Goal: Task Accomplishment & Management: Manage account settings

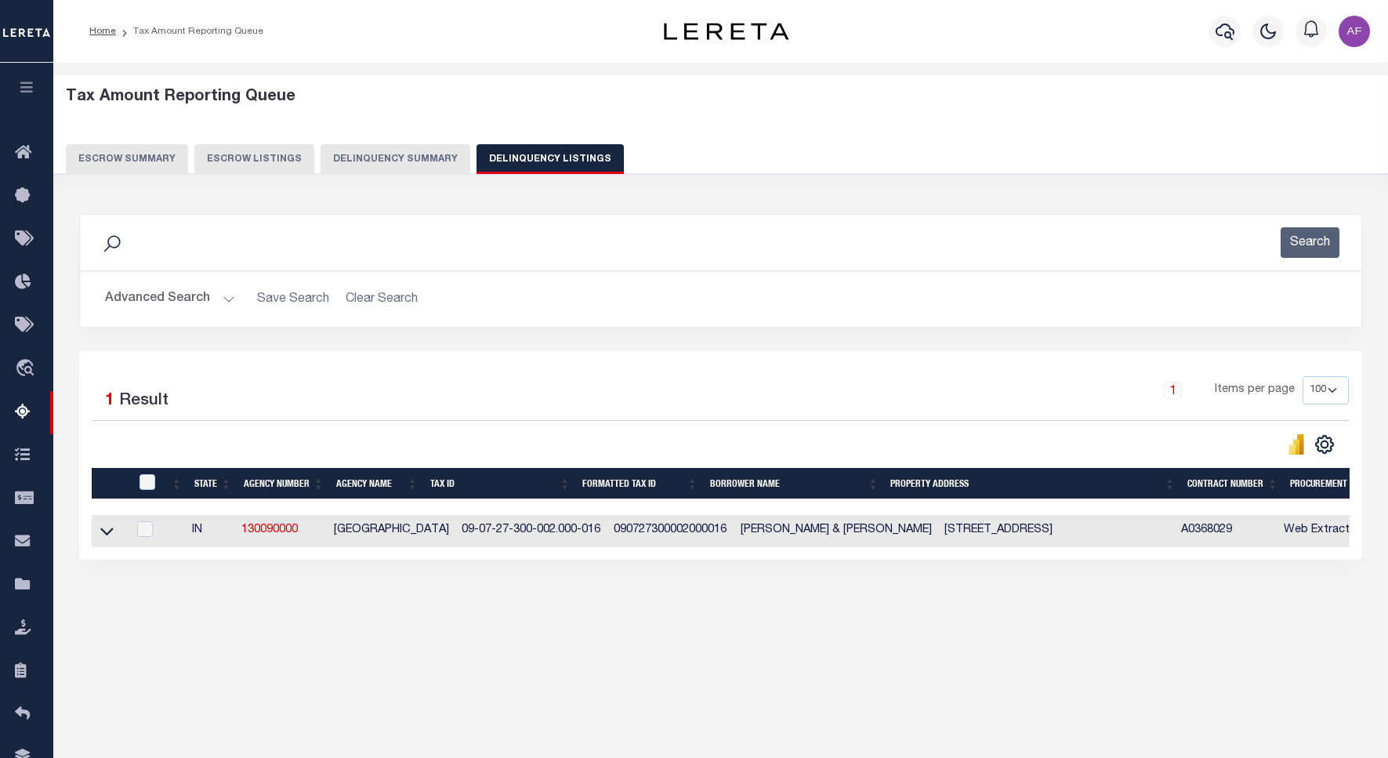
select select
select select "100"
click at [163, 298] on button "Advanced Search" at bounding box center [170, 299] width 130 height 31
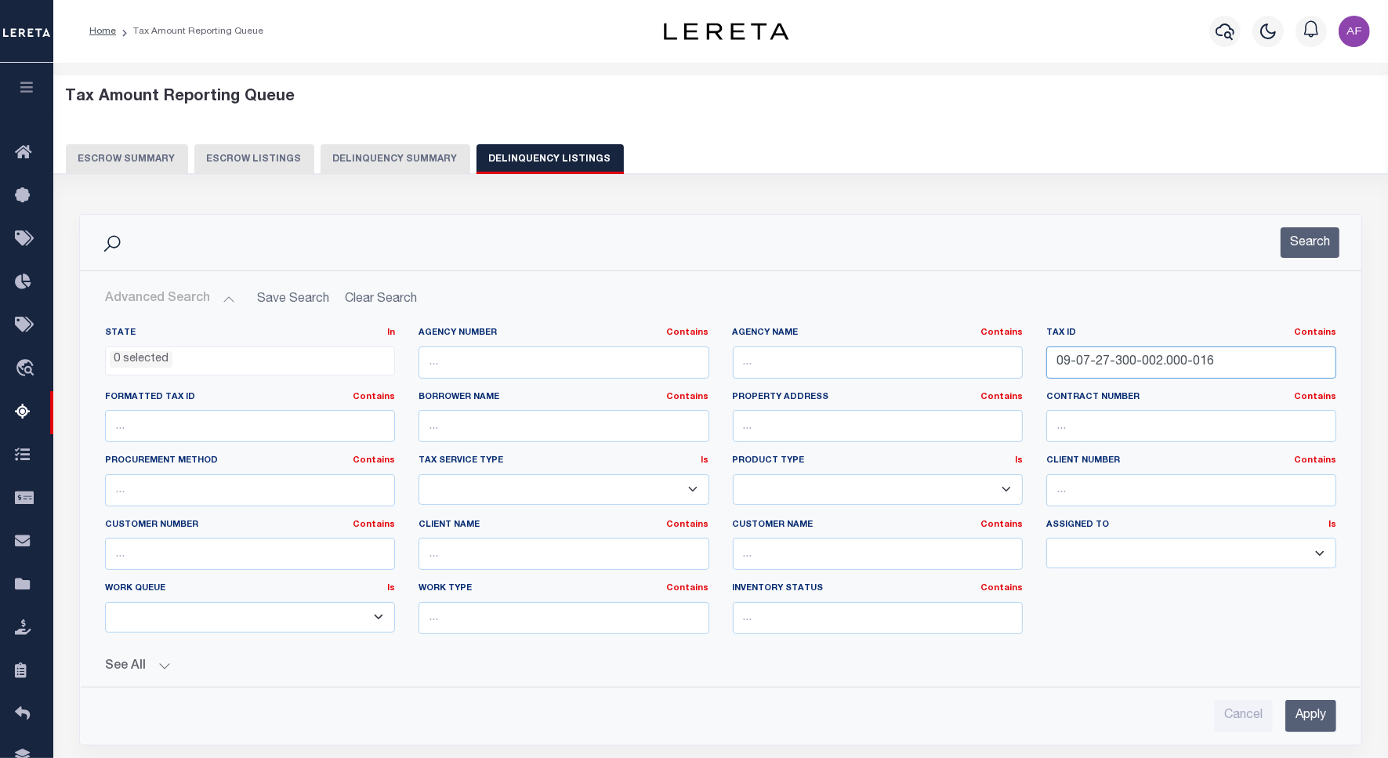
drag, startPoint x: 1227, startPoint y: 347, endPoint x: 940, endPoint y: 329, distance: 287.4
click at [940, 329] on div "State In In AK AL AR AZ CA CO CT DC DE FL GA GU HI IA ID IL IN KS [GEOGRAPHIC_D…" at bounding box center [720, 487] width 1255 height 320
paste input "2-45-300-020.000-002"
type input "09-02-45-300-020.000-002"
click at [1298, 232] on button "Search" at bounding box center [1309, 242] width 59 height 31
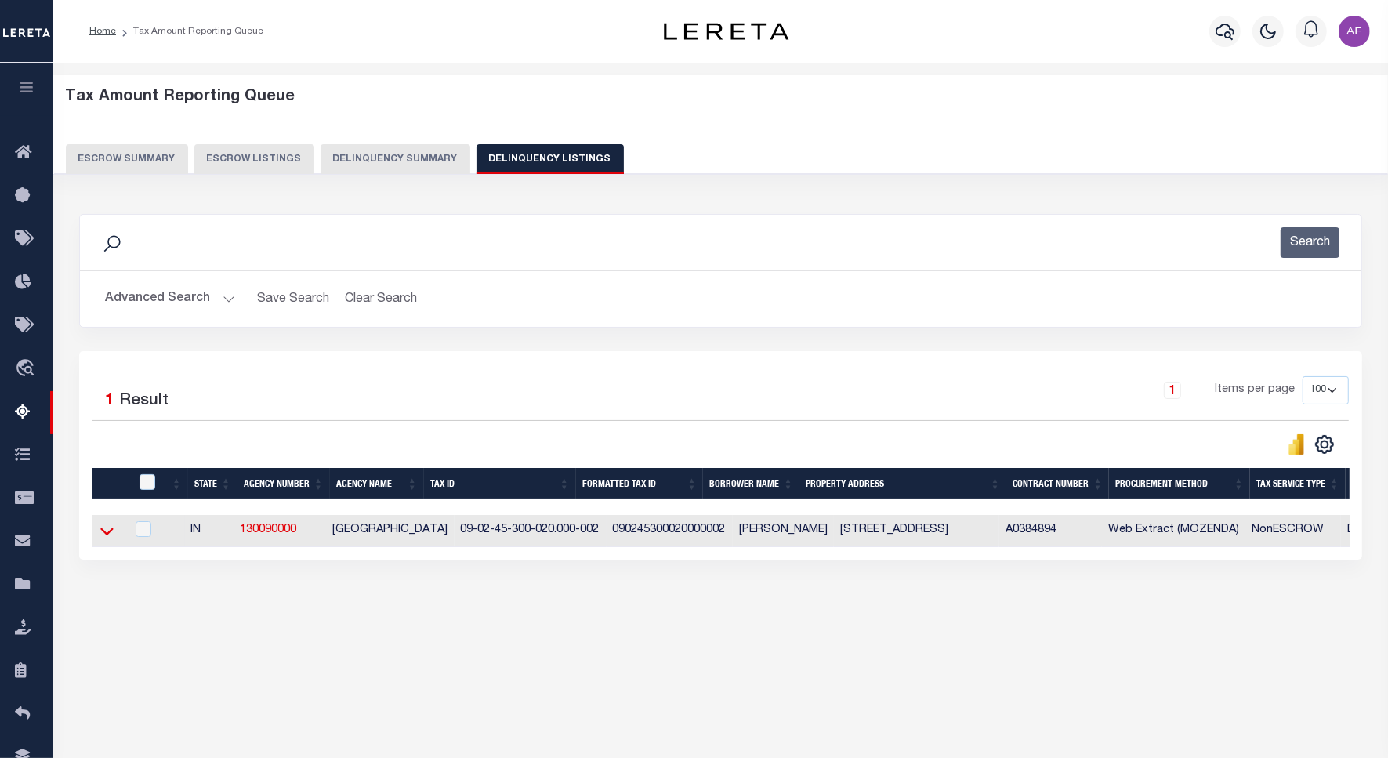
click at [110, 534] on icon at bounding box center [106, 531] width 13 height 16
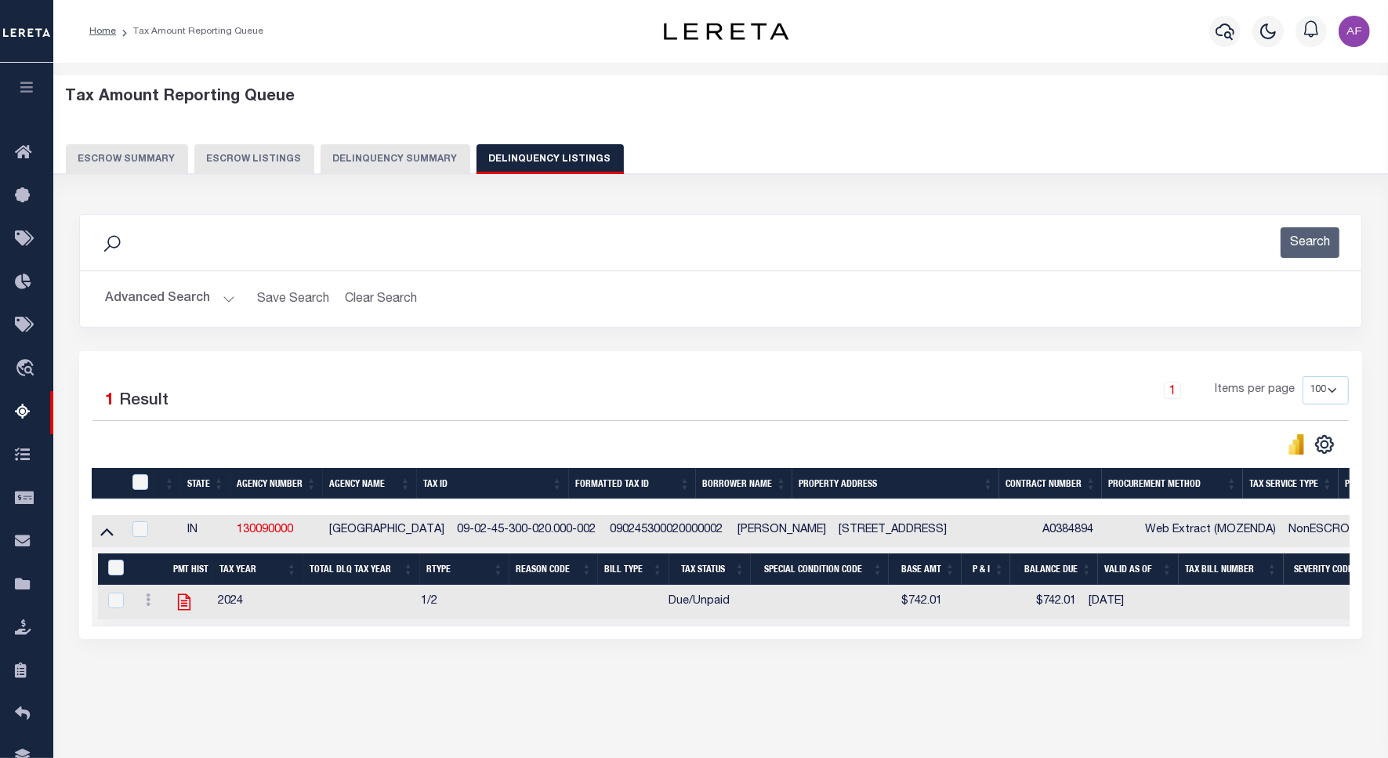
click at [185, 607] on icon "" at bounding box center [184, 602] width 20 height 20
checkbox input "true"
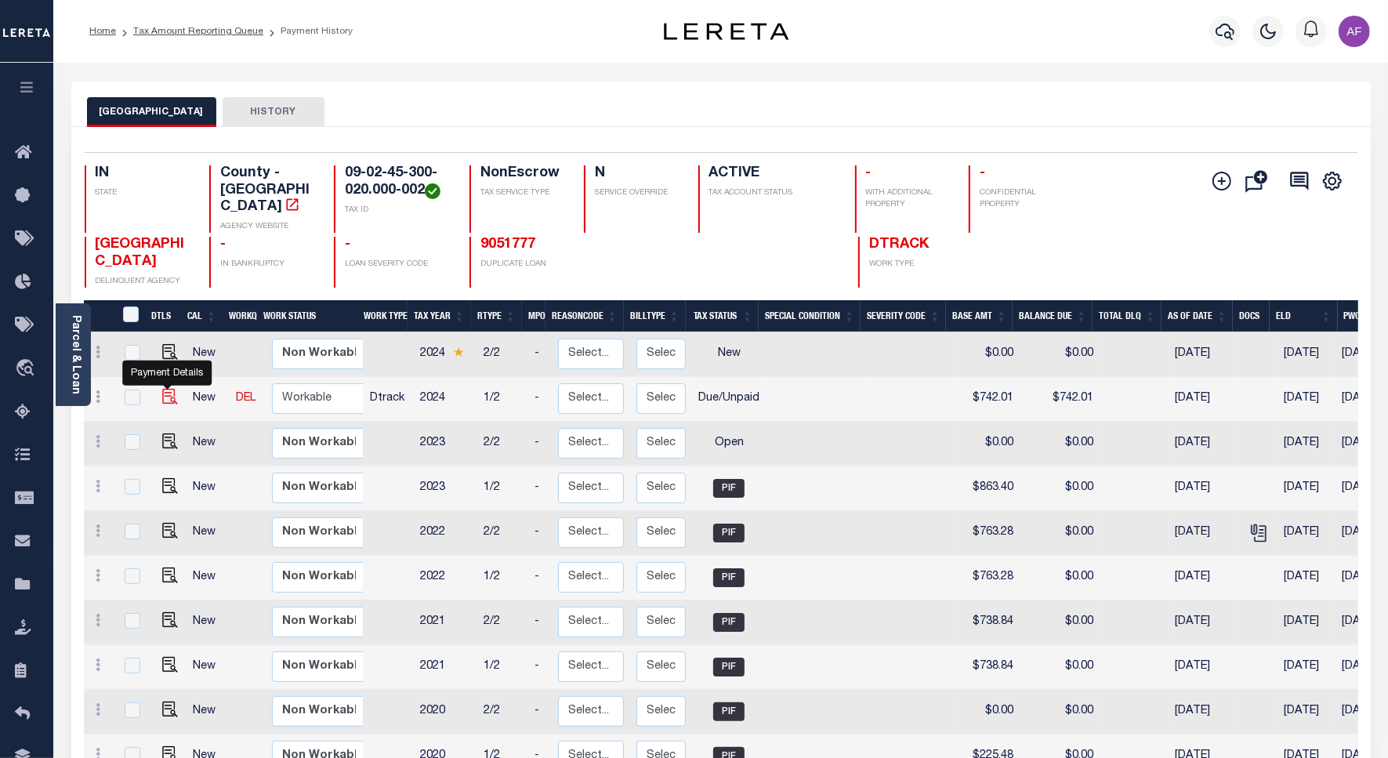
click at [168, 389] on img "" at bounding box center [170, 397] width 16 height 16
checkbox input "true"
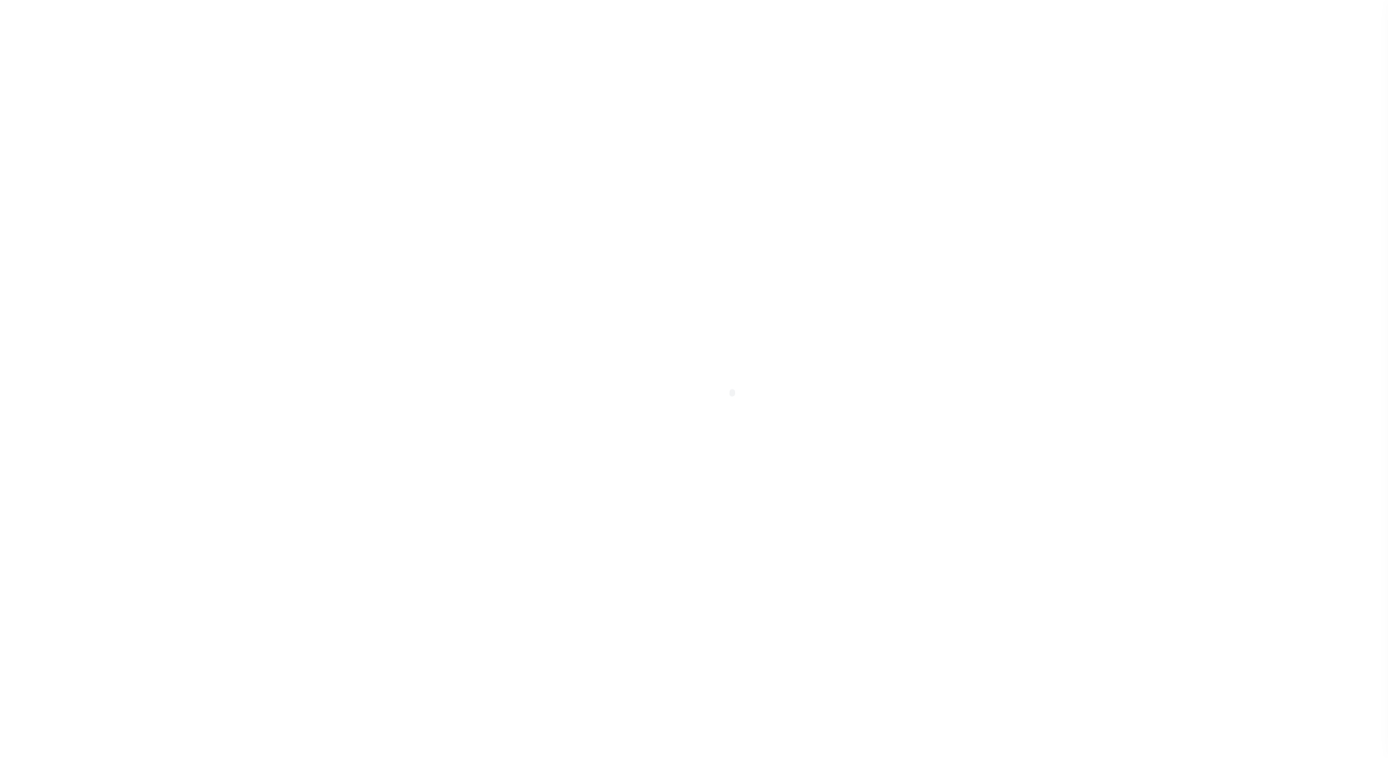
select select "DUE"
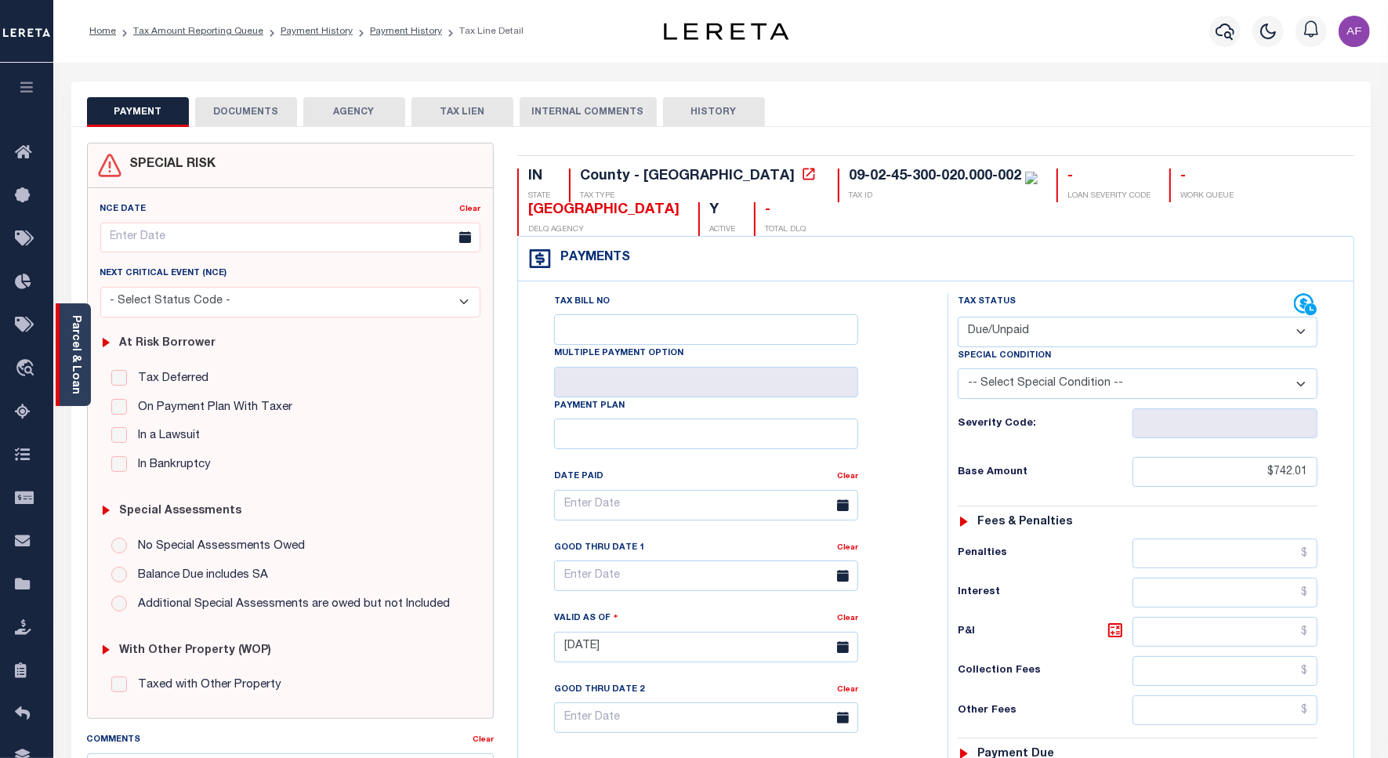
click at [80, 389] on div "Parcel & Loan" at bounding box center [73, 354] width 35 height 103
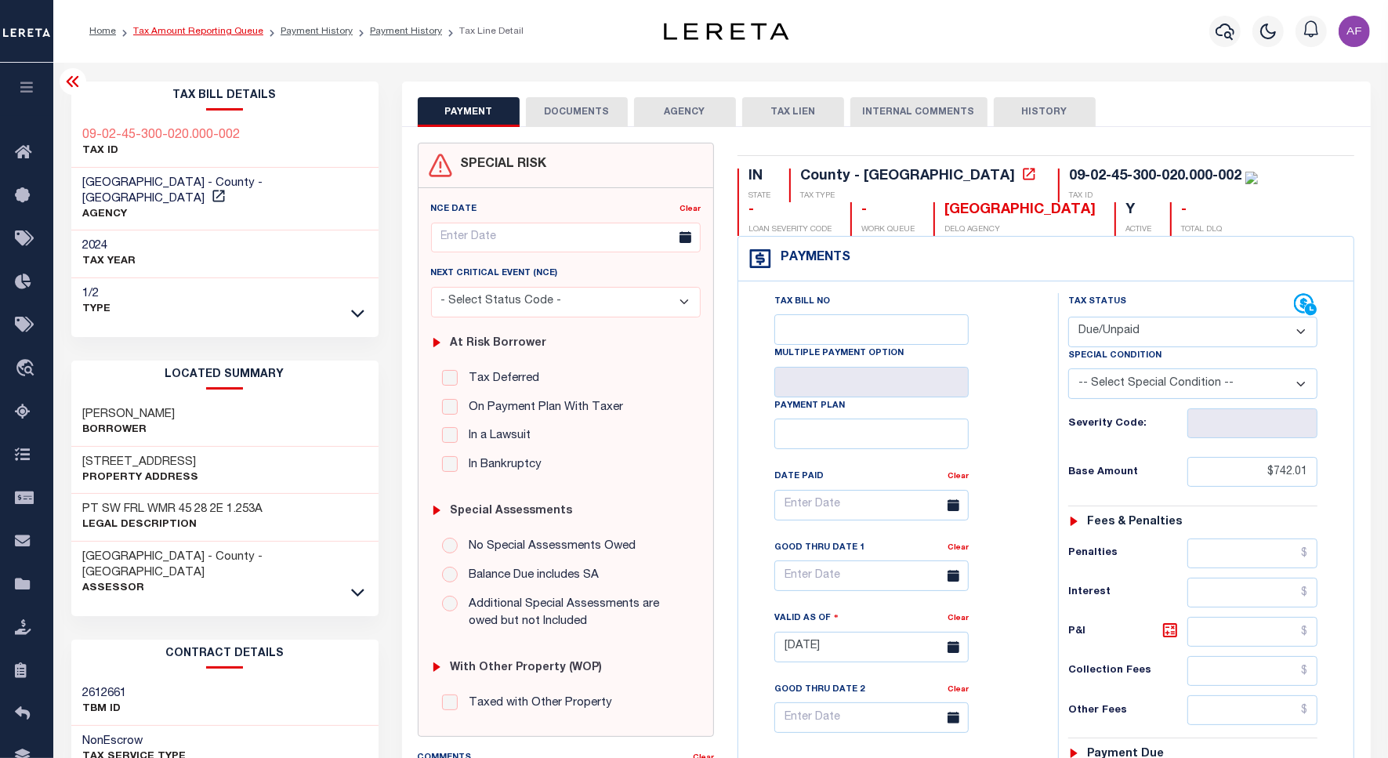
click at [204, 29] on link "Tax Amount Reporting Queue" at bounding box center [198, 31] width 130 height 9
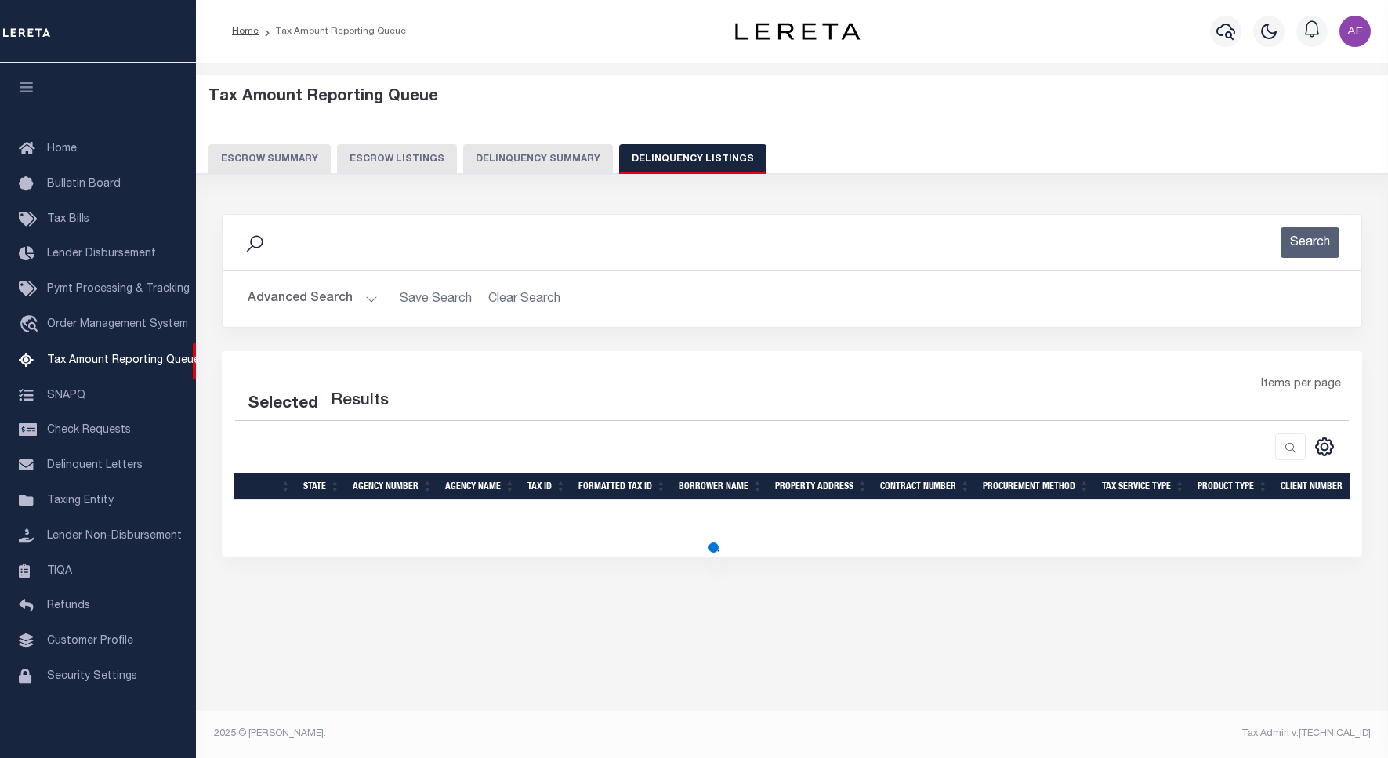
select select
select select "100"
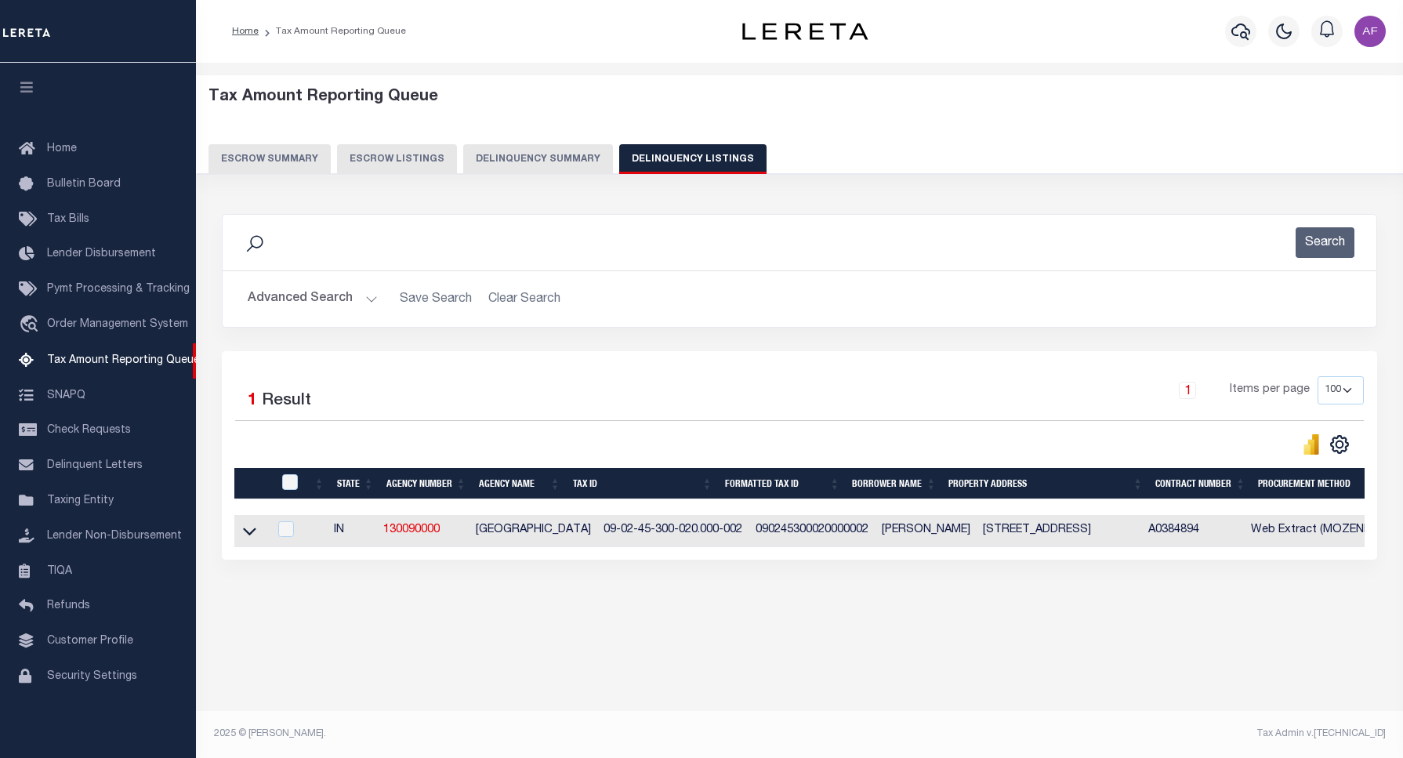
click at [304, 298] on button "Advanced Search" at bounding box center [313, 299] width 130 height 31
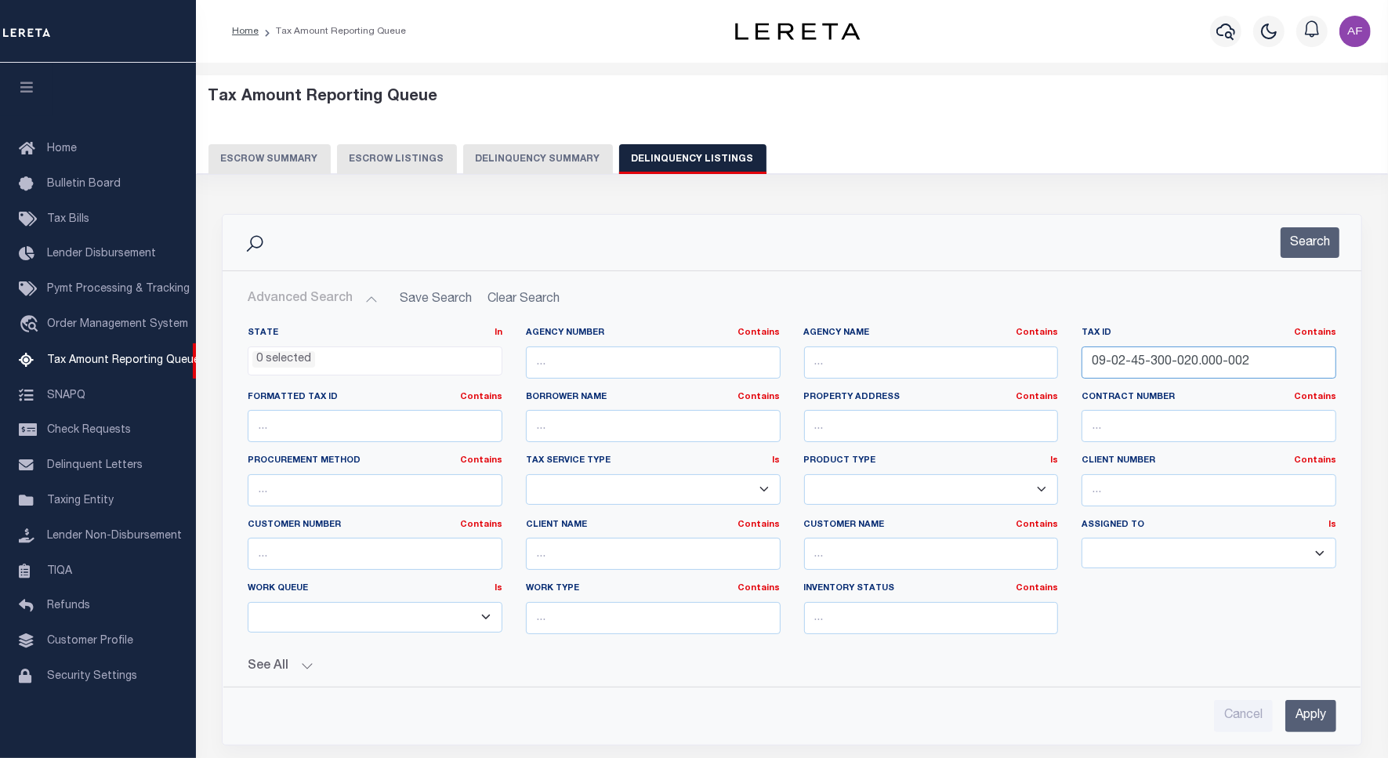
drag, startPoint x: 1258, startPoint y: 364, endPoint x: 972, endPoint y: 337, distance: 286.6
click at [972, 337] on div "State In In AK AL AR AZ CA CO CT DC DE FL GA GU HI IA ID IL IN KS [GEOGRAPHIC_D…" at bounding box center [792, 487] width 1112 height 320
paste input "3-26-300-025.000-011"
type input "09-03-26-300-025.000-011"
click at [1310, 252] on button "Search" at bounding box center [1309, 242] width 59 height 31
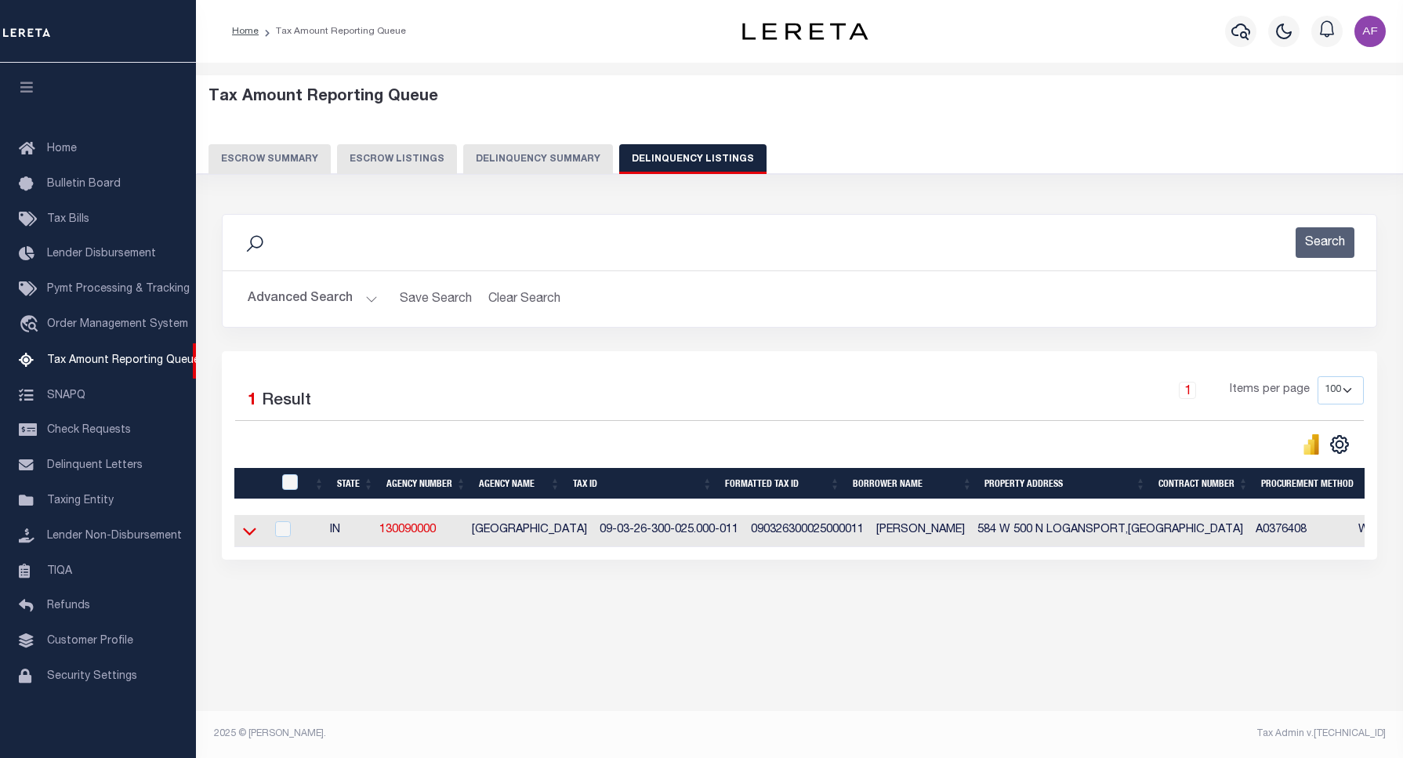
click at [255, 534] on icon at bounding box center [249, 532] width 13 height 8
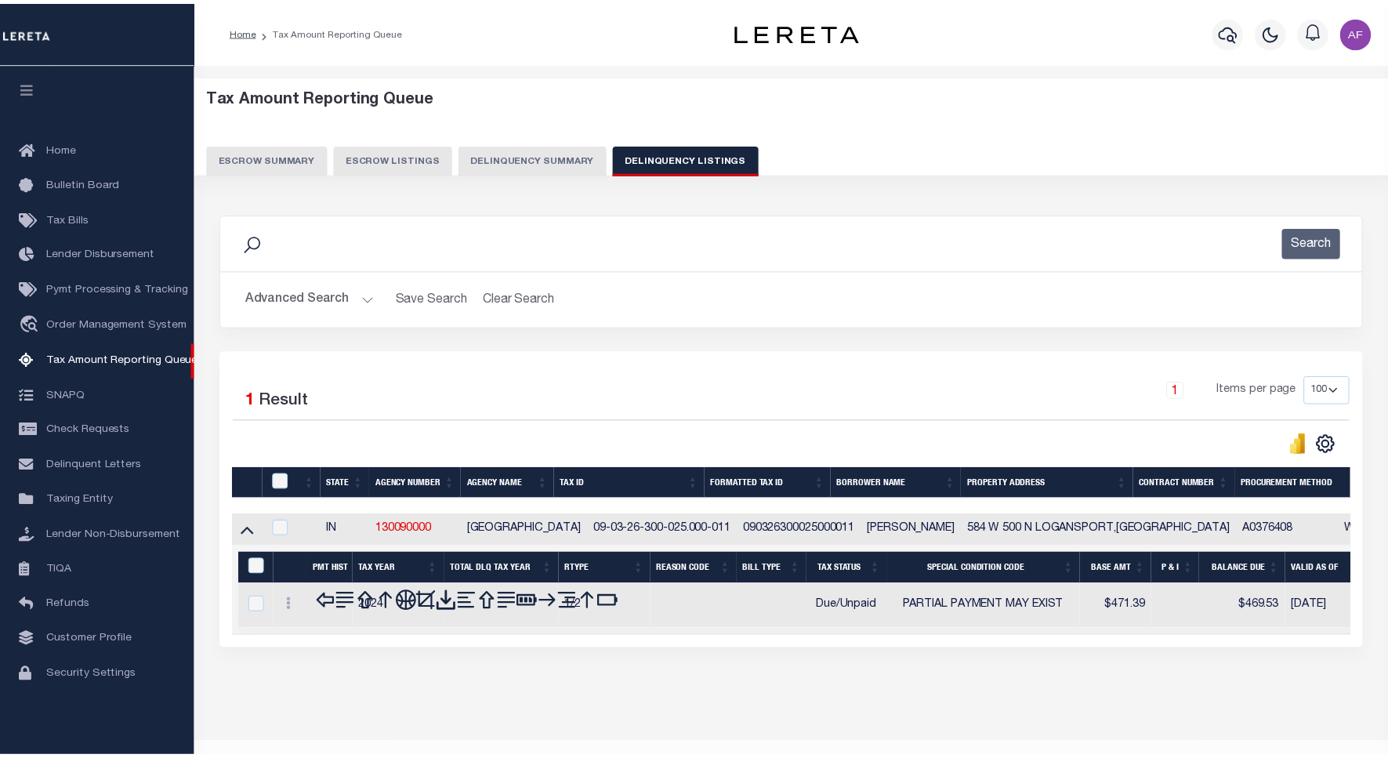
scroll to position [38, 0]
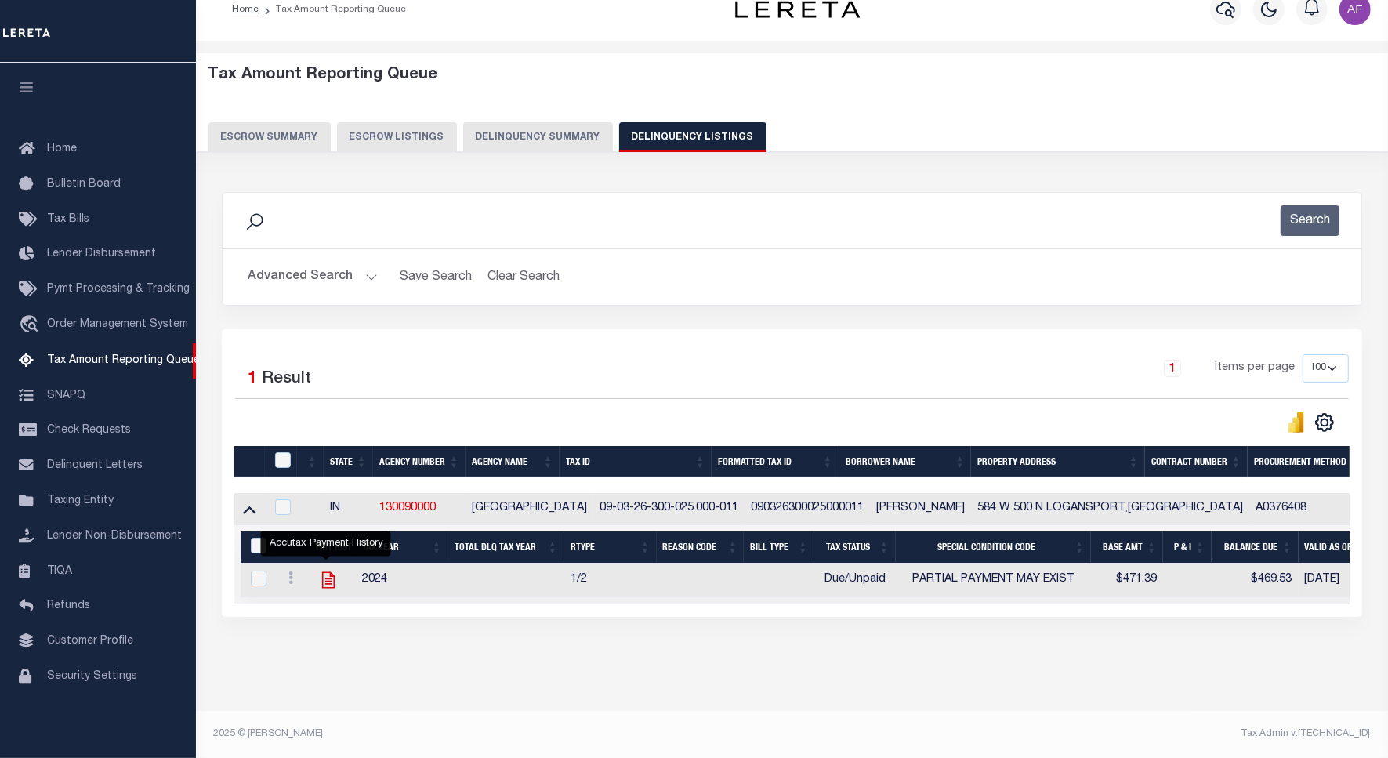
click at [328, 570] on icon "" at bounding box center [328, 580] width 20 height 20
checkbox input "true"
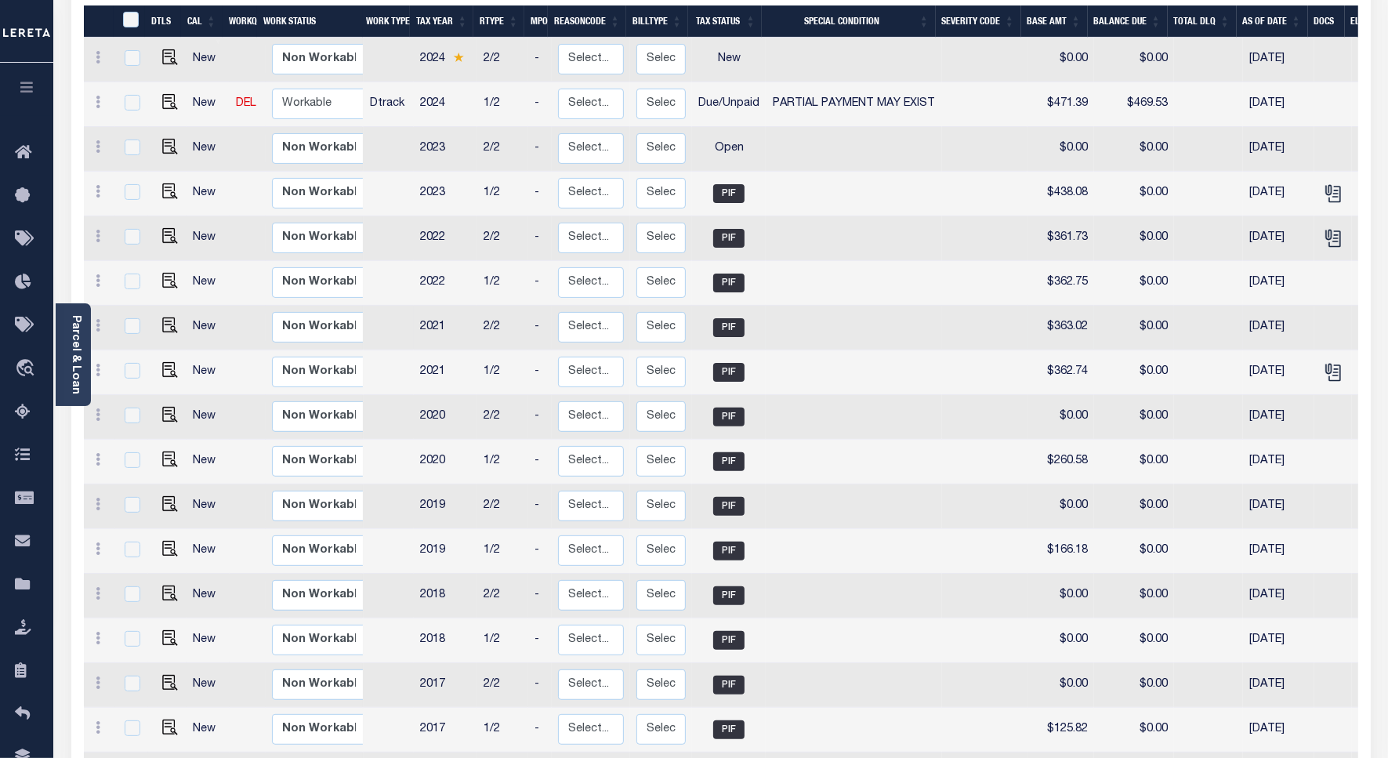
scroll to position [210, 0]
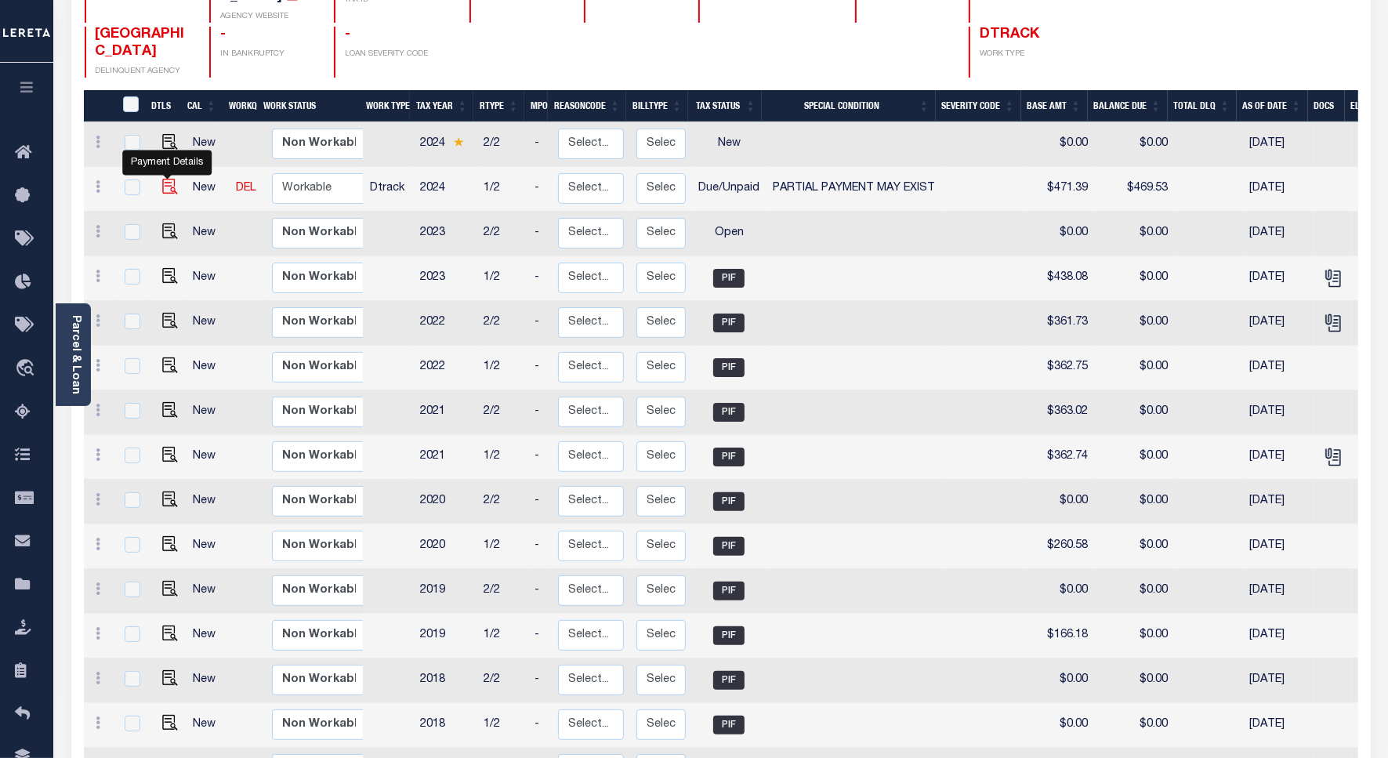
click at [168, 179] on img "" at bounding box center [170, 187] width 16 height 16
checkbox input "true"
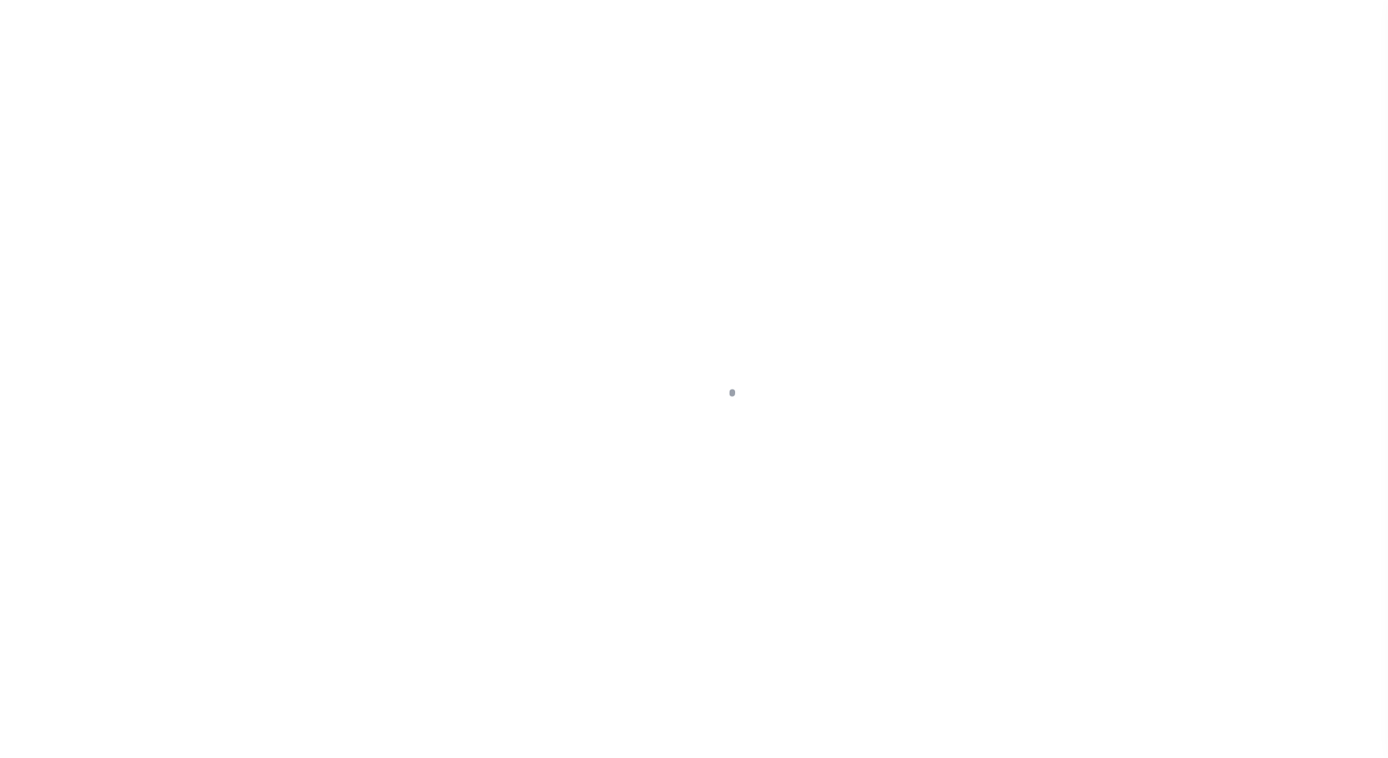
select select "DUE"
select select "15"
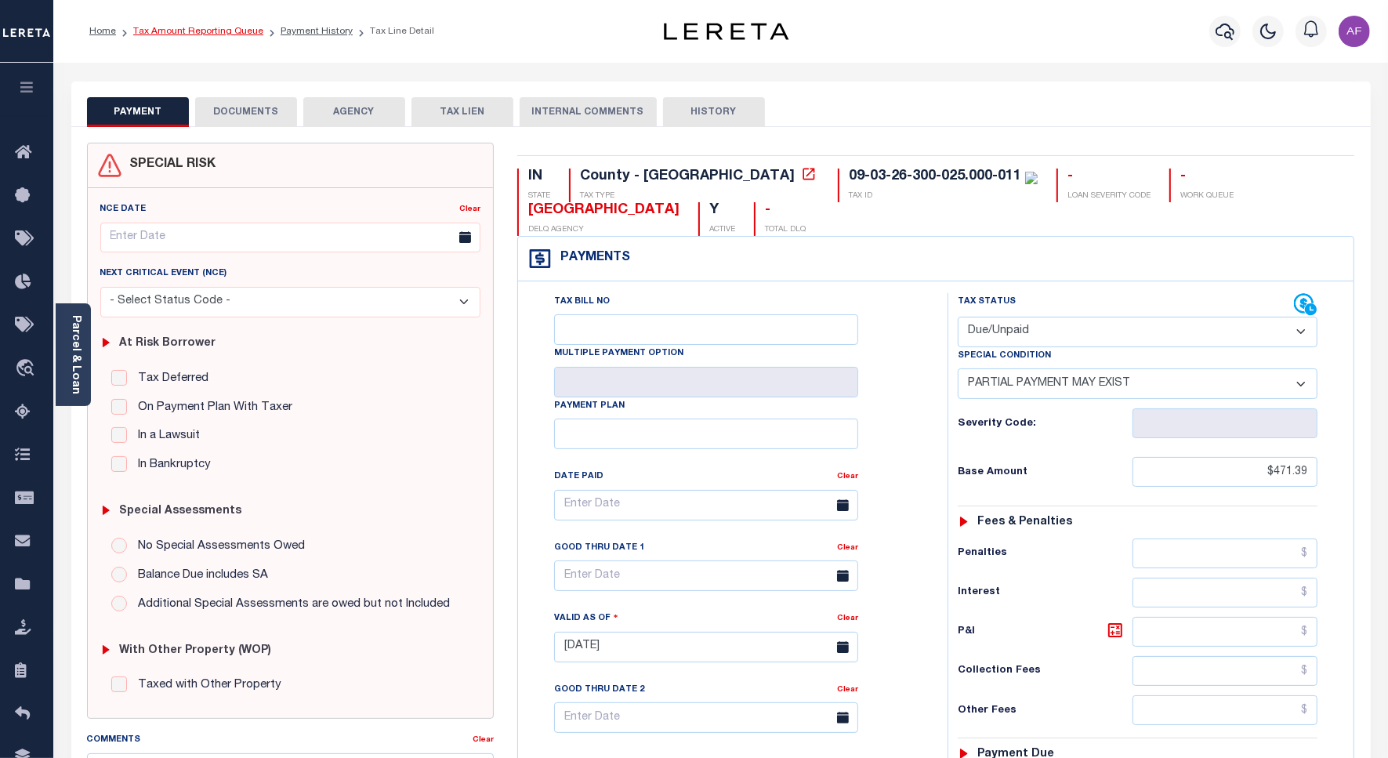
click at [216, 30] on link "Tax Amount Reporting Queue" at bounding box center [198, 31] width 130 height 9
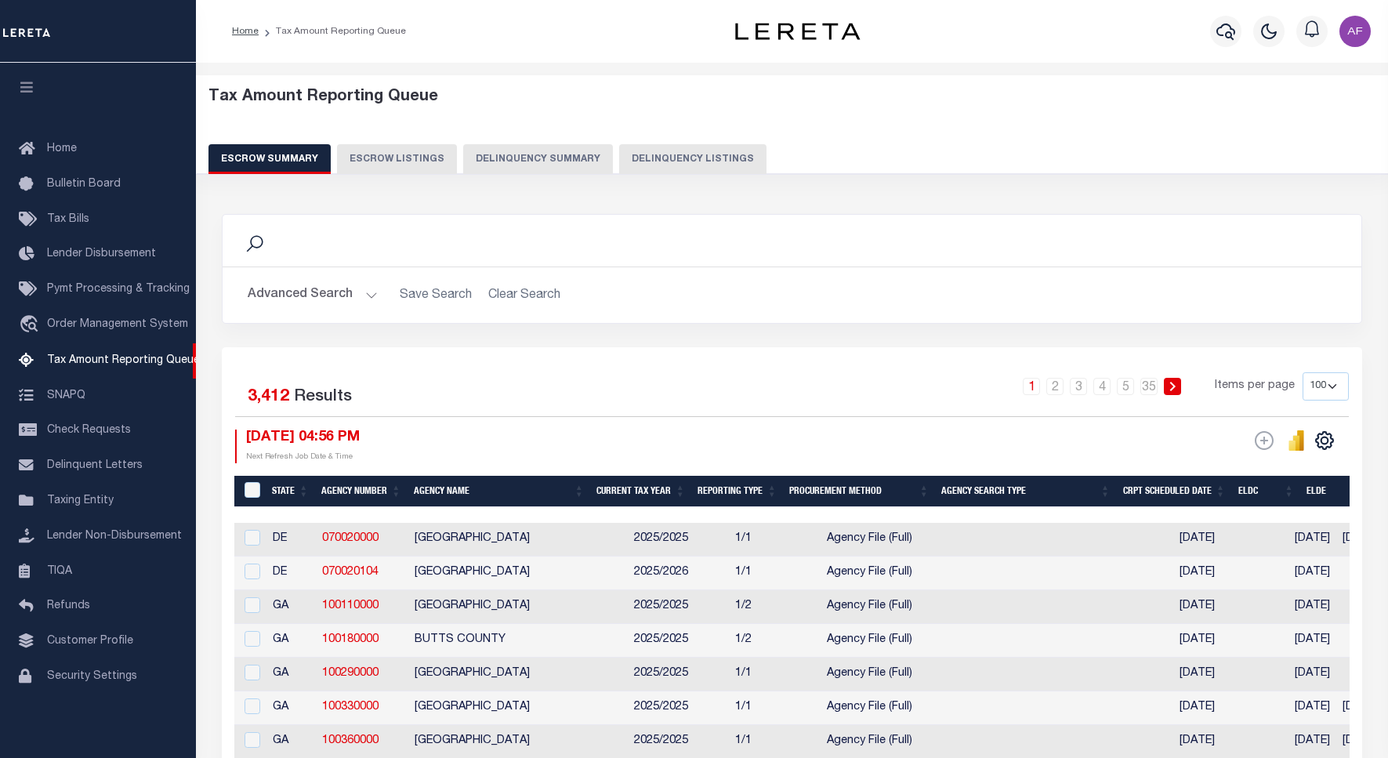
select select "100"
click at [641, 154] on button "Delinquency Listings" at bounding box center [692, 159] width 147 height 30
select select
select select "100"
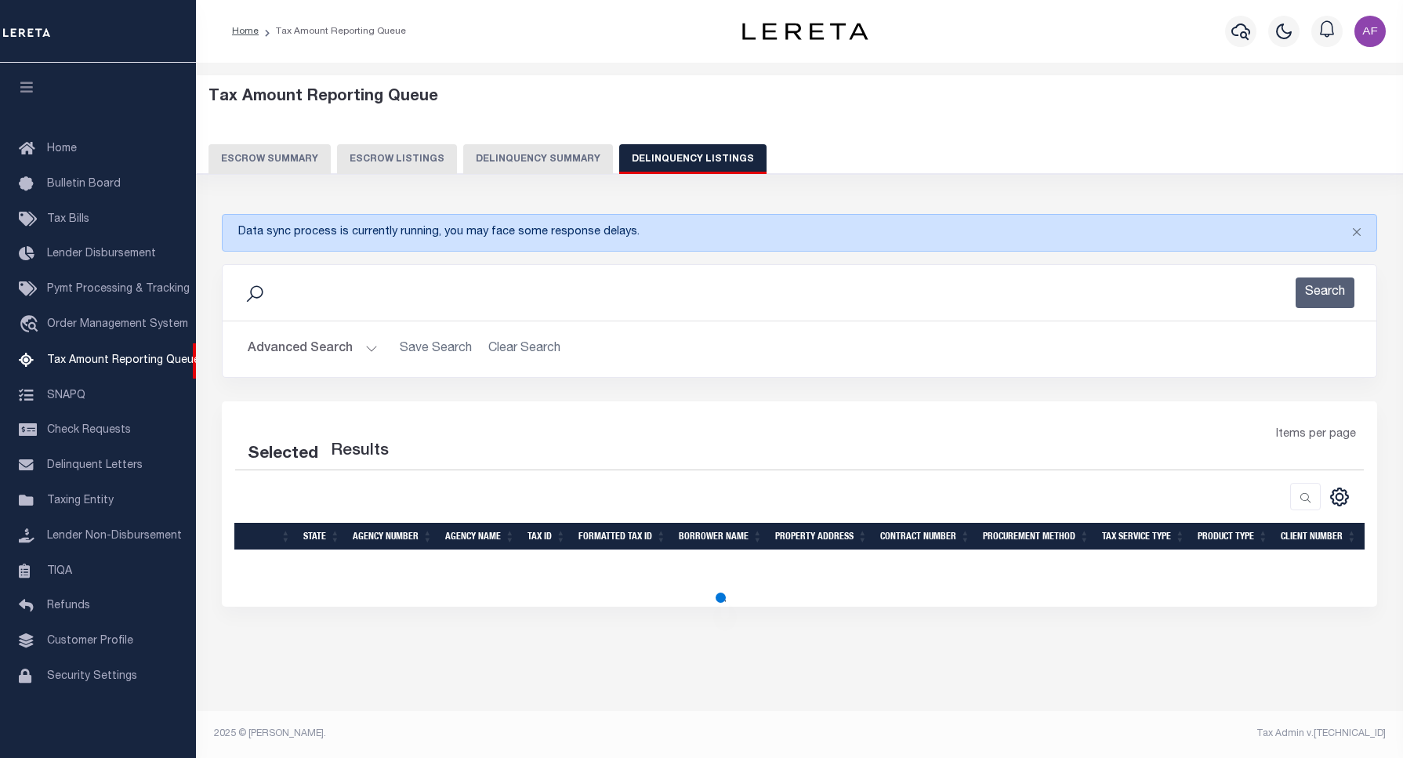
select select "100"
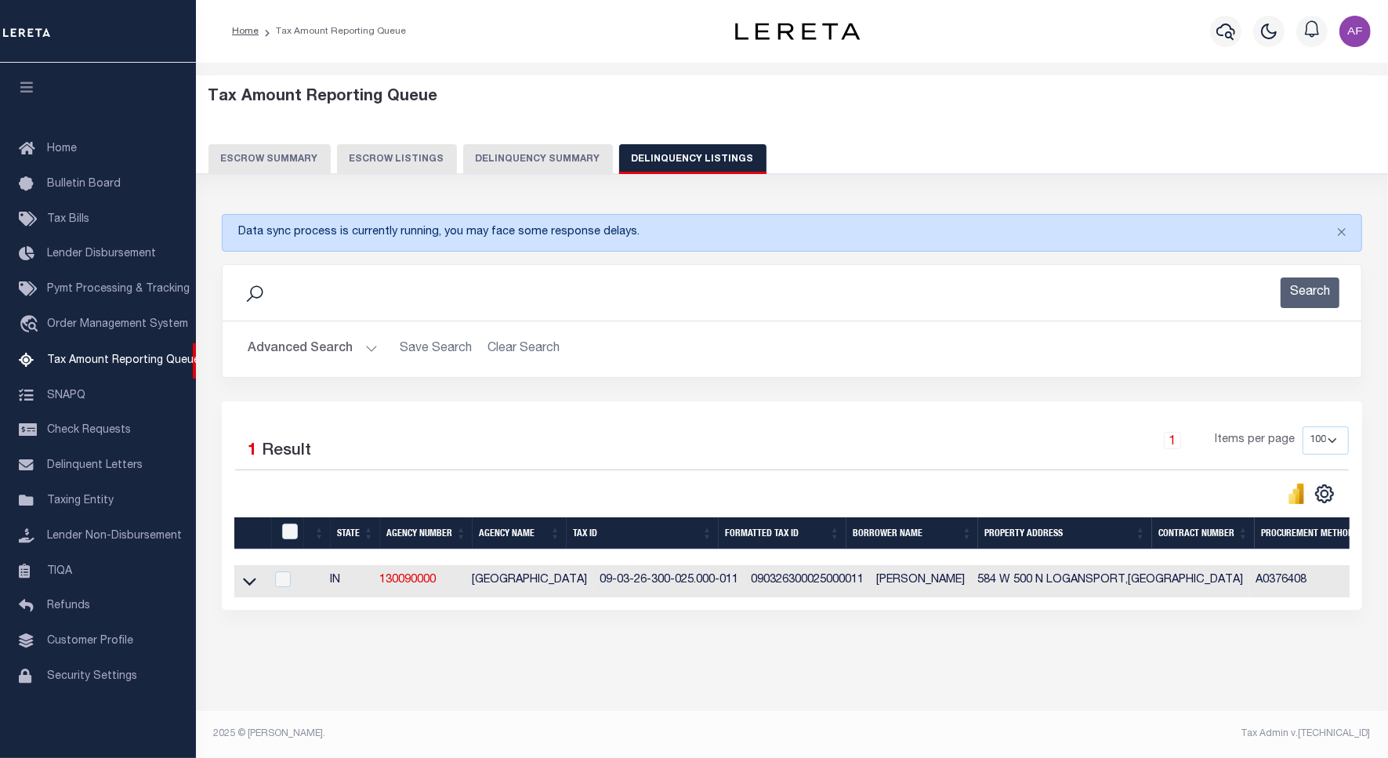
click at [295, 353] on button "Advanced Search" at bounding box center [313, 349] width 130 height 31
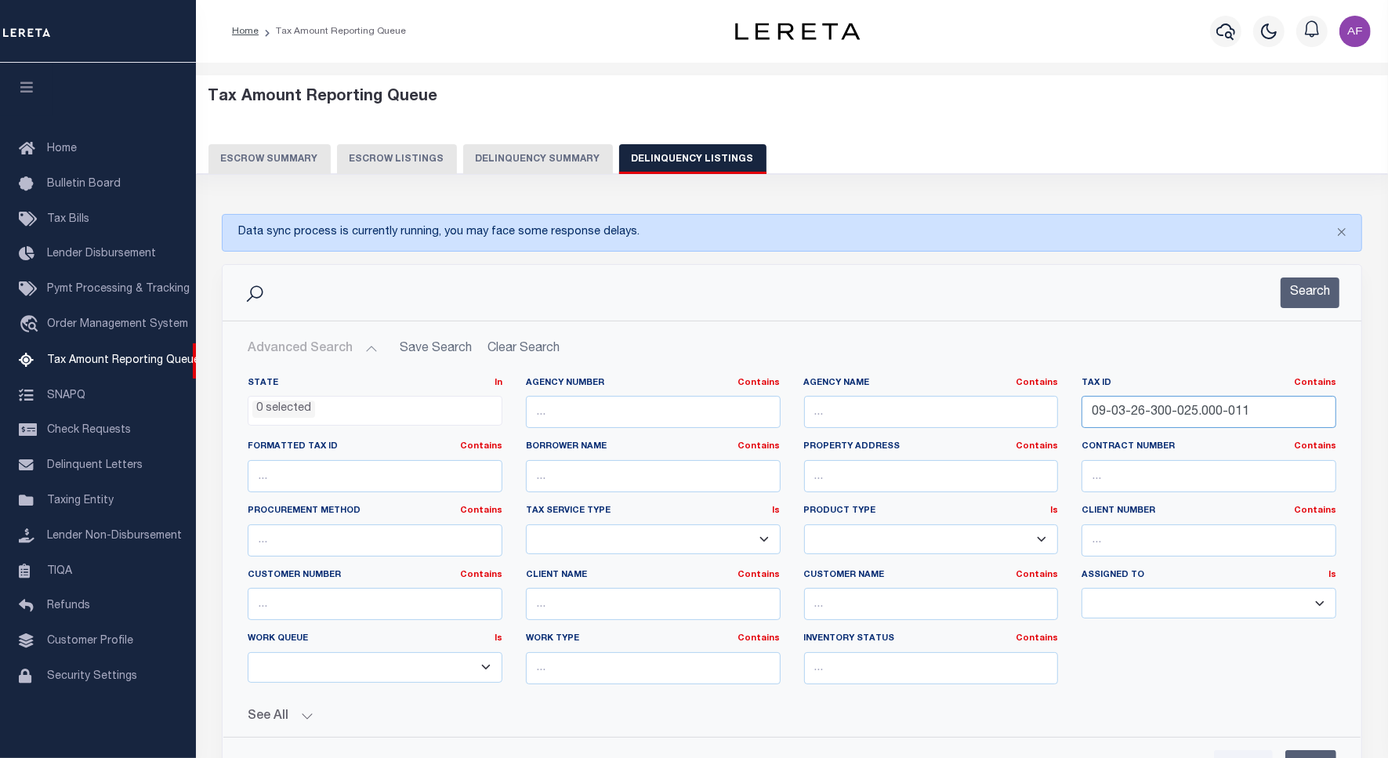
drag, startPoint x: 1255, startPoint y: 411, endPoint x: 1016, endPoint y: 410, distance: 238.2
click at [1016, 410] on div "State In In AK AL AR AZ CA CO CT DC DE FL GA GU HI IA ID IL IN KS KY LA MA MD M…" at bounding box center [792, 537] width 1112 height 320
paste input "11-12-100-016.000-023"
type input "09-11-12-100-016.000-023"
click at [1317, 299] on button "Search" at bounding box center [1309, 292] width 59 height 31
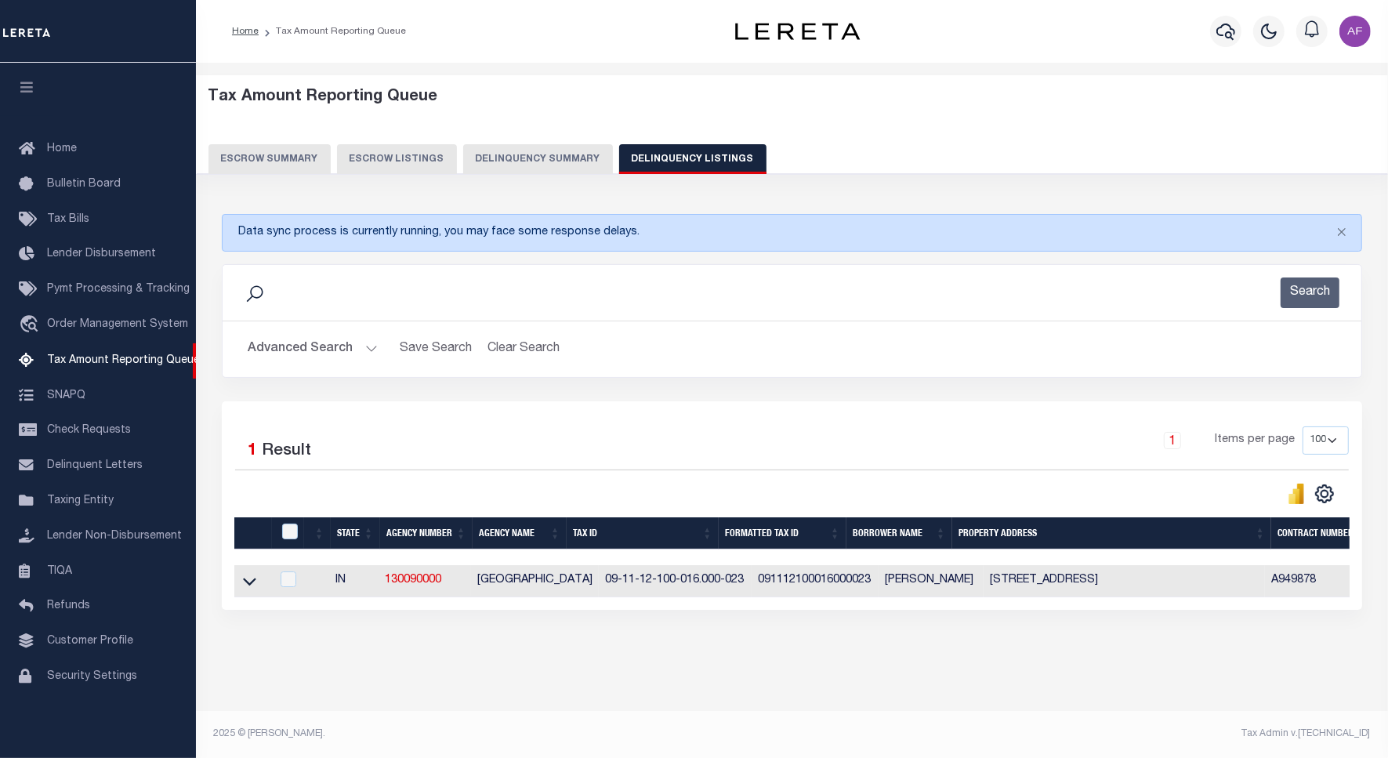
drag, startPoint x: 245, startPoint y: 589, endPoint x: 370, endPoint y: 488, distance: 160.0
click at [245, 589] on icon at bounding box center [249, 581] width 13 height 16
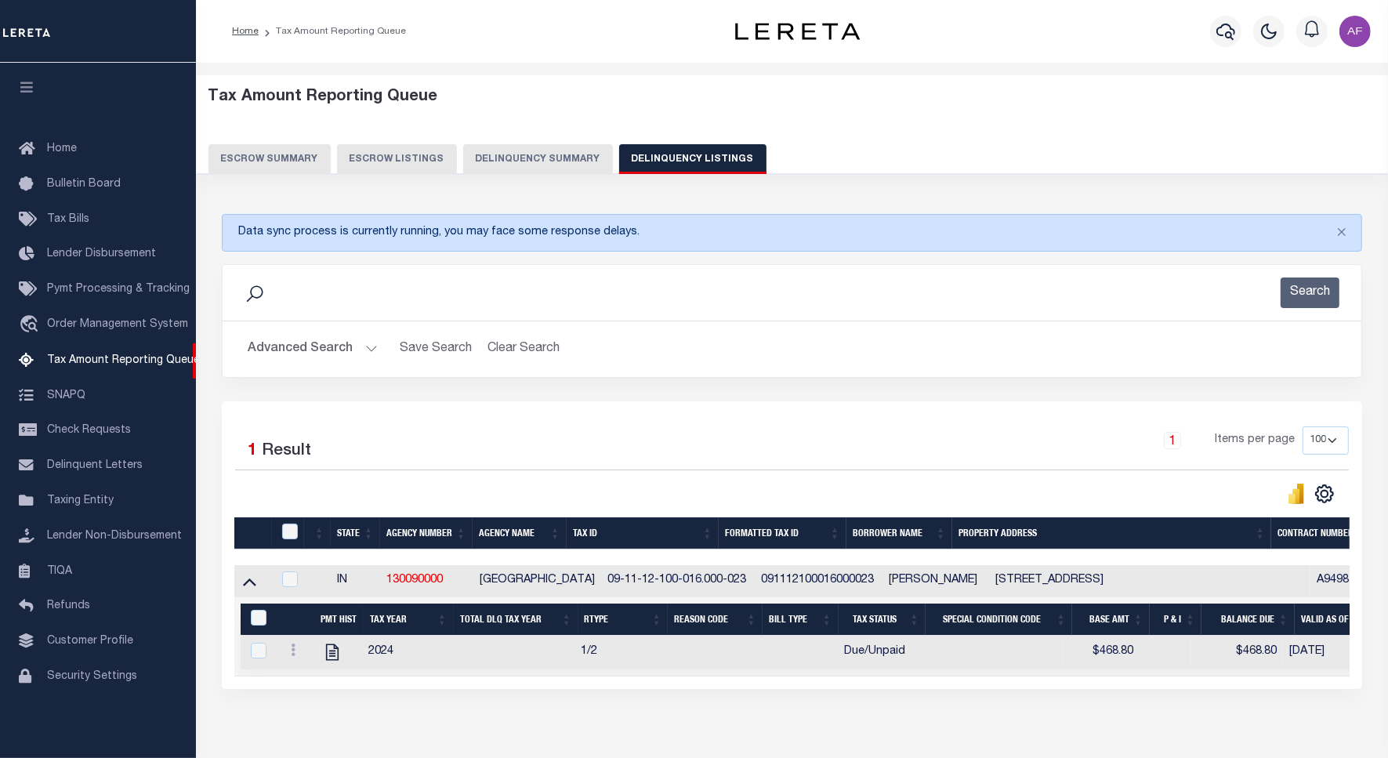
scroll to position [8, 0]
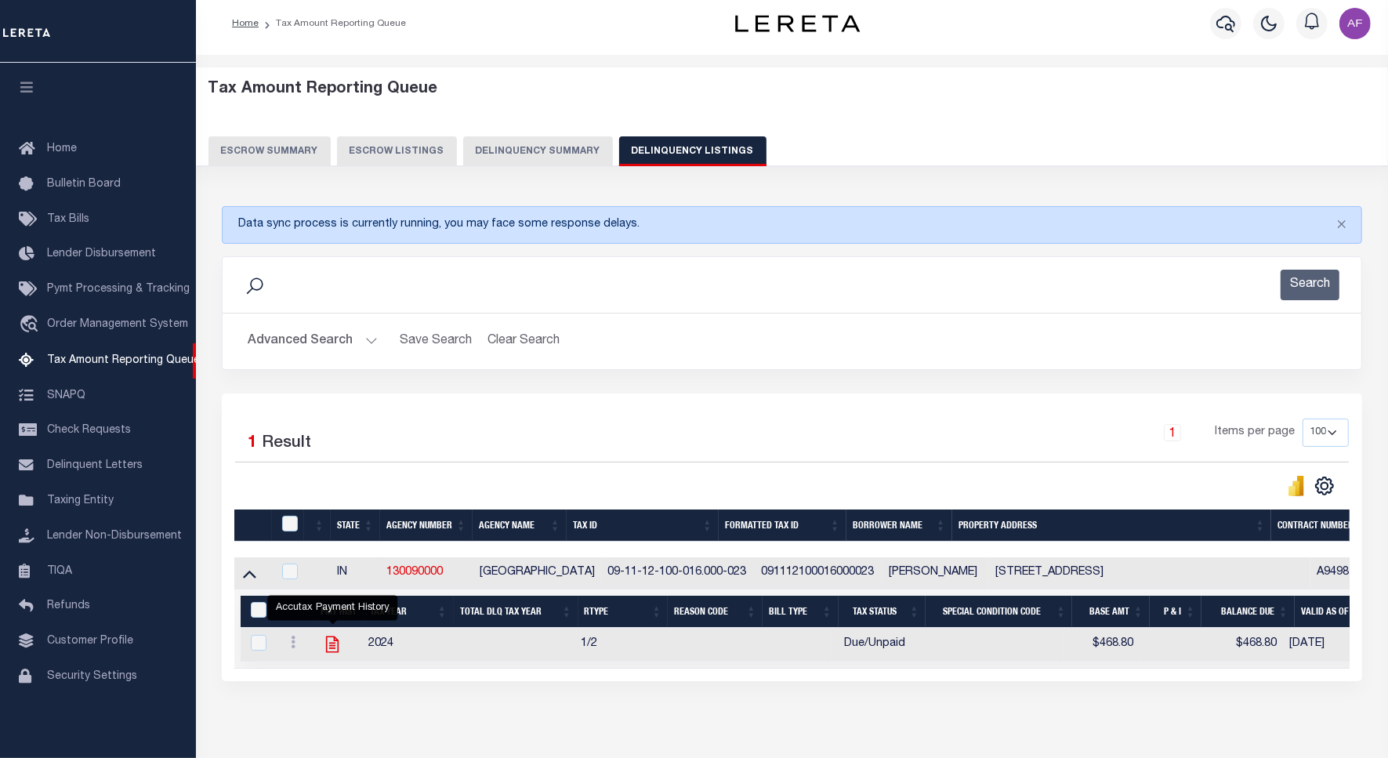
click at [331, 653] on icon "" at bounding box center [331, 644] width 13 height 16
checkbox input "true"
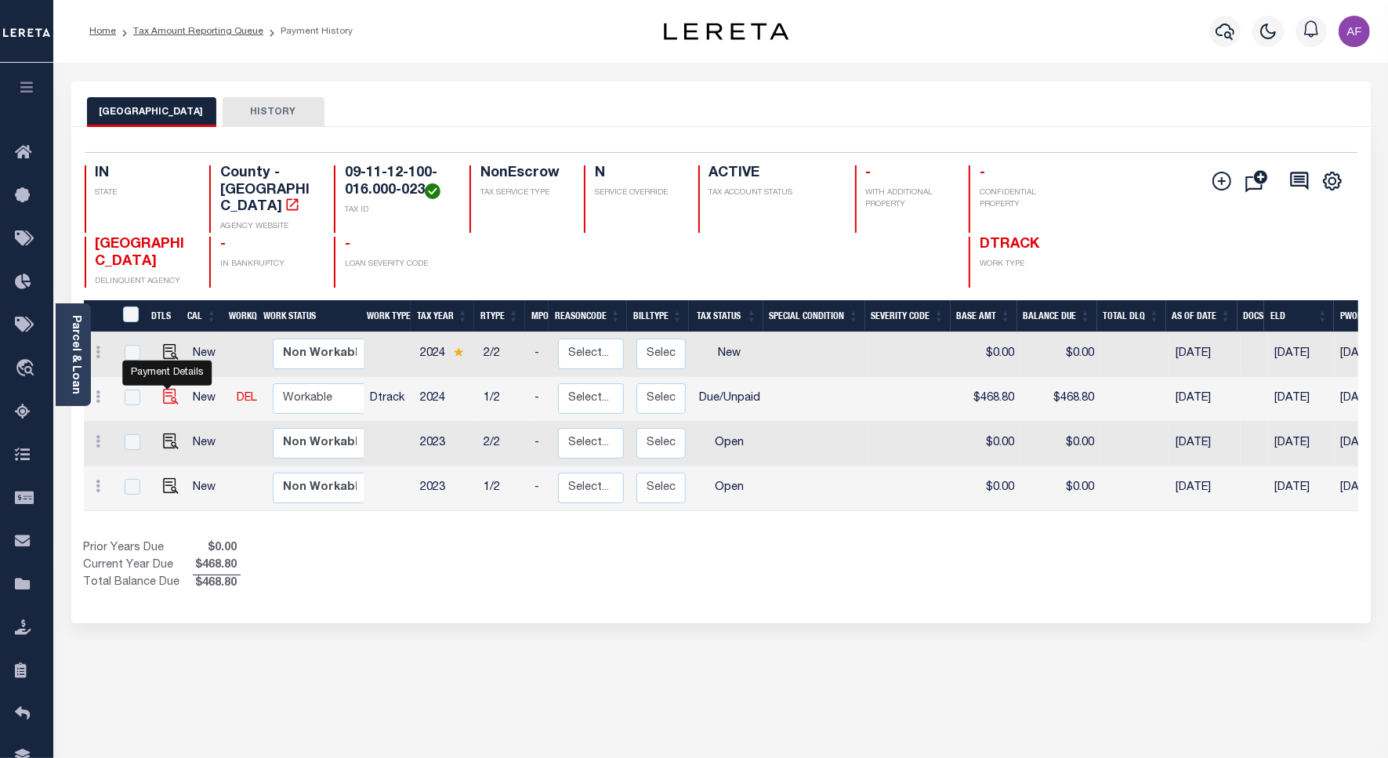
click at [168, 389] on img "" at bounding box center [171, 397] width 16 height 16
checkbox input "true"
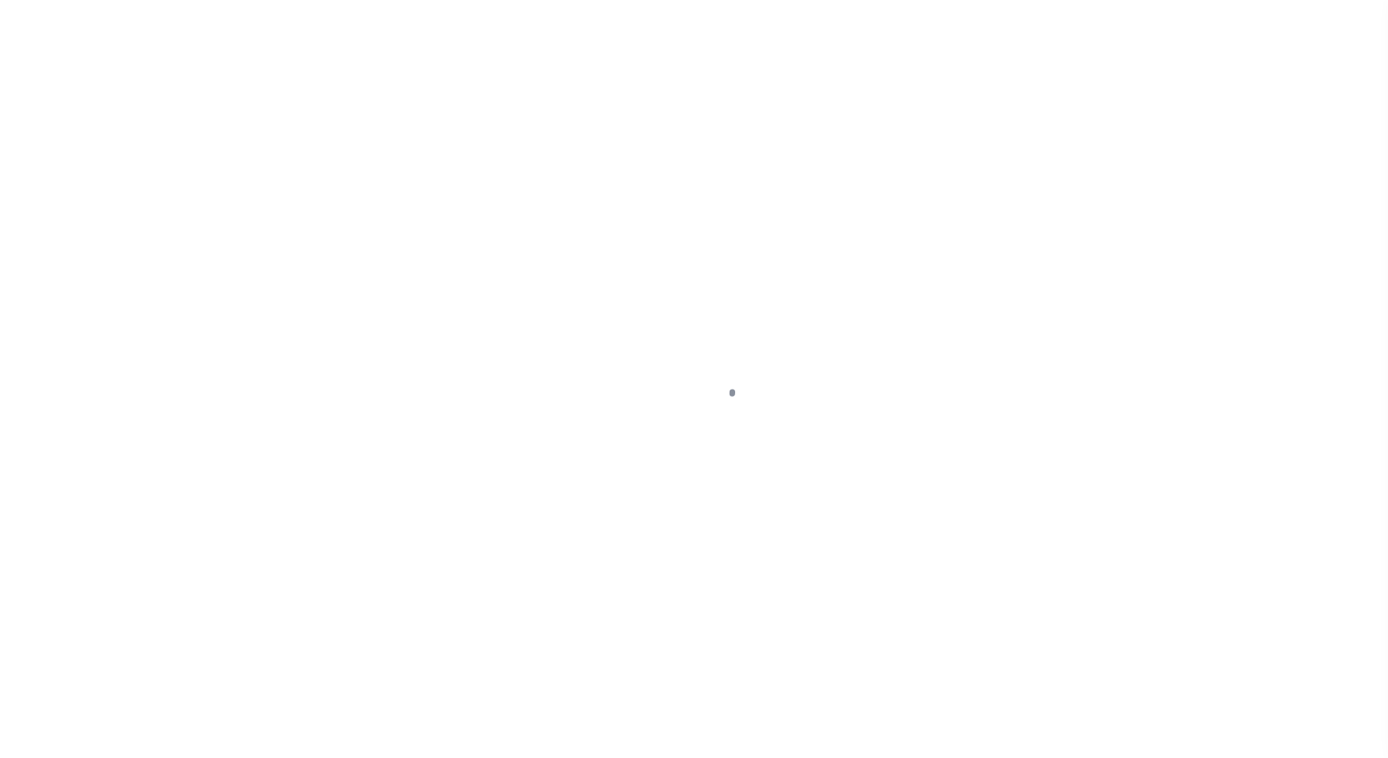
select select "DUE"
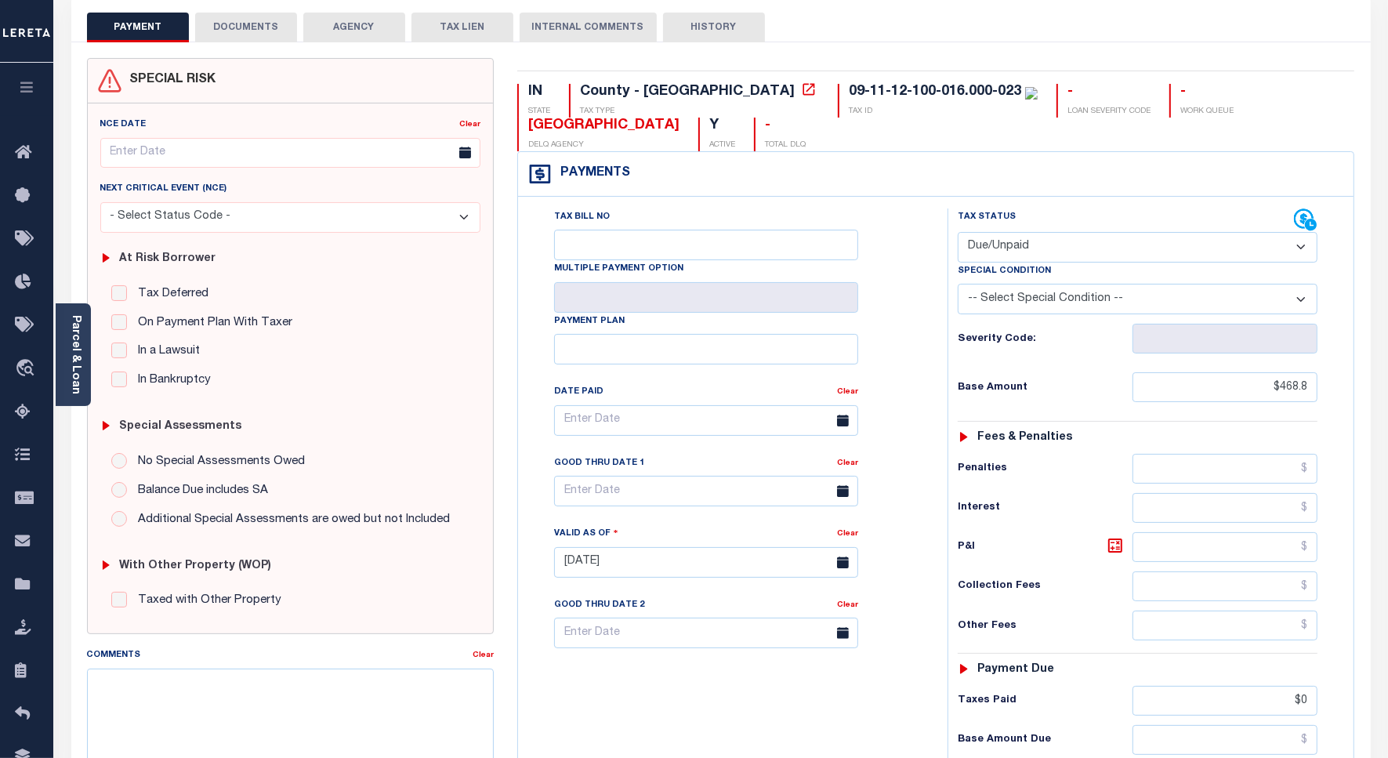
scroll to position [439, 0]
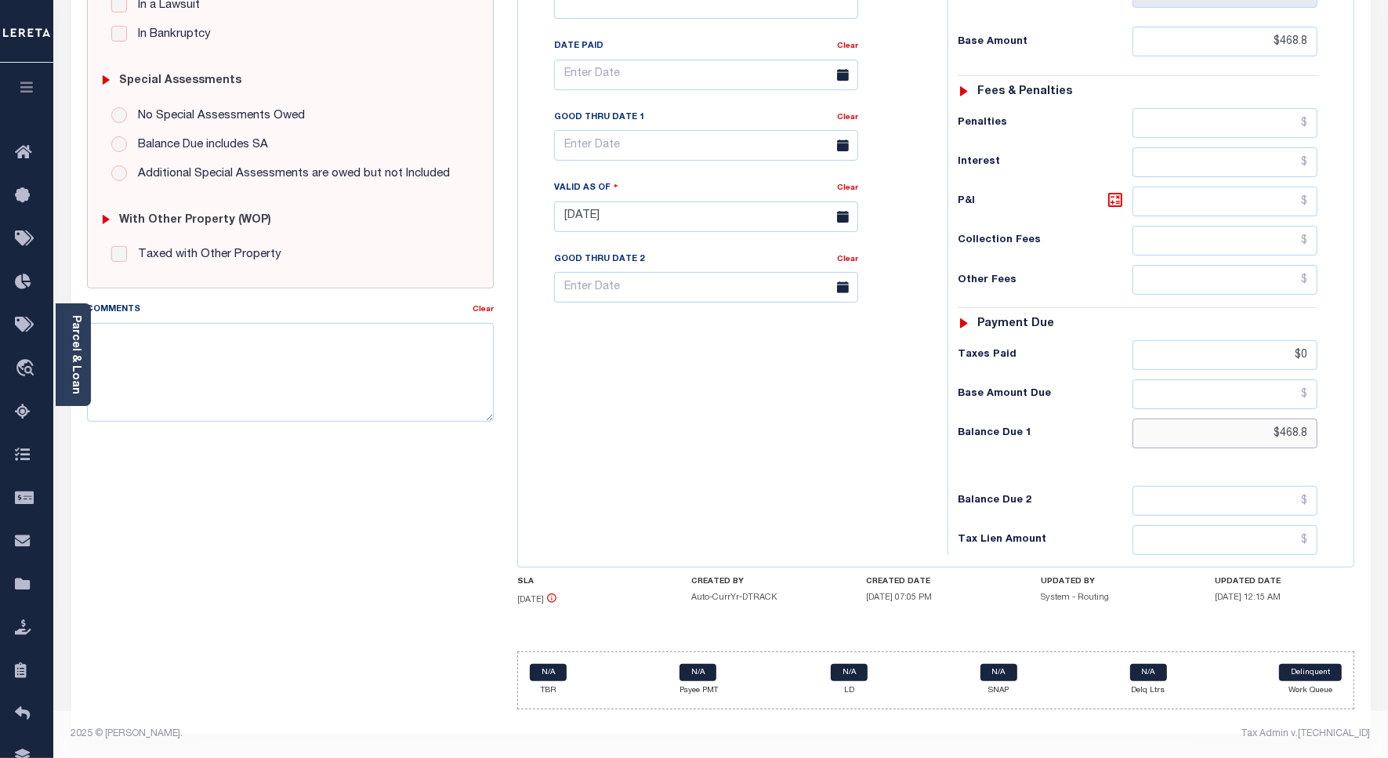
click at [1299, 431] on input "$468.8" at bounding box center [1224, 433] width 185 height 30
paste input "516.34"
type input "$516.34"
type input "[DATE]"
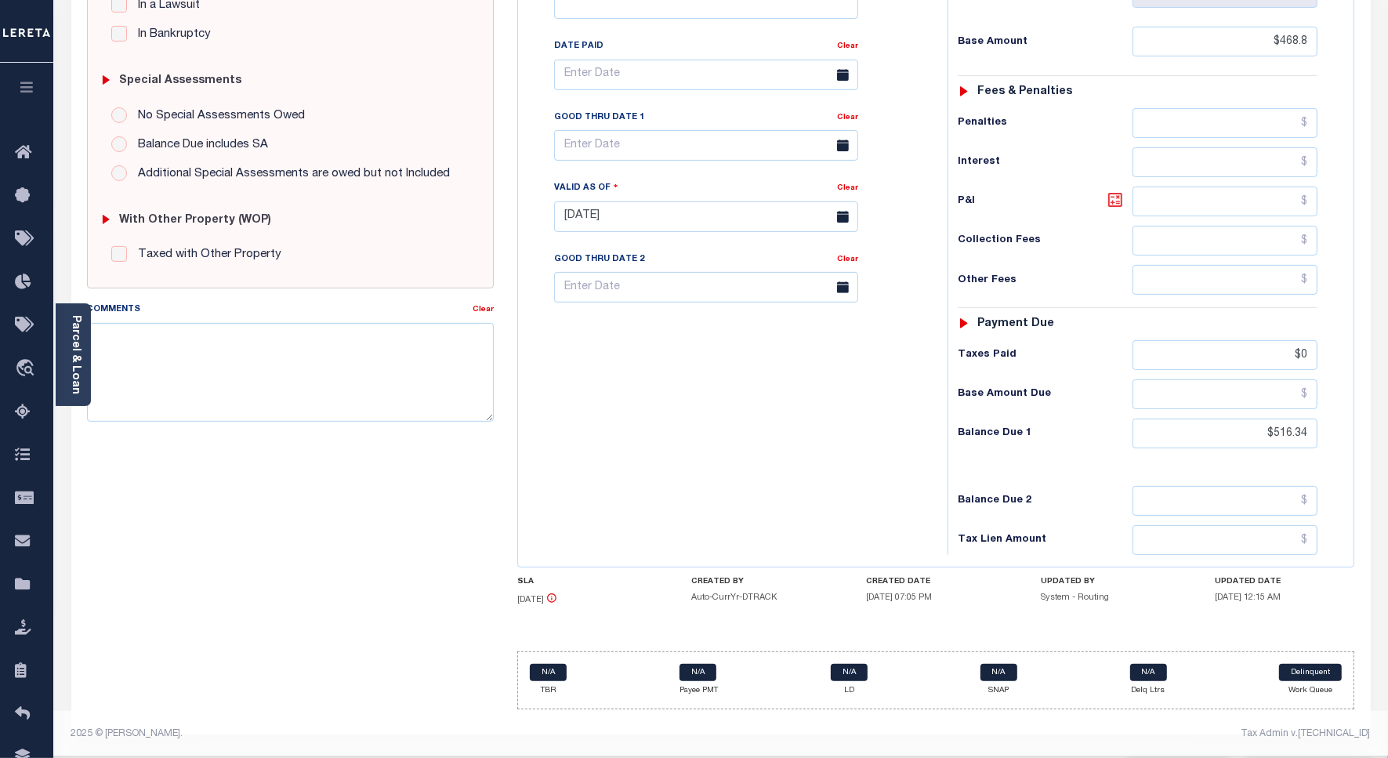
click at [1109, 201] on icon at bounding box center [1115, 200] width 14 height 14
type input "$47.54"
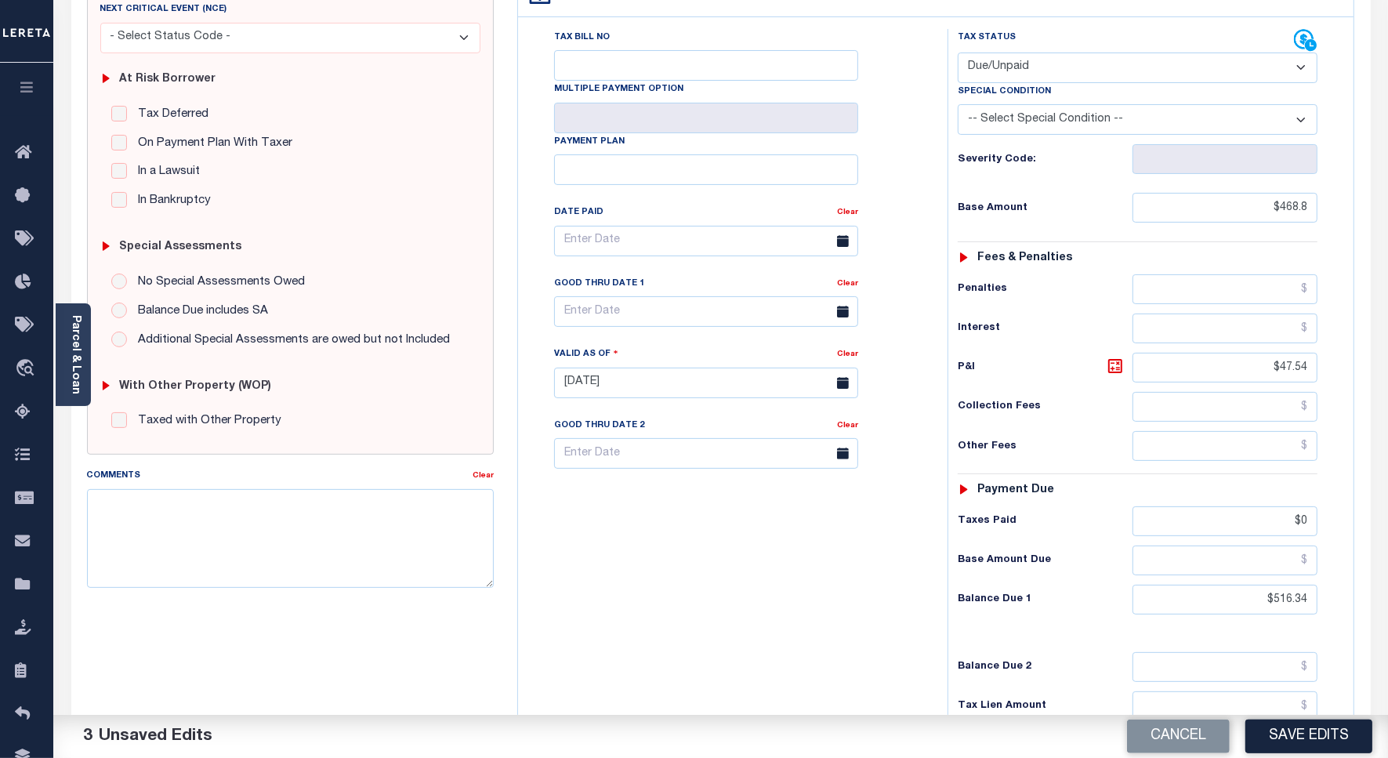
scroll to position [47, 0]
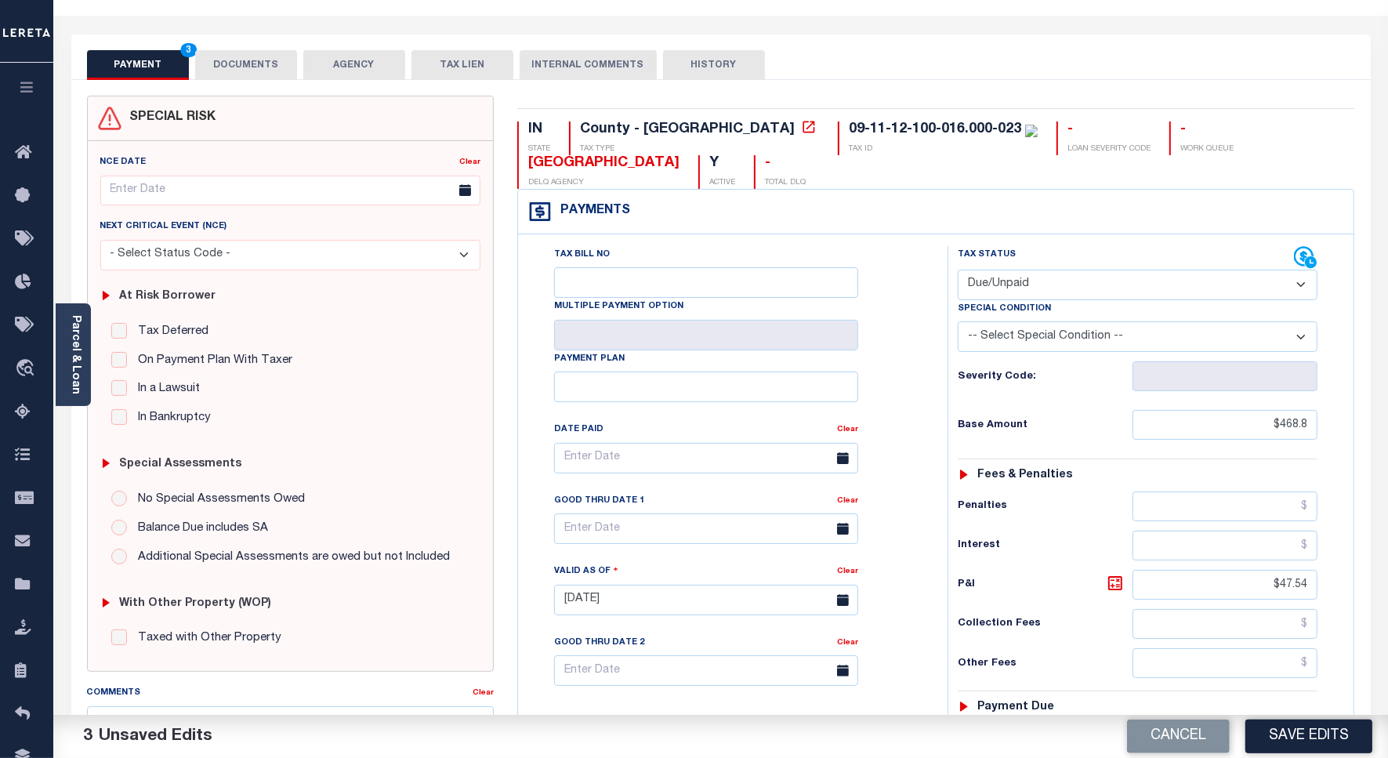
click at [273, 65] on button "DOCUMENTS" at bounding box center [246, 65] width 102 height 30
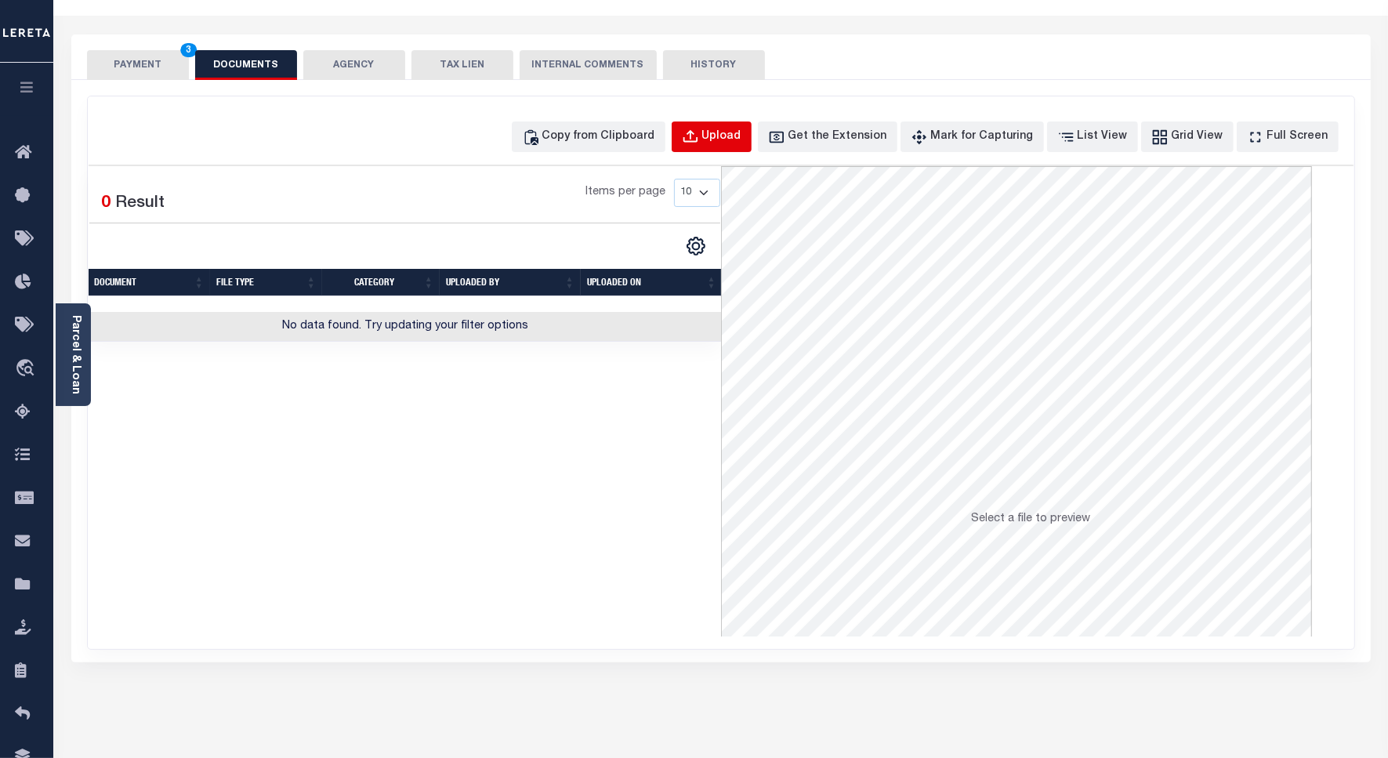
click at [731, 133] on div "Upload" at bounding box center [721, 137] width 39 height 17
select select "POP"
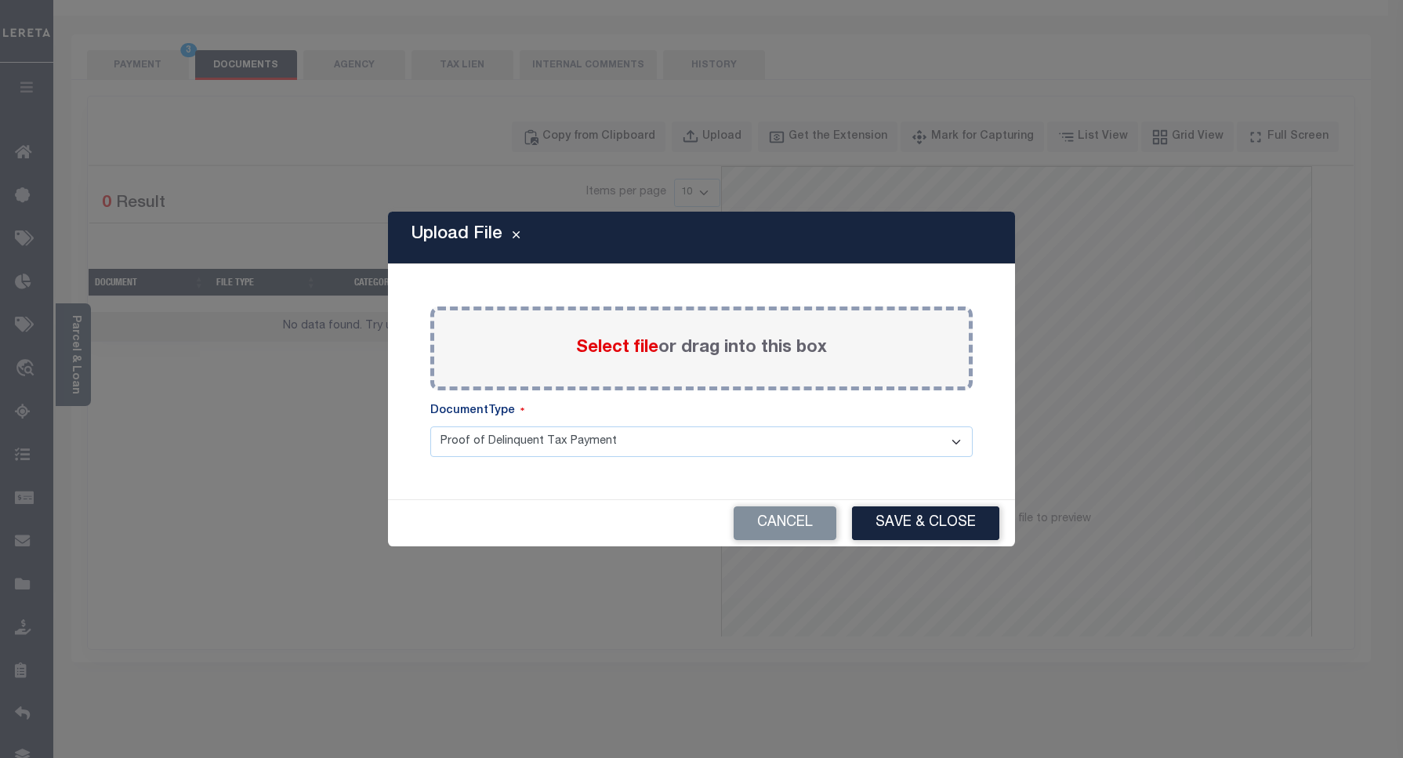
click at [609, 350] on span "Select file" at bounding box center [617, 347] width 82 height 17
click at [0, 0] on input "Select file or drag into this box" at bounding box center [0, 0] width 0 height 0
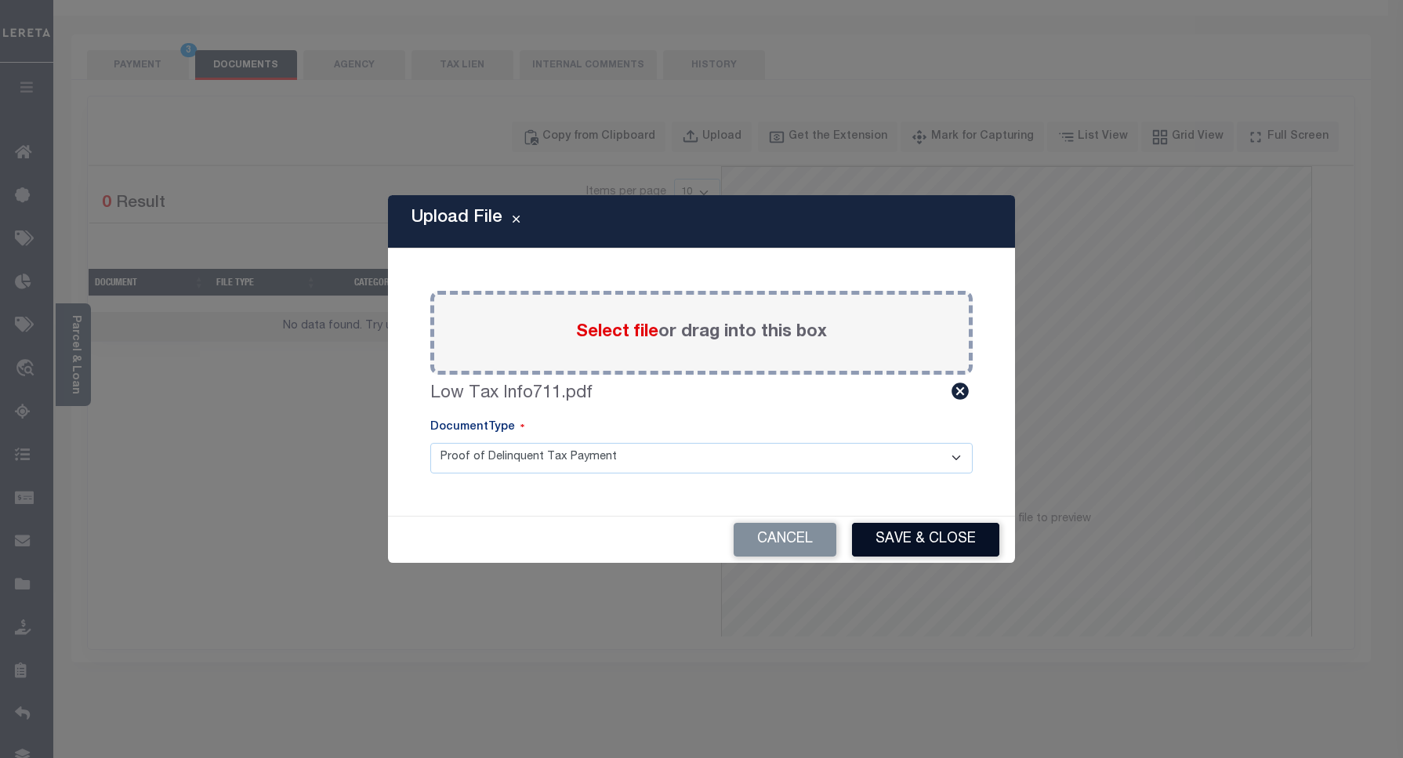
click at [905, 530] on button "Save & Close" at bounding box center [925, 540] width 147 height 34
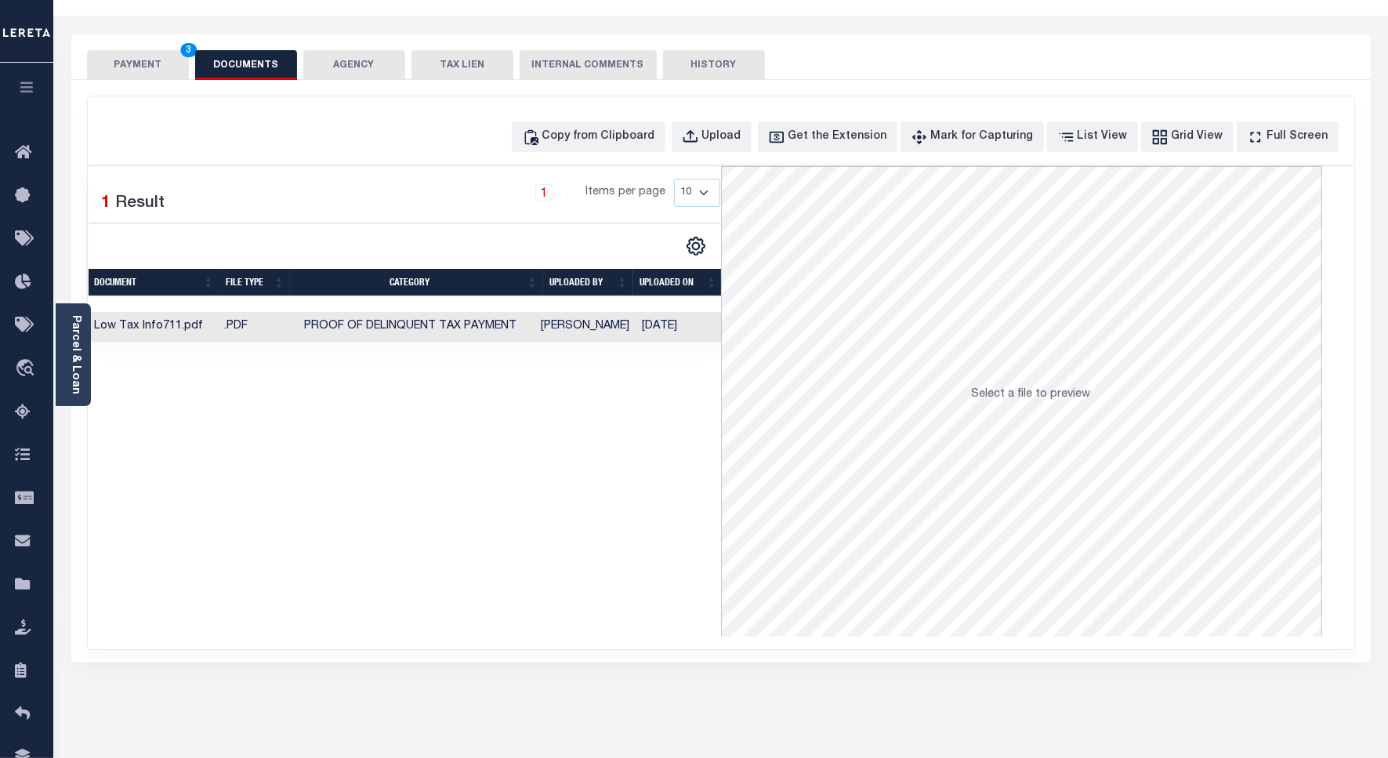
click at [134, 60] on button "PAYMENT 3" at bounding box center [138, 65] width 102 height 30
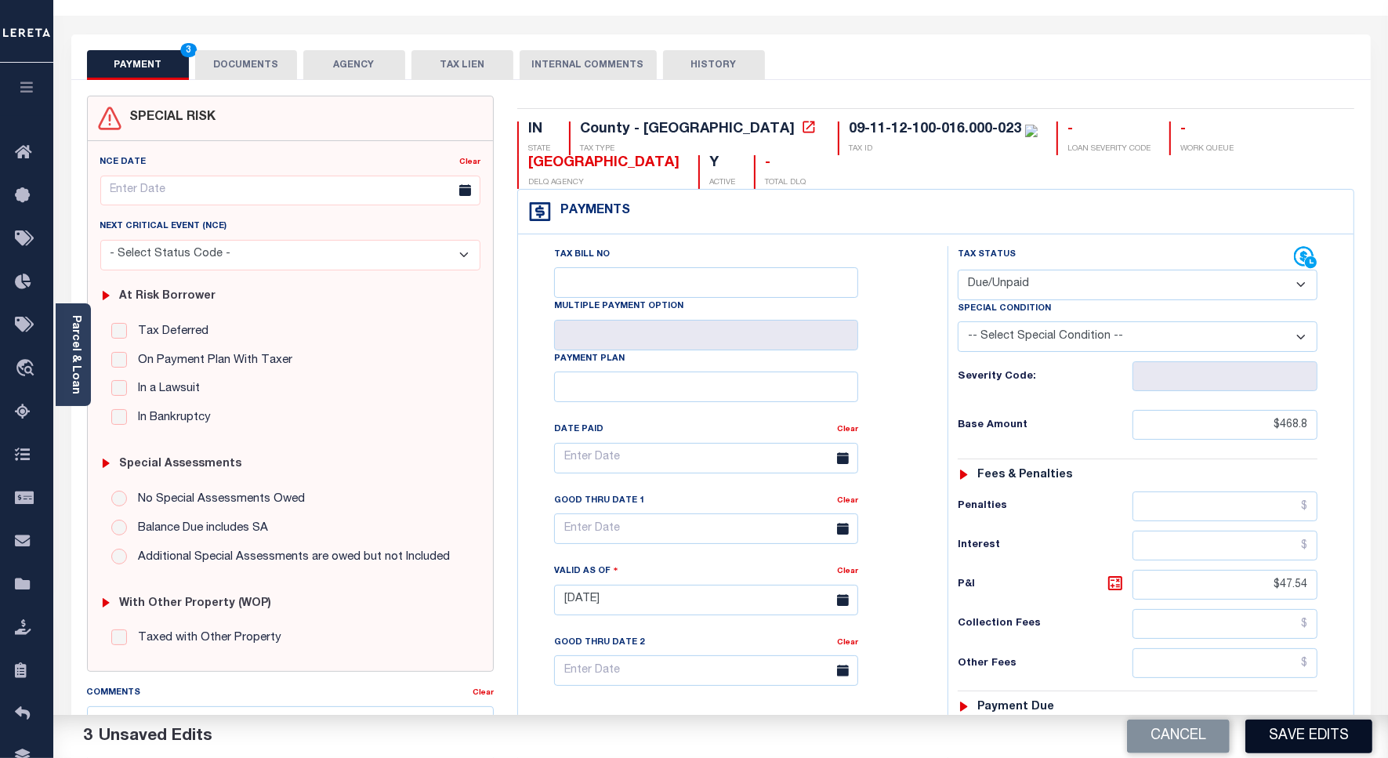
click at [1259, 729] on button "Save Edits" at bounding box center [1308, 736] width 127 height 34
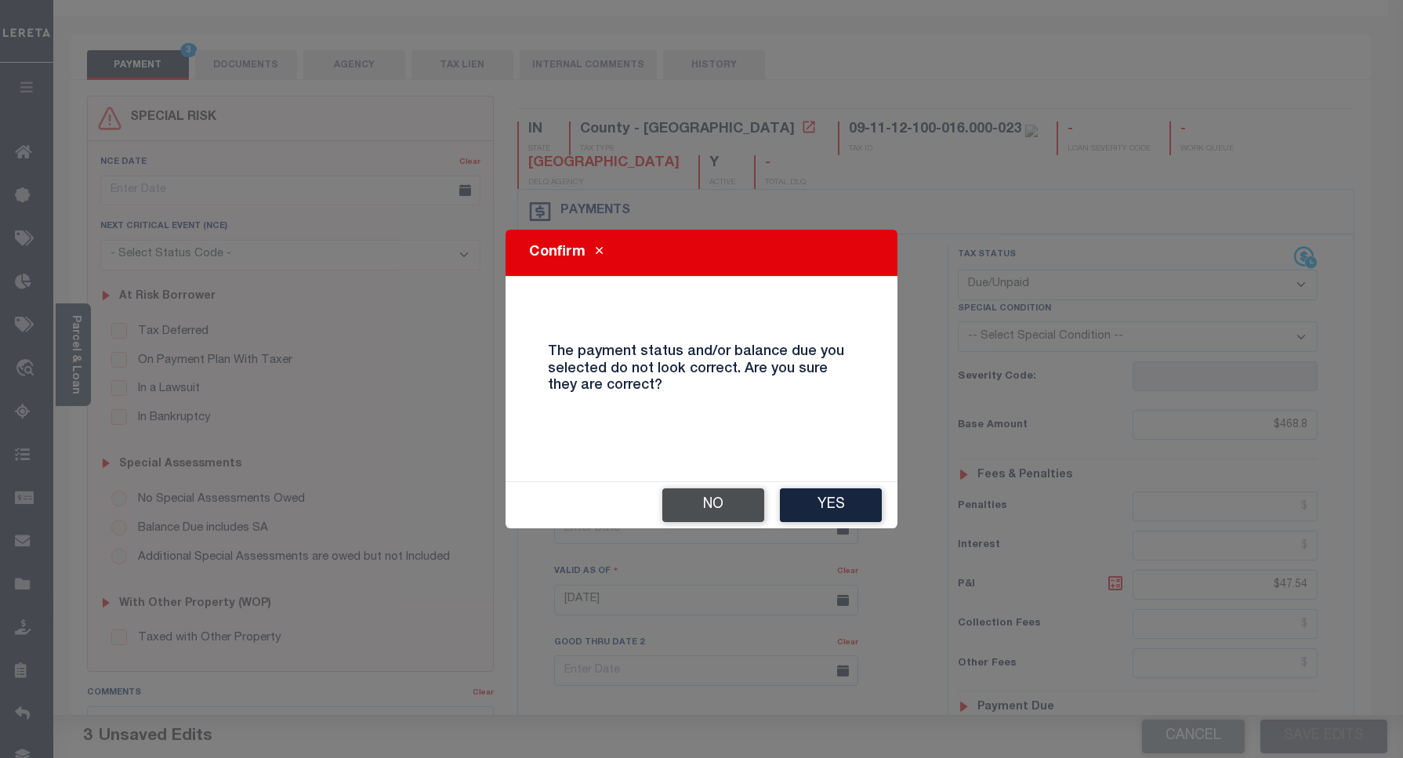
click at [715, 498] on button "No" at bounding box center [713, 505] width 102 height 34
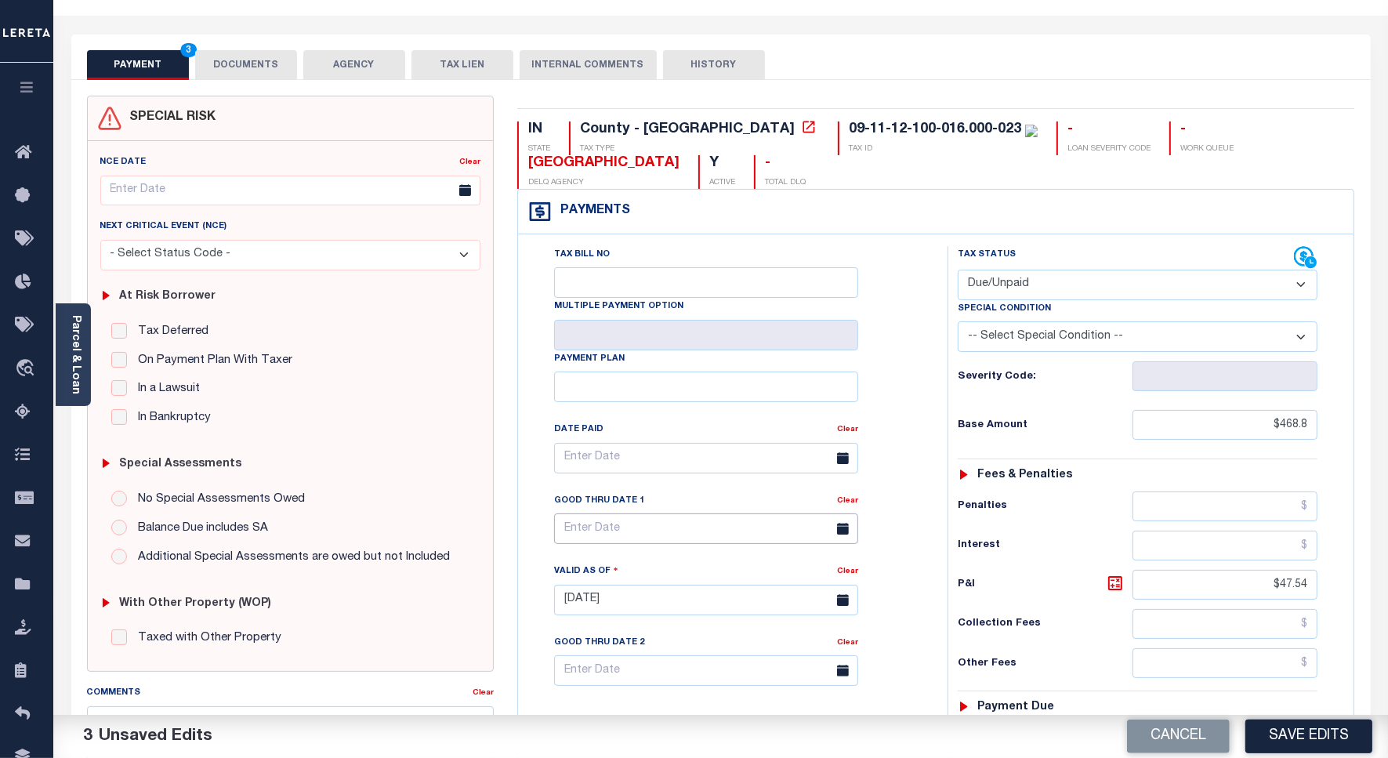
click at [629, 529] on input "text" at bounding box center [706, 528] width 304 height 31
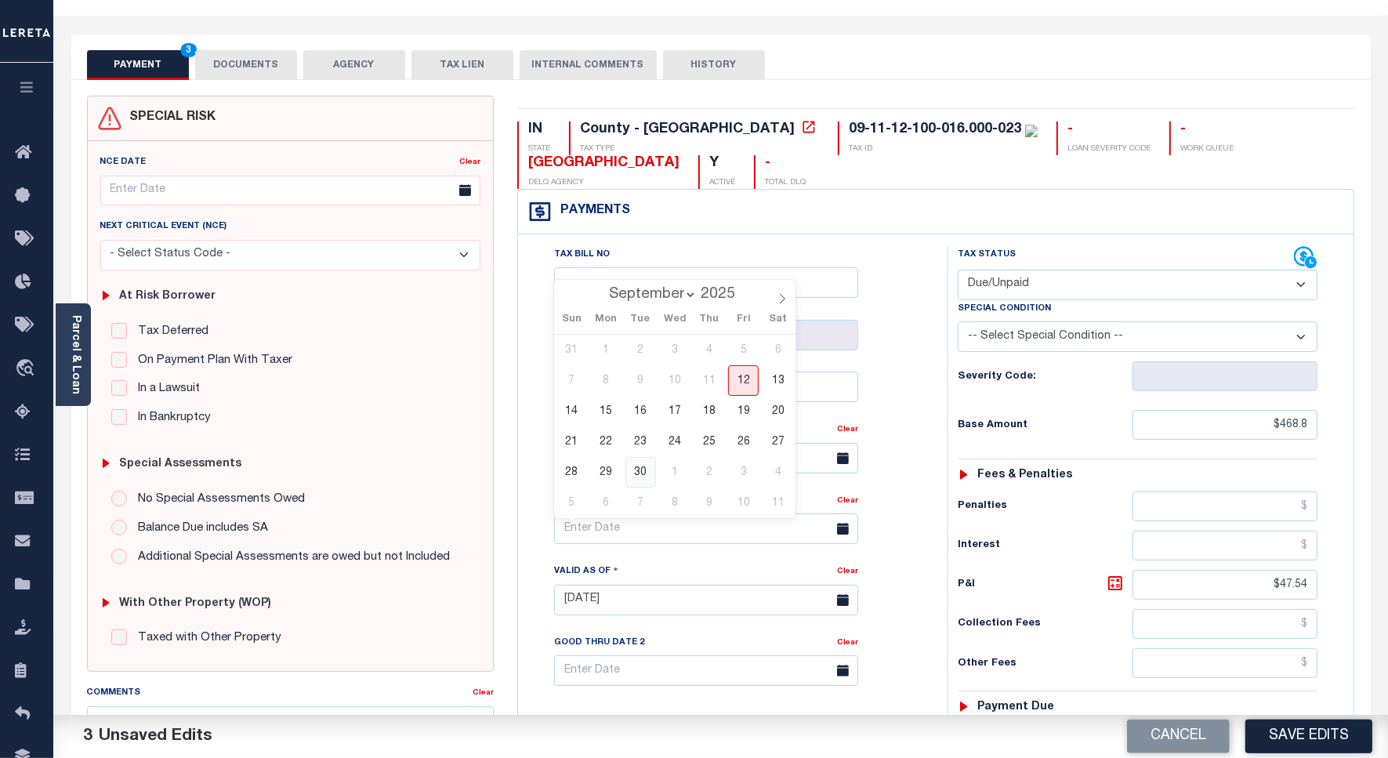
click at [643, 469] on span "30" at bounding box center [640, 472] width 31 height 31
type input "09/30/2025"
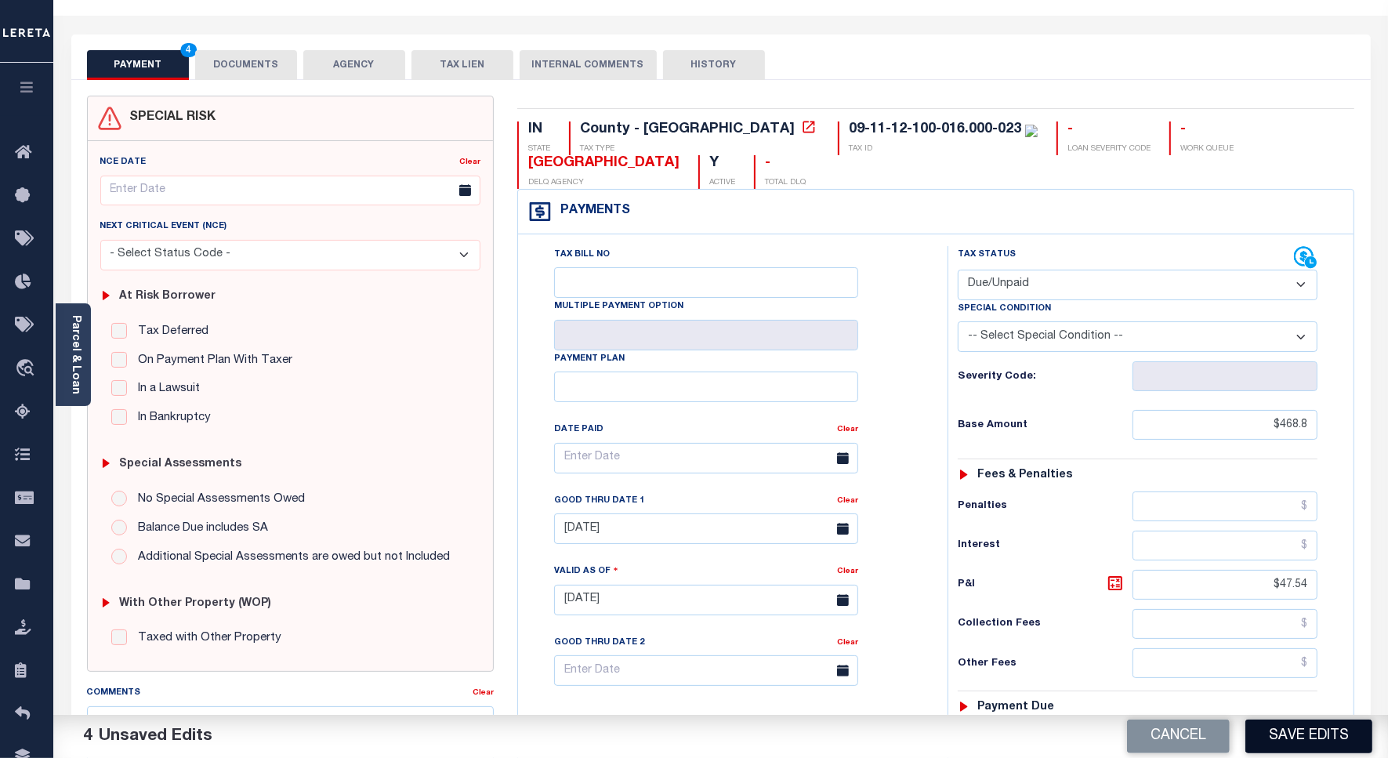
click at [1315, 735] on button "Save Edits" at bounding box center [1308, 736] width 127 height 34
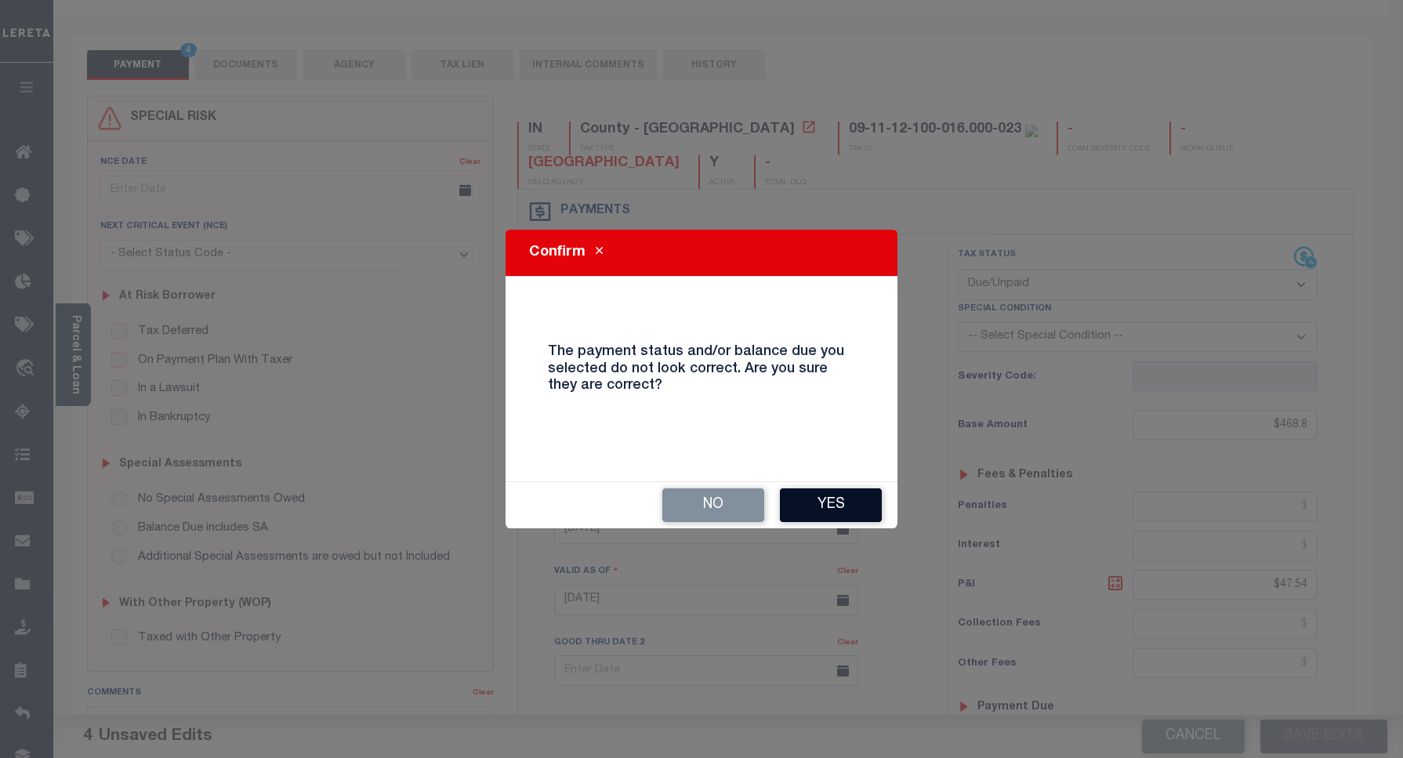
click at [824, 496] on button "Yes" at bounding box center [831, 505] width 102 height 34
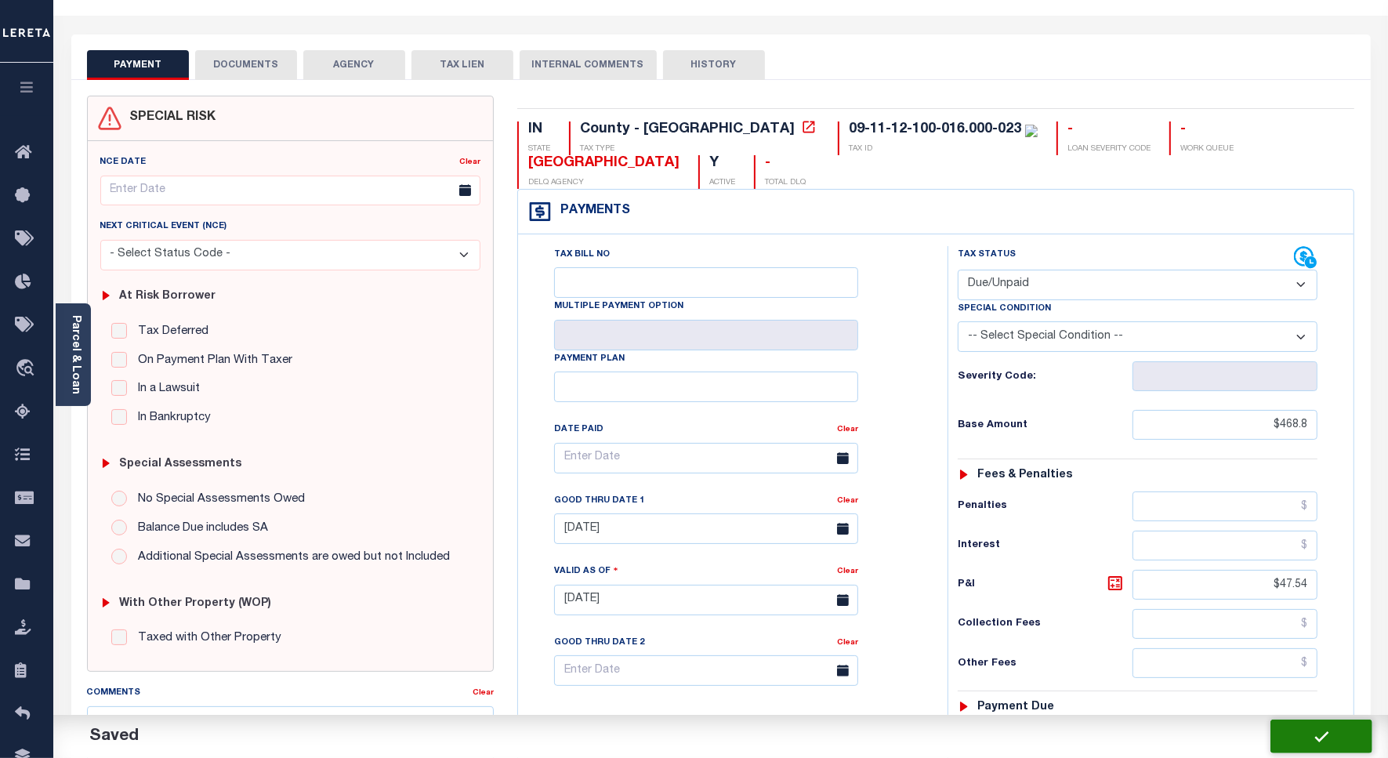
checkbox input "false"
type input "$468.8"
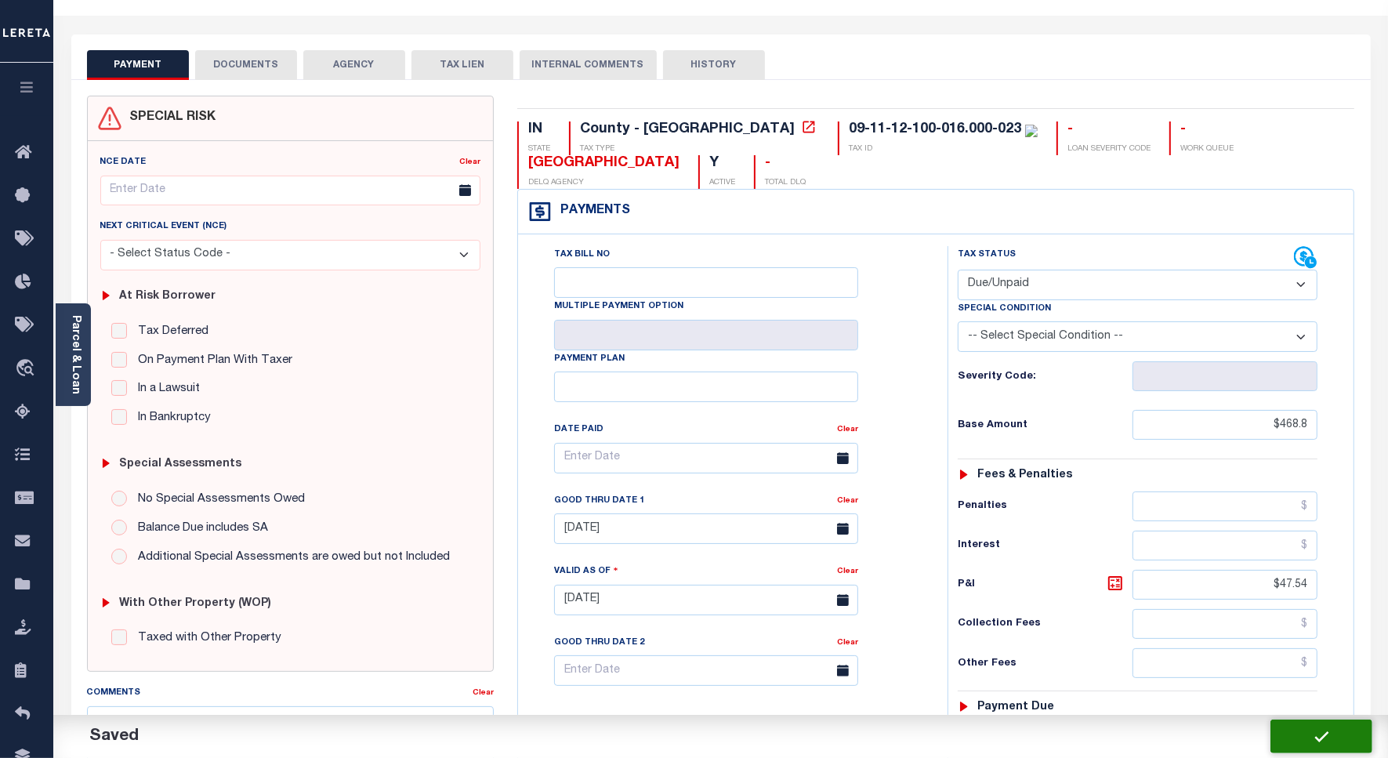
type input "$47.54"
type input "$0"
type input "$516.34"
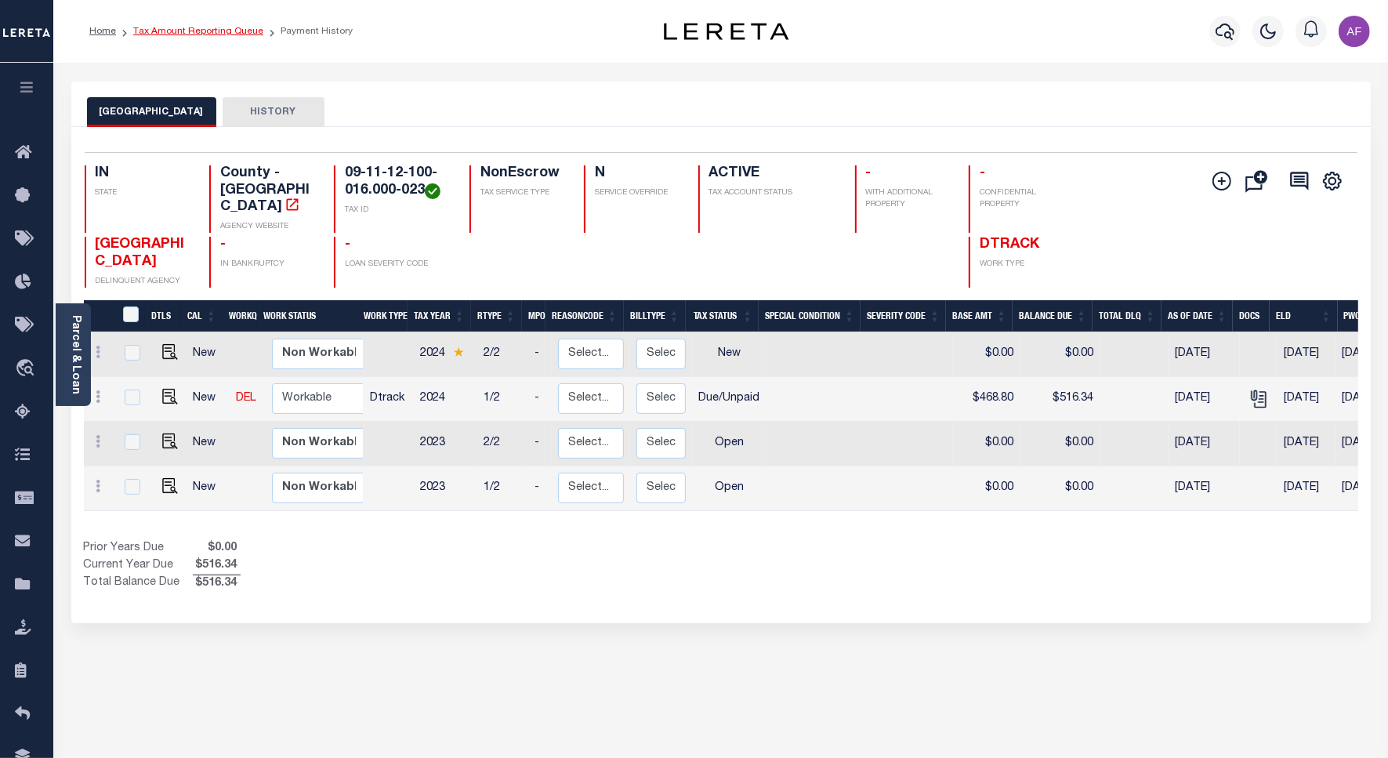
click at [189, 32] on link "Tax Amount Reporting Queue" at bounding box center [198, 31] width 130 height 9
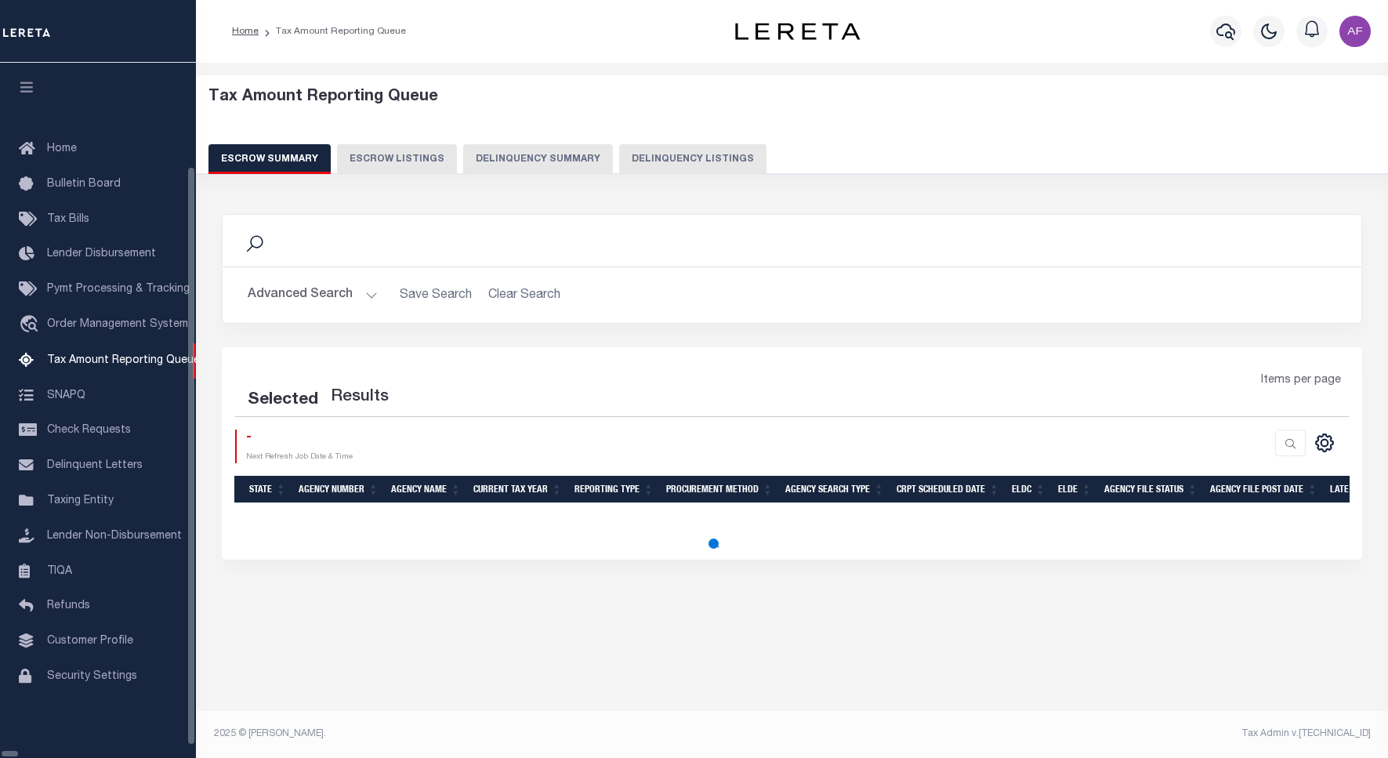
click at [580, 150] on button "Delinquency Summary" at bounding box center [538, 159] width 150 height 30
click at [549, 154] on button "Delinquency Summary" at bounding box center [538, 159] width 150 height 30
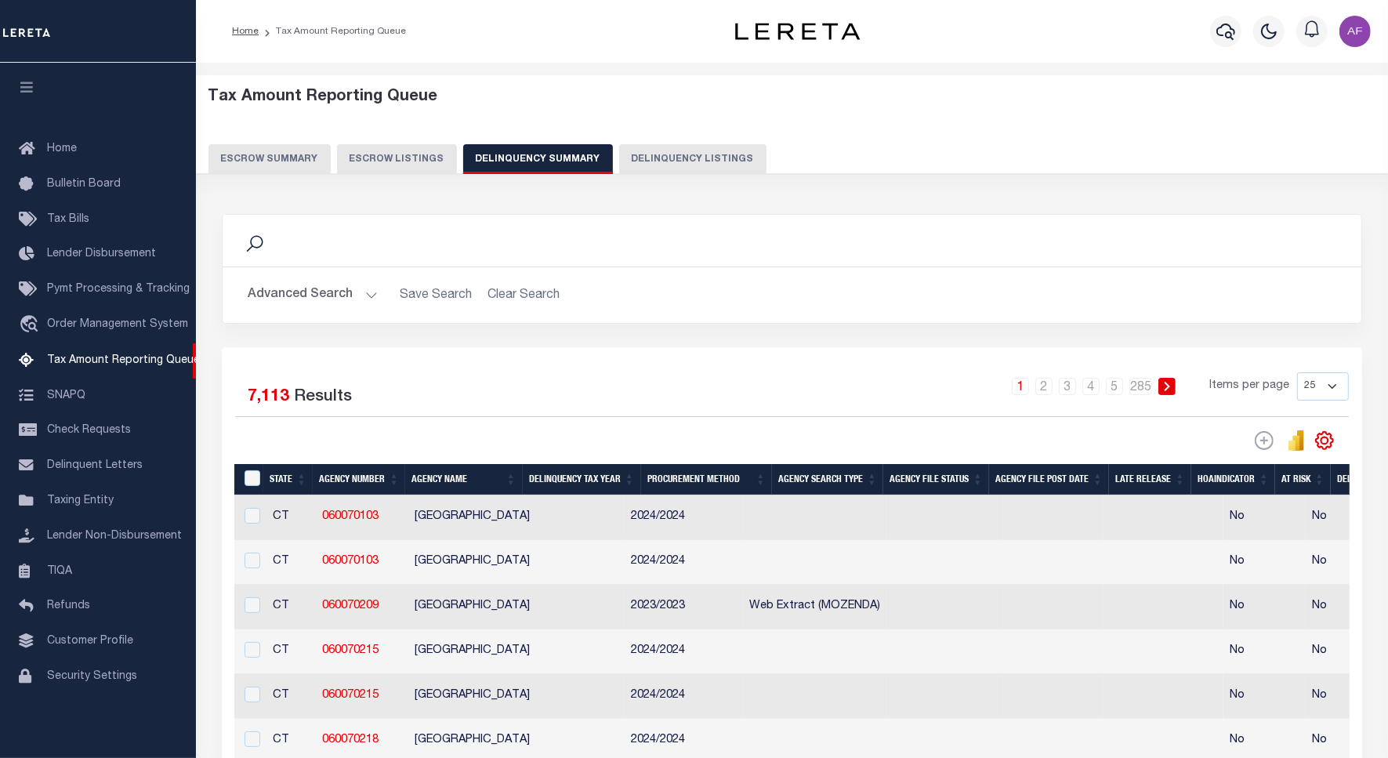
click at [652, 157] on button "Delinquency Listings" at bounding box center [692, 159] width 147 height 30
select select "100"
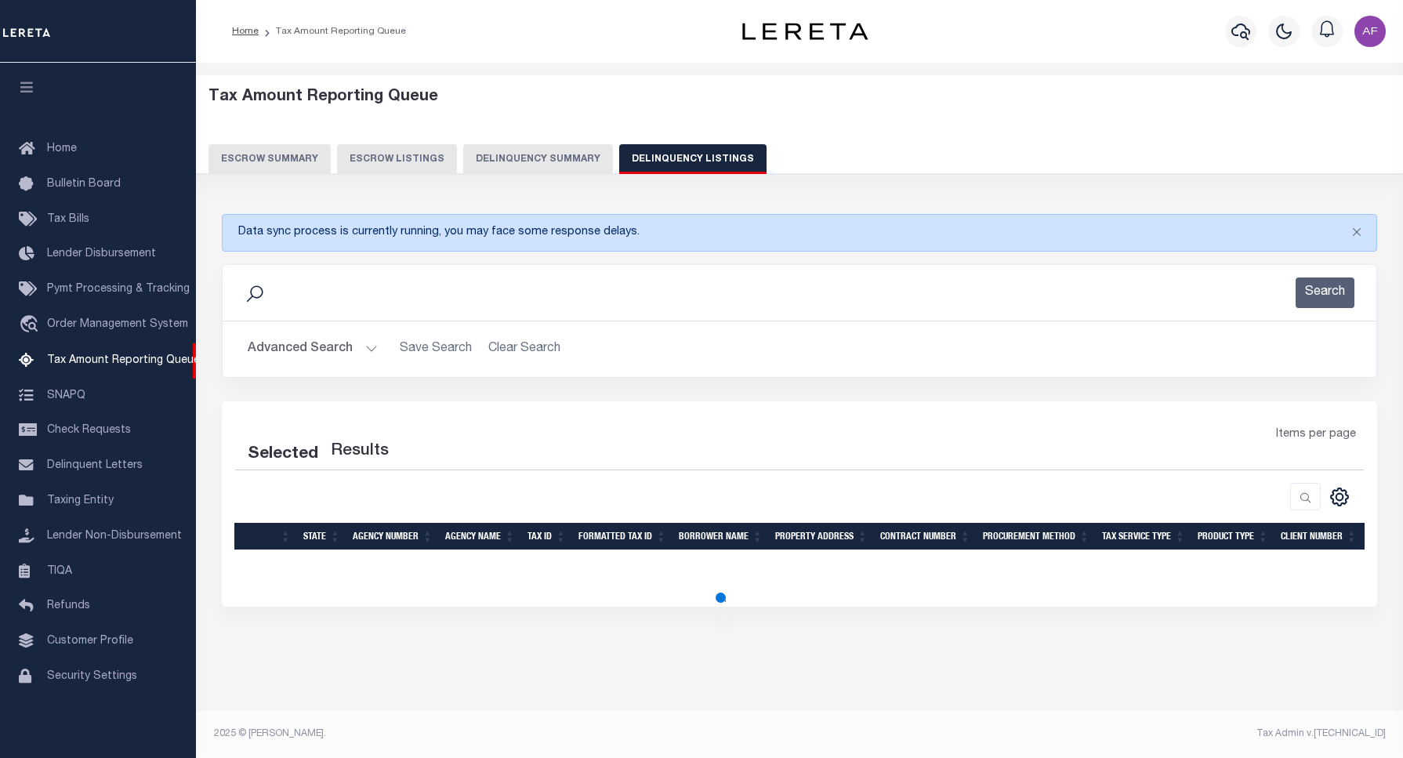
select select "100"
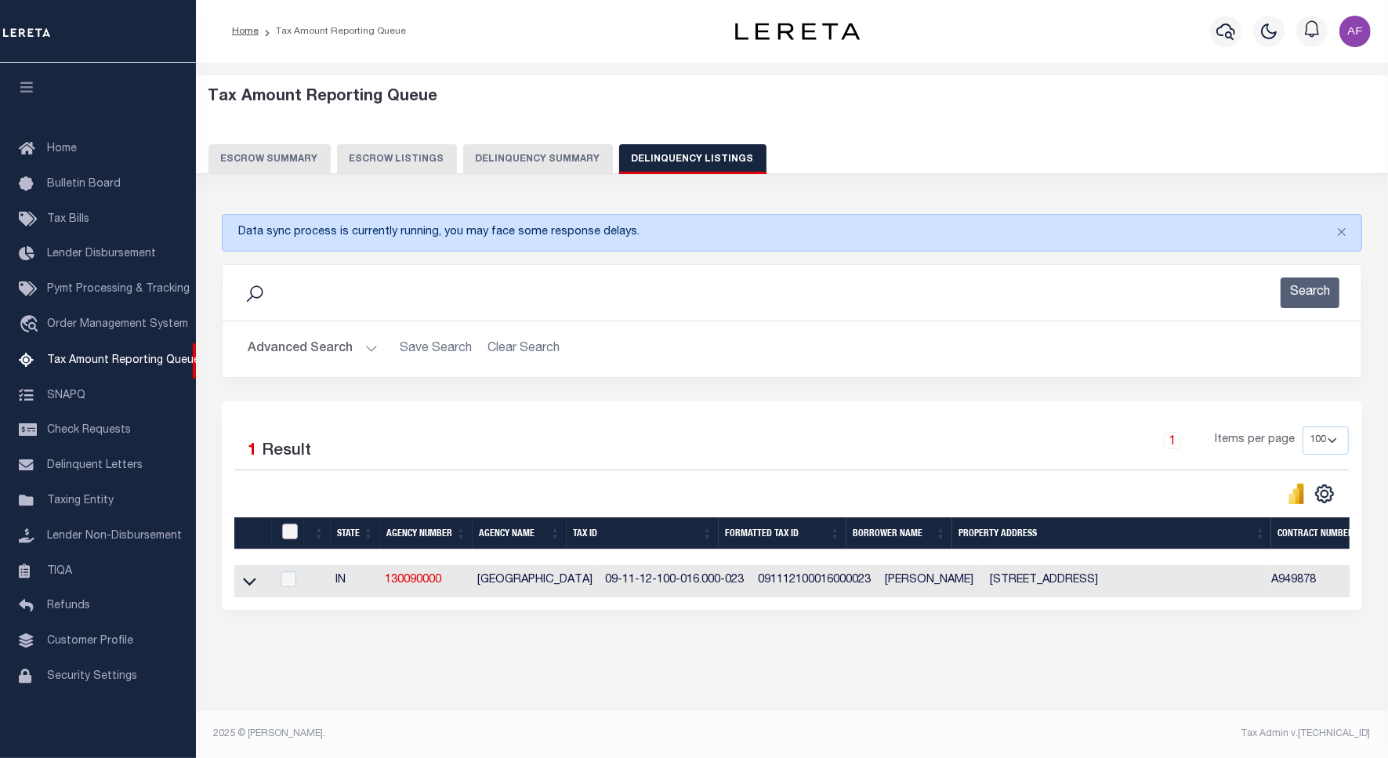
click at [286, 534] on input "checkbox" at bounding box center [290, 531] width 16 height 16
checkbox input "true"
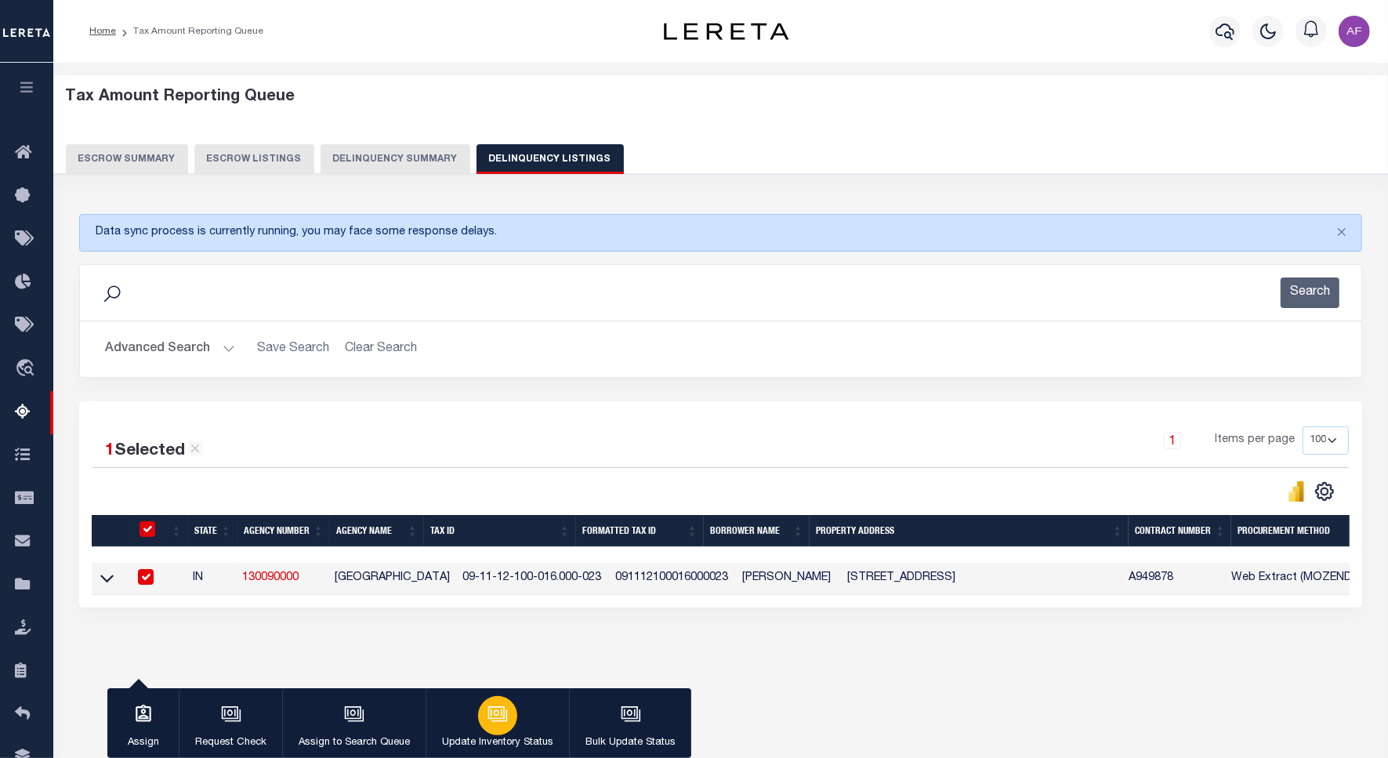
click at [531, 733] on button "Update Inventory Status" at bounding box center [497, 723] width 143 height 71
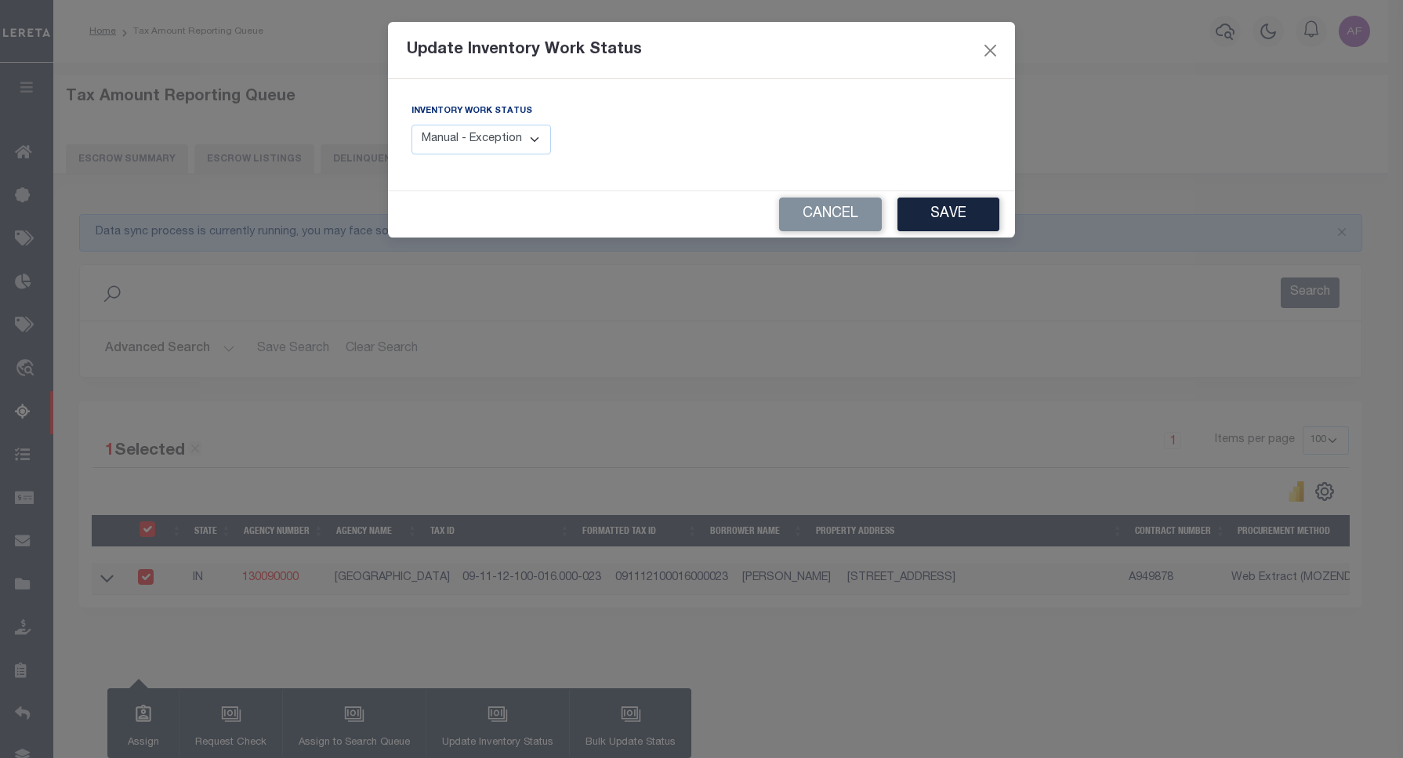
click at [483, 142] on select "Manual - Exception Pended - Awaiting Search Late Add Exception Completed" at bounding box center [480, 140] width 139 height 31
select select "4"
click at [411, 125] on select "Manual - Exception Pended - Awaiting Search Late Add Exception Completed" at bounding box center [480, 140] width 139 height 31
click at [951, 208] on button "Save" at bounding box center [948, 214] width 102 height 34
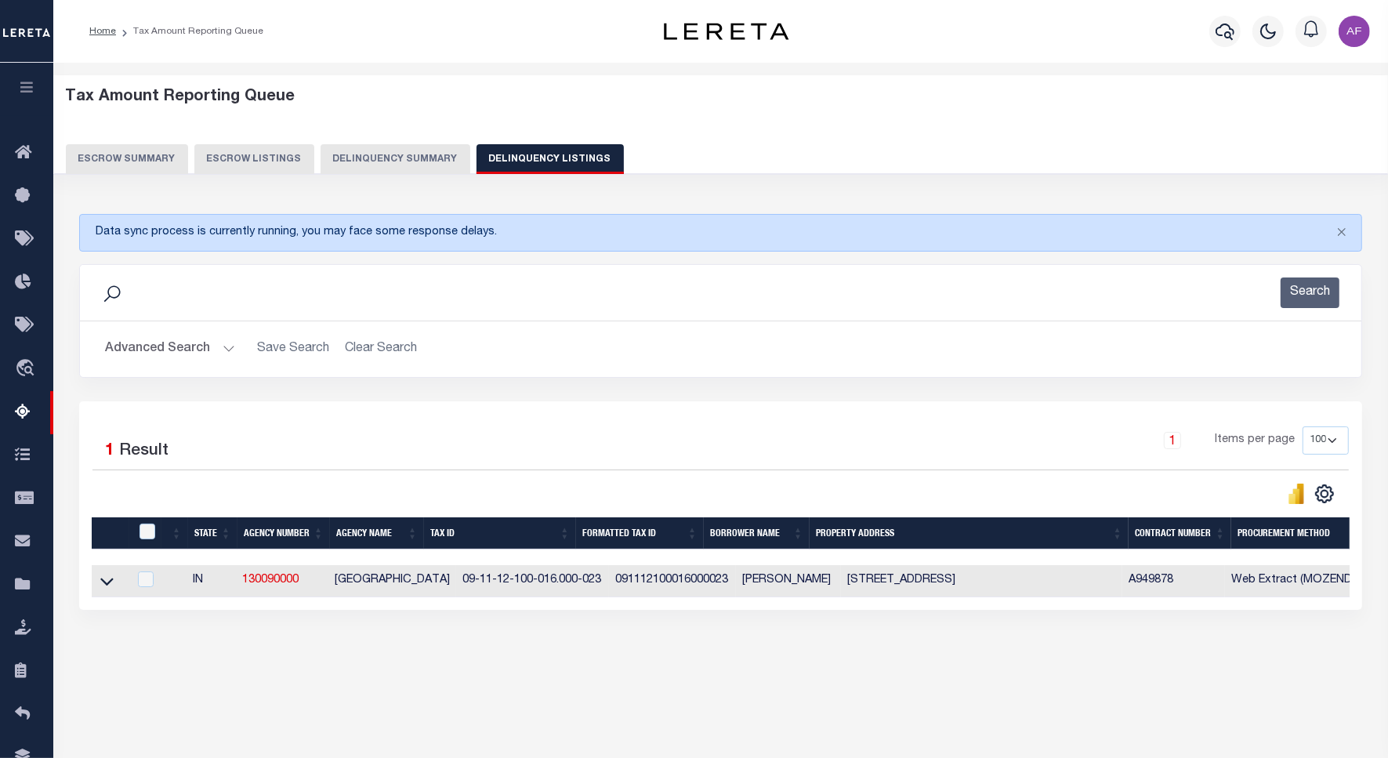
click at [190, 351] on button "Advanced Search" at bounding box center [170, 349] width 130 height 31
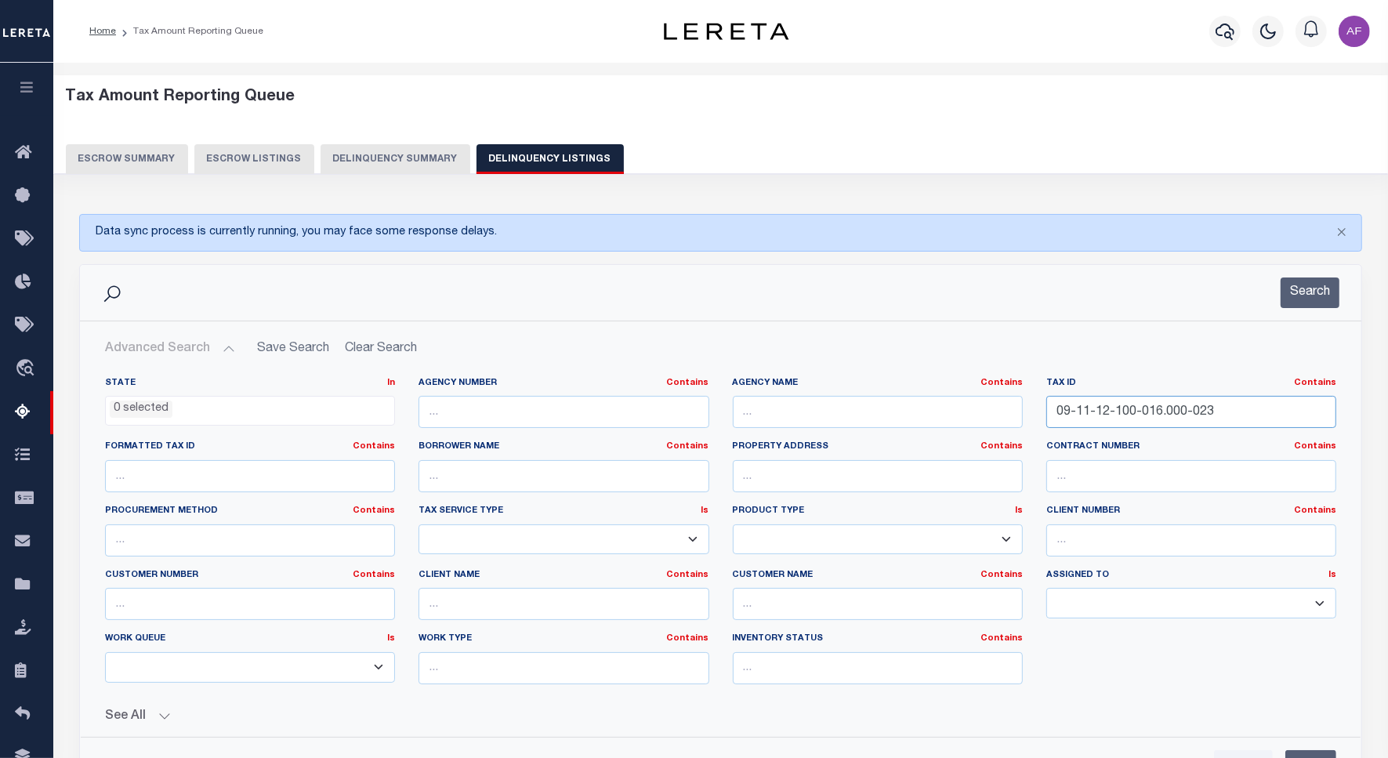
drag, startPoint x: 1242, startPoint y: 413, endPoint x: 947, endPoint y: 385, distance: 296.8
click at [947, 385] on div "State In In AK AL AR AZ CA CO CT DC DE FL GA GU HI IA ID IL IN KS KY LA MA MD M…" at bounding box center [720, 537] width 1255 height 320
paste input "R014396"
type input "R014396"
click at [1305, 302] on button "Search" at bounding box center [1309, 292] width 59 height 31
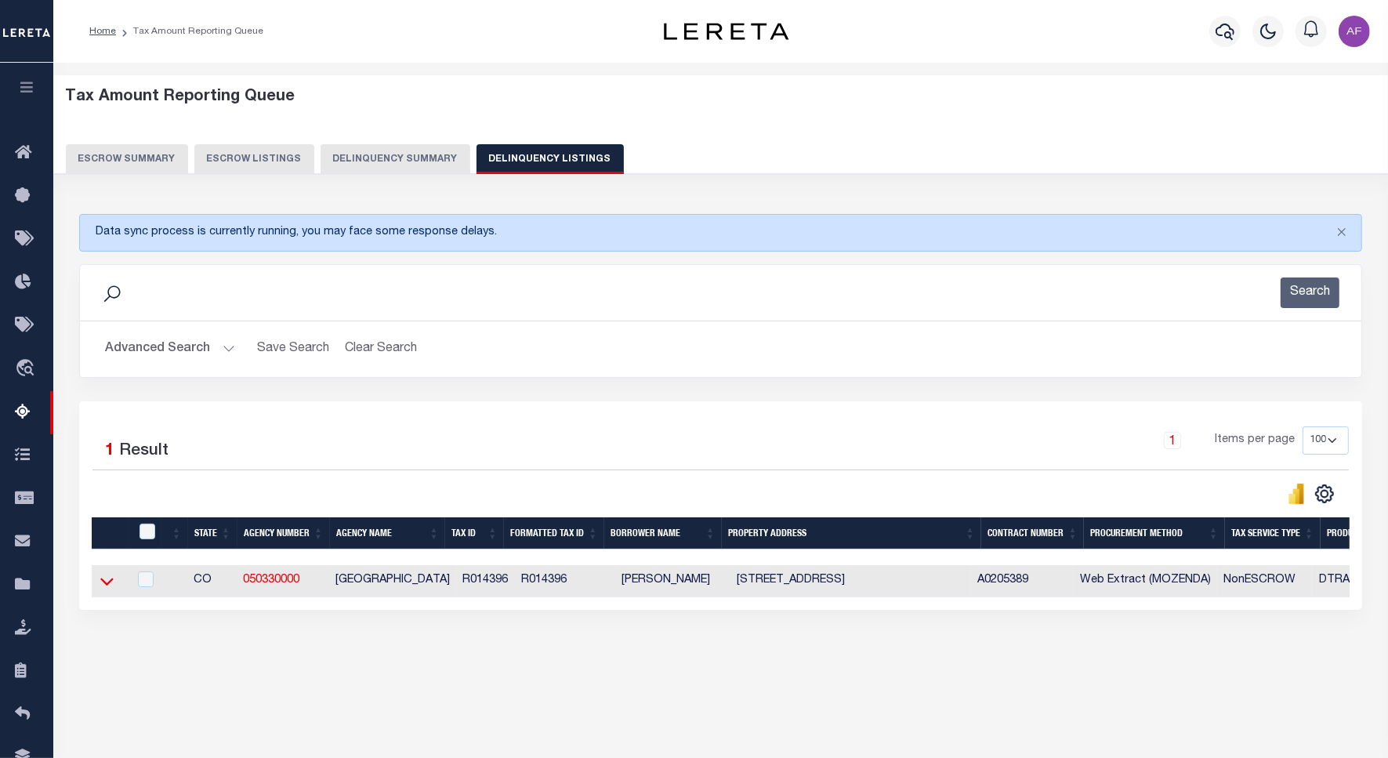
click at [107, 582] on icon at bounding box center [106, 581] width 13 height 16
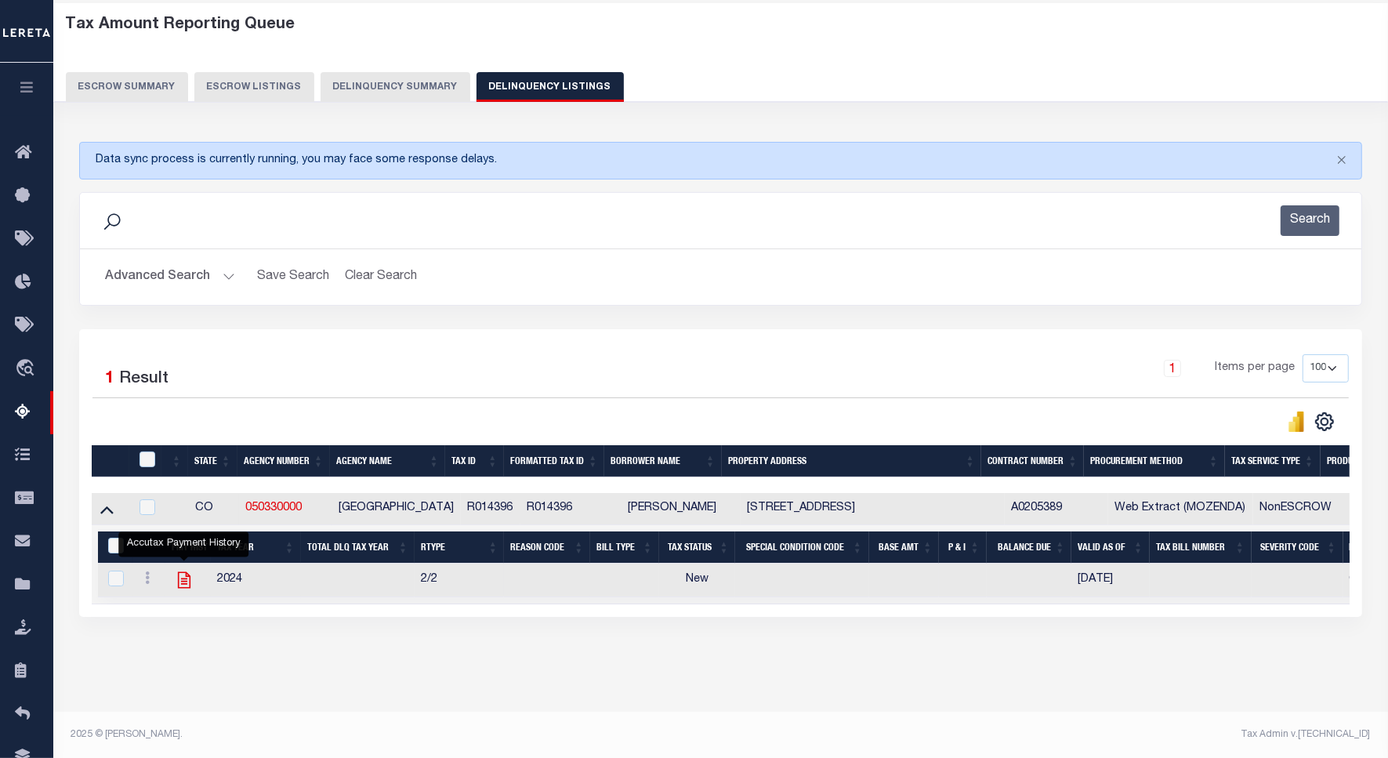
click at [185, 580] on icon "" at bounding box center [183, 580] width 13 height 16
checkbox input "true"
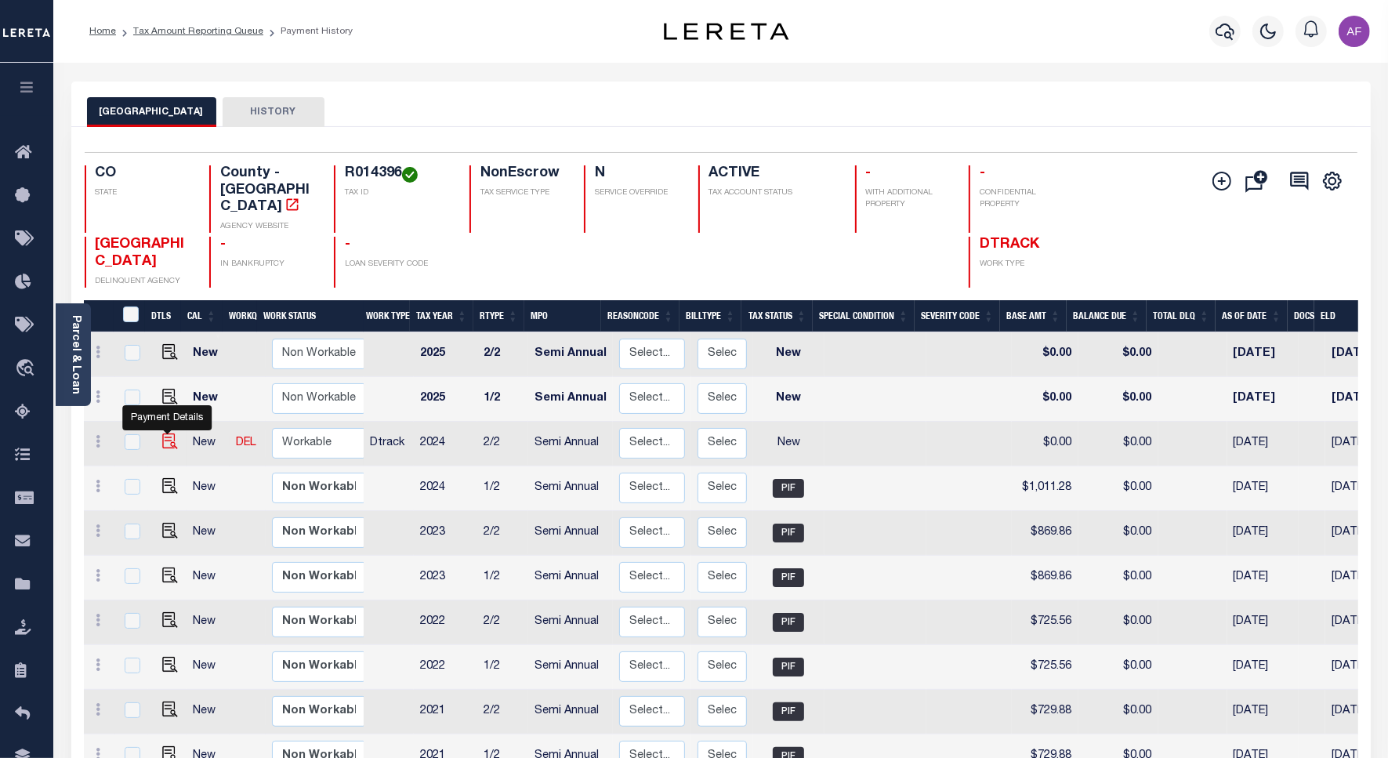
click at [172, 433] on img "" at bounding box center [170, 441] width 16 height 16
checkbox input "true"
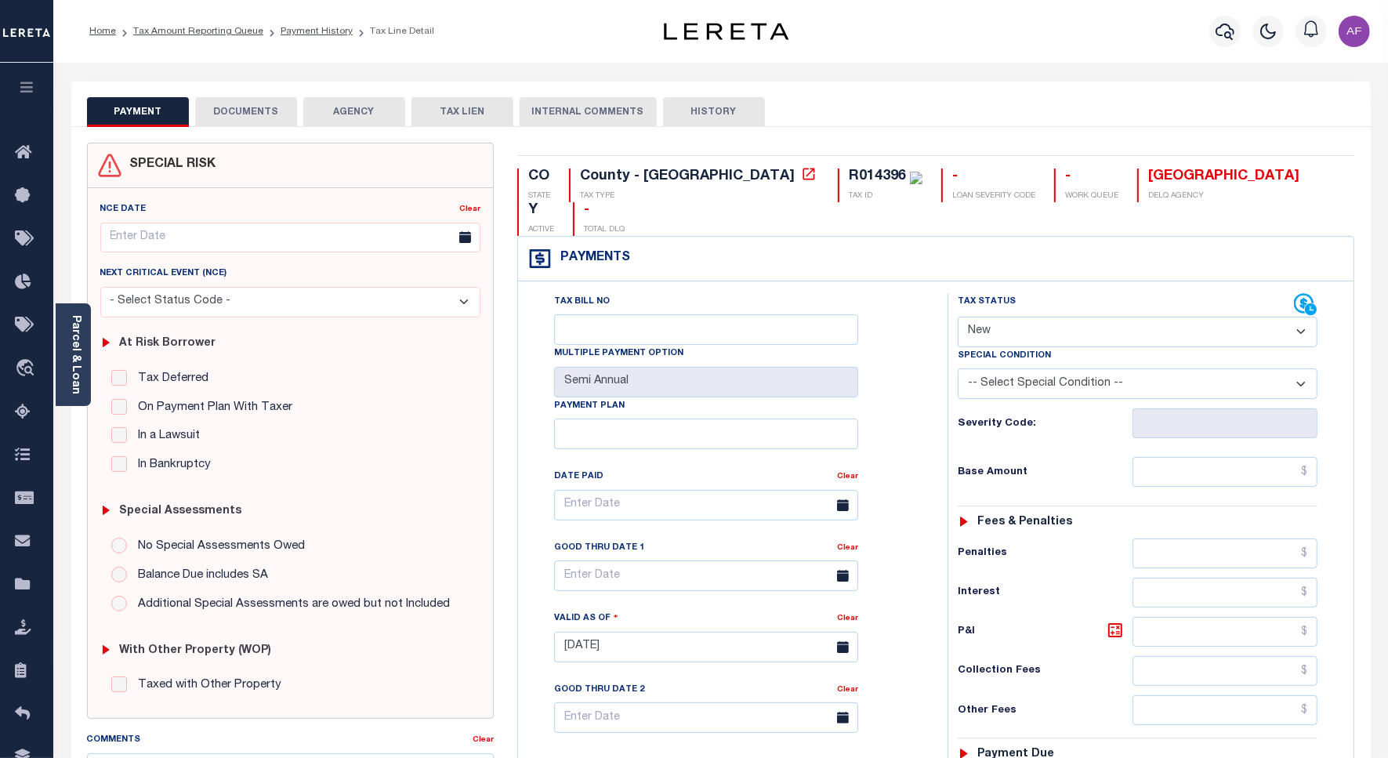
click at [1019, 317] on select "- Select Status Code - Open Due/Unpaid Paid Incomplete No Tax Due Internal Refu…" at bounding box center [1138, 332] width 360 height 31
select select "PYD"
click at [958, 317] on select "- Select Status Code - Open Due/Unpaid Paid Incomplete No Tax Due Internal Refu…" at bounding box center [1138, 332] width 360 height 31
type input "[DATE]"
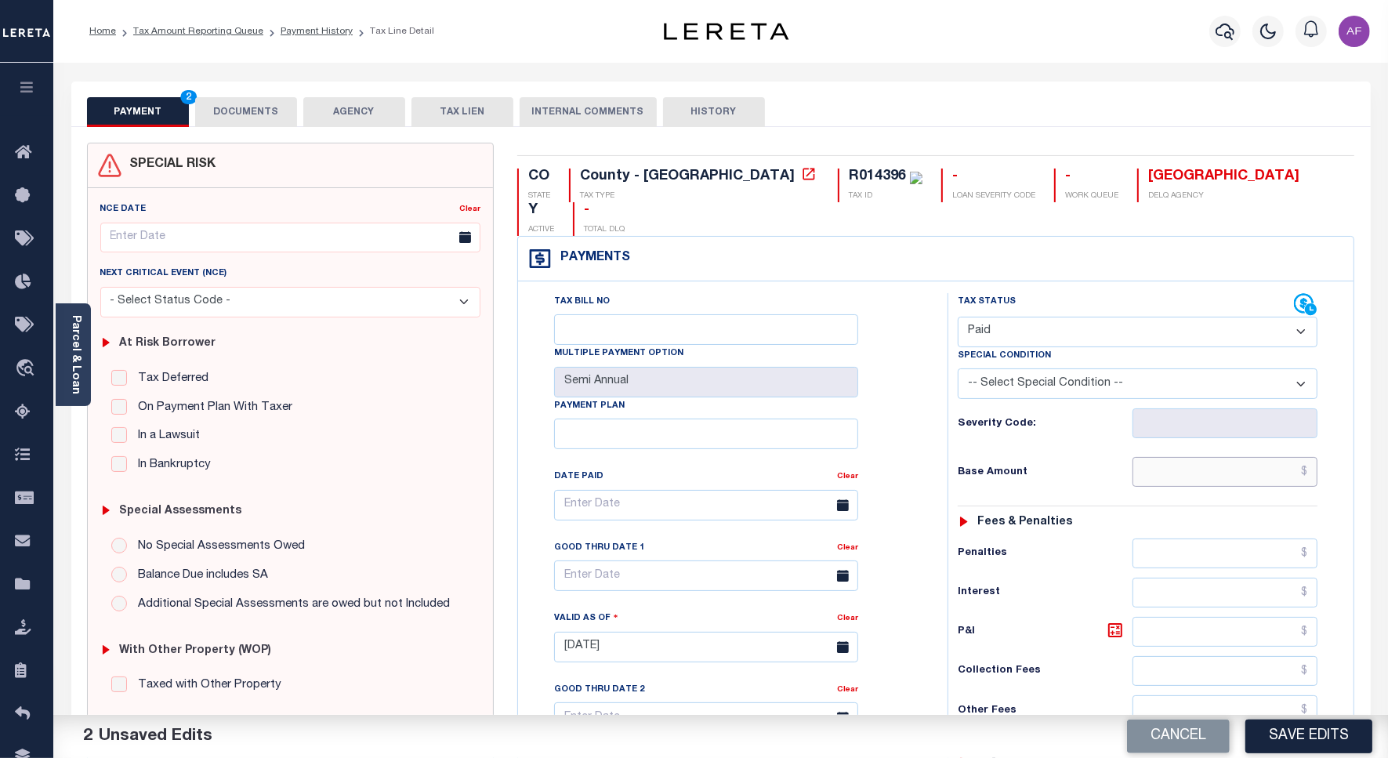
click at [1217, 457] on input "text" at bounding box center [1224, 472] width 185 height 30
paste input "1,011.28"
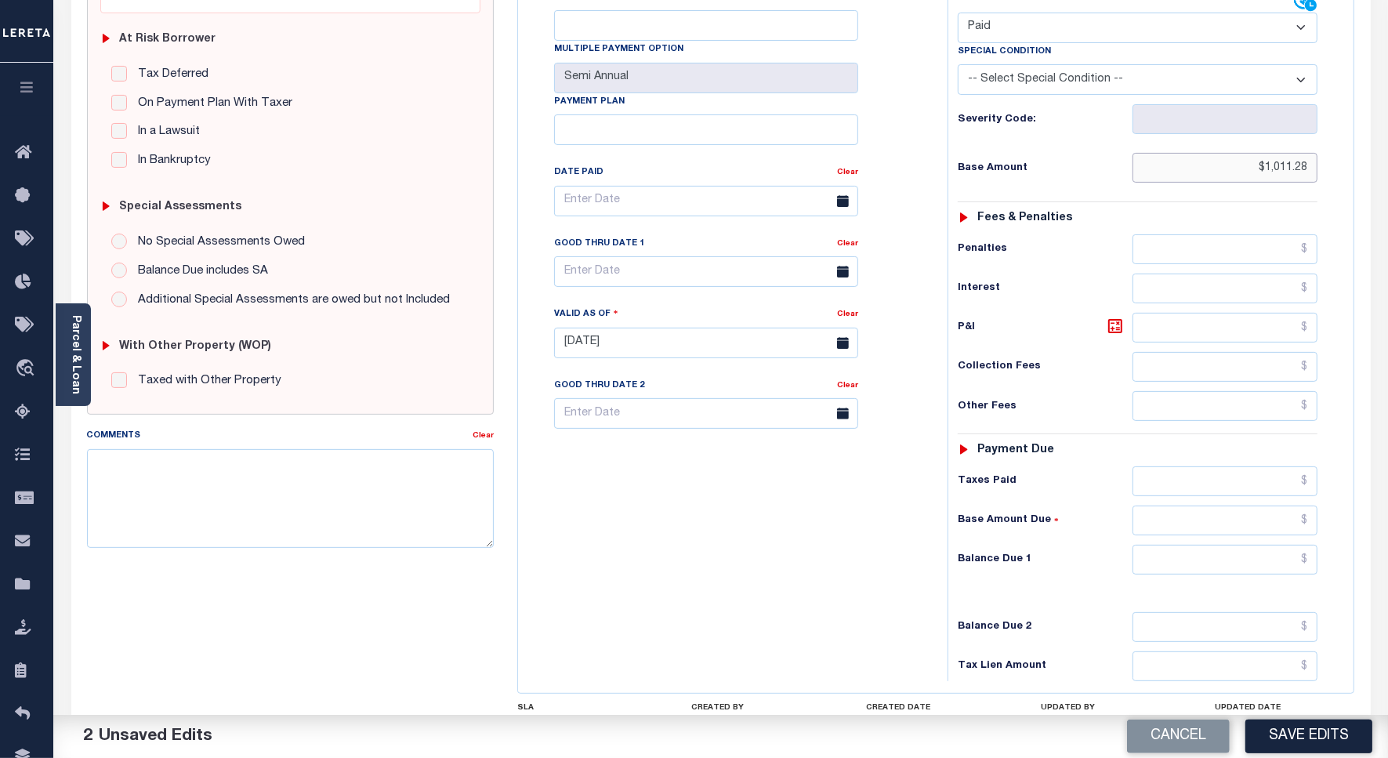
scroll to position [413, 0]
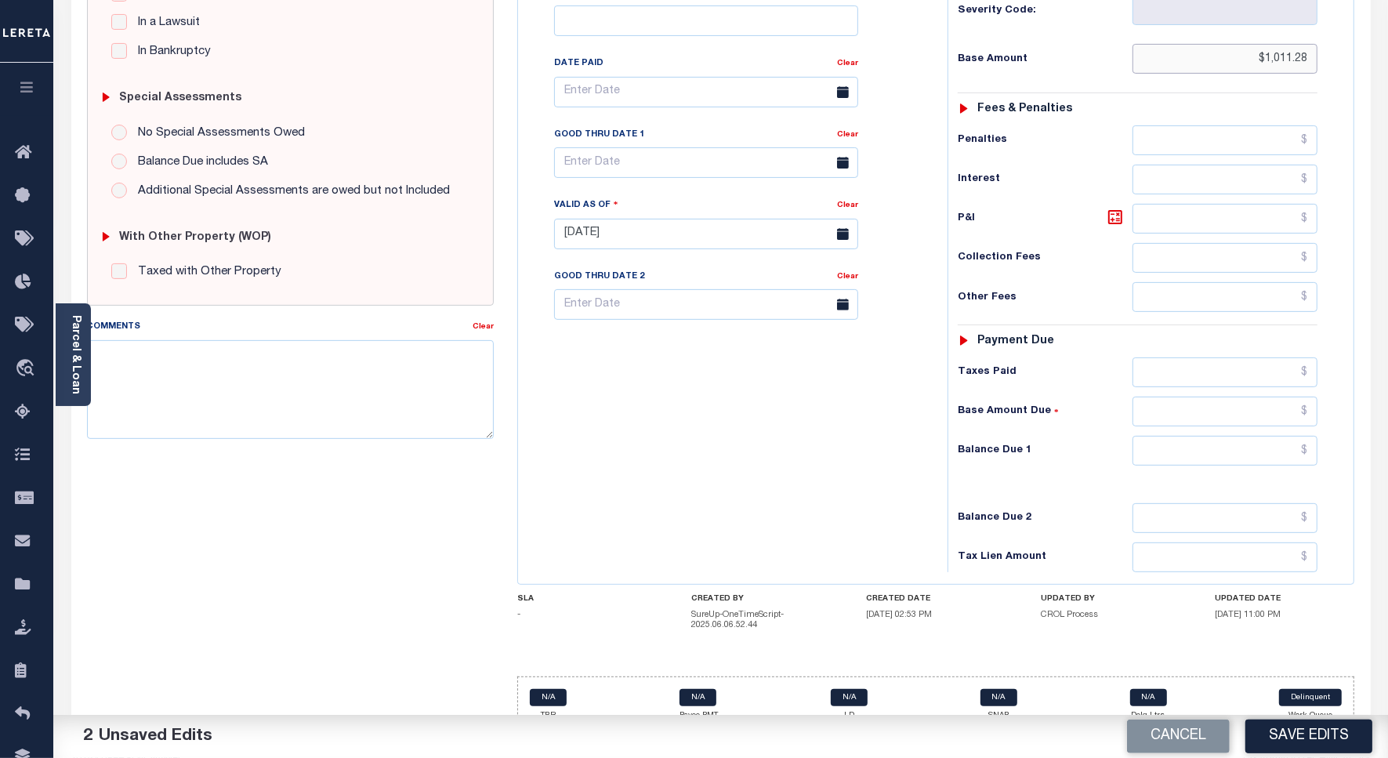
type input "$1,011.28"
click at [1240, 357] on input "text" at bounding box center [1224, 372] width 185 height 30
paste input "1,011.28"
type input "$1,011.28"
click at [1255, 436] on input "text" at bounding box center [1224, 451] width 185 height 30
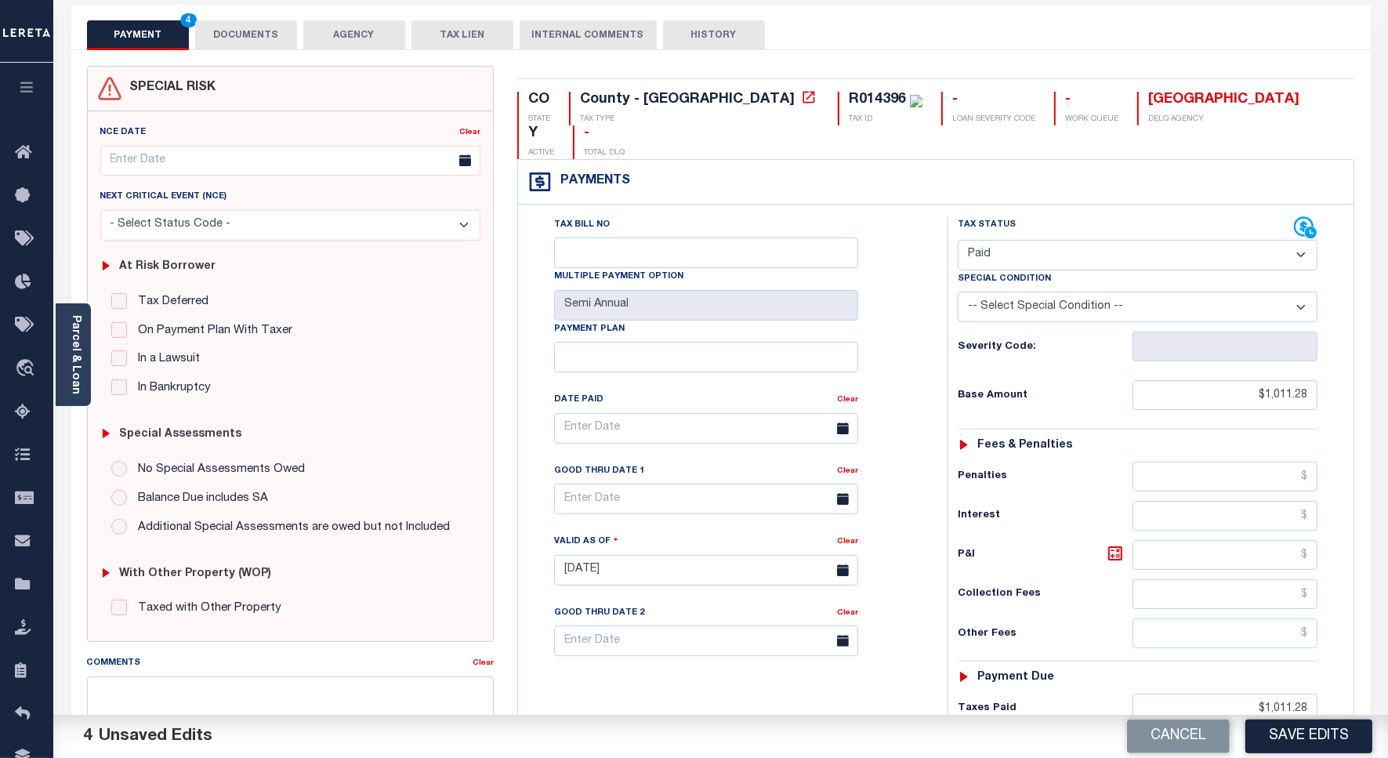
scroll to position [0, 0]
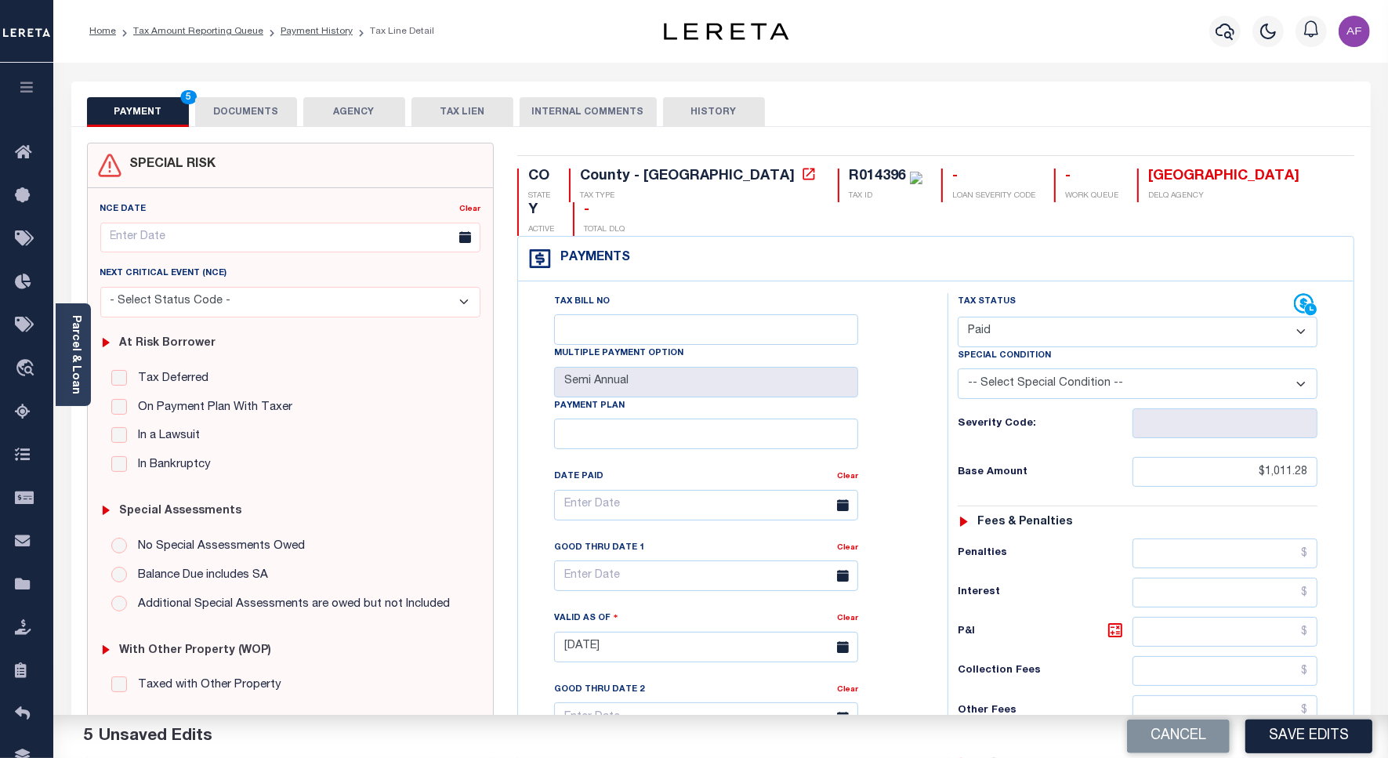
type input "$0.00"
click at [233, 110] on button "DOCUMENTS" at bounding box center [246, 112] width 102 height 30
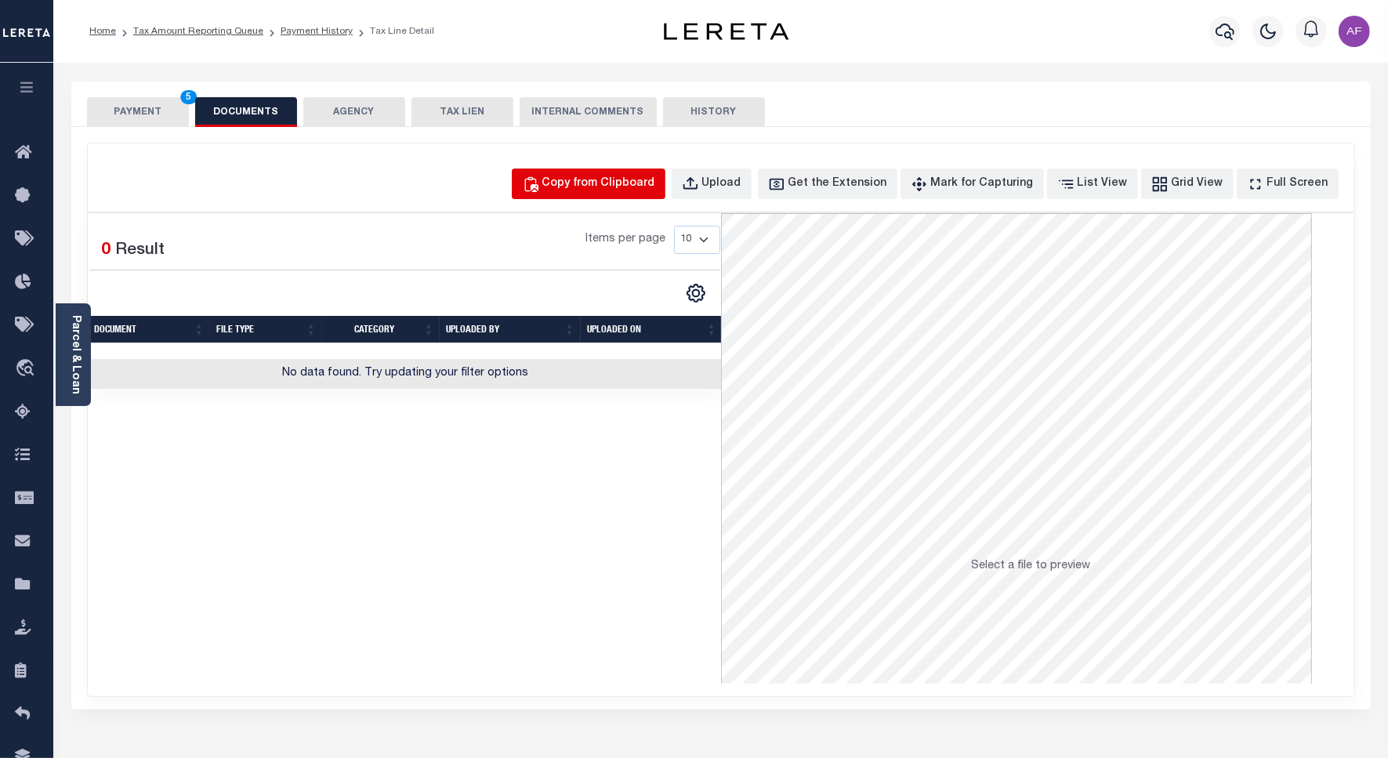
click at [655, 184] on div "Copy from Clipboard" at bounding box center [598, 184] width 113 height 17
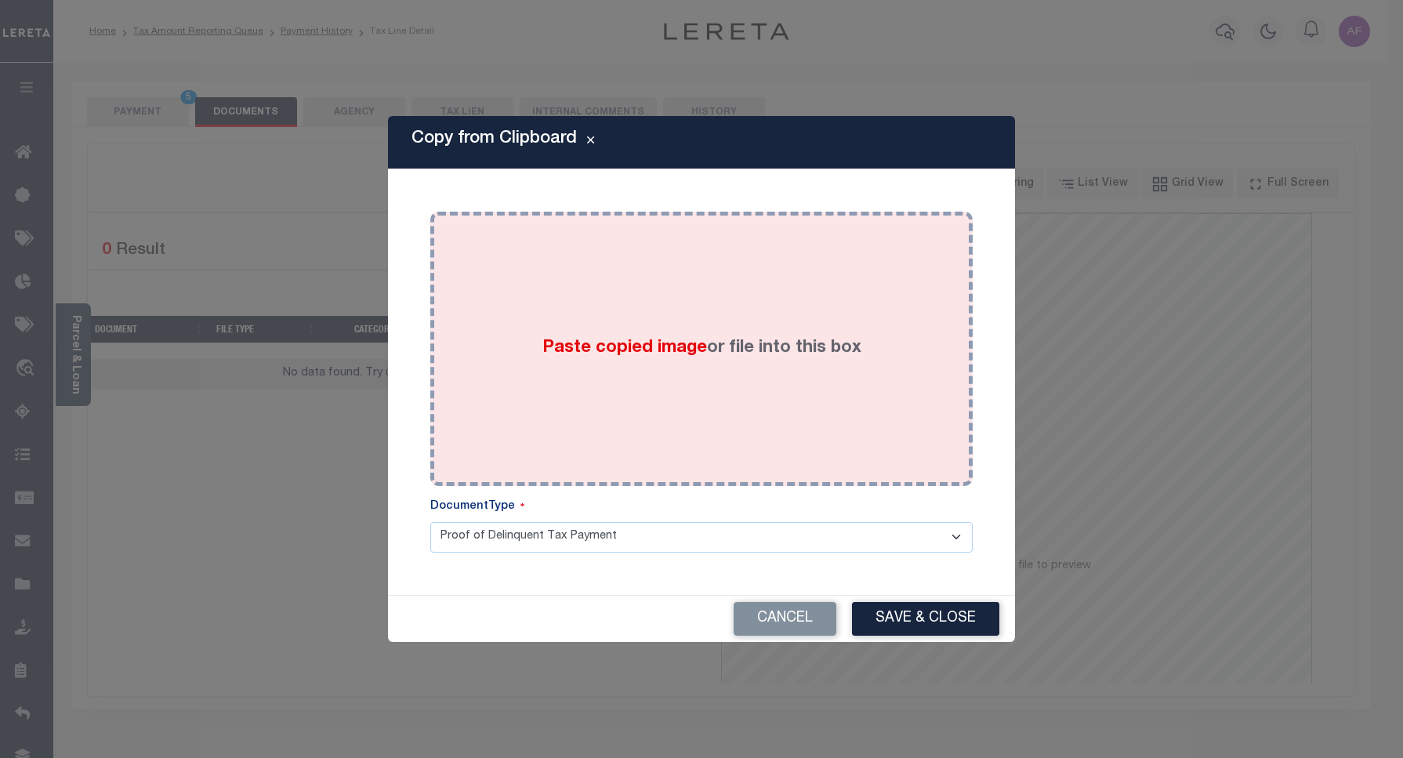
click at [764, 223] on div "Paste copied image or file into this box" at bounding box center [701, 348] width 519 height 251
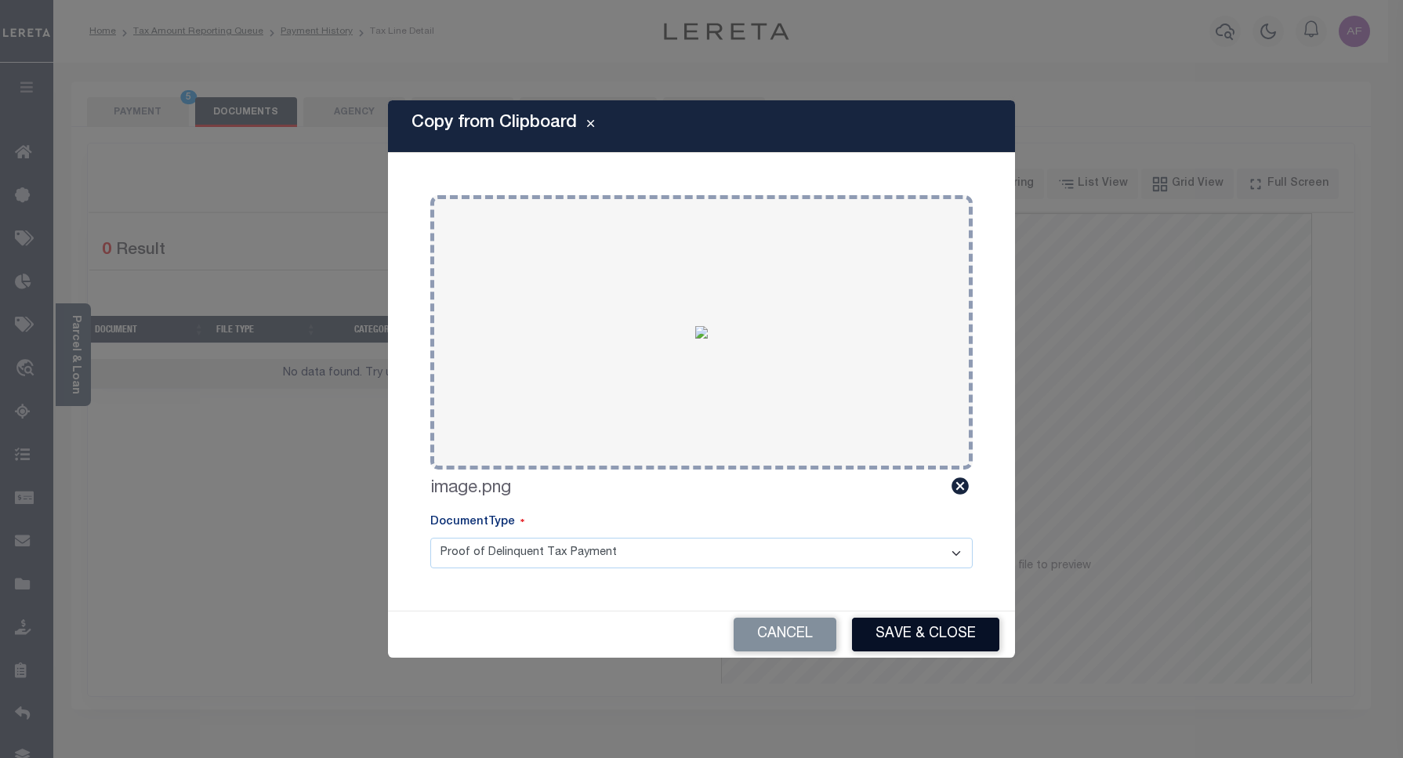
click at [907, 625] on button "Save & Close" at bounding box center [925, 635] width 147 height 34
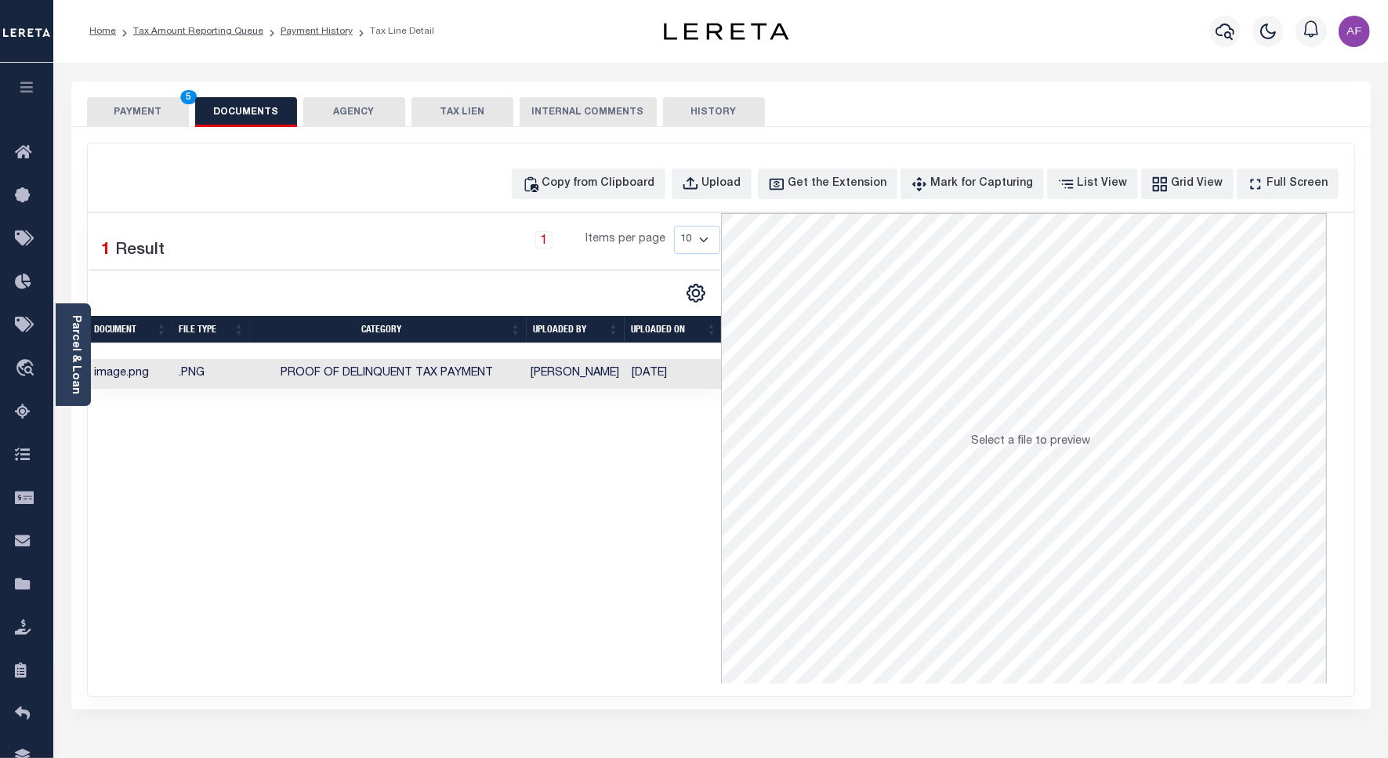
click at [135, 112] on button "PAYMENT 5" at bounding box center [138, 112] width 102 height 30
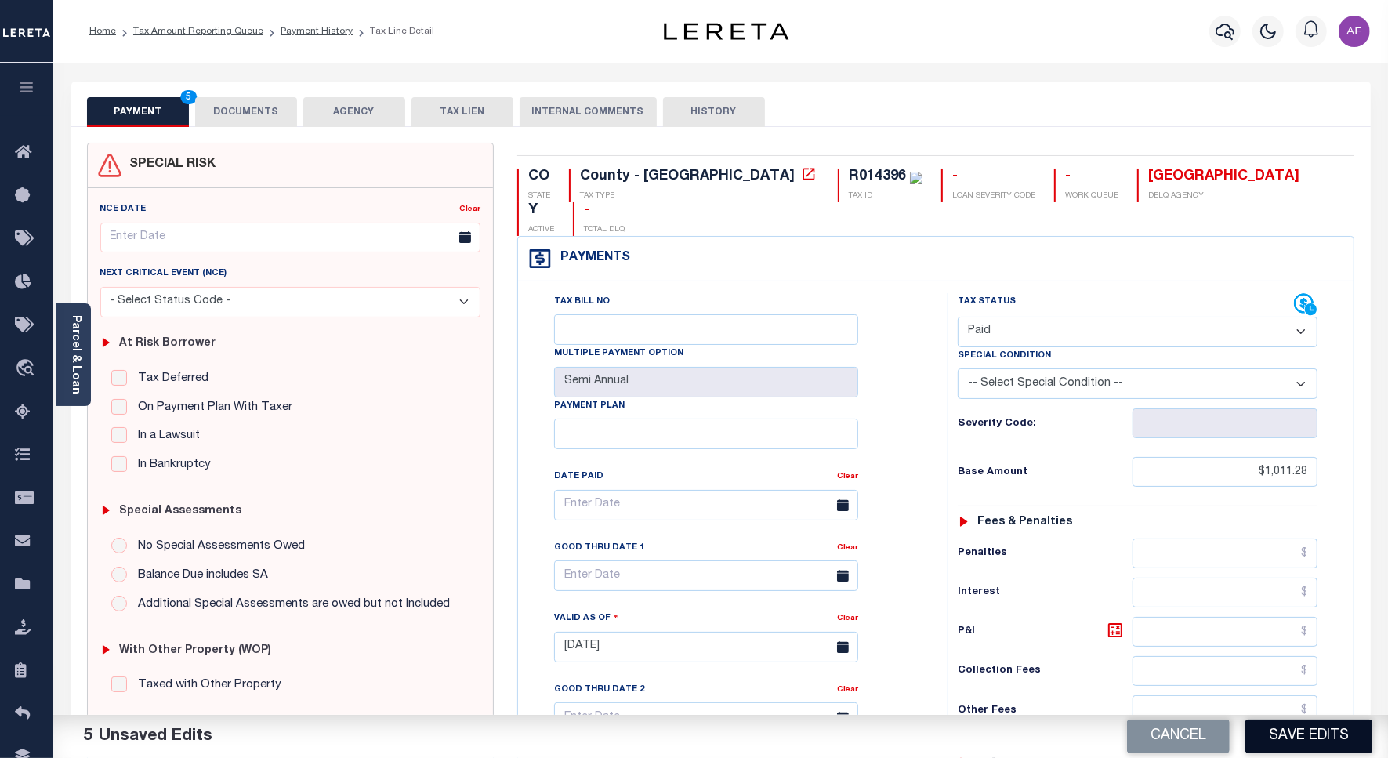
click at [1306, 729] on button "Save Edits" at bounding box center [1308, 736] width 127 height 34
checkbox input "false"
type input "$1,011.28"
type input "$0"
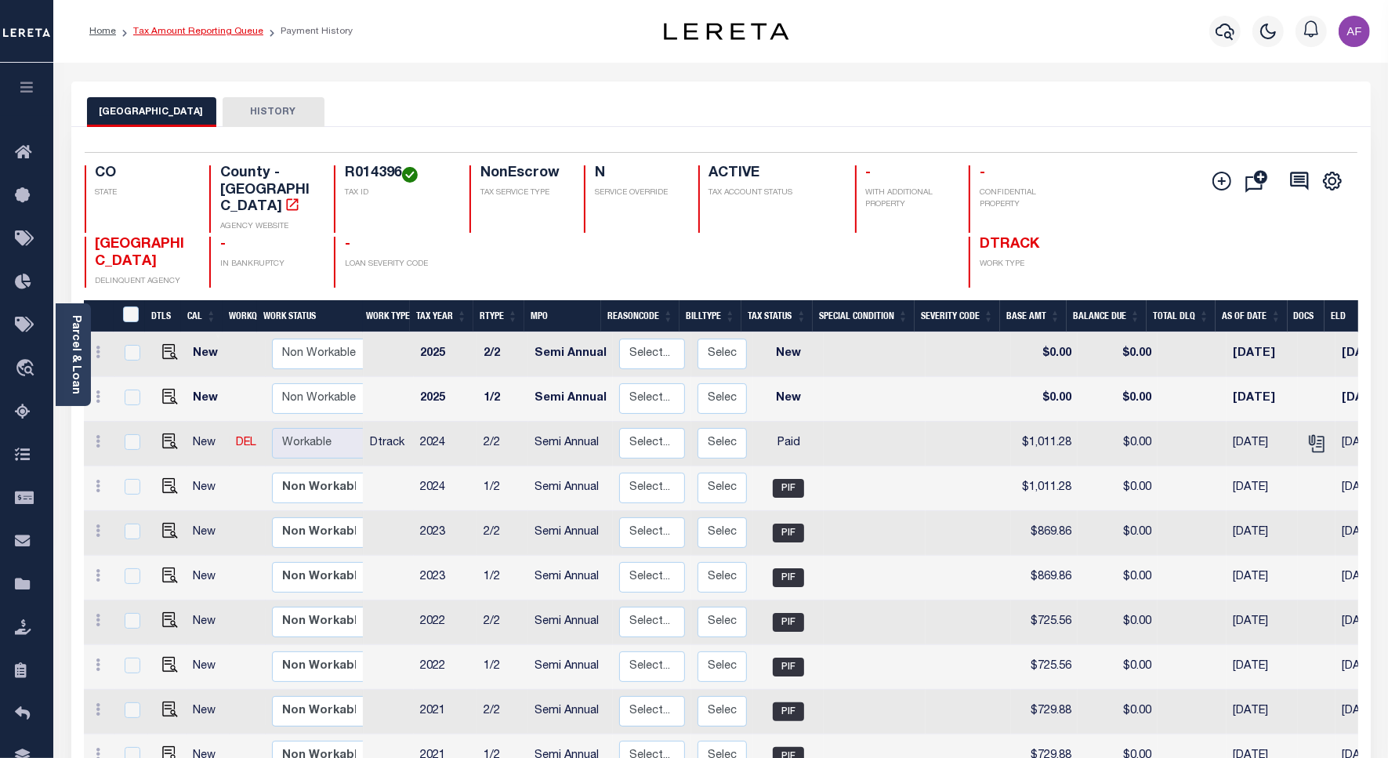
click at [193, 27] on link "Tax Amount Reporting Queue" at bounding box center [198, 31] width 130 height 9
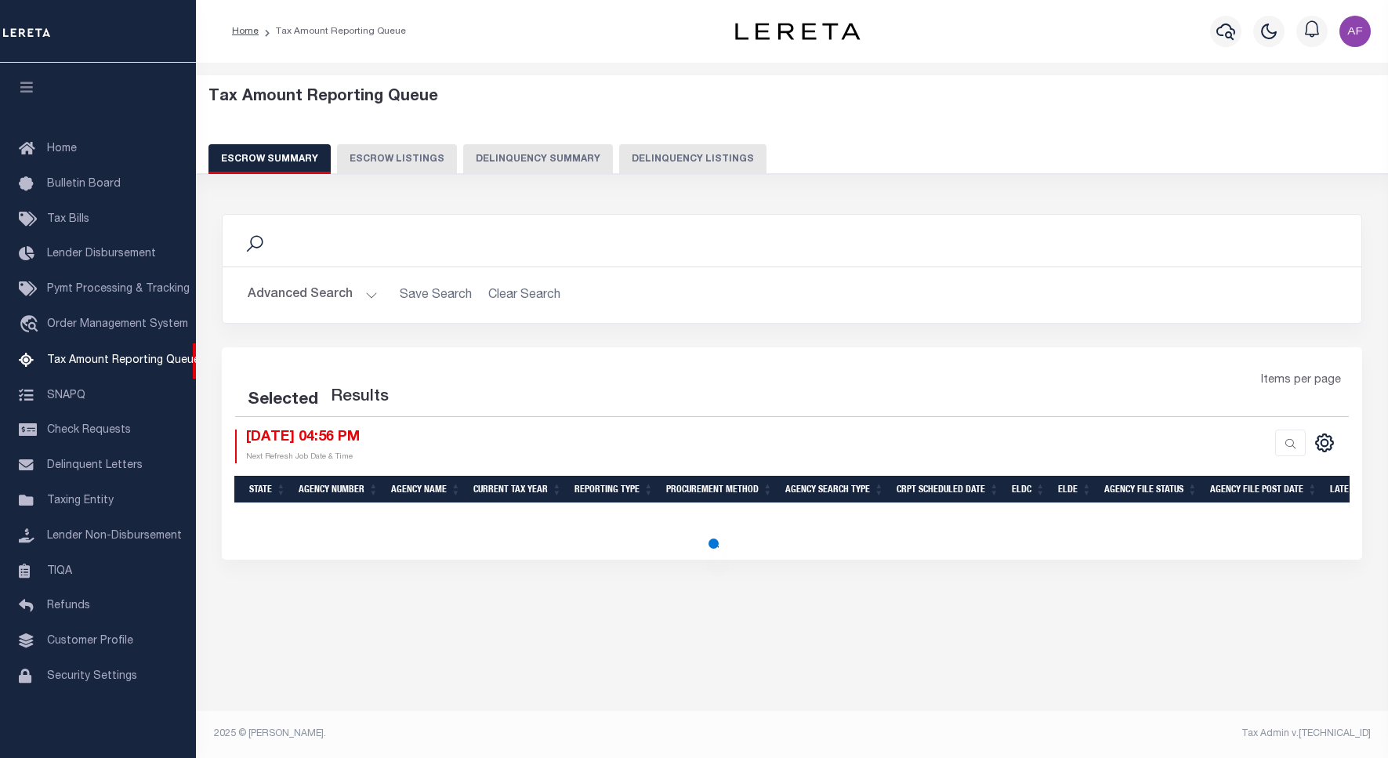
click at [655, 154] on button "Delinquency Listings" at bounding box center [692, 159] width 147 height 30
select select "100"
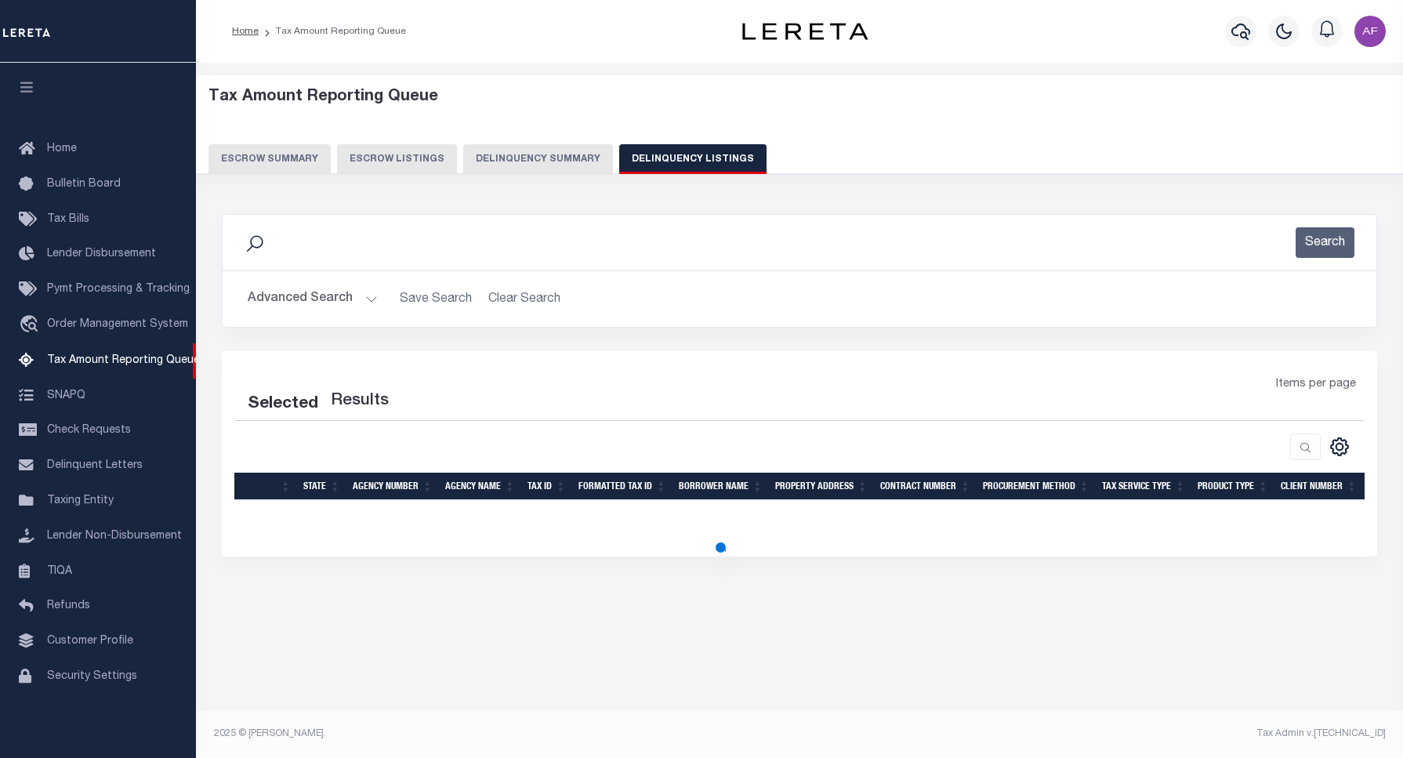
select select "100"
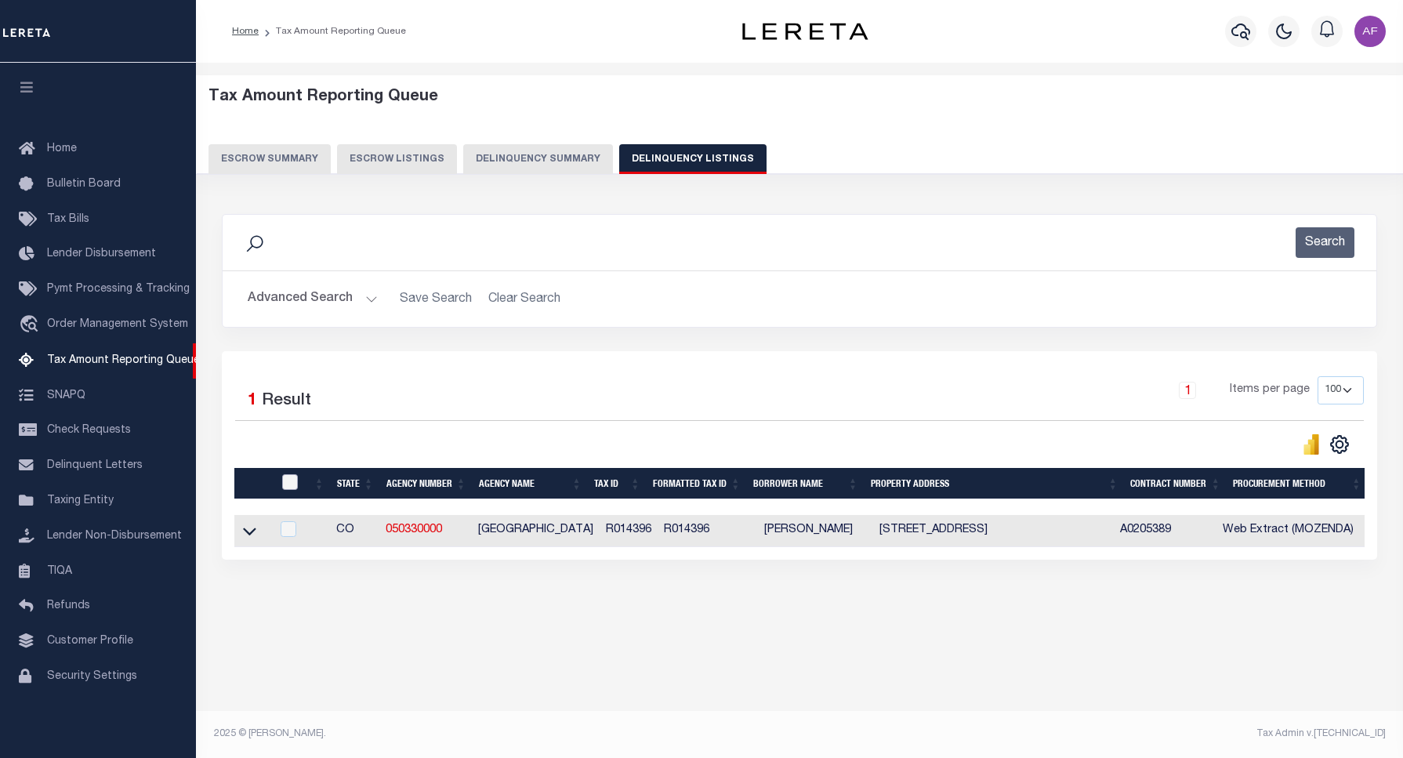
click at [292, 480] on input "checkbox" at bounding box center [290, 482] width 16 height 16
checkbox input "true"
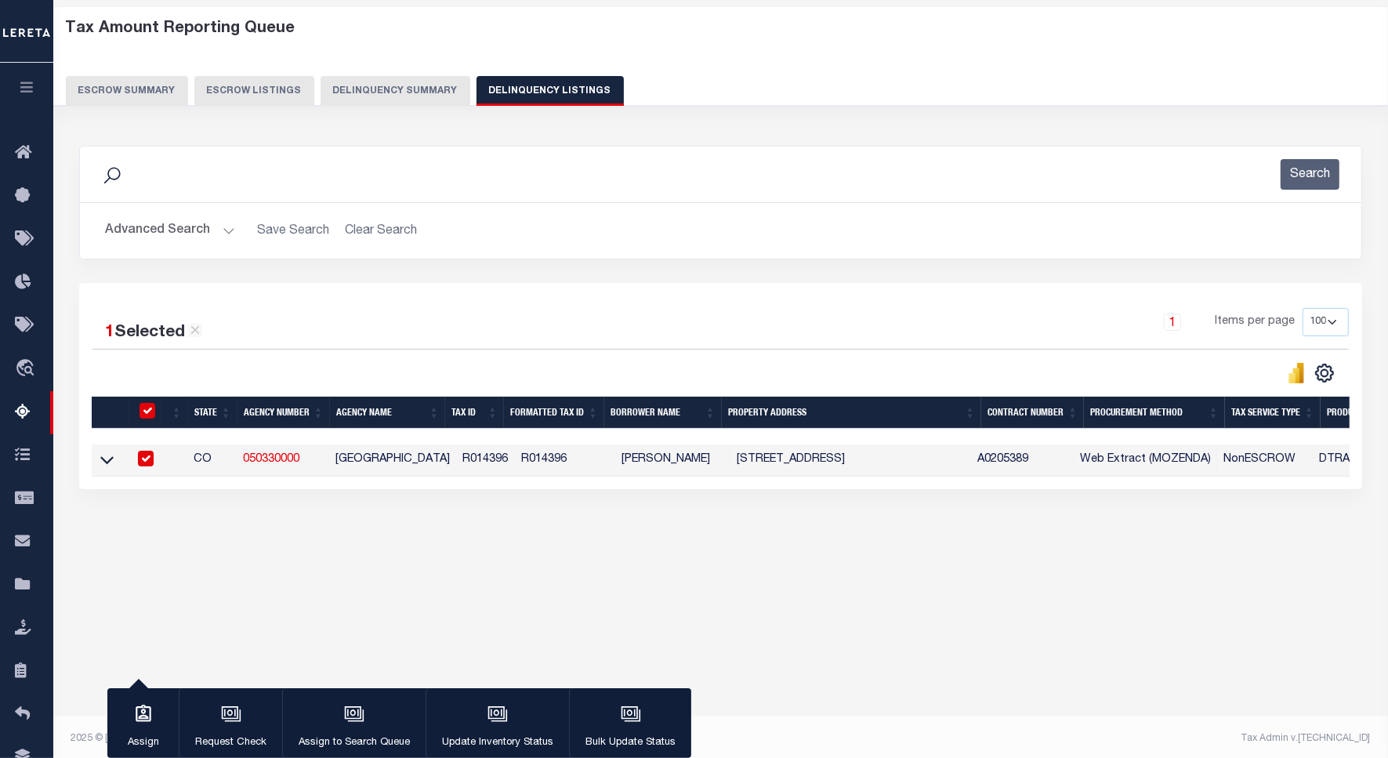
scroll to position [72, 0]
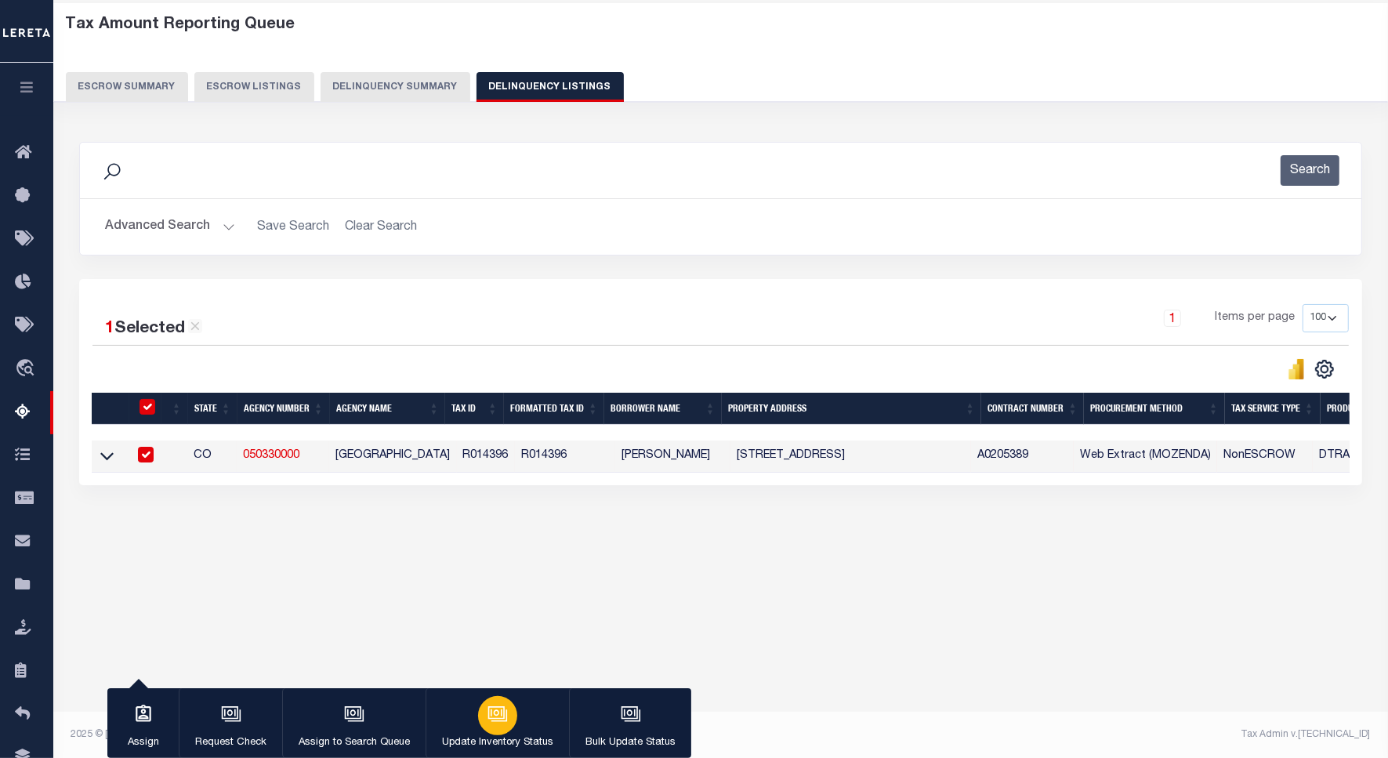
click at [494, 730] on div "button" at bounding box center [497, 715] width 39 height 39
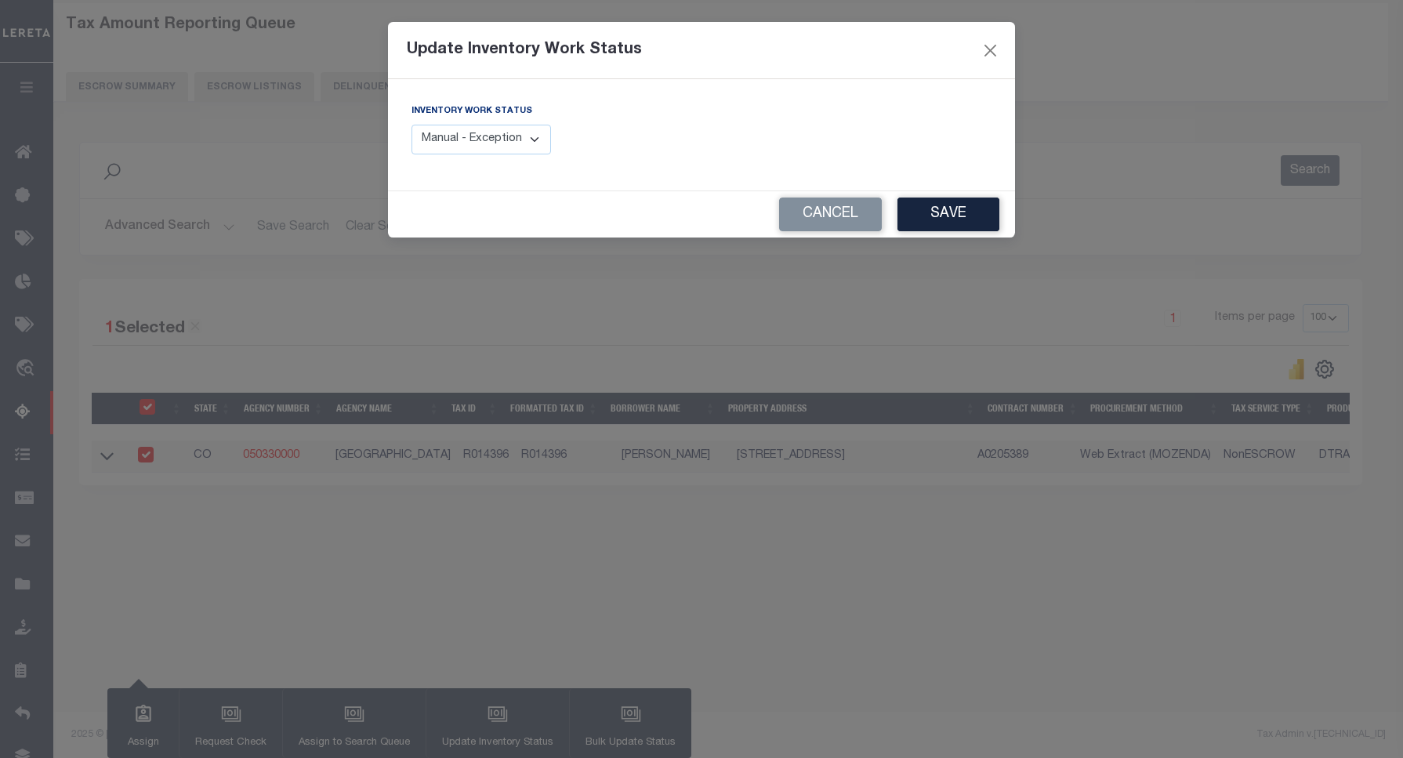
drag, startPoint x: 520, startPoint y: 146, endPoint x: 513, endPoint y: 157, distance: 12.6
click at [520, 146] on select "Manual - Exception Pended - Awaiting Search Late Add Exception Completed" at bounding box center [480, 140] width 139 height 31
select select "4"
click at [411, 125] on select "Manual - Exception Pended - Awaiting Search Late Add Exception Completed" at bounding box center [480, 140] width 139 height 31
click at [957, 209] on button "Save" at bounding box center [948, 214] width 102 height 34
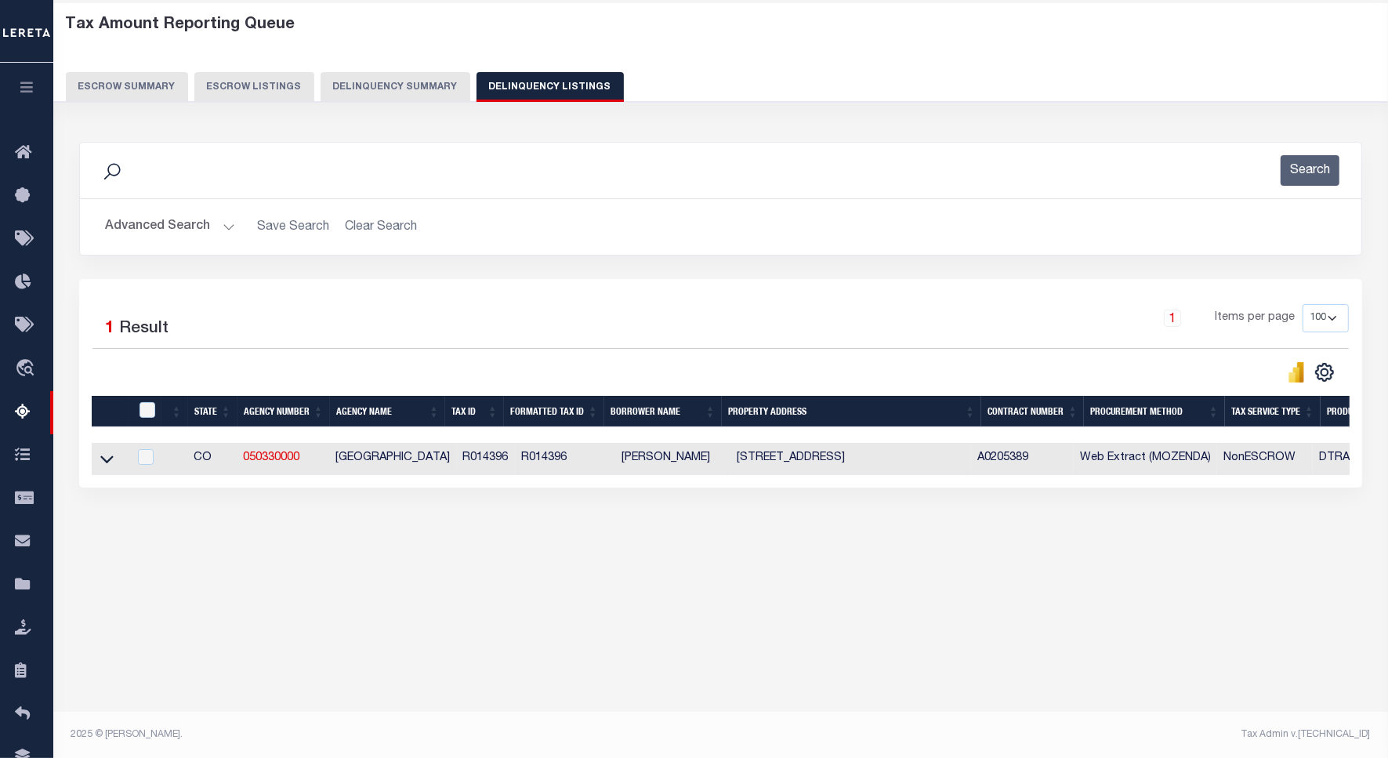
click at [196, 221] on button "Advanced Search" at bounding box center [170, 227] width 130 height 31
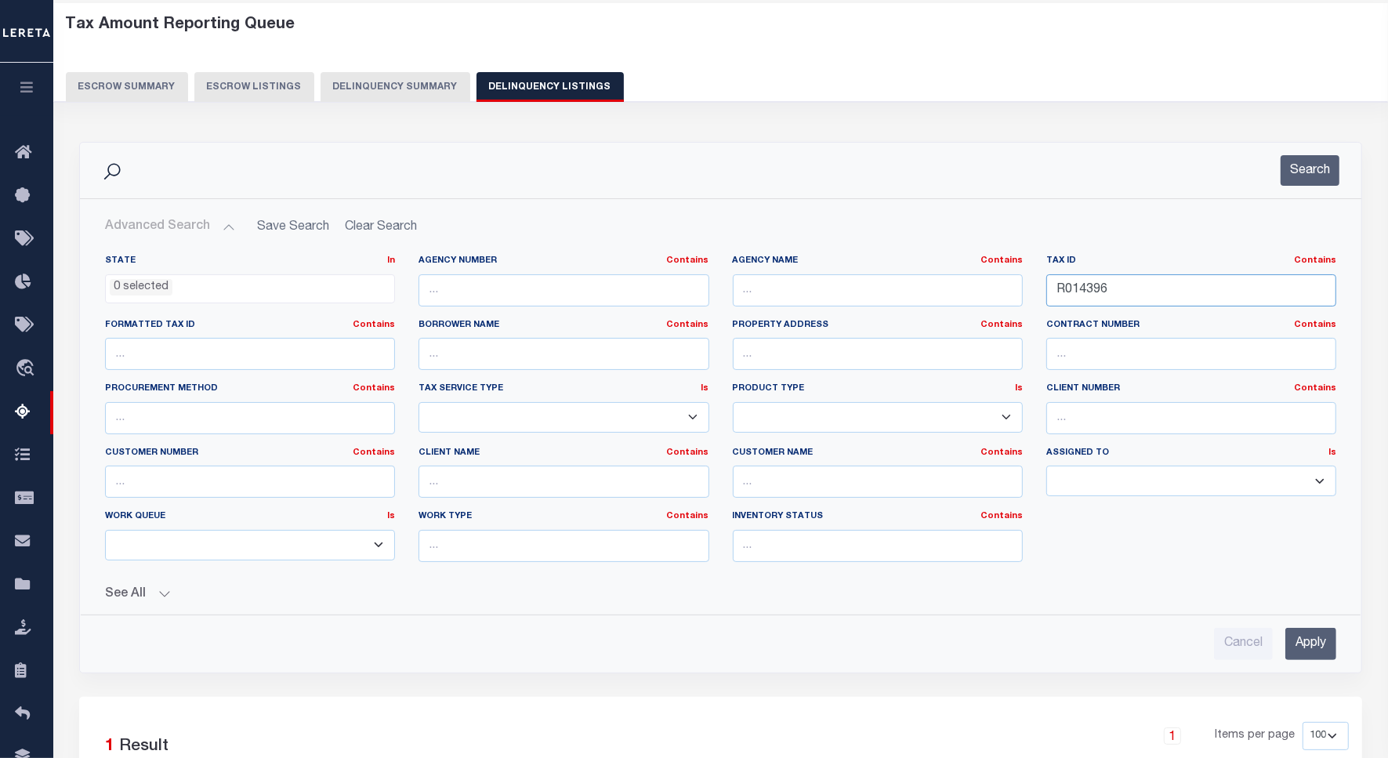
drag, startPoint x: 1126, startPoint y: 292, endPoint x: 965, endPoint y: 265, distance: 163.0
click at [965, 265] on div "State In In AK AL AR AZ CA CO CT DC DE FL GA GU HI IA ID IL IN KS KY LA MA MD M…" at bounding box center [720, 415] width 1255 height 320
paste input "21,579.1"
type input "21,579.16"
click at [1327, 167] on button "Search" at bounding box center [1309, 170] width 59 height 31
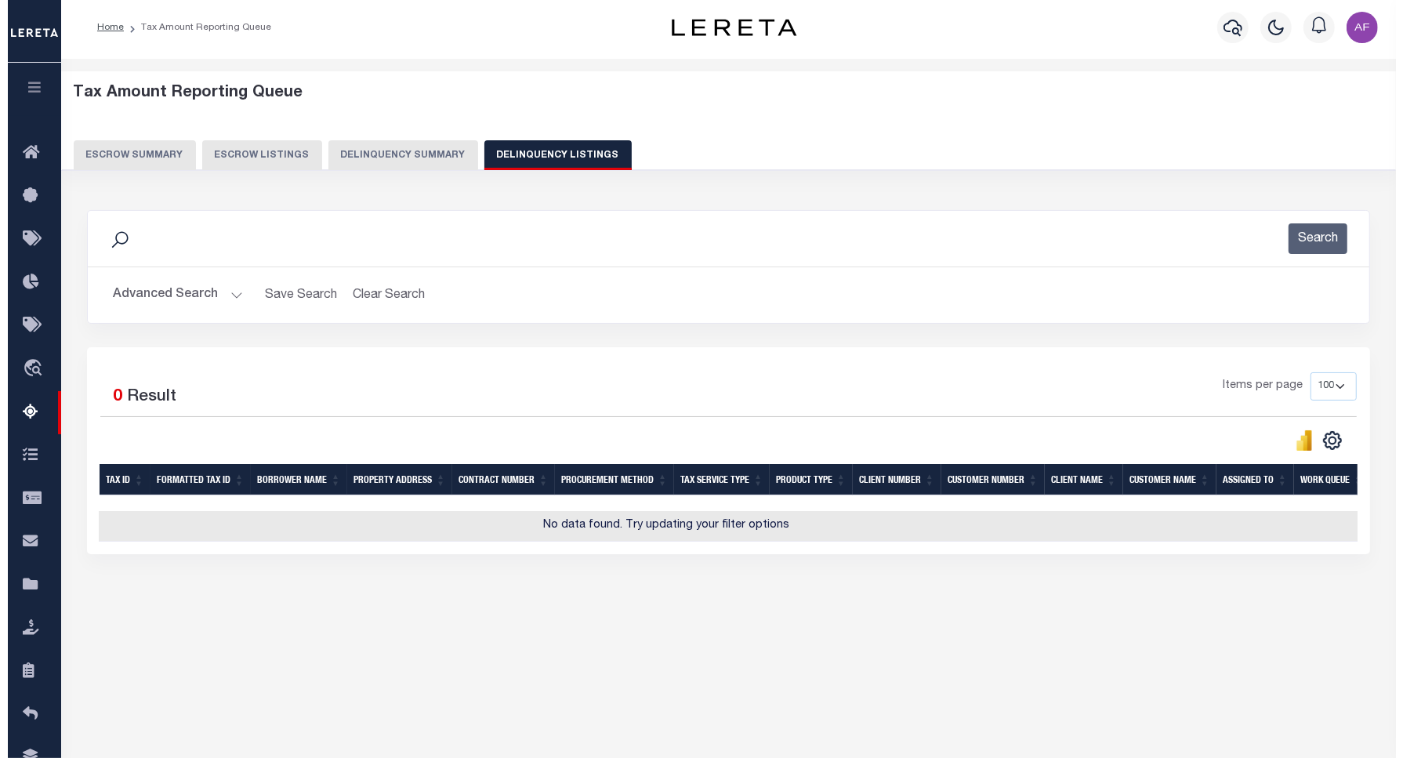
scroll to position [0, 0]
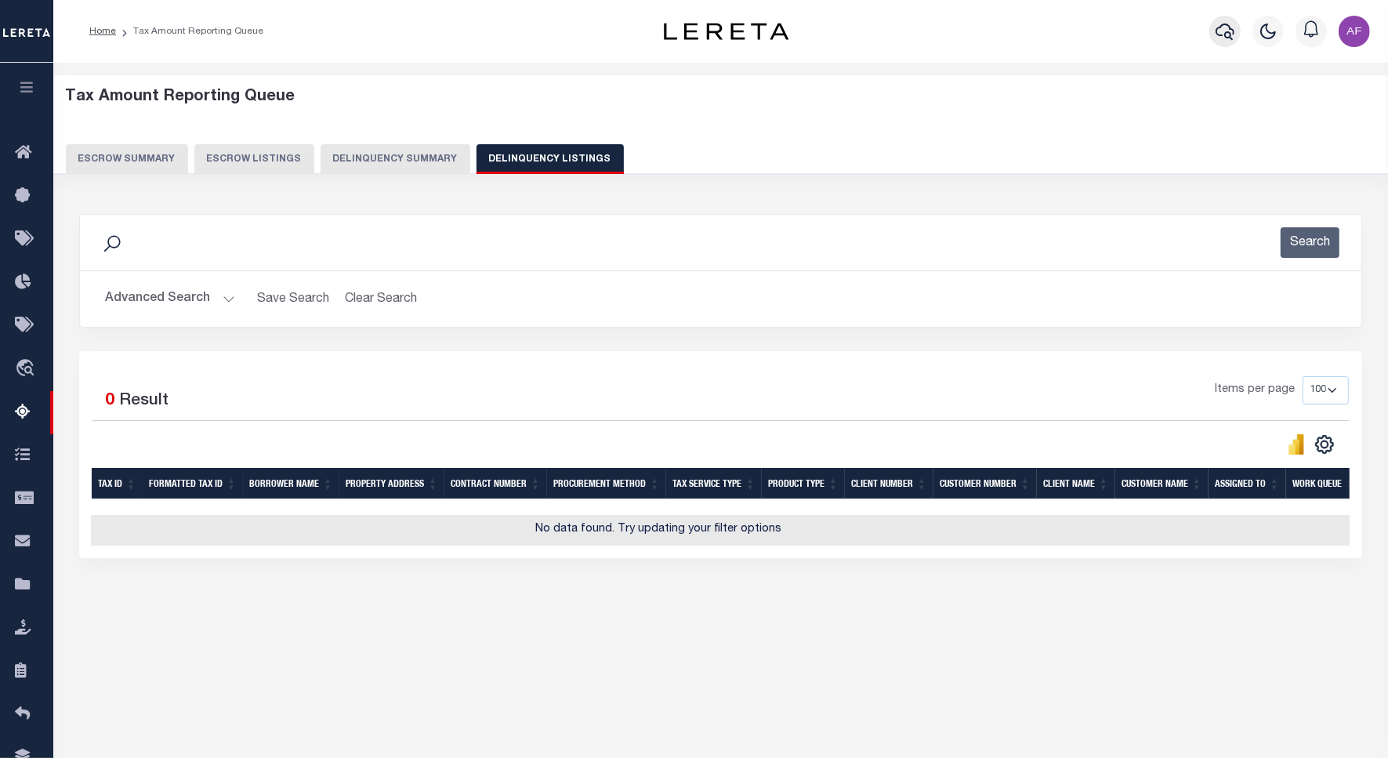
click at [1217, 24] on icon "button" at bounding box center [1224, 31] width 19 height 19
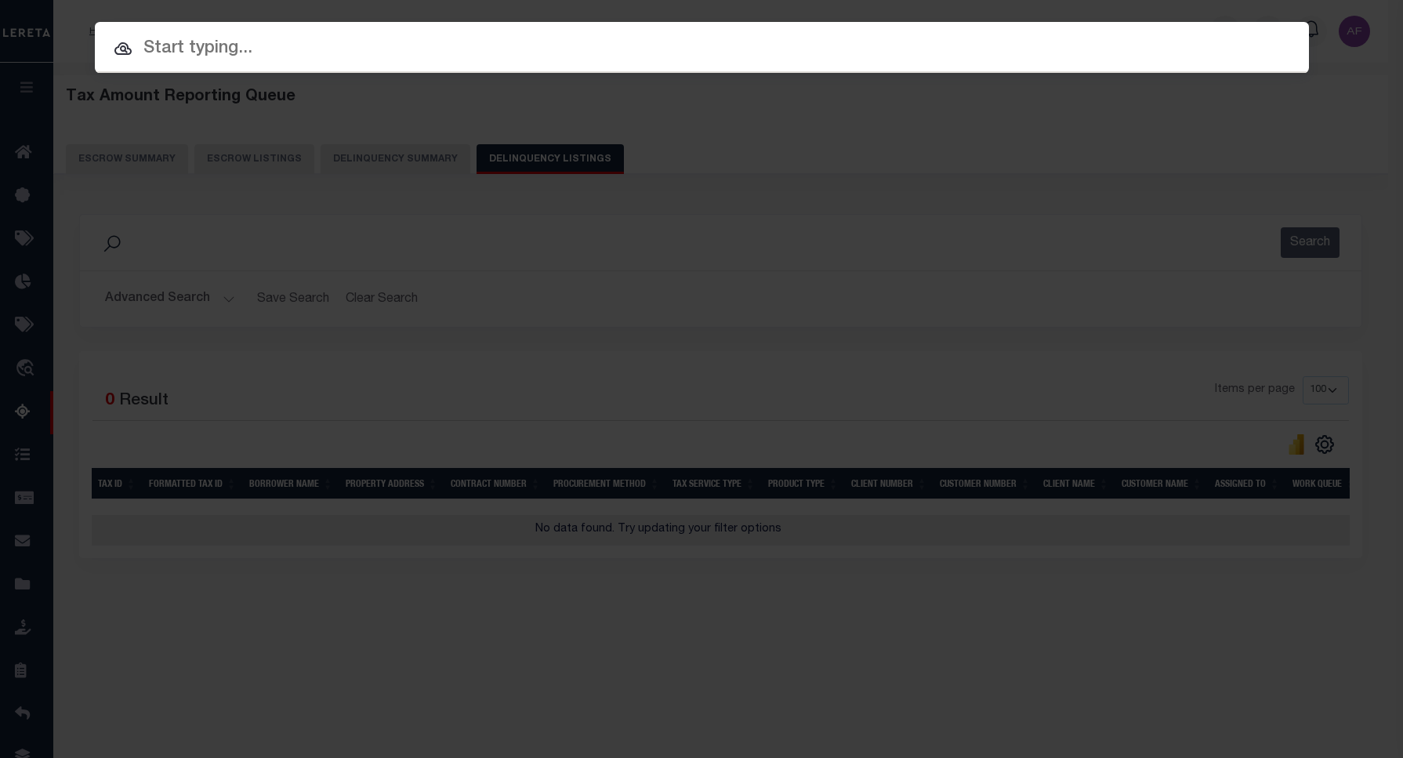
click at [488, 55] on input "text" at bounding box center [702, 48] width 1214 height 27
paste input "41012"
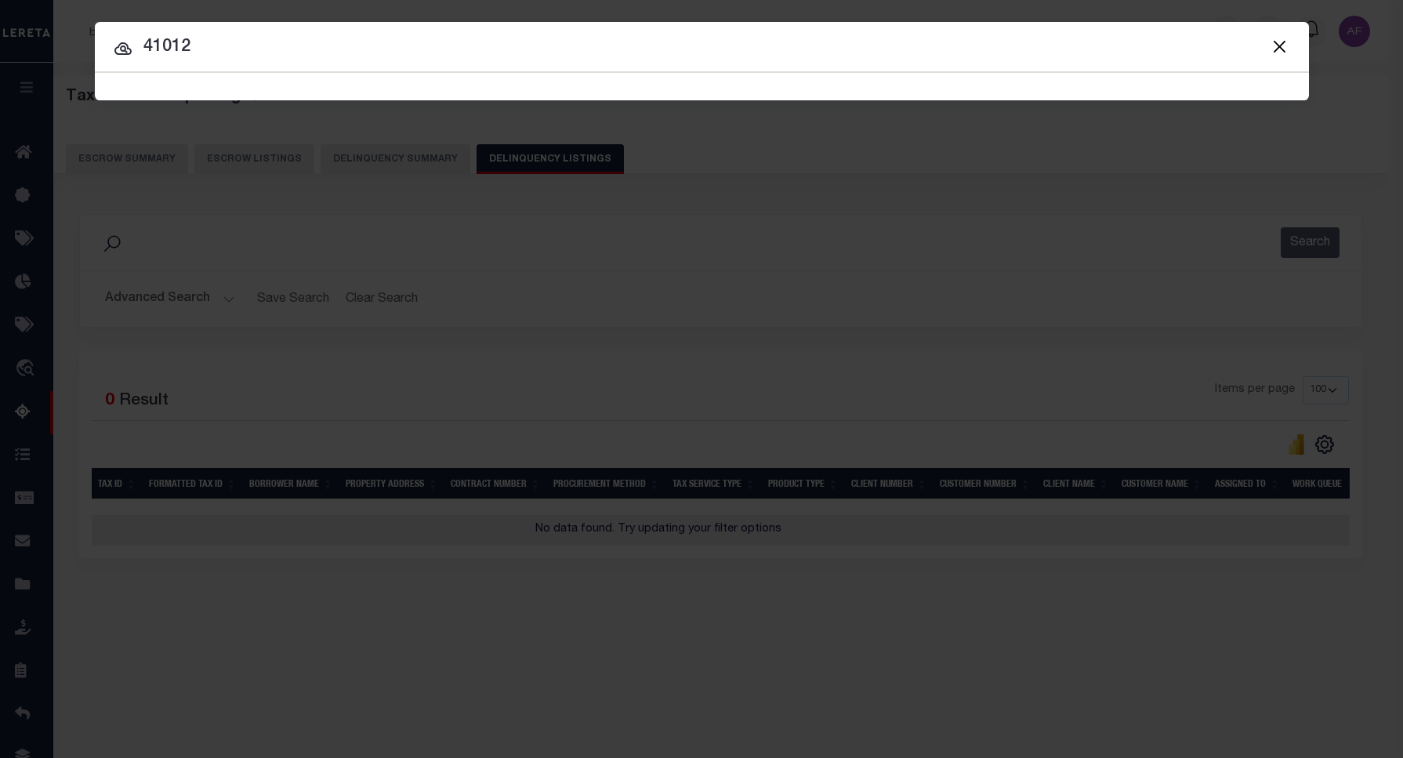
type input "41012"
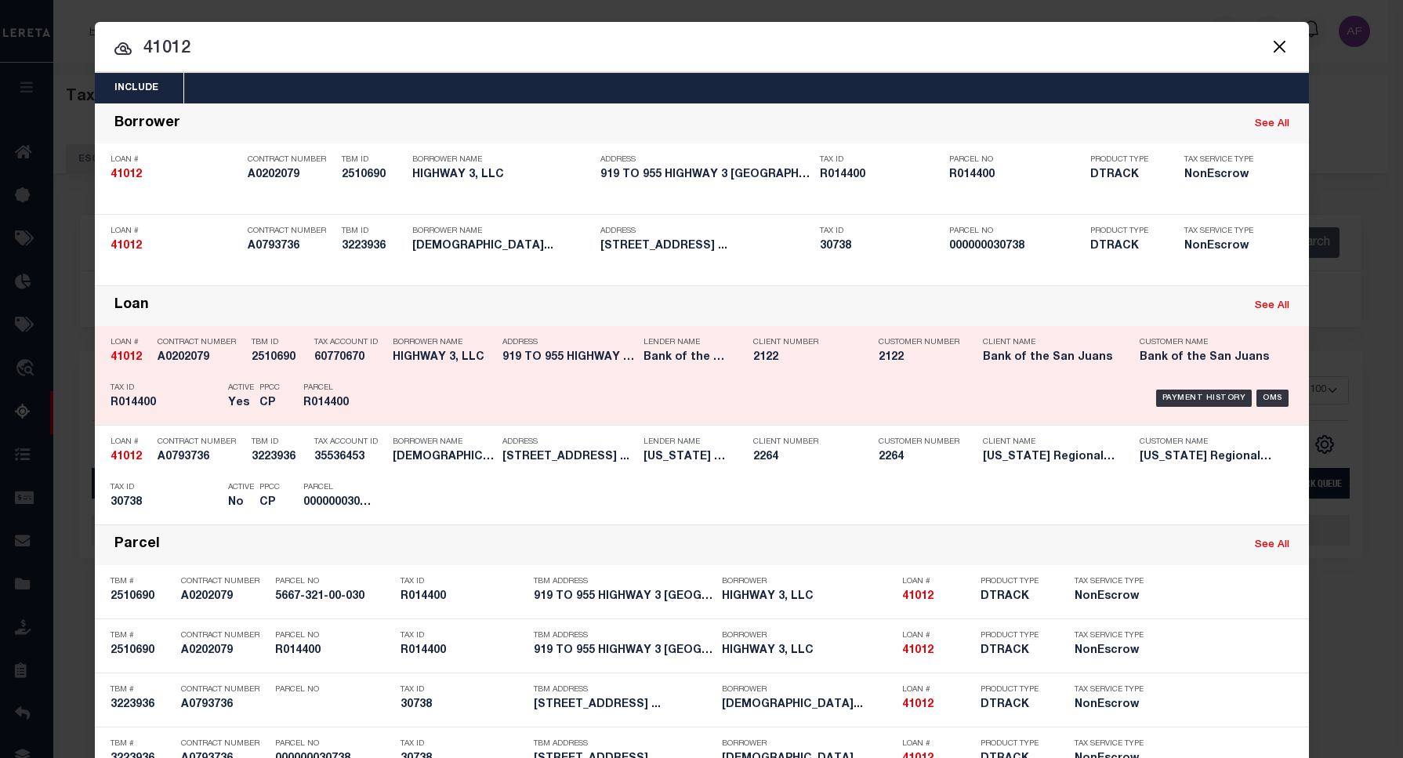
click at [987, 354] on h5 "Bank of the San Juans" at bounding box center [1049, 357] width 133 height 13
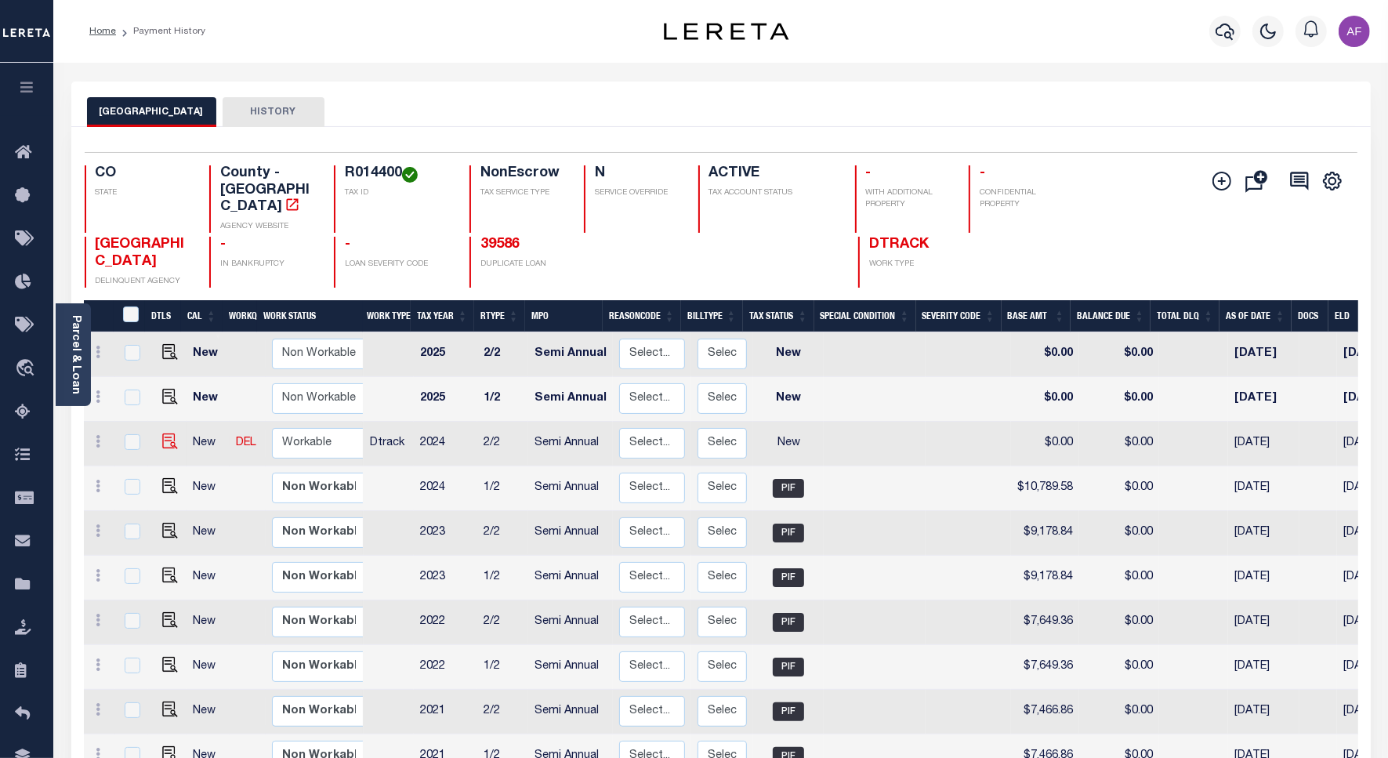
click at [165, 433] on img at bounding box center [170, 441] width 16 height 16
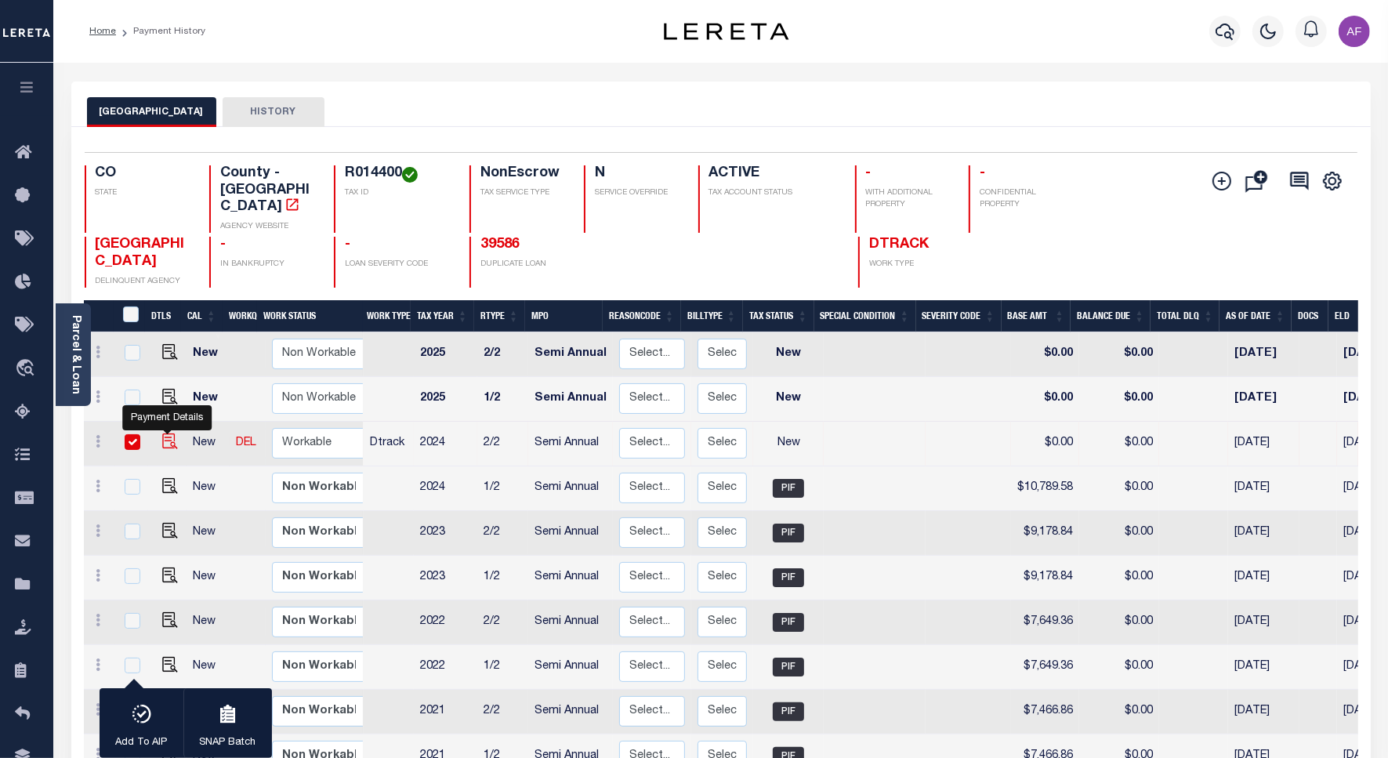
checkbox input "true"
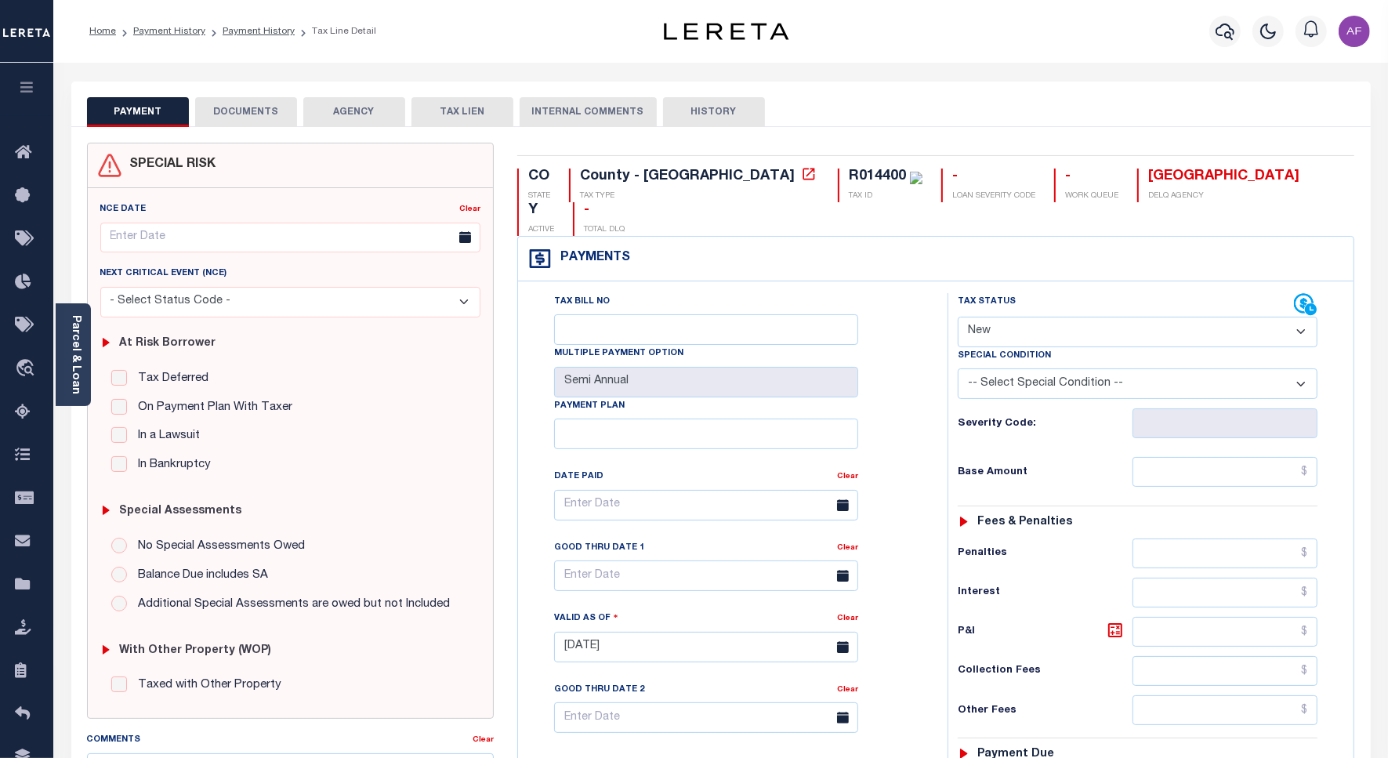
click at [1042, 317] on select "- Select Status Code - Open Due/Unpaid Paid Incomplete No Tax Due Internal Refu…" at bounding box center [1138, 332] width 360 height 31
select select "PYD"
click at [958, 317] on select "- Select Status Code - Open Due/Unpaid Paid Incomplete No Tax Due Internal Refu…" at bounding box center [1138, 332] width 360 height 31
type input "[DATE]"
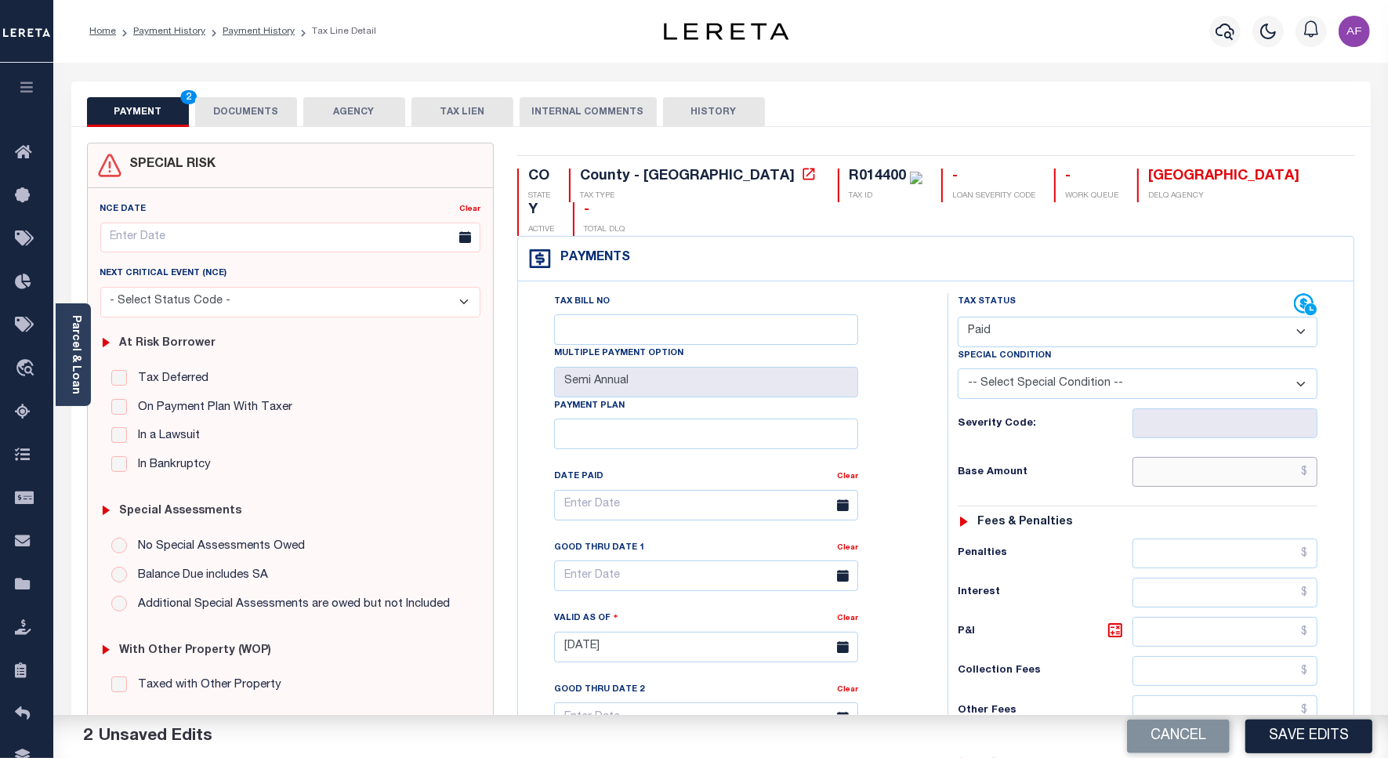
click at [1235, 457] on input "text" at bounding box center [1224, 472] width 185 height 30
paste input "10,789.58"
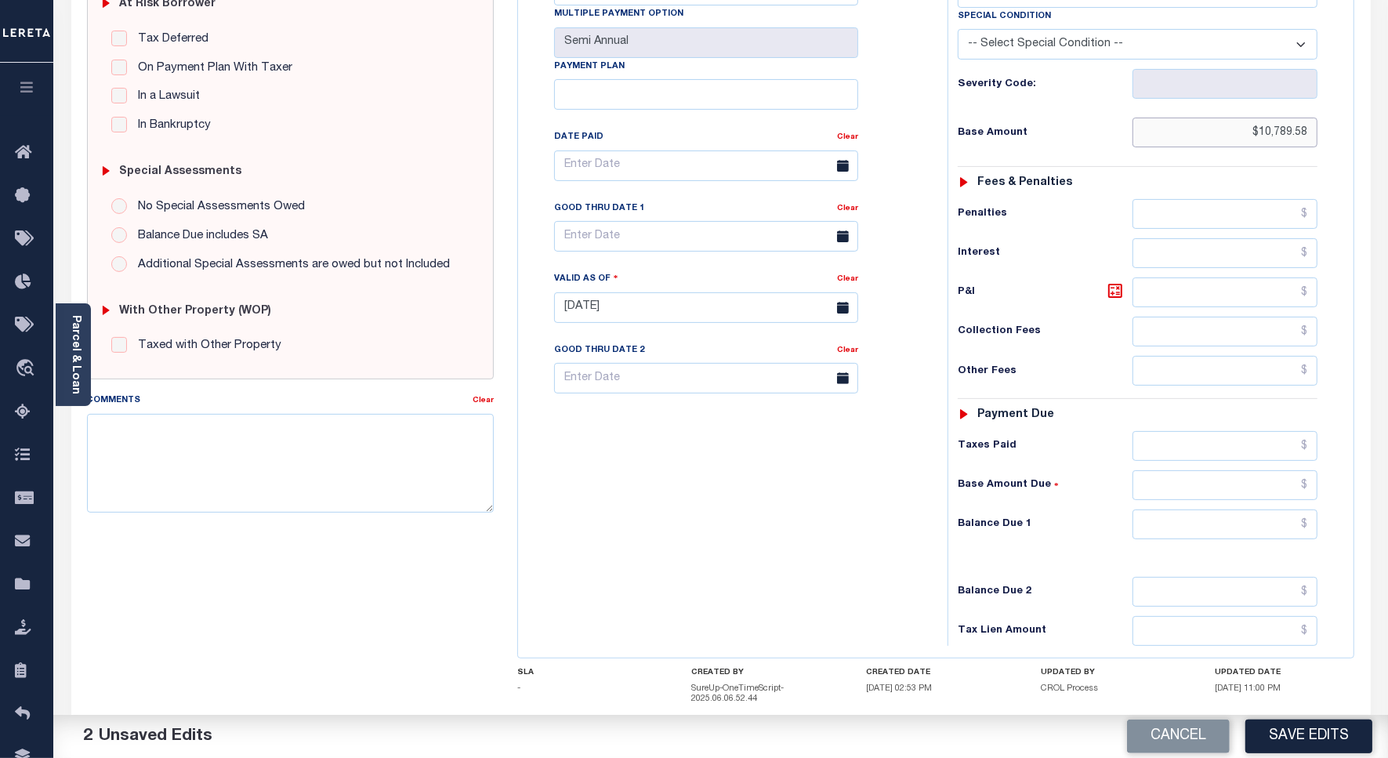
scroll to position [413, 0]
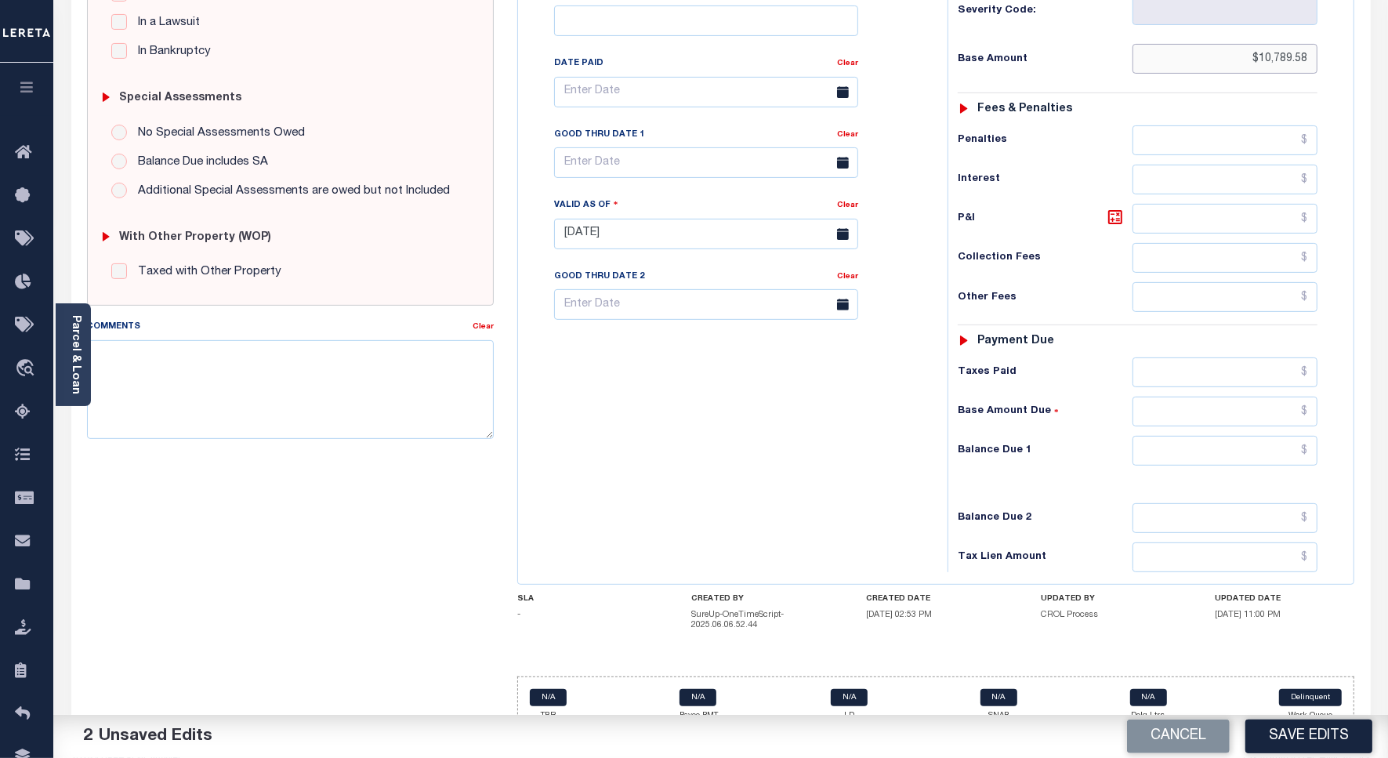
type input "$10,789.58"
click at [1217, 357] on input "text" at bounding box center [1224, 372] width 185 height 30
paste input "10,789.58"
type input "$10,789.58"
click at [1236, 436] on input "text" at bounding box center [1224, 451] width 185 height 30
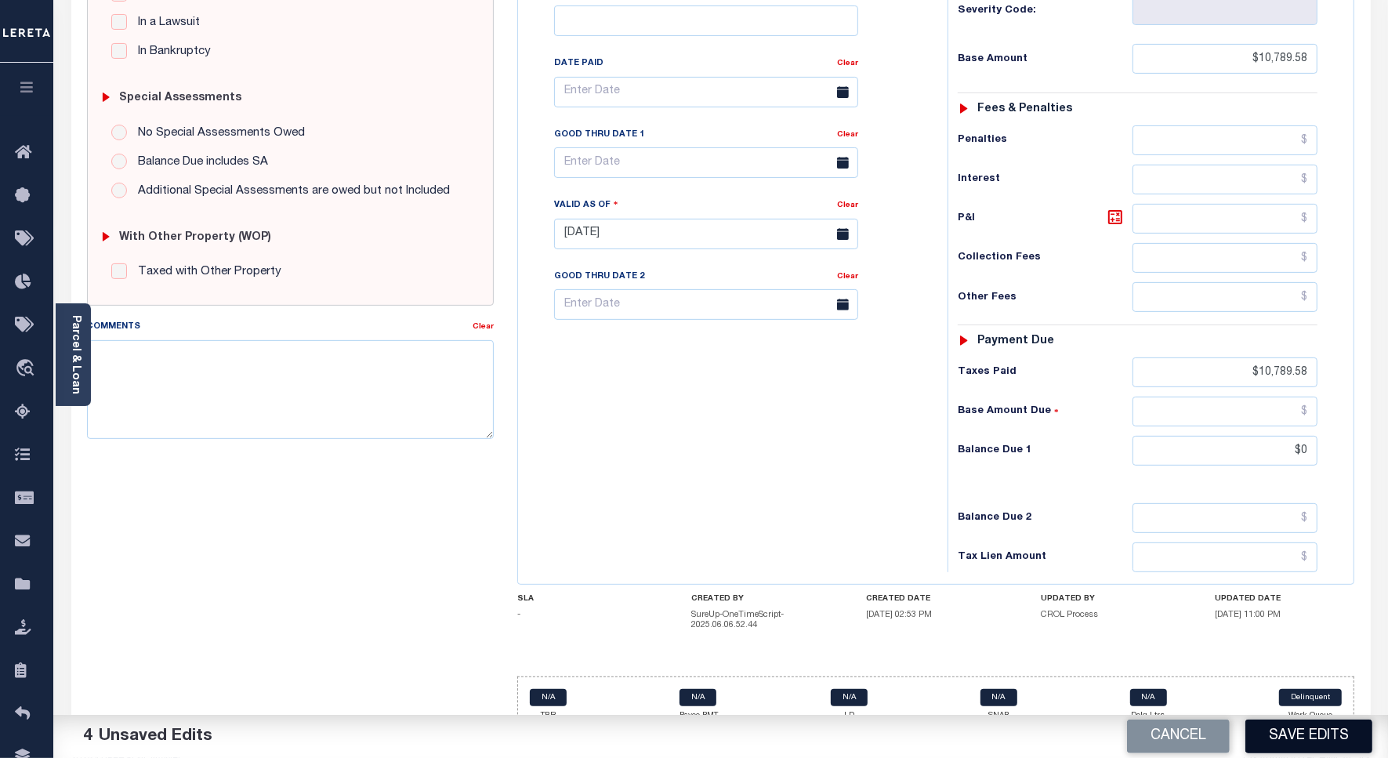
type input "$0.00"
click at [1294, 729] on button "Save Edits" at bounding box center [1308, 736] width 127 height 34
checkbox input "false"
type input "$10,789.58"
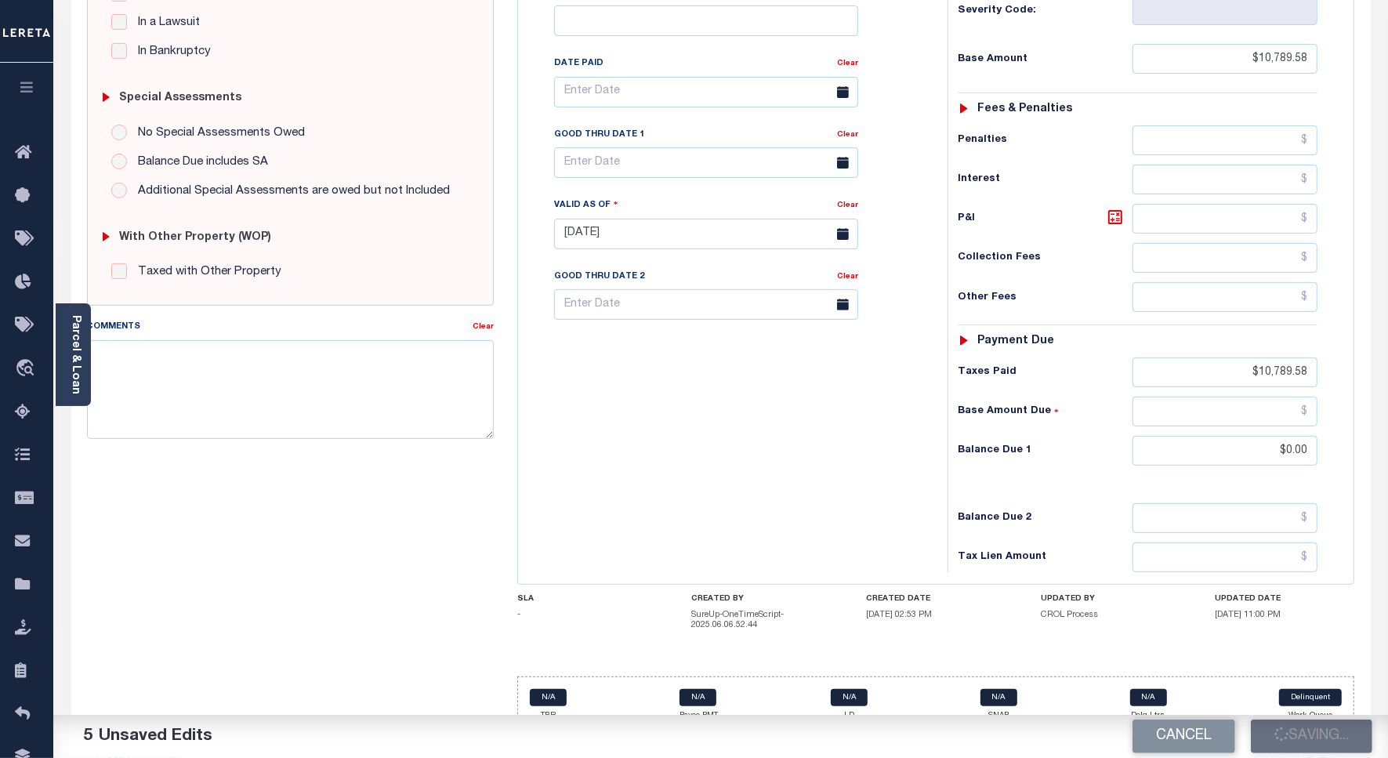
type input "$0"
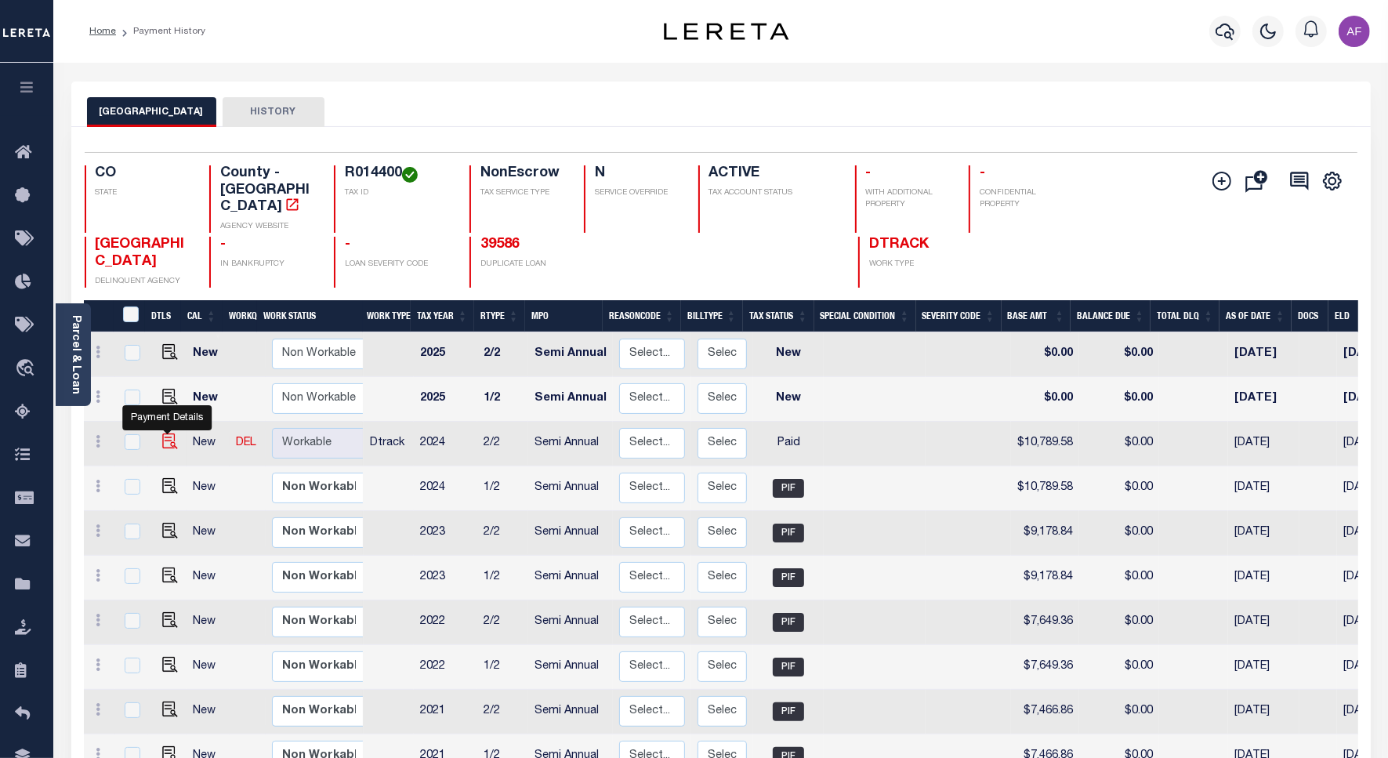
click at [162, 433] on img "" at bounding box center [170, 441] width 16 height 16
checkbox input "true"
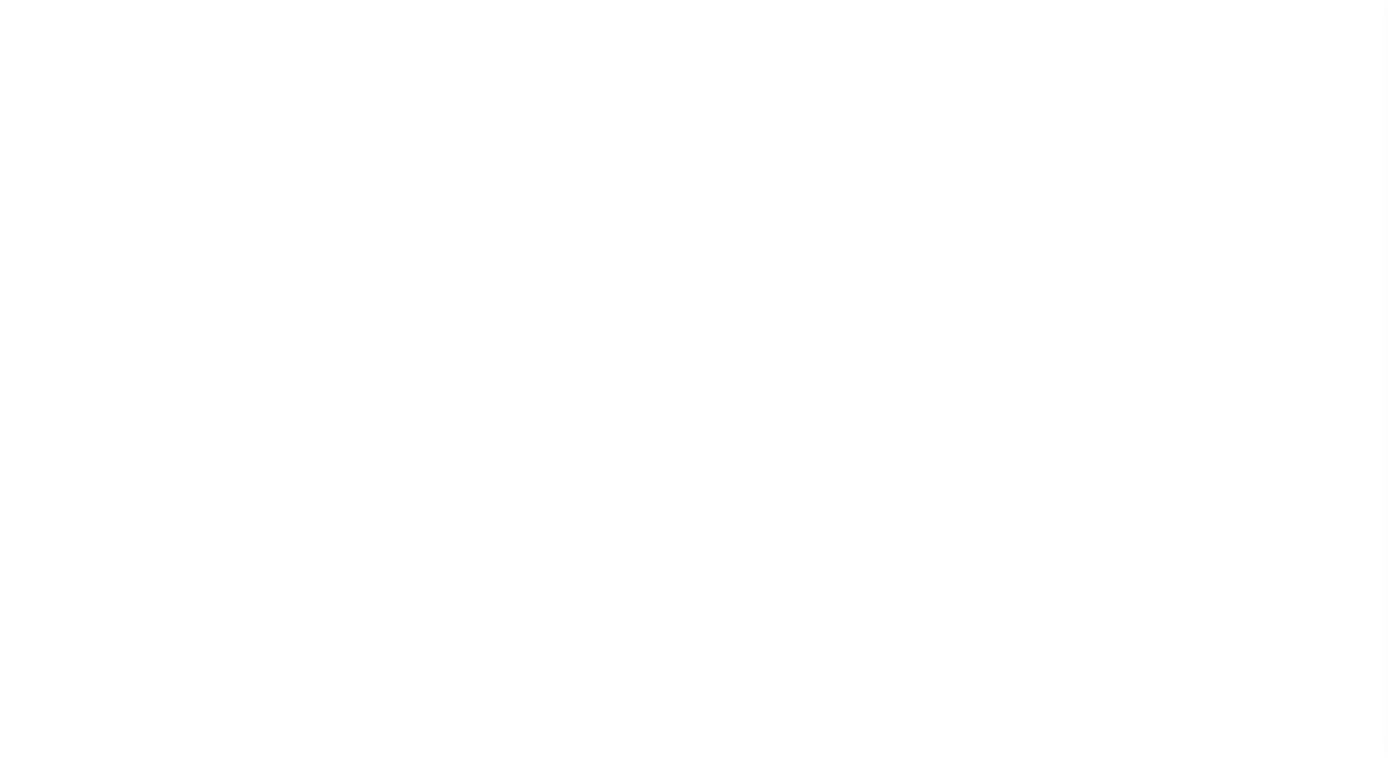
select select "PYD"
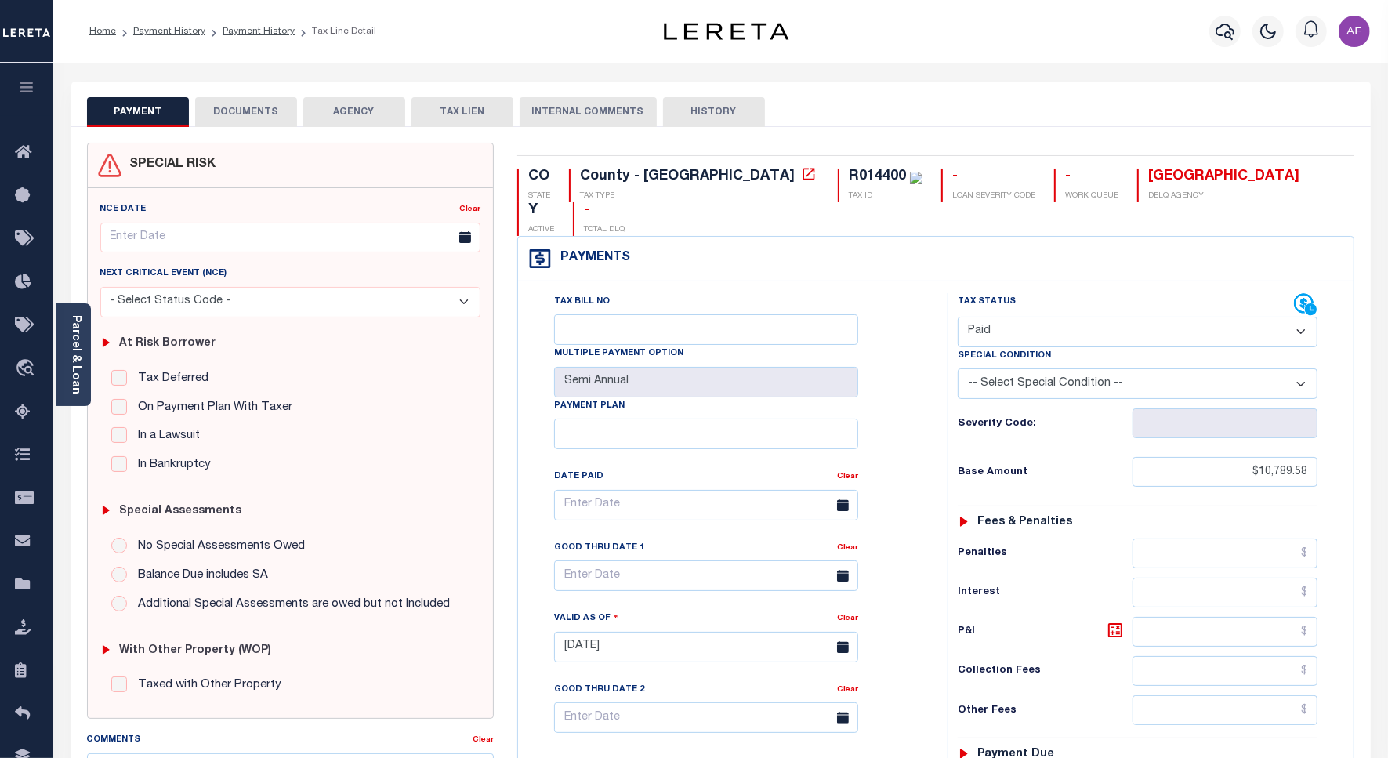
click at [249, 119] on button "DOCUMENTS" at bounding box center [246, 112] width 102 height 30
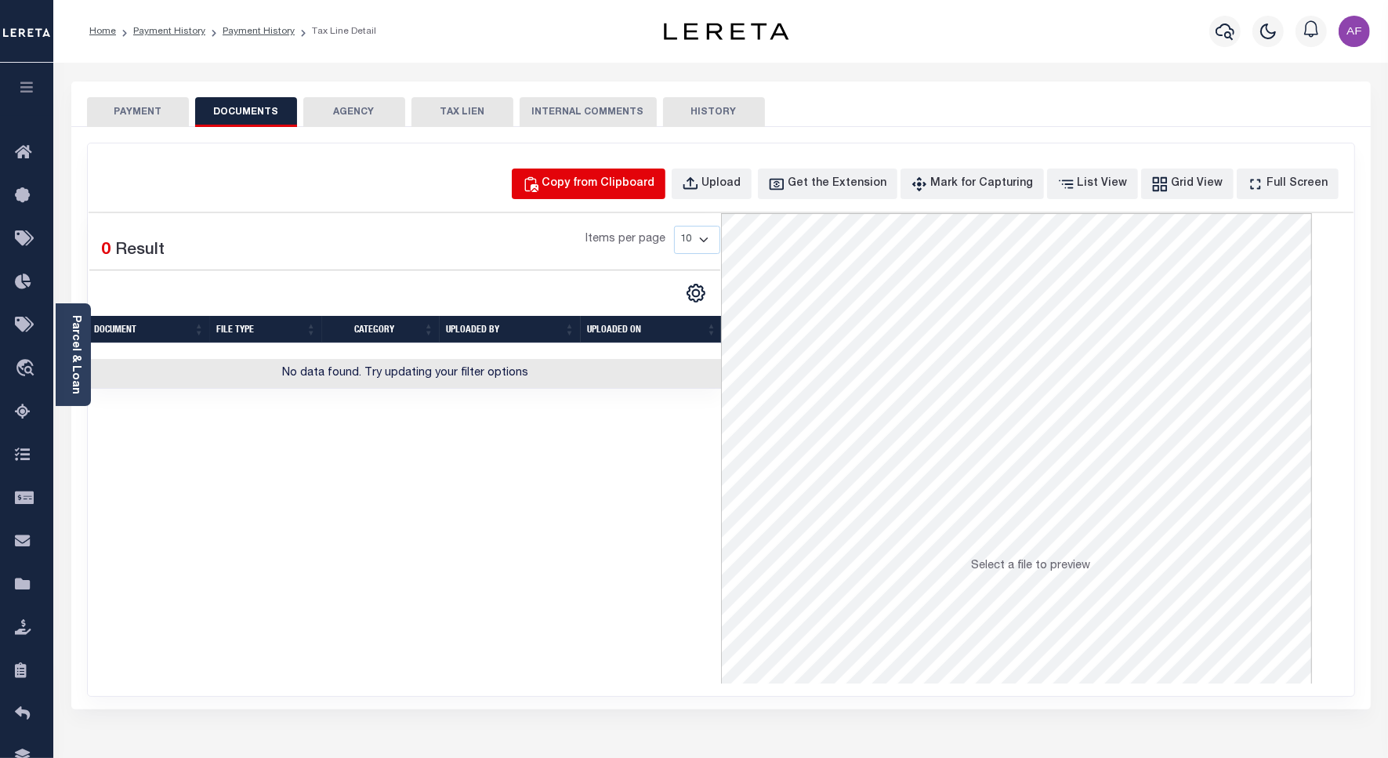
click at [636, 188] on div "Copy from Clipboard" at bounding box center [598, 184] width 113 height 17
select select "POP"
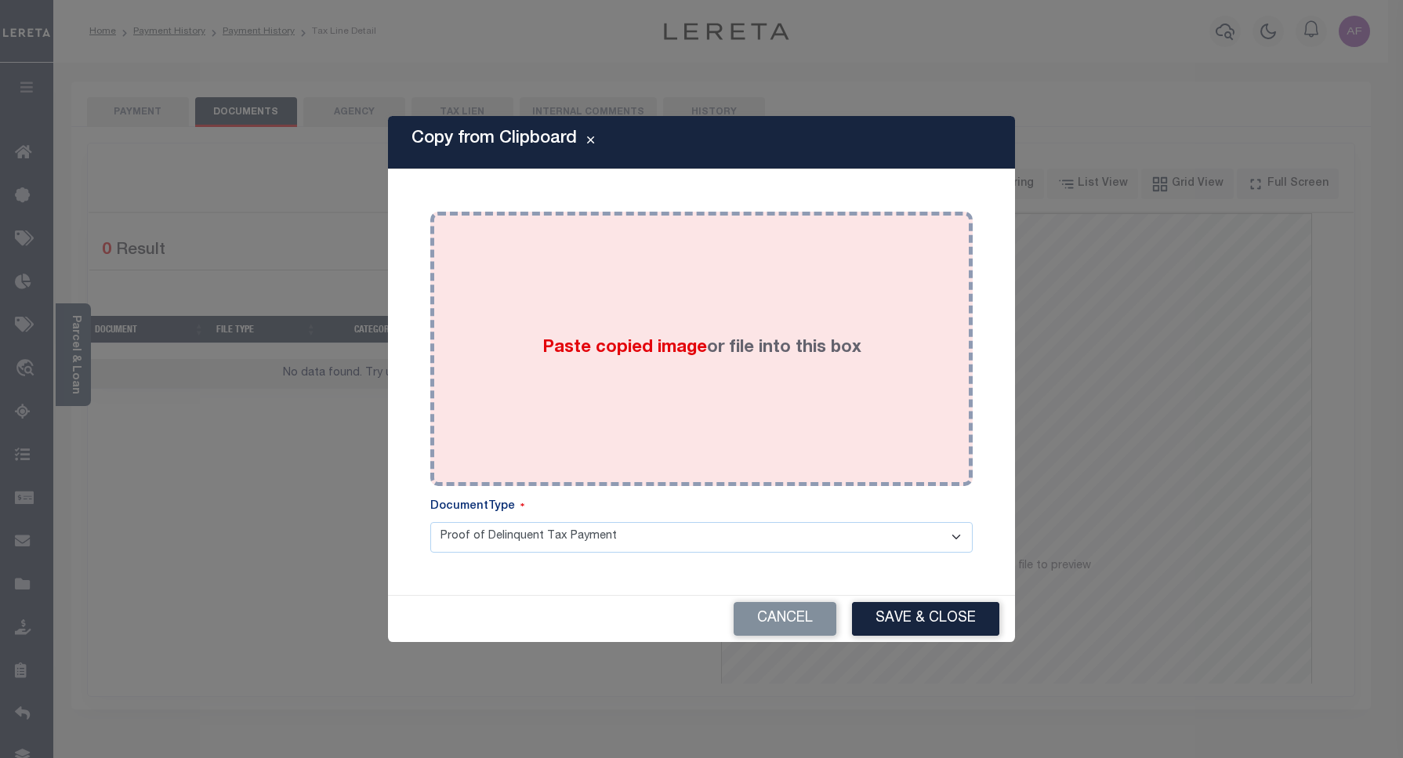
click at [692, 264] on div "Paste copied image or file into this box" at bounding box center [701, 348] width 519 height 251
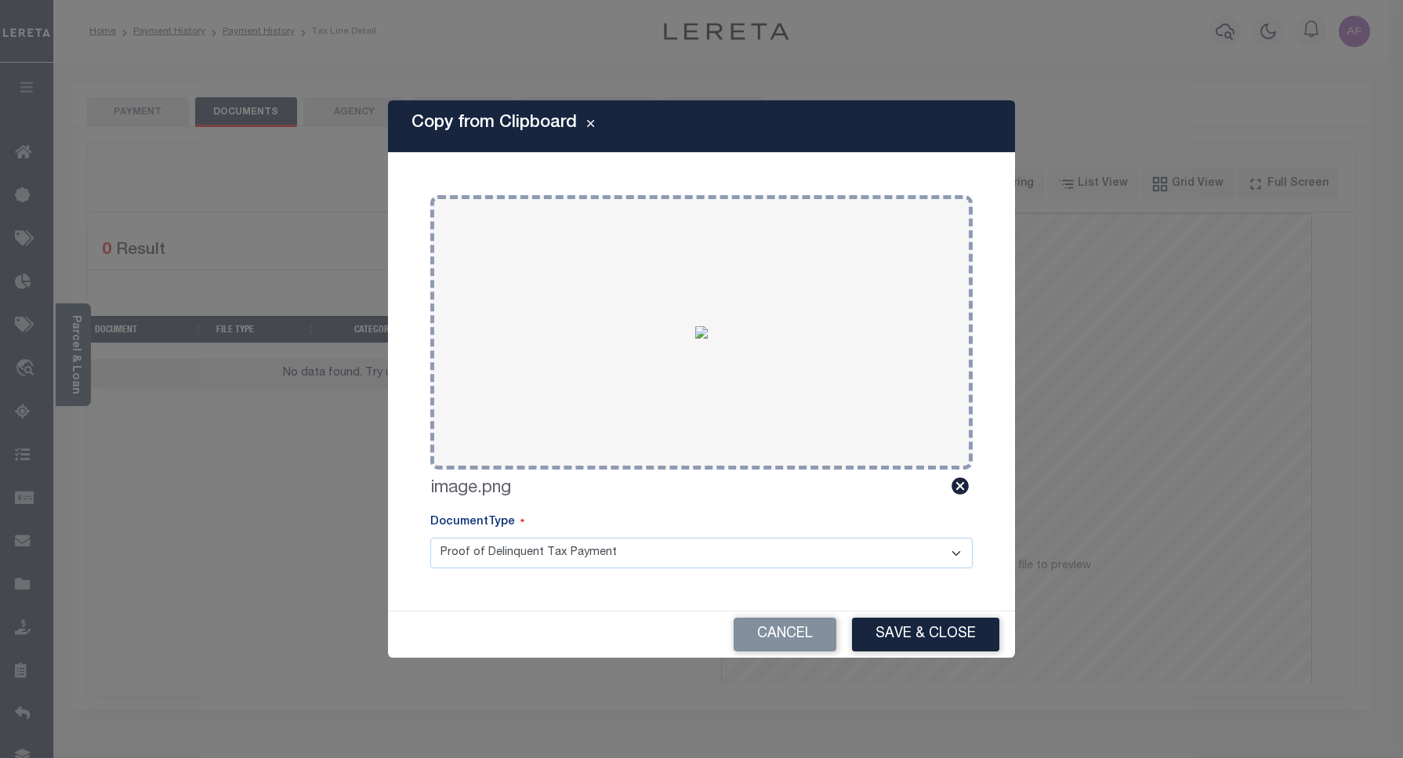
click at [933, 654] on div "Cancel Save & Close" at bounding box center [701, 634] width 627 height 46
click at [929, 639] on button "Save & Close" at bounding box center [925, 635] width 147 height 34
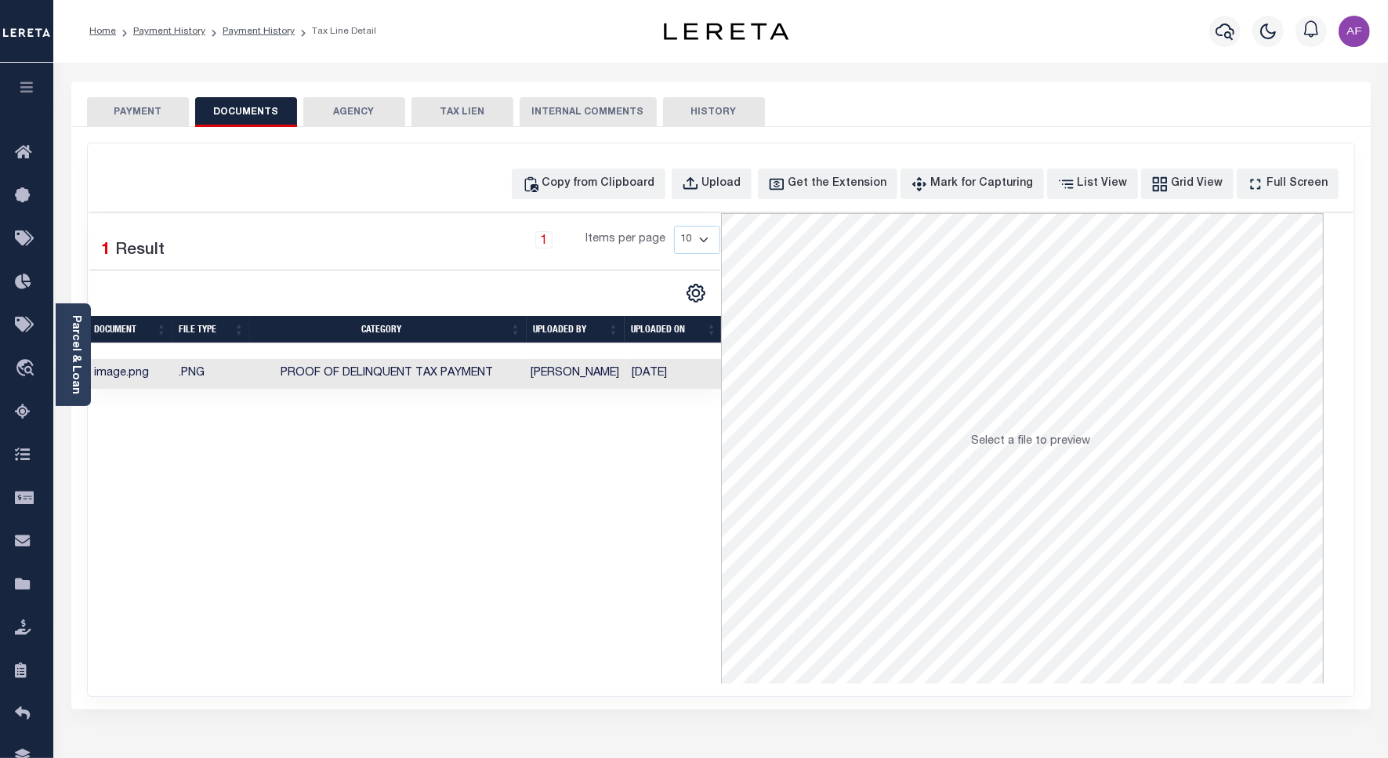
click at [136, 115] on button "PAYMENT" at bounding box center [138, 112] width 102 height 30
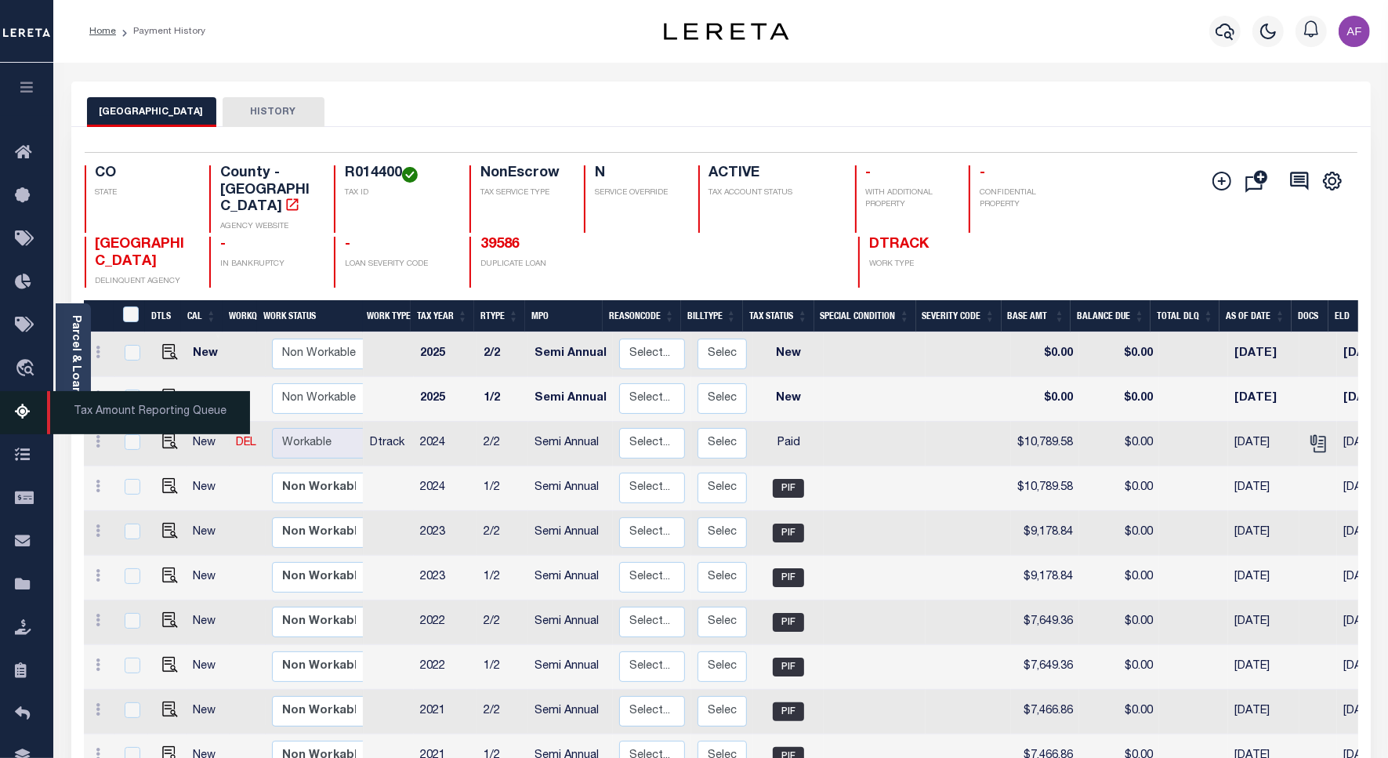
click at [18, 414] on icon at bounding box center [27, 413] width 25 height 20
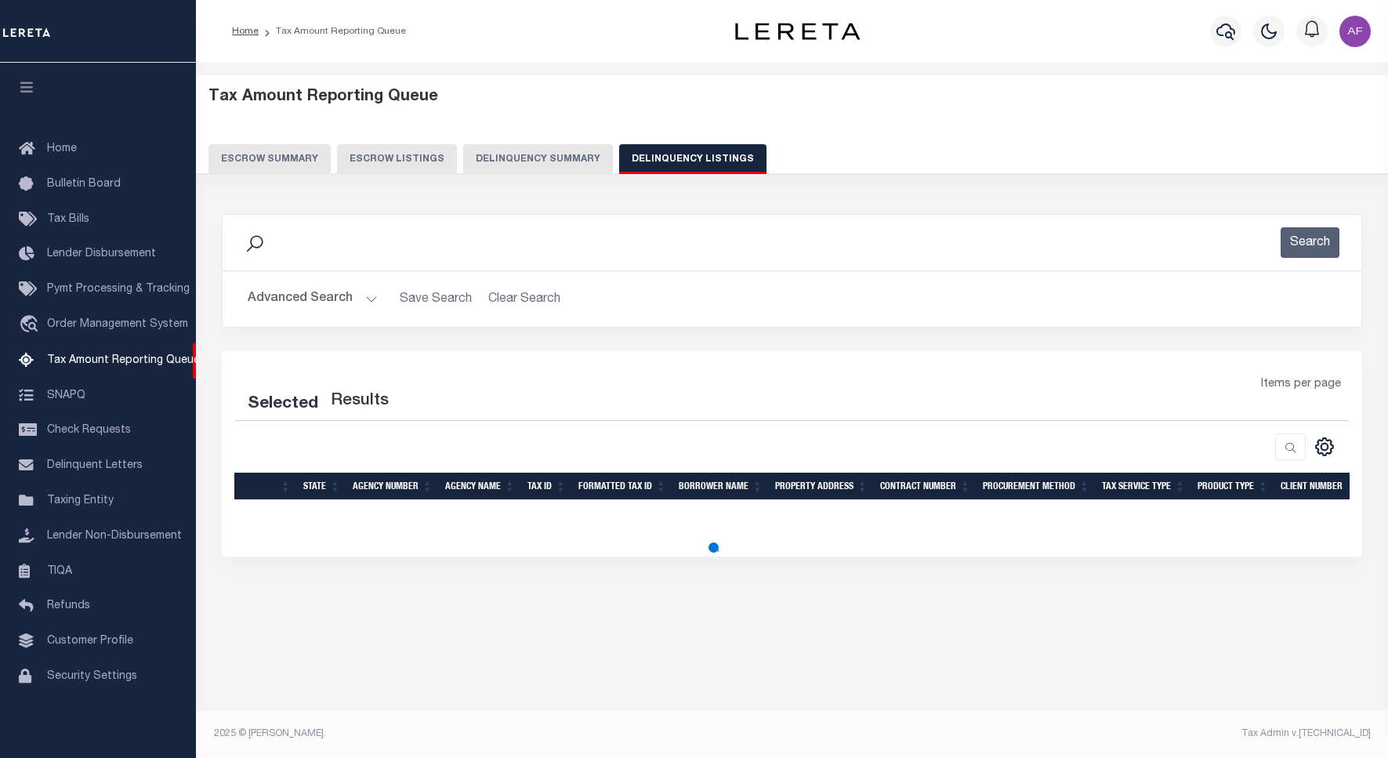
select select "100"
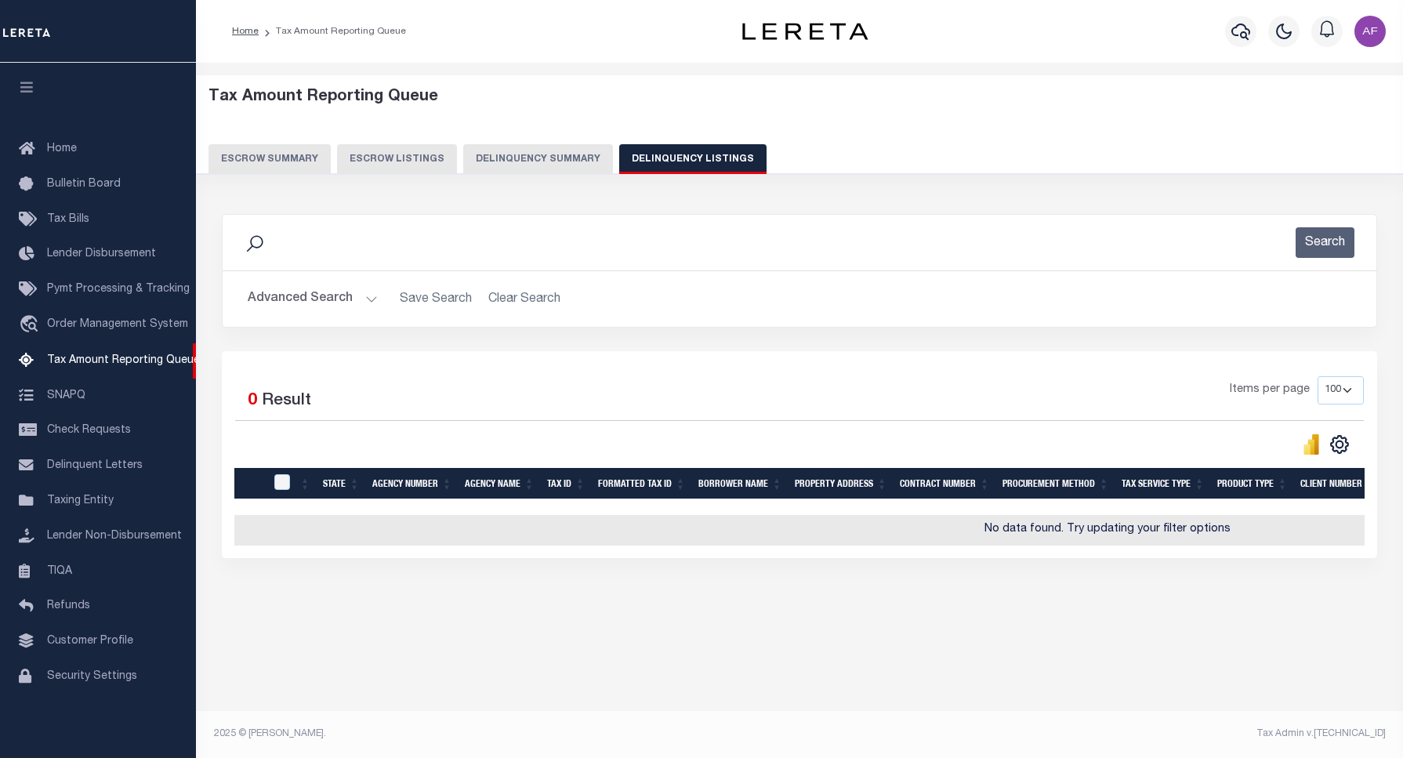
click at [310, 299] on button "Advanced Search" at bounding box center [313, 299] width 130 height 31
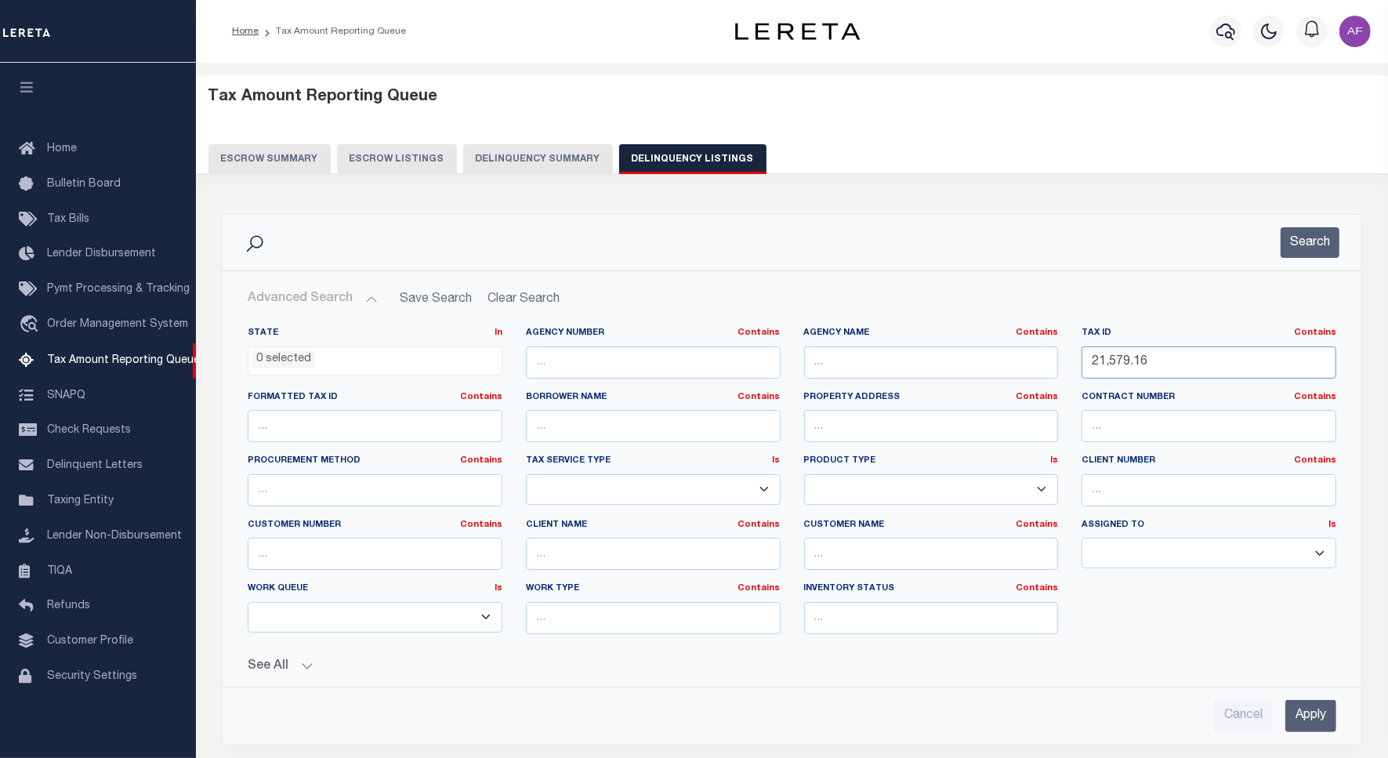
drag, startPoint x: 1149, startPoint y: 362, endPoint x: 1041, endPoint y: 351, distance: 108.7
click at [1041, 351] on div "State In In AK AL AR AZ CA CO CT DC DE FL GA GU HI IA ID IL IN KS KY LA MA MD M…" at bounding box center [792, 487] width 1112 height 320
paste input "R014460"
type input "R014460"
click at [1305, 241] on button "Search" at bounding box center [1309, 242] width 59 height 31
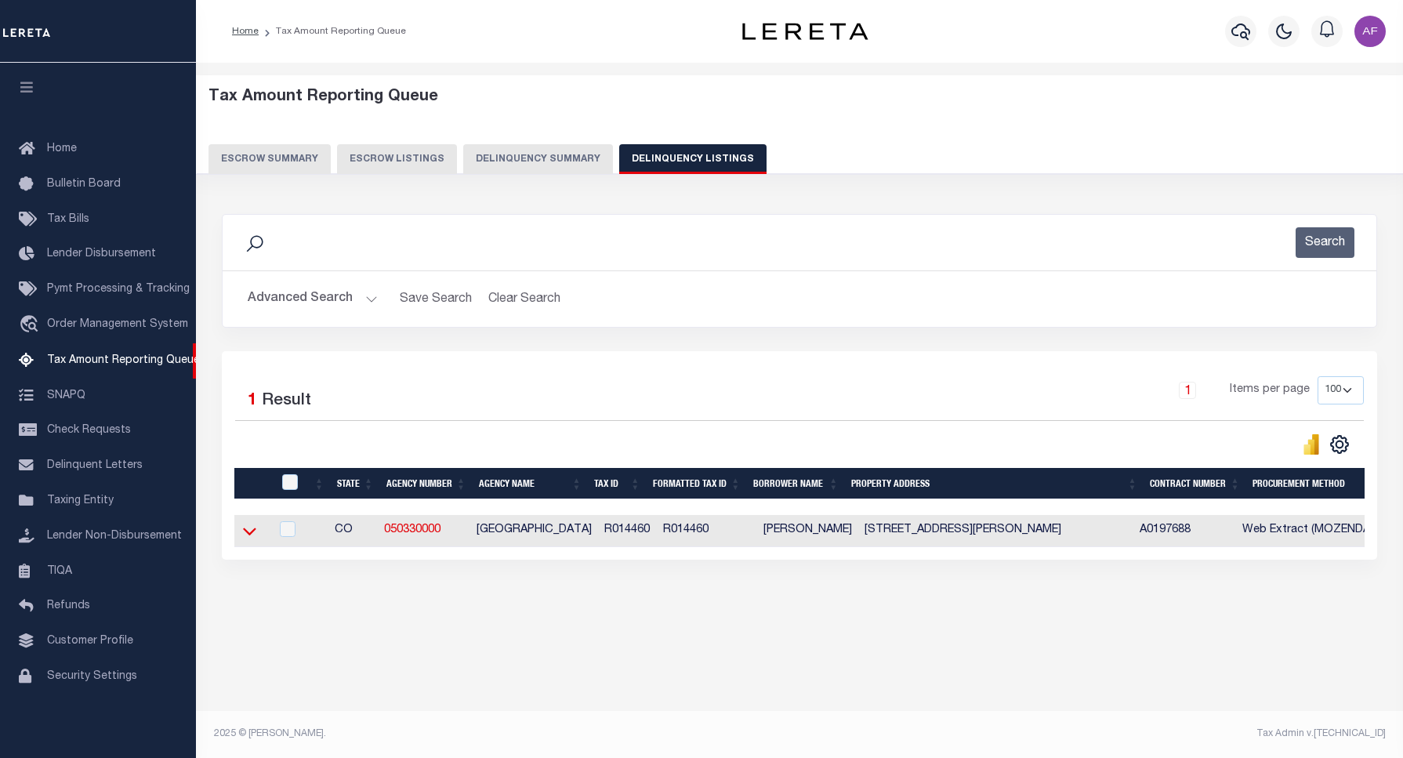
click at [251, 533] on icon at bounding box center [249, 531] width 13 height 16
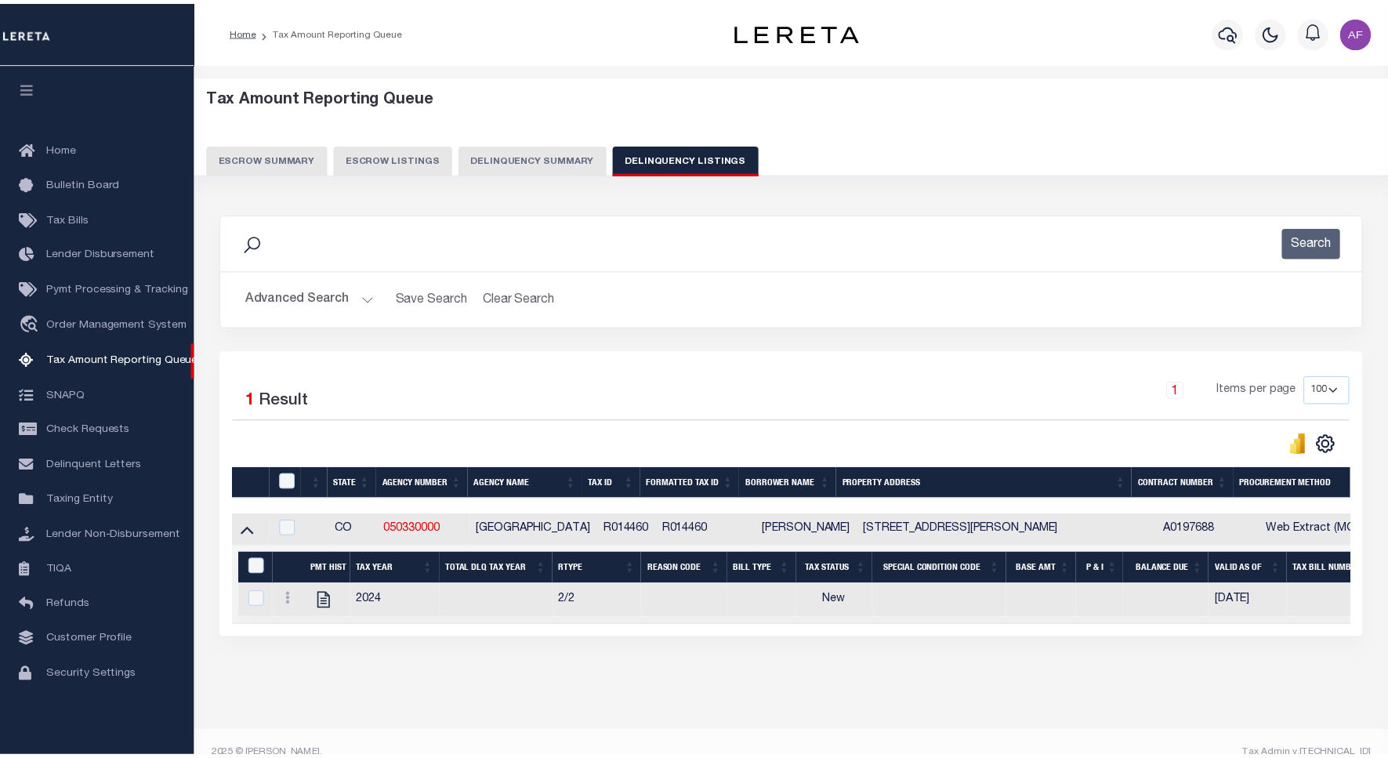
scroll to position [38, 0]
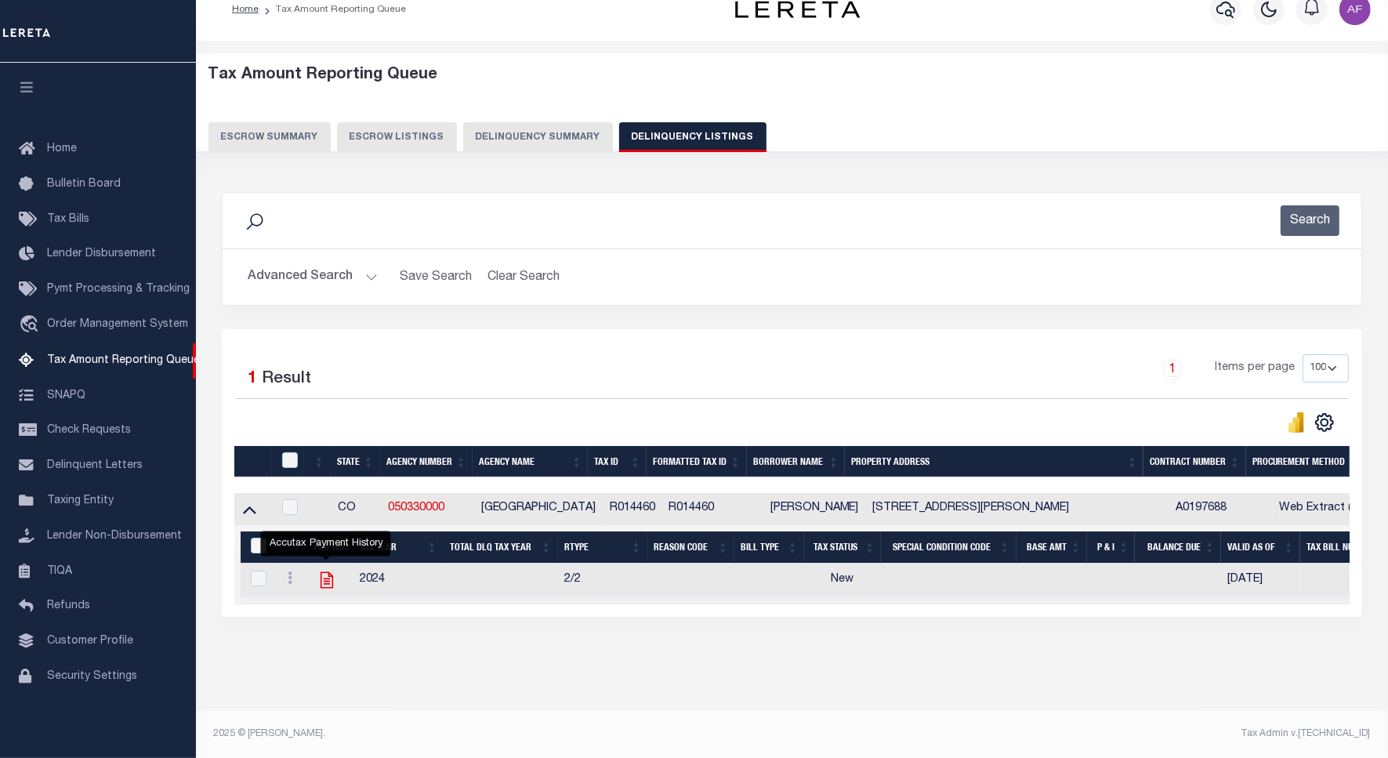
click at [324, 572] on icon "" at bounding box center [327, 580] width 20 height 20
checkbox input "true"
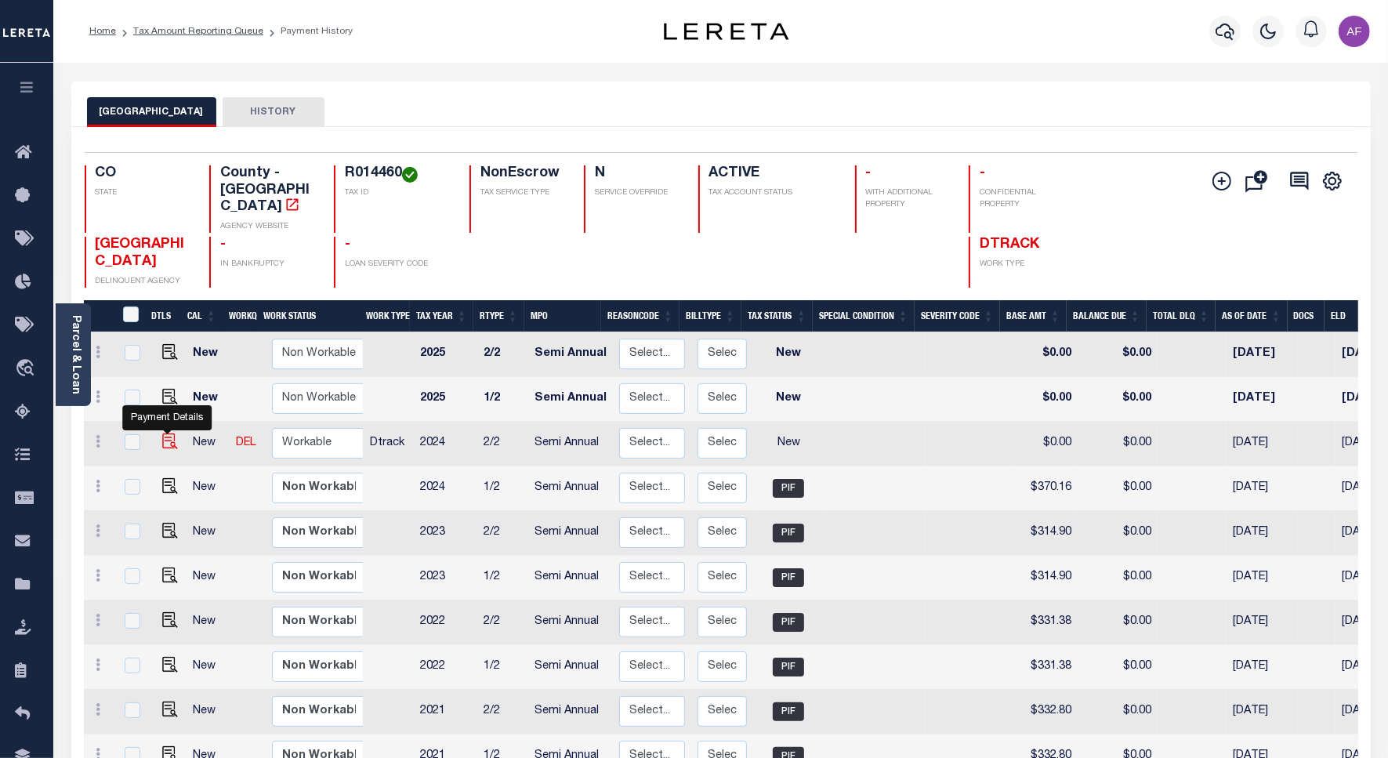
click at [163, 433] on img "" at bounding box center [170, 441] width 16 height 16
checkbox input "true"
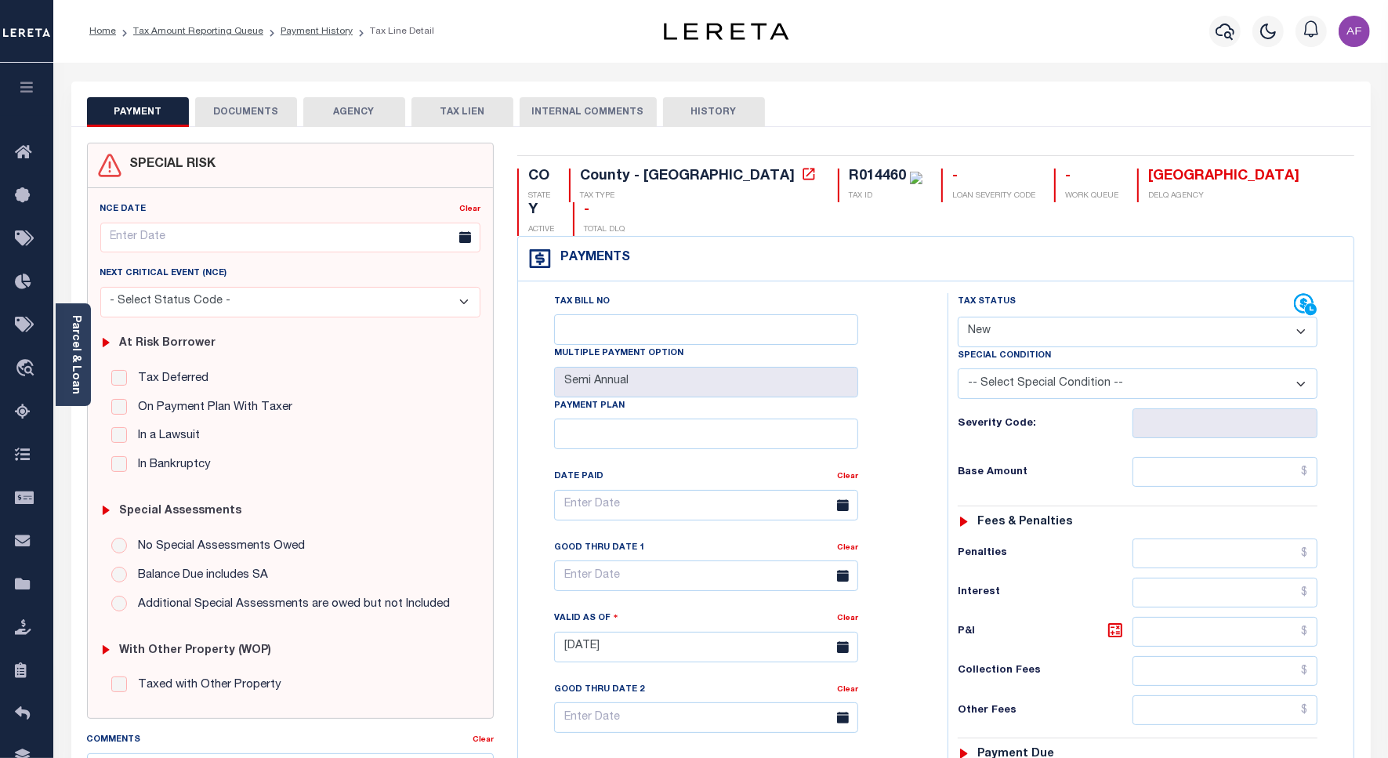
click at [1016, 317] on select "- Select Status Code - Open Due/Unpaid Paid Incomplete No Tax Due Internal Refu…" at bounding box center [1138, 332] width 360 height 31
select select "PYD"
click at [958, 317] on select "- Select Status Code - Open Due/Unpaid Paid Incomplete No Tax Due Internal Refu…" at bounding box center [1138, 332] width 360 height 31
type input "[DATE]"
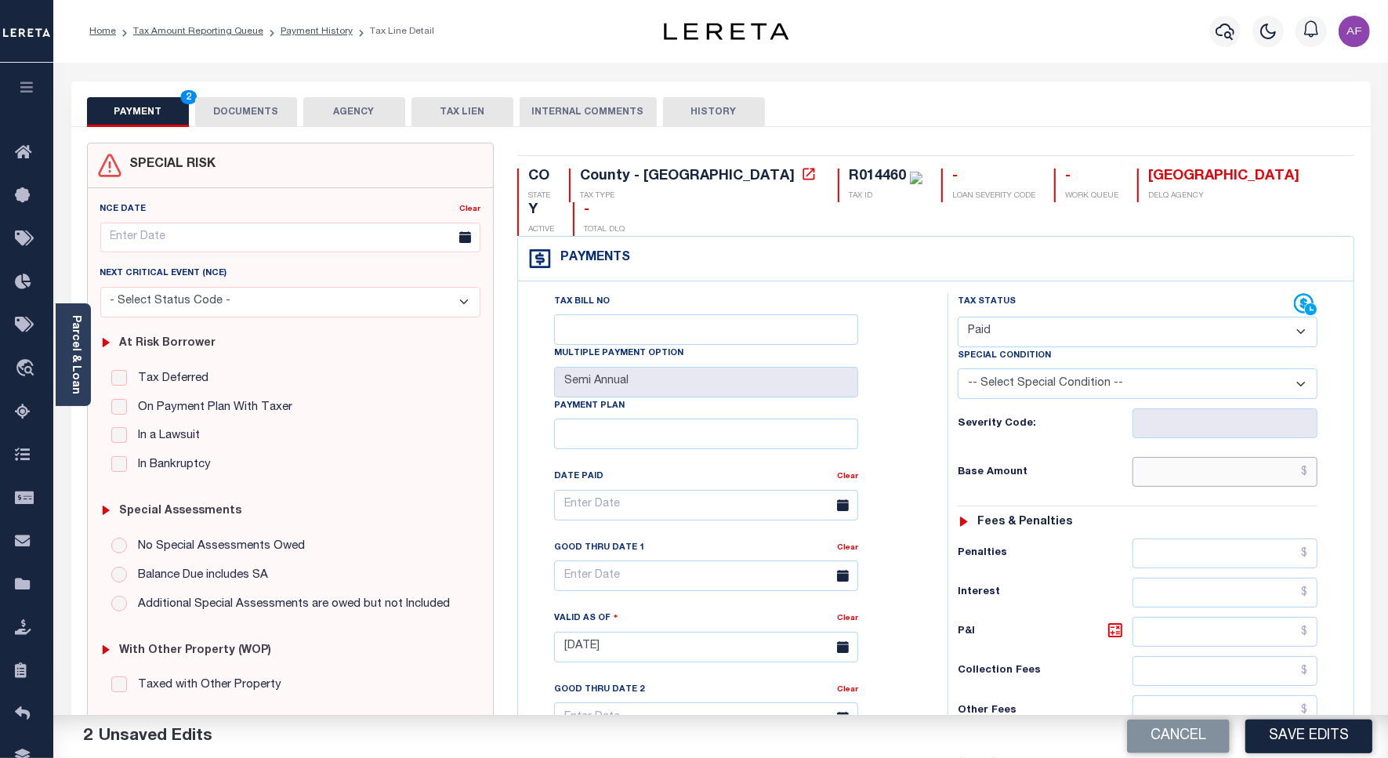
click at [1216, 457] on input "text" at bounding box center [1224, 472] width 185 height 30
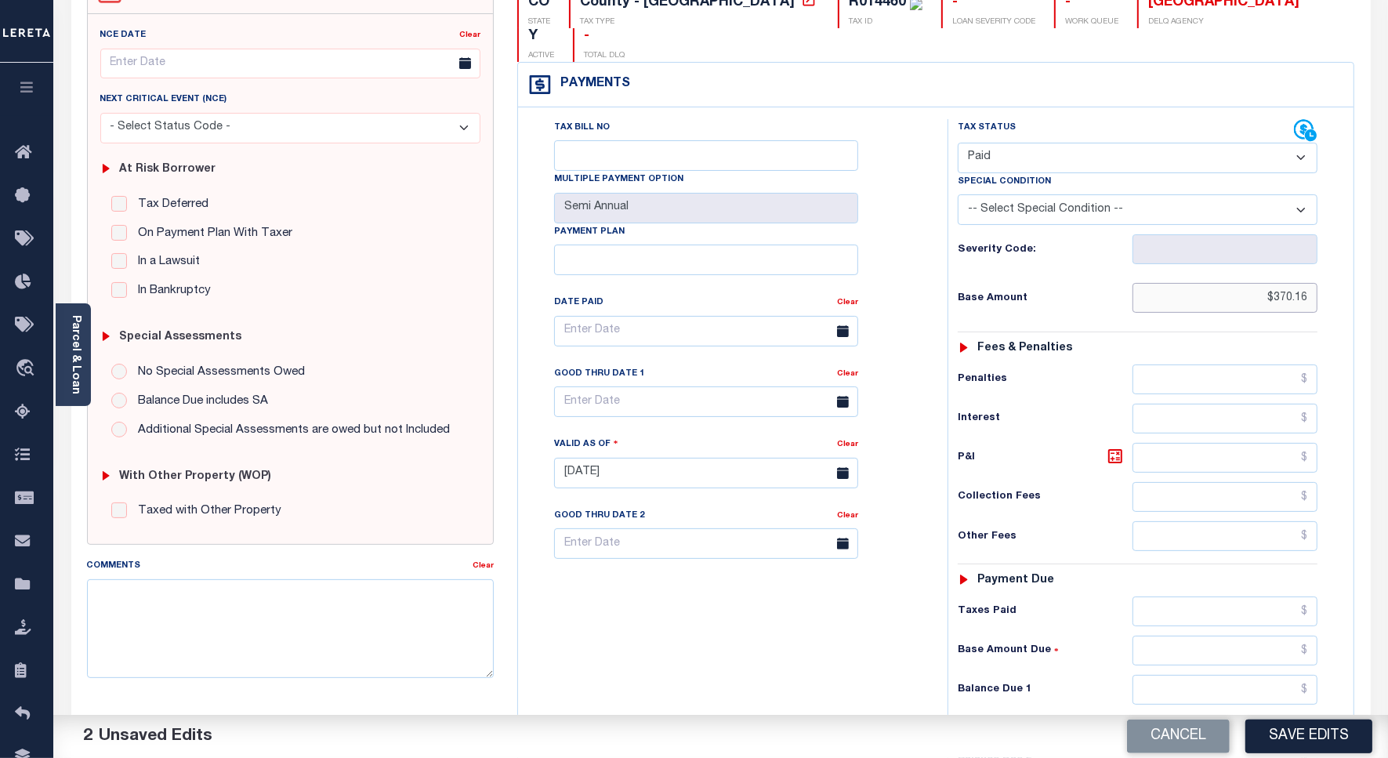
scroll to position [413, 0]
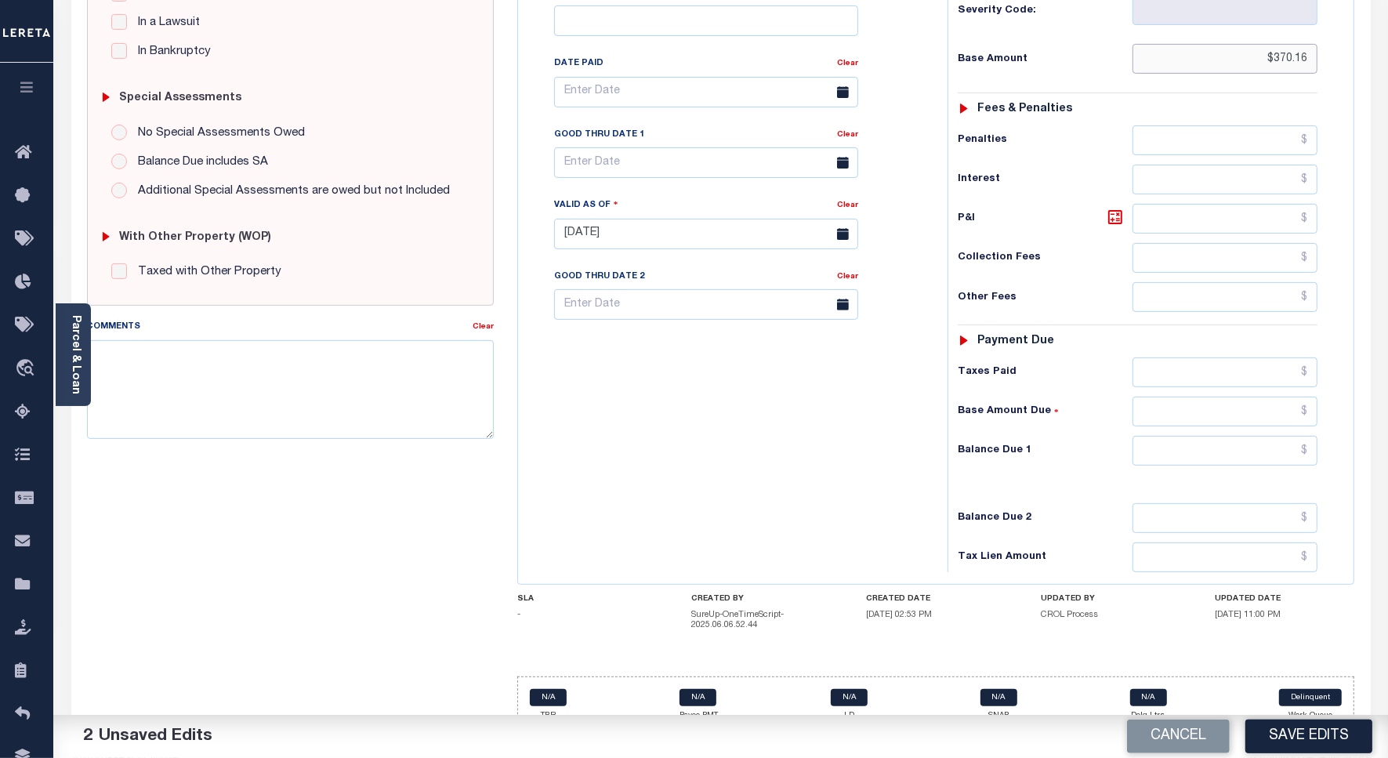
type input "$370.16"
click at [1279, 436] on input "text" at bounding box center [1224, 451] width 185 height 30
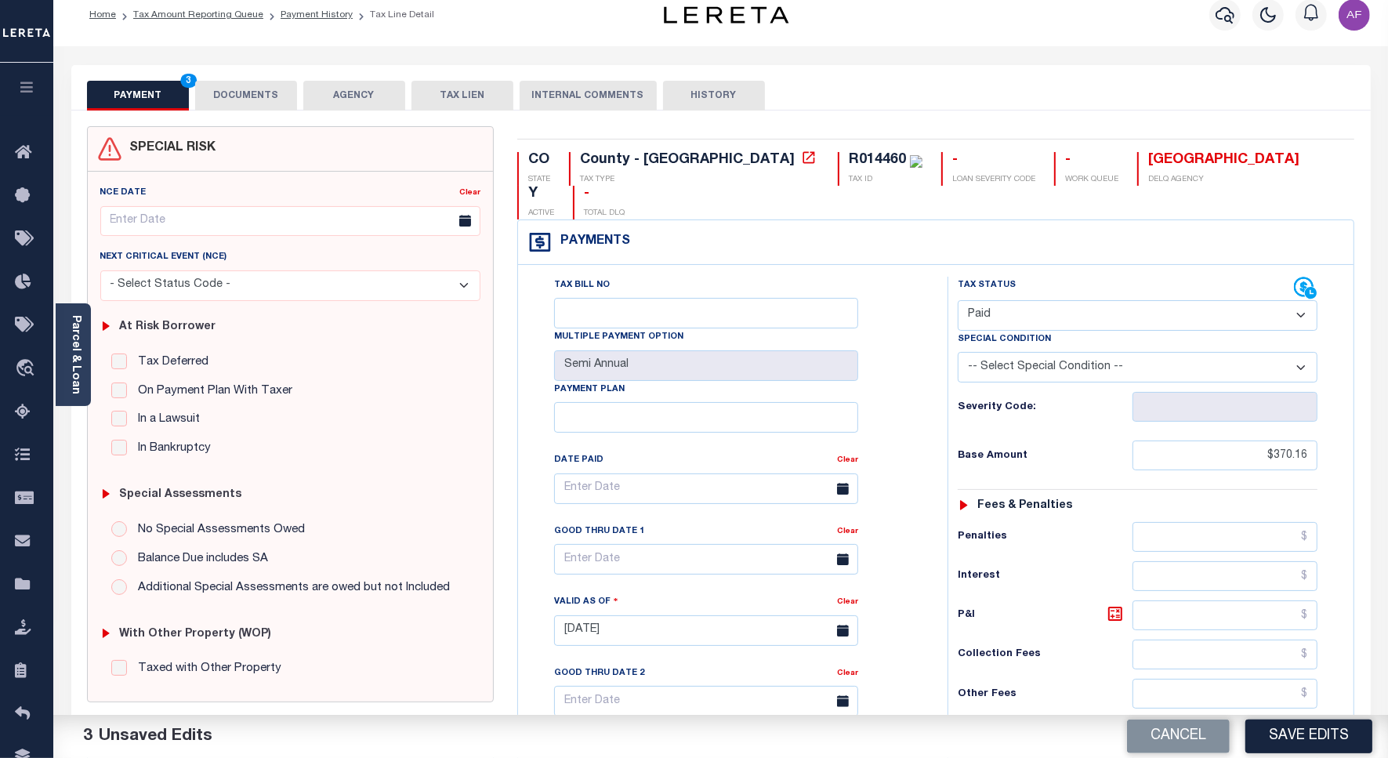
scroll to position [0, 0]
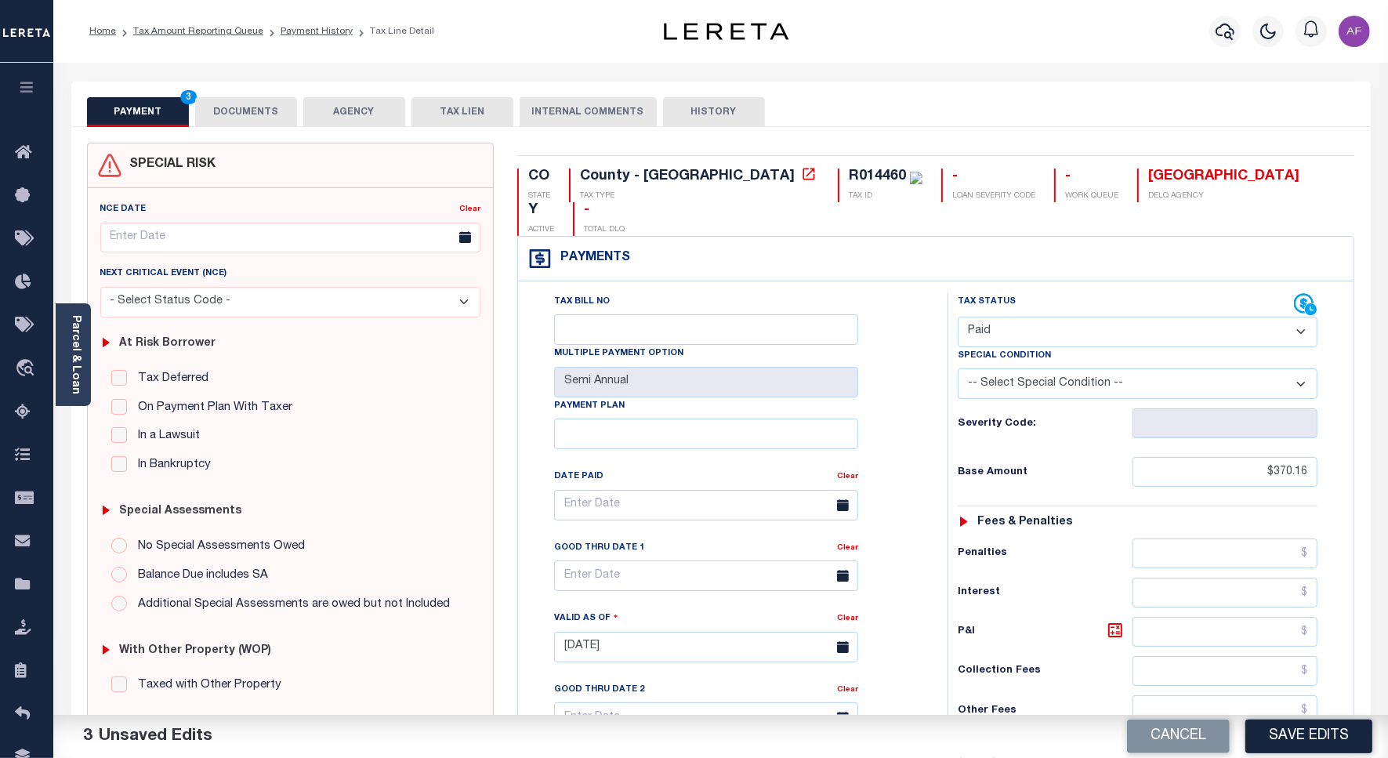
type input "$0.00"
drag, startPoint x: 255, startPoint y: 111, endPoint x: 296, endPoint y: 71, distance: 57.1
click at [255, 111] on button "DOCUMENTS" at bounding box center [246, 112] width 102 height 30
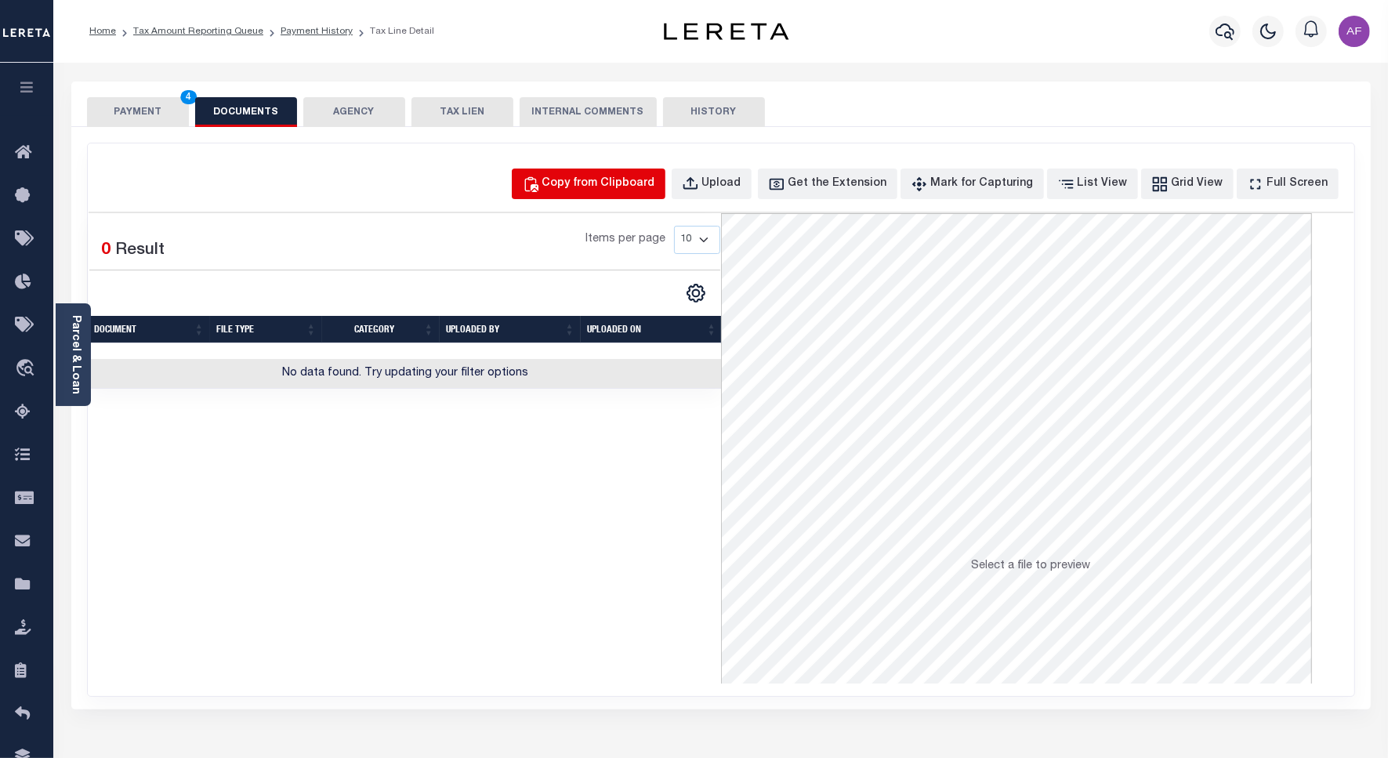
click at [598, 189] on div "Copy from Clipboard" at bounding box center [598, 184] width 113 height 17
select select "POP"
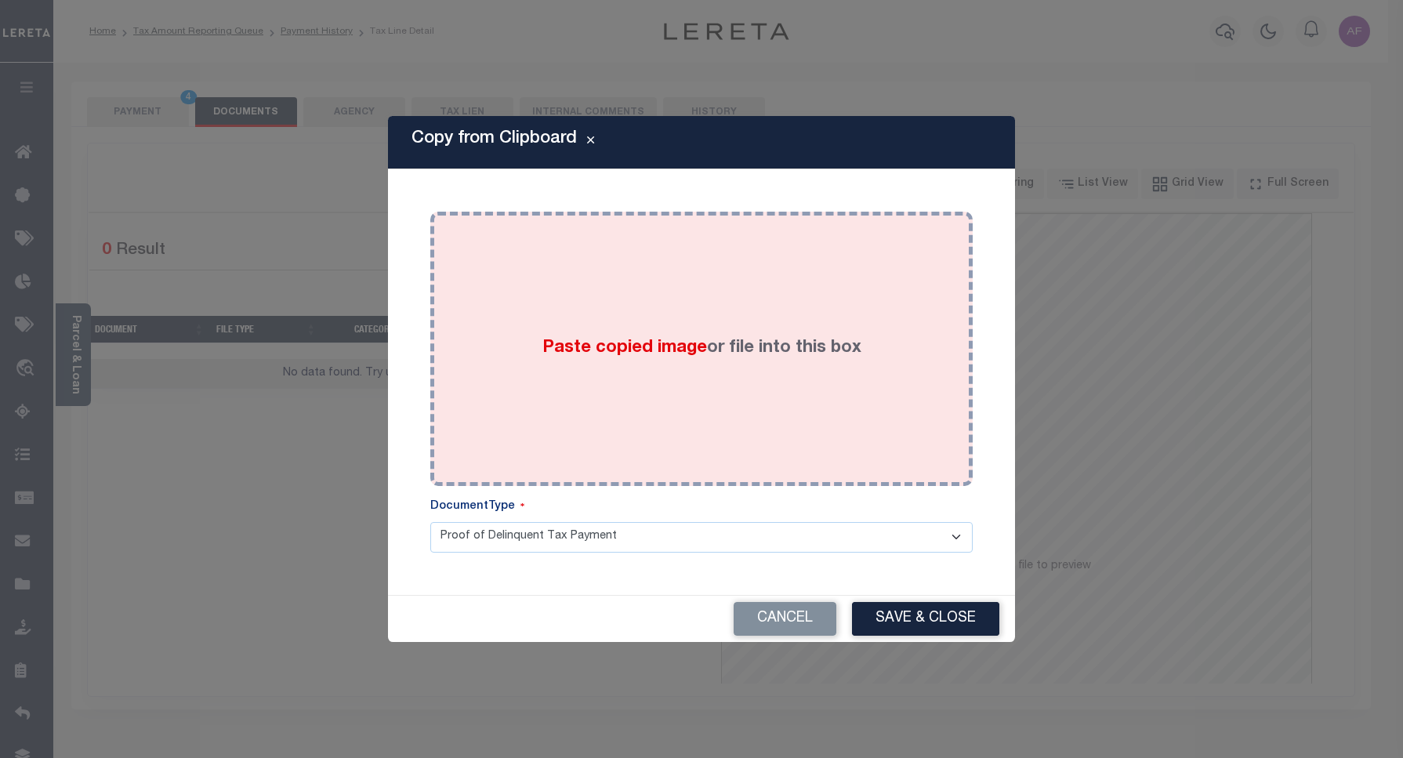
click at [616, 268] on div "Paste copied image or file into this box" at bounding box center [701, 348] width 519 height 251
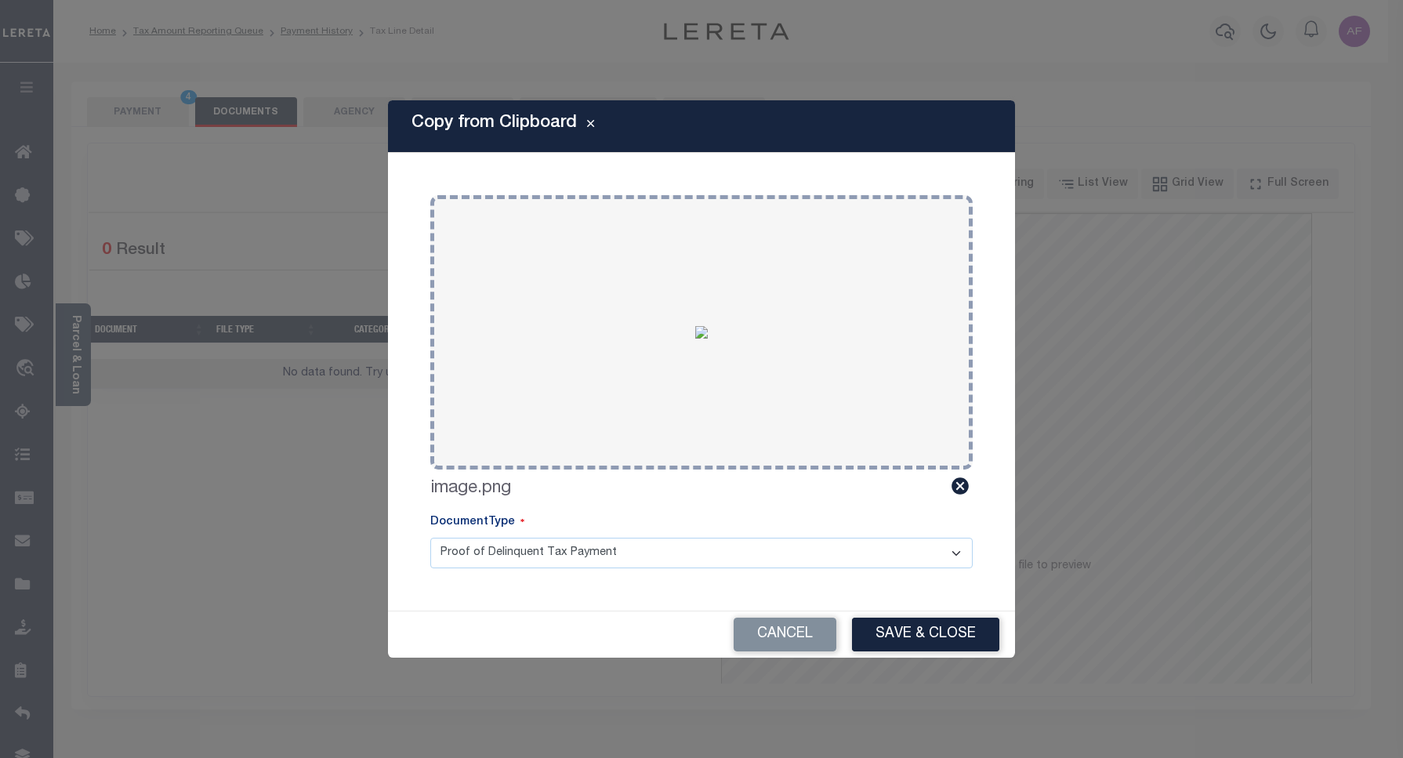
click at [907, 615] on div "Cancel Save & Close" at bounding box center [701, 634] width 627 height 46
click at [907, 633] on button "Save & Close" at bounding box center [925, 635] width 147 height 34
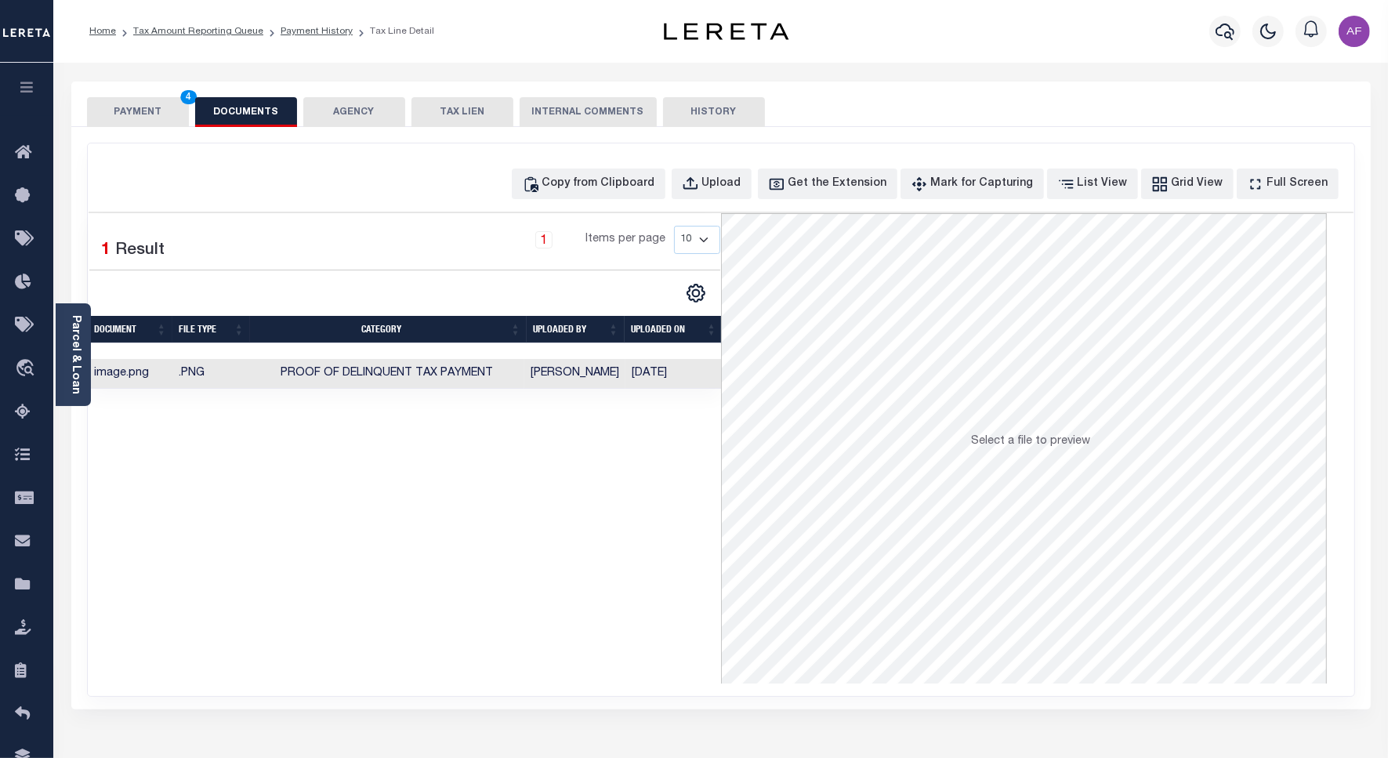
click at [129, 116] on button "PAYMENT 4" at bounding box center [138, 112] width 102 height 30
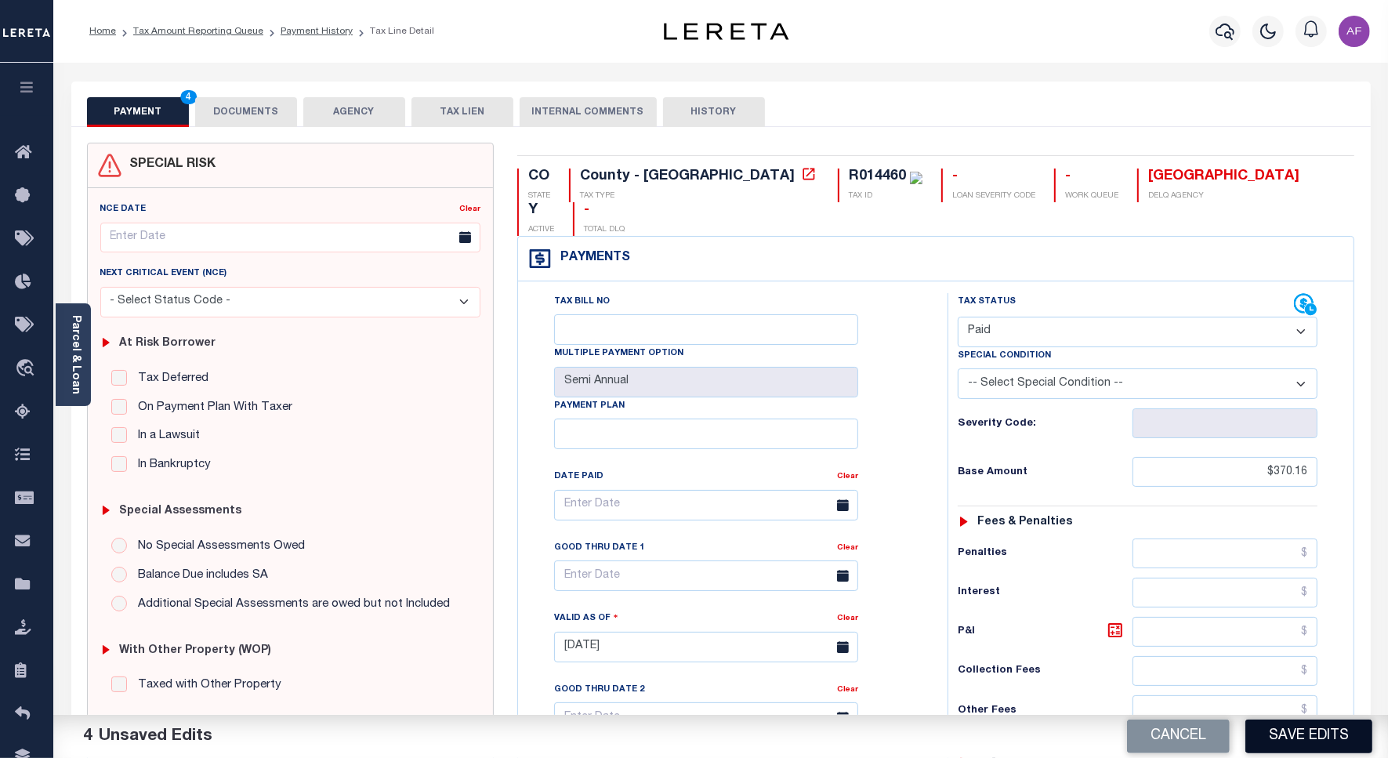
click at [1298, 730] on button "Save Edits" at bounding box center [1308, 736] width 127 height 34
checkbox input "false"
type input "$370.16"
type input "$0"
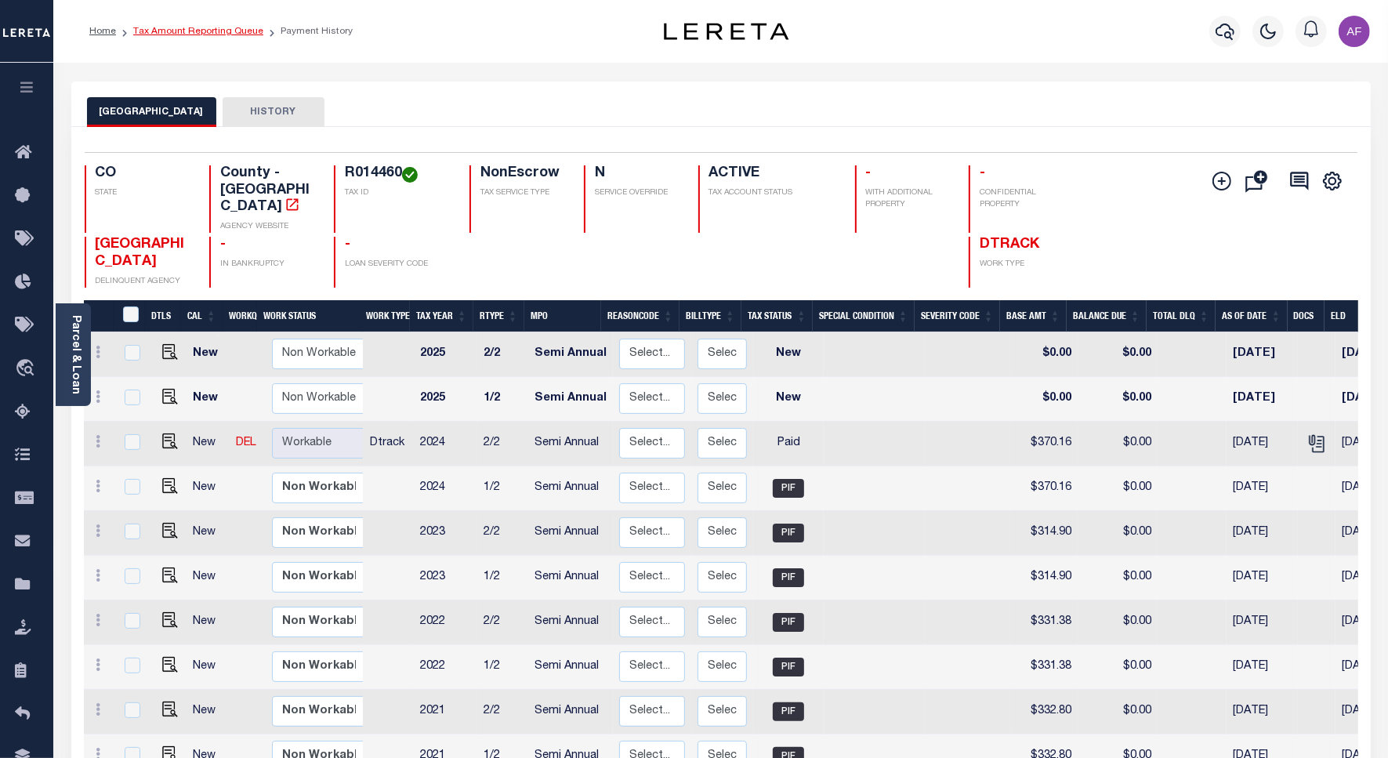
click at [202, 27] on link "Tax Amount Reporting Queue" at bounding box center [198, 31] width 130 height 9
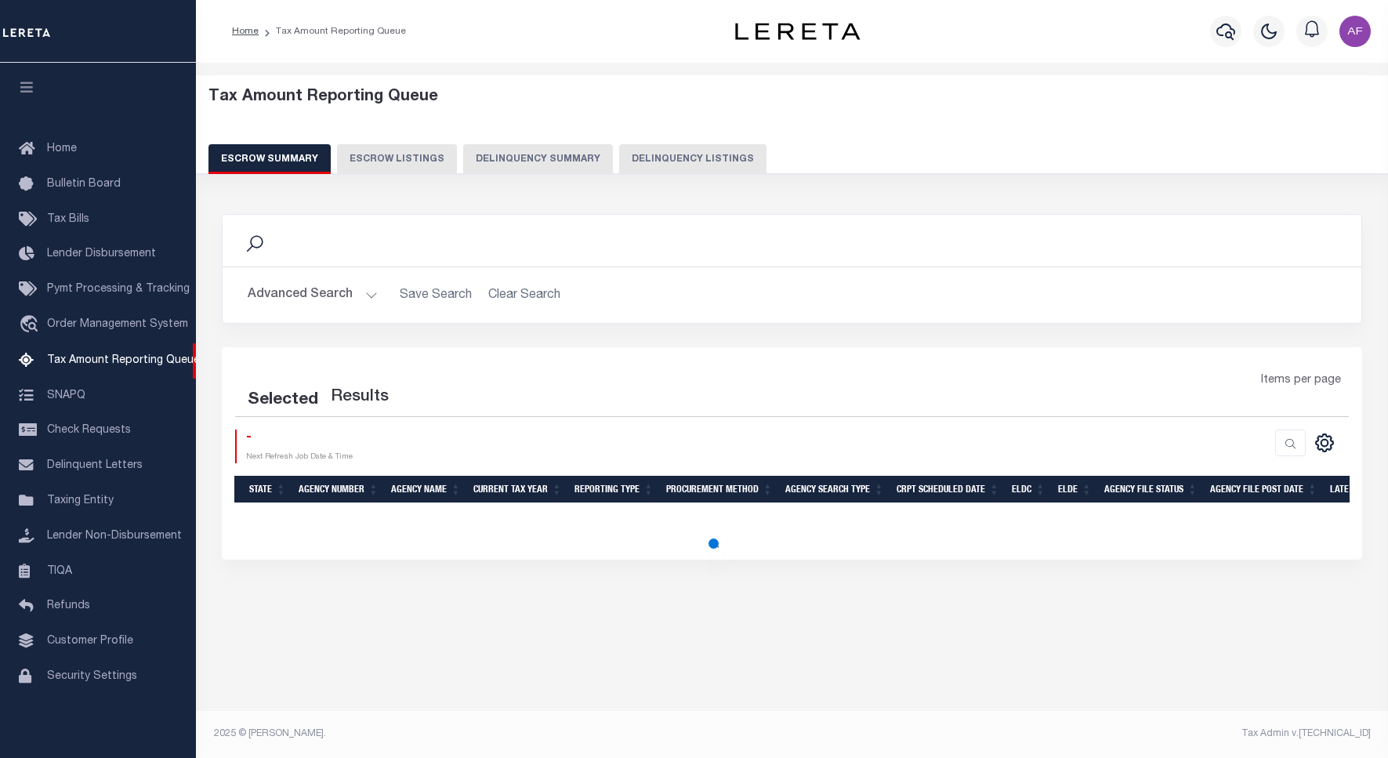
click at [688, 165] on button "Delinquency Listings" at bounding box center [692, 159] width 147 height 30
click at [684, 159] on button "Delinquency Listings" at bounding box center [692, 159] width 147 height 30
select select
select select "100"
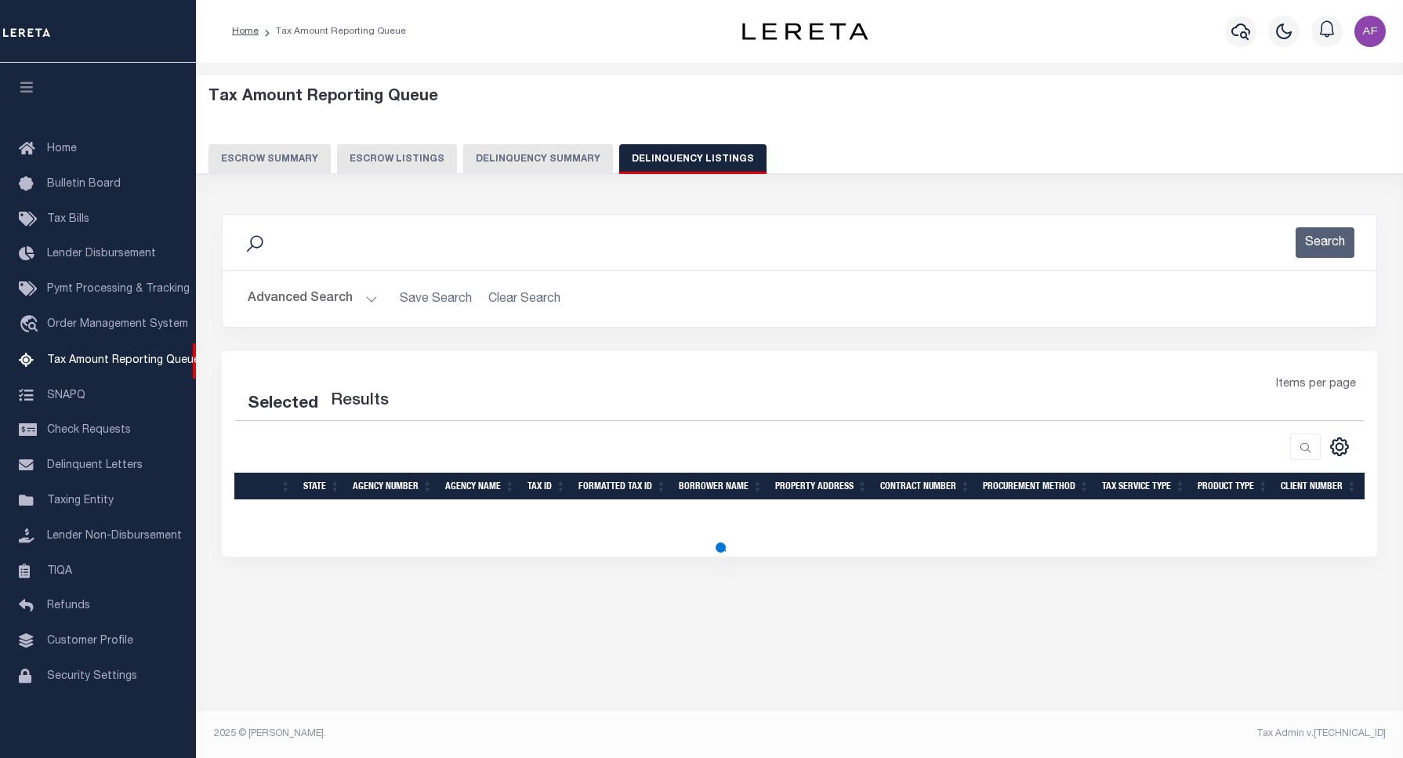
select select "100"
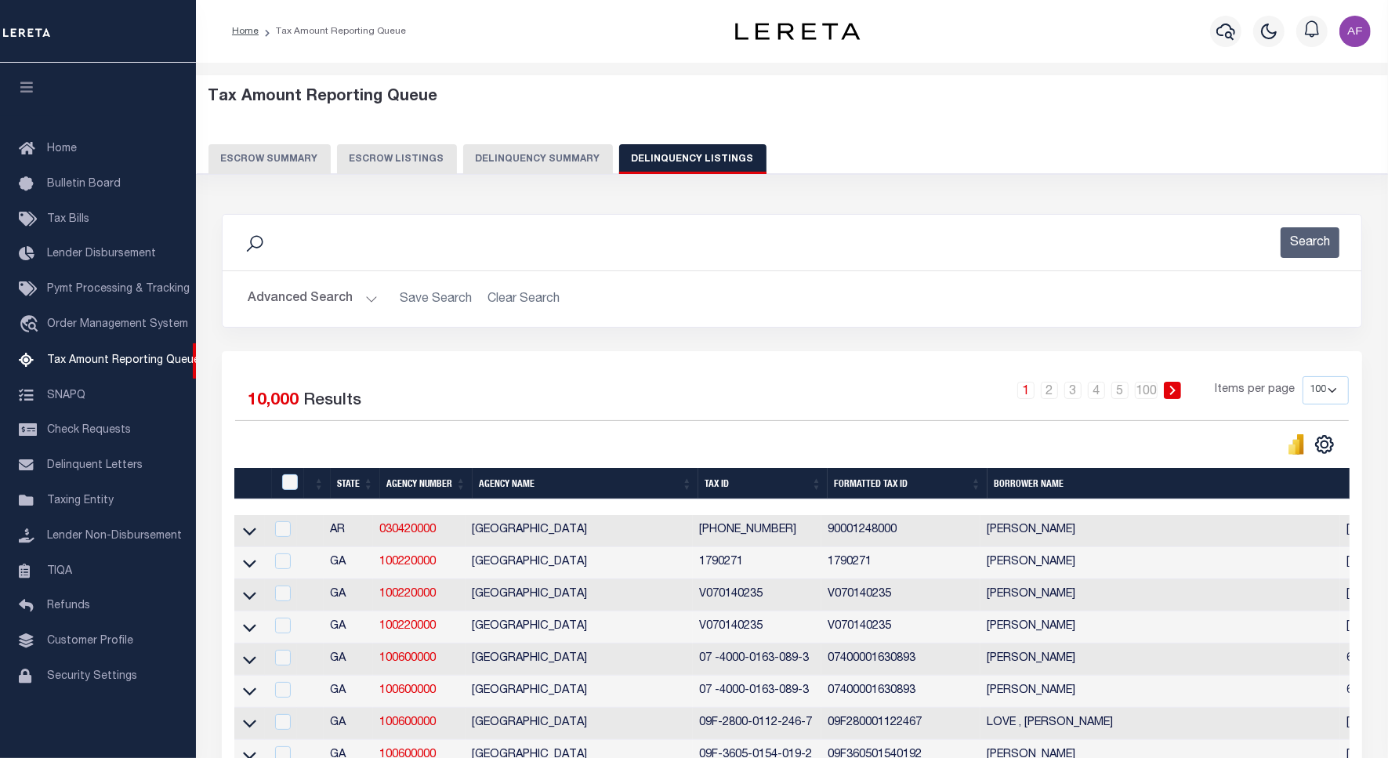
click at [299, 302] on button "Advanced Search" at bounding box center [313, 299] width 130 height 31
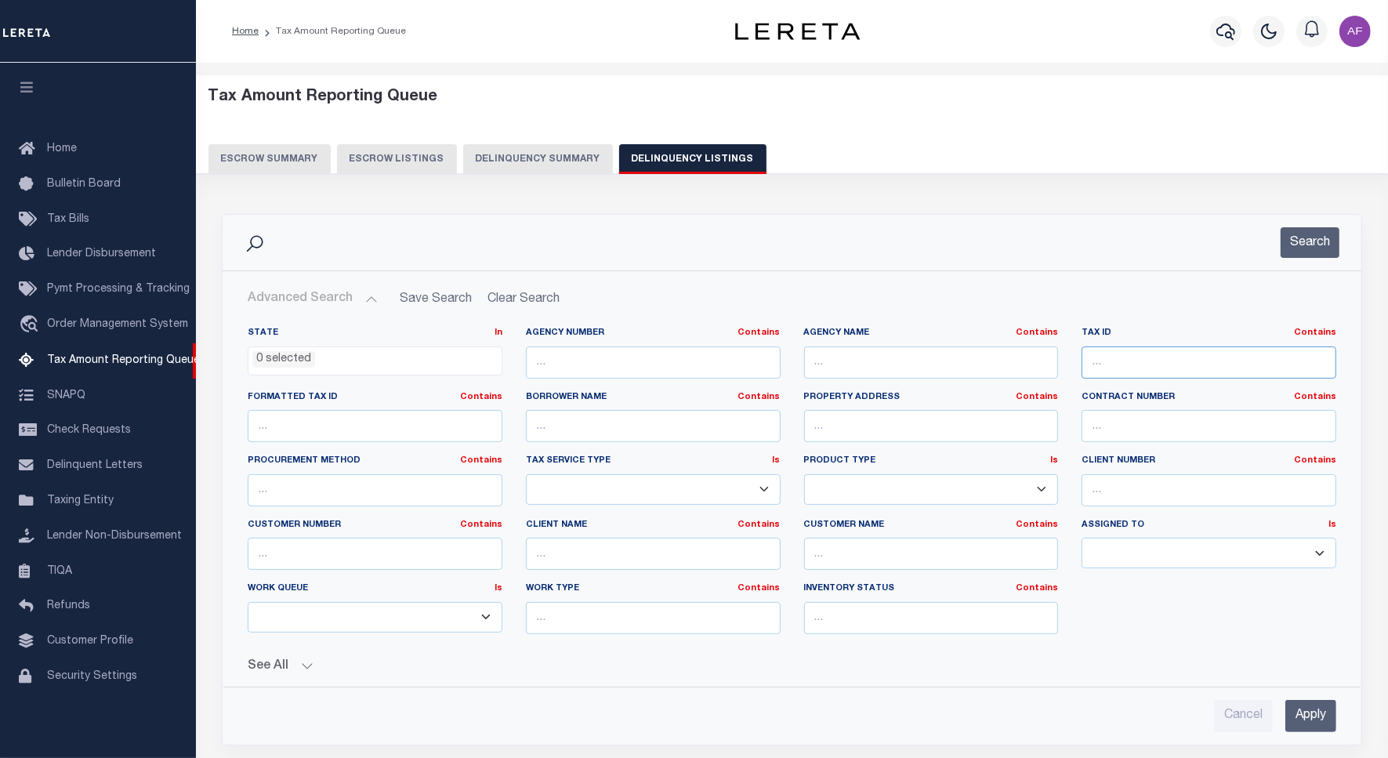
click at [1099, 366] on input "text" at bounding box center [1208, 362] width 255 height 32
paste input "R014460"
type input "R014460"
click at [1298, 243] on button "Search" at bounding box center [1309, 242] width 59 height 31
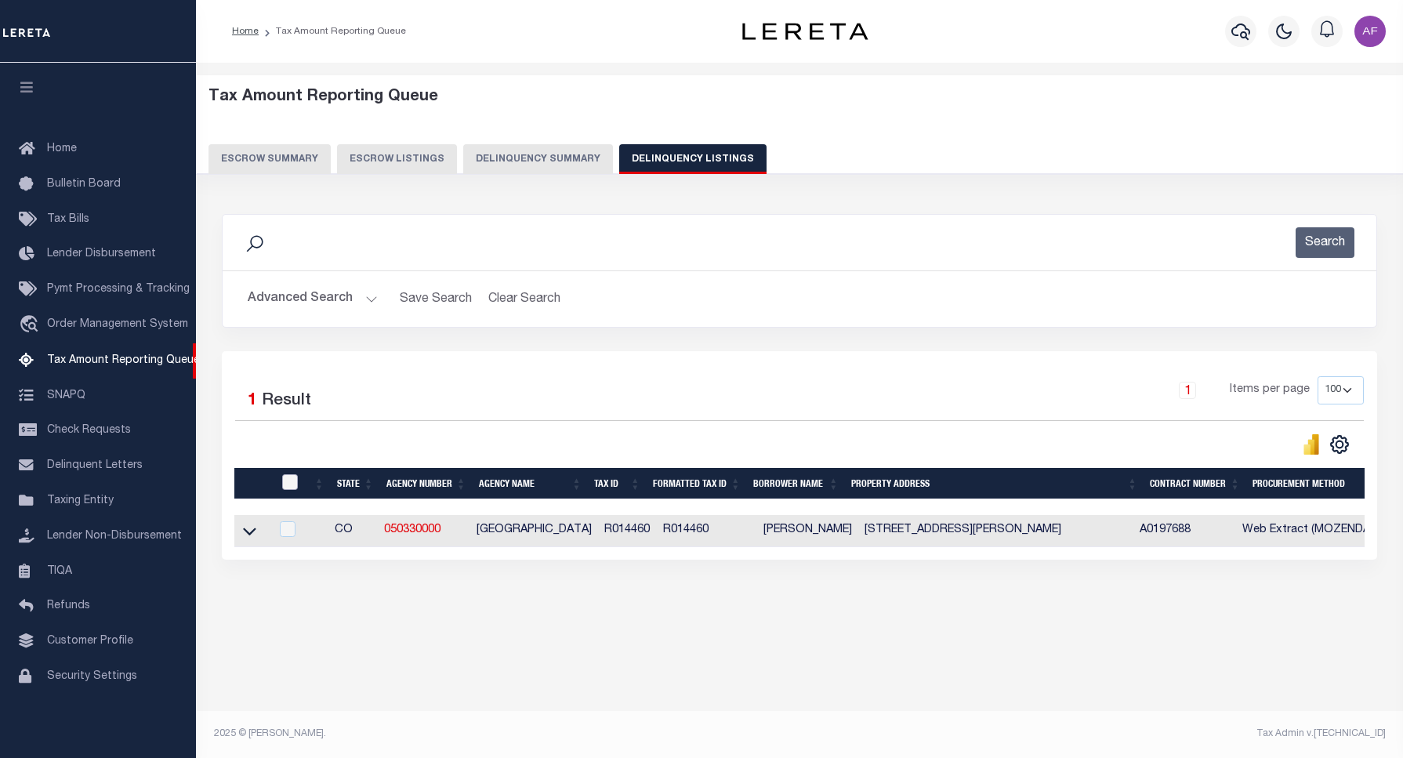
click at [284, 490] on input "checkbox" at bounding box center [290, 482] width 16 height 16
checkbox input "true"
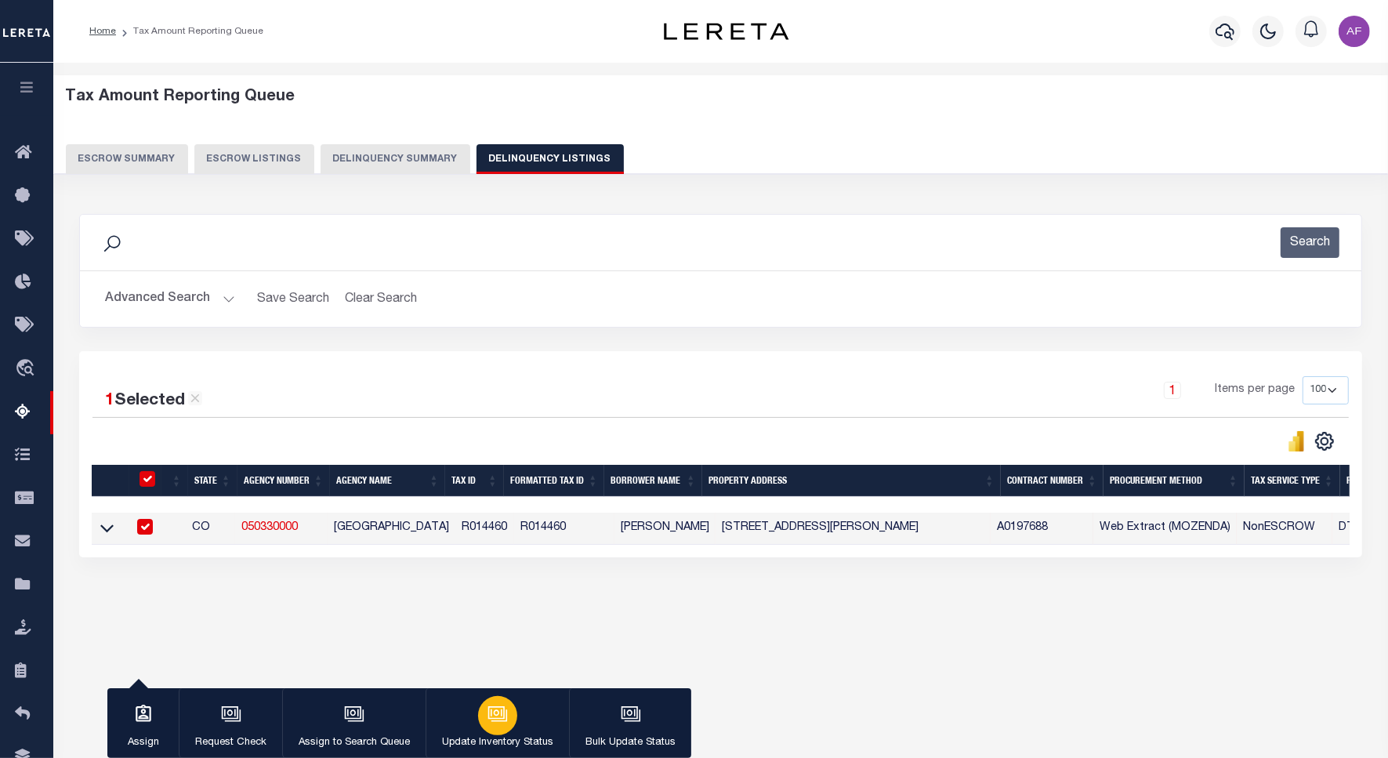
click at [478, 713] on div "button" at bounding box center [497, 715] width 39 height 39
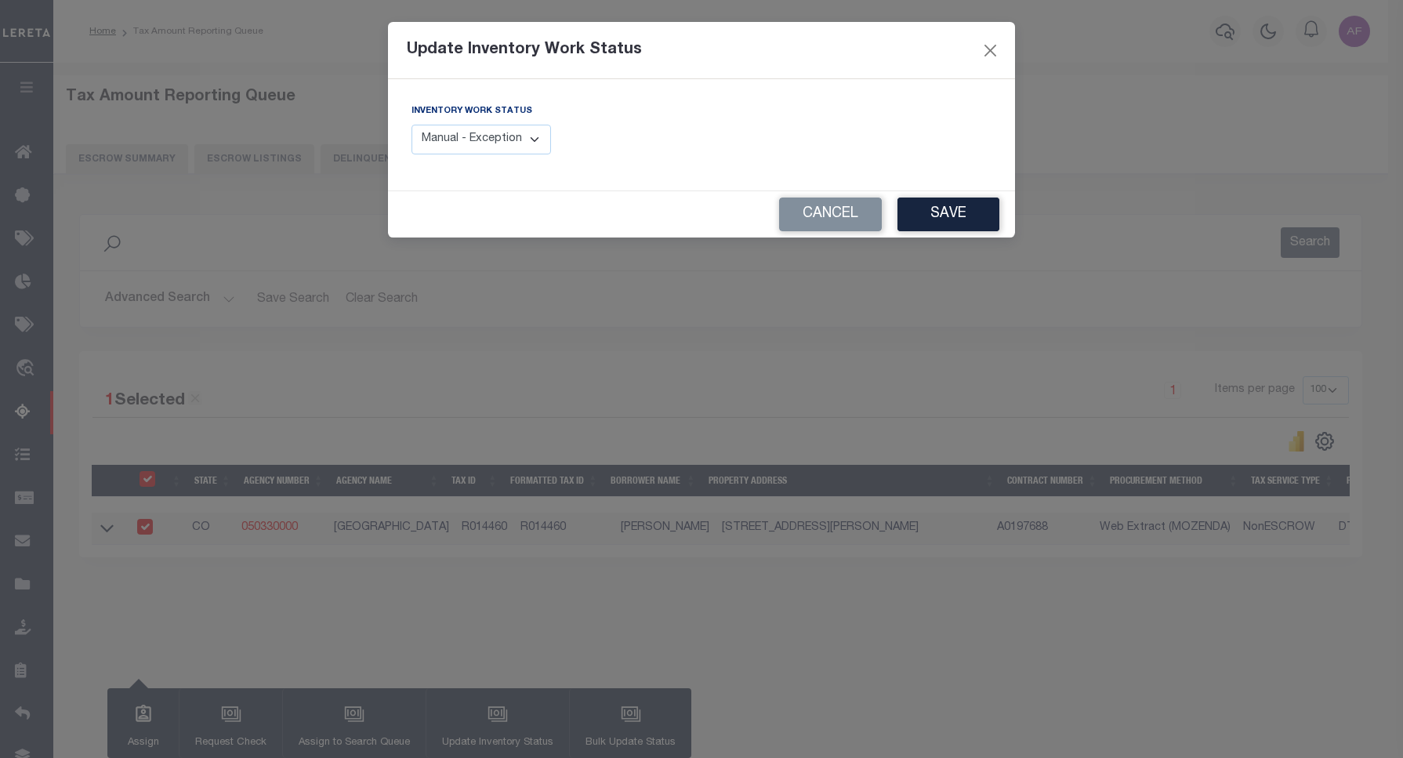
drag, startPoint x: 512, startPoint y: 138, endPoint x: 504, endPoint y: 151, distance: 15.5
click at [512, 138] on select "Manual - Exception Pended - Awaiting Search Late Add Exception Completed" at bounding box center [480, 140] width 139 height 31
select select "4"
click at [411, 125] on select "Manual - Exception Pended - Awaiting Search Late Add Exception Completed" at bounding box center [480, 140] width 139 height 31
click at [943, 204] on button "Save" at bounding box center [948, 214] width 102 height 34
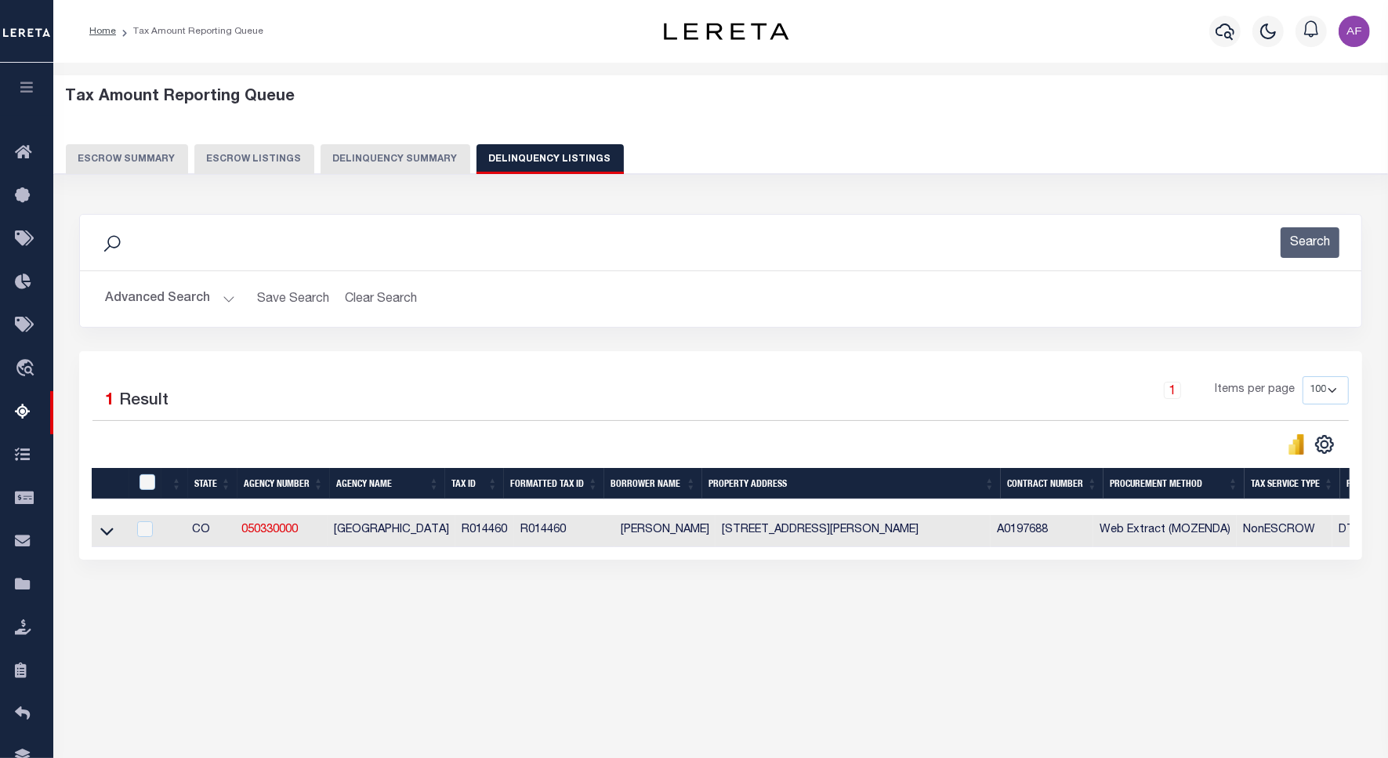
click at [159, 299] on button "Advanced Search" at bounding box center [170, 299] width 130 height 31
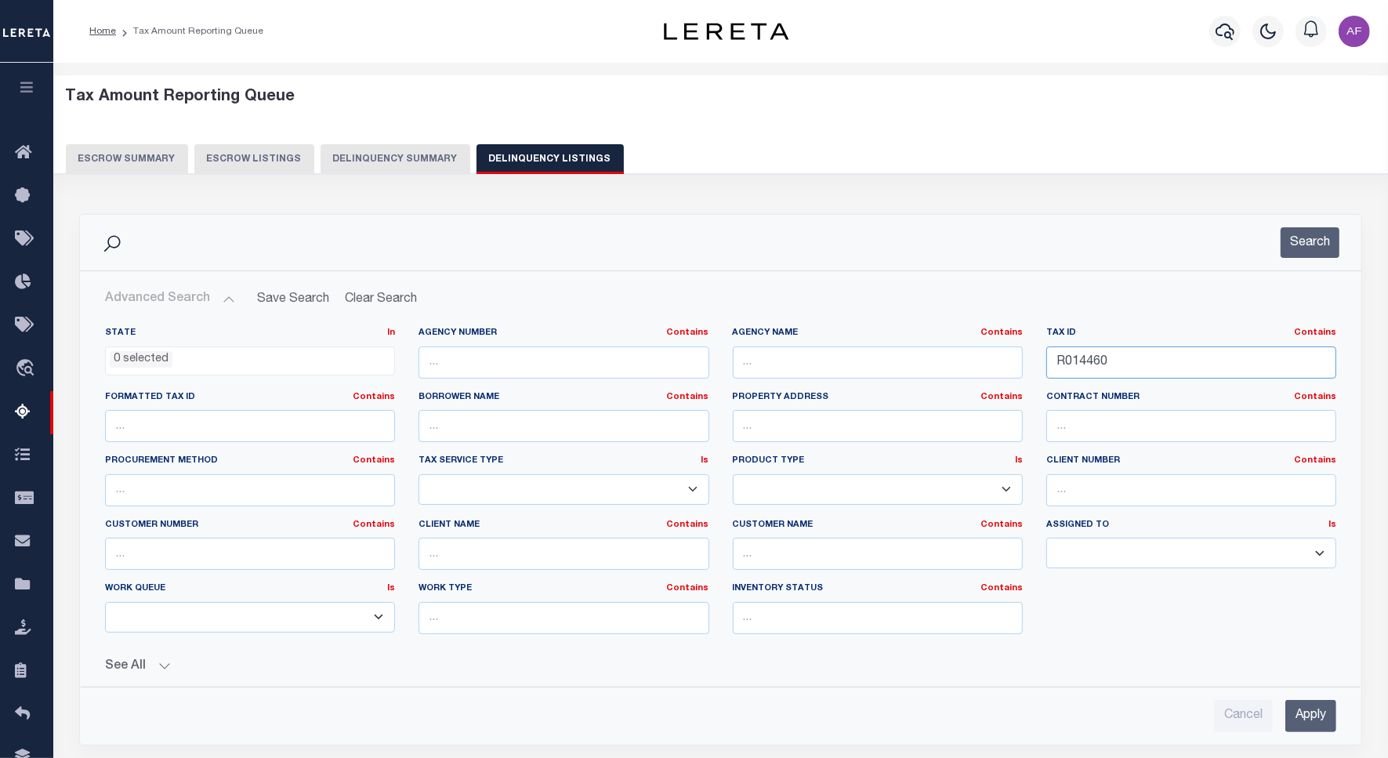
drag, startPoint x: 1145, startPoint y: 367, endPoint x: 998, endPoint y: 368, distance: 147.3
click at [998, 368] on div "State In In AK AL AR AZ CA CO CT DC DE FL GA GU HI IA ID IL IN KS [GEOGRAPHIC_D…" at bounding box center [720, 487] width 1255 height 320
paste input "0"
type input "R014400"
click at [1326, 245] on button "Search" at bounding box center [1309, 242] width 59 height 31
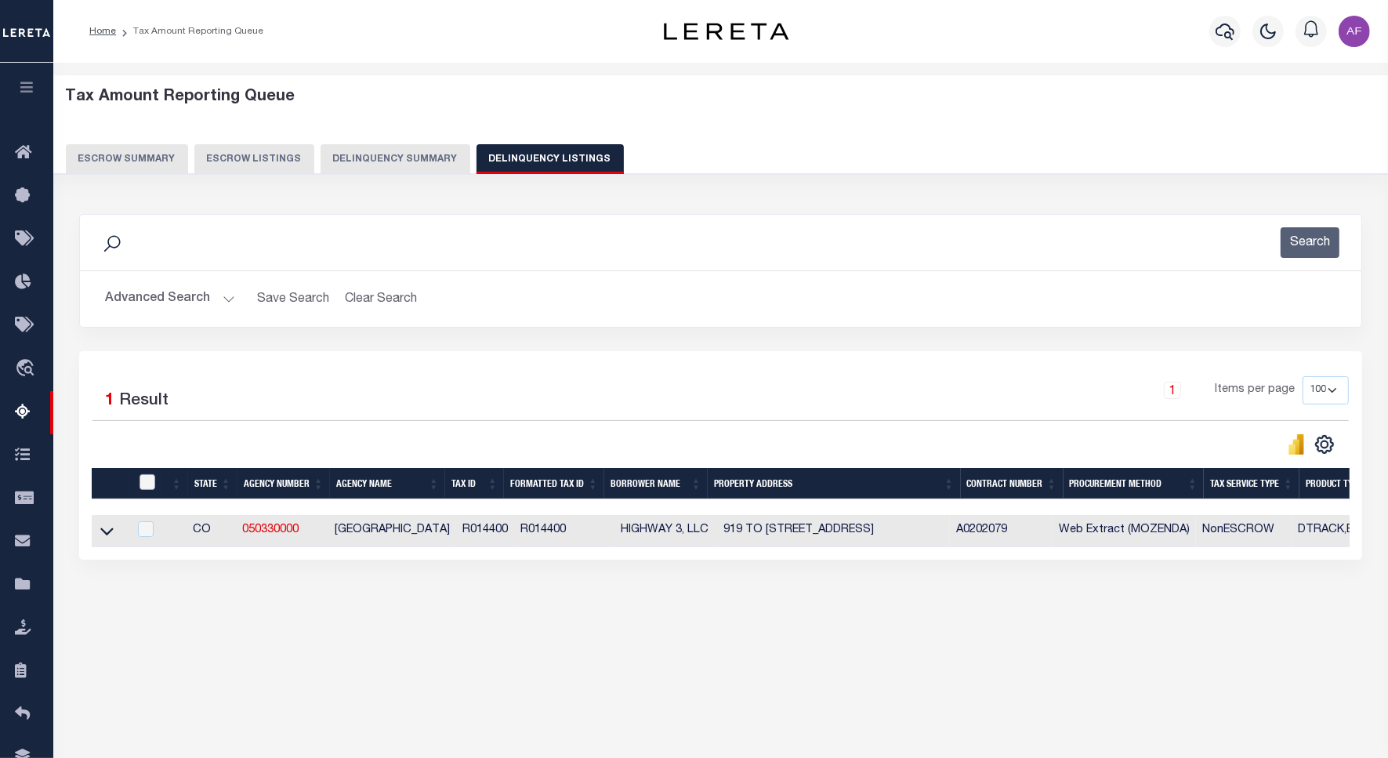
click at [147, 490] on input "checkbox" at bounding box center [147, 482] width 16 height 16
checkbox input "true"
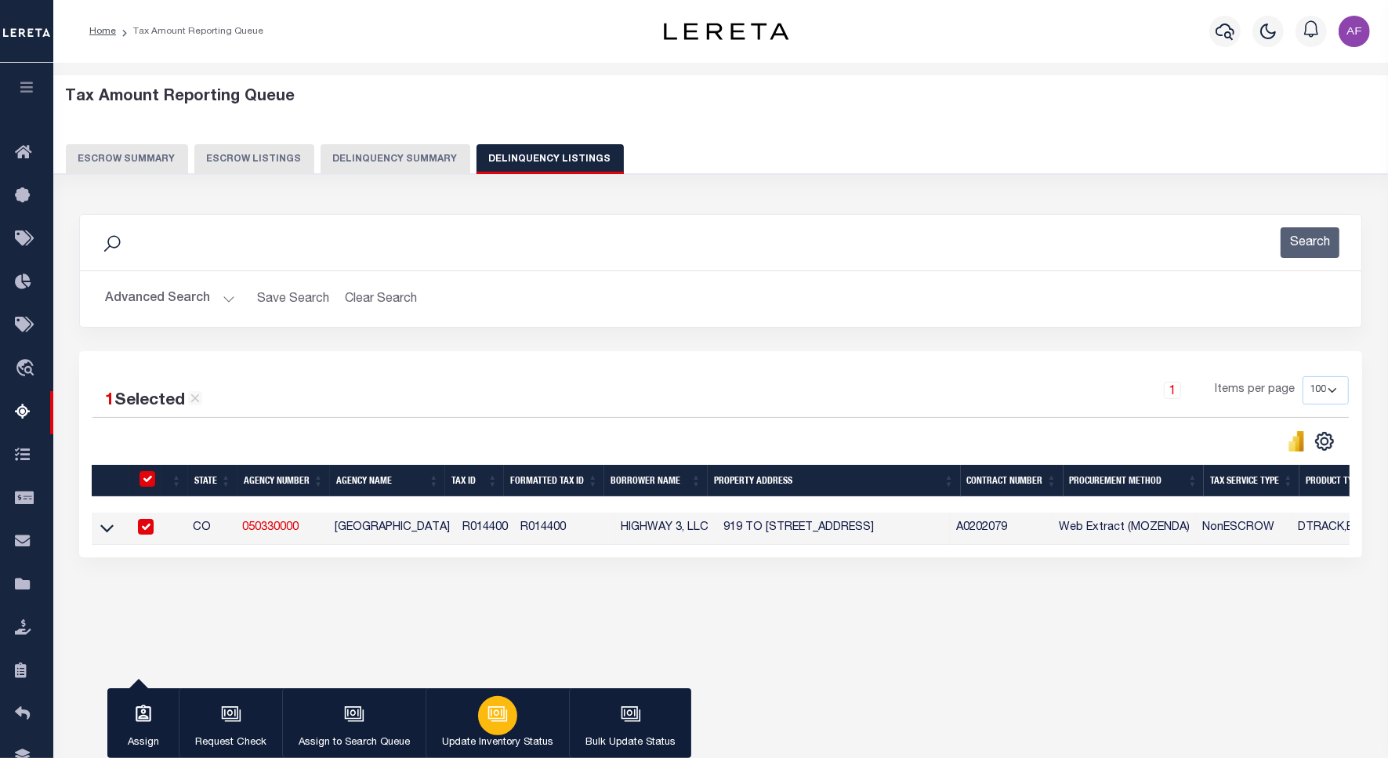
click at [521, 713] on button "Update Inventory Status" at bounding box center [497, 723] width 143 height 71
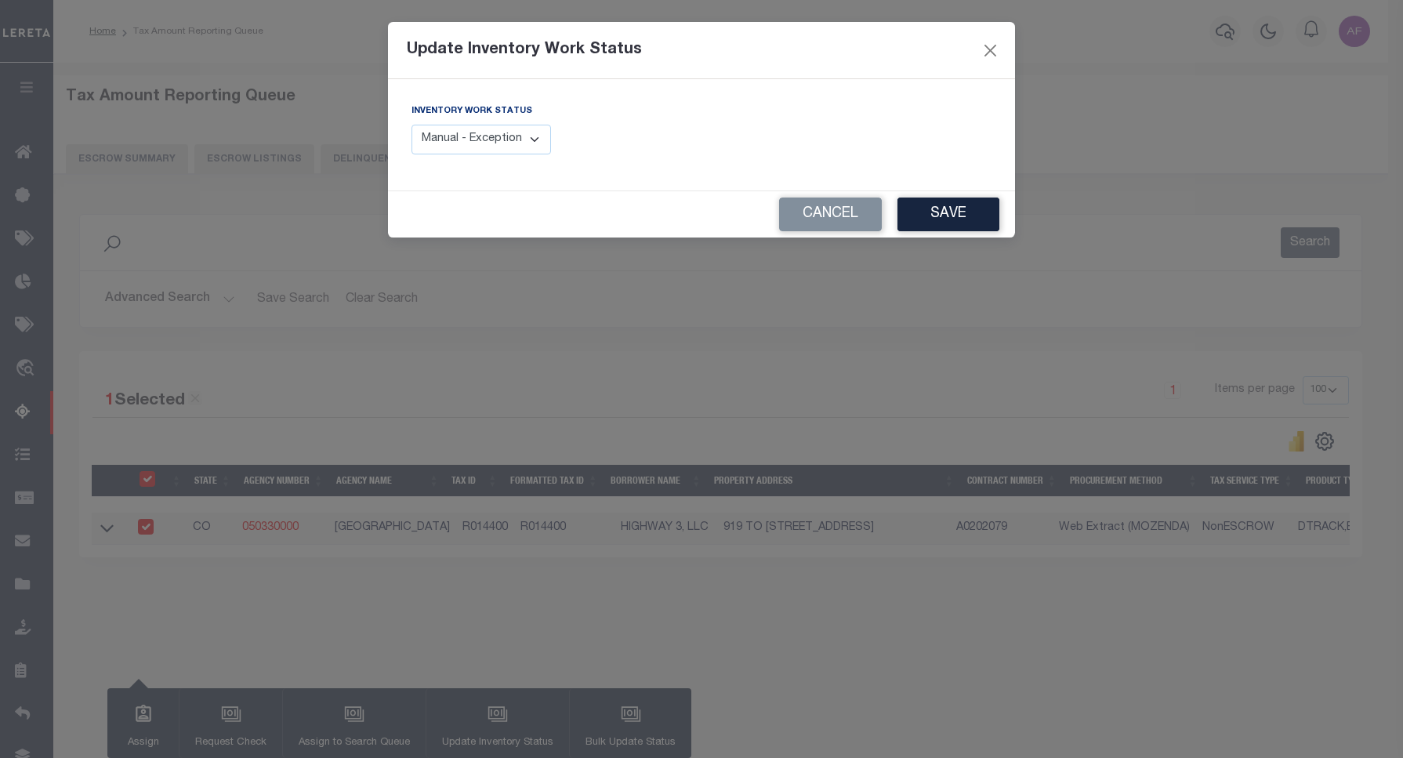
click at [455, 131] on select "Manual - Exception Pended - Awaiting Search Late Add Exception Completed" at bounding box center [480, 140] width 139 height 31
select select "4"
click at [411, 125] on select "Manual - Exception Pended - Awaiting Search Late Add Exception Completed" at bounding box center [480, 140] width 139 height 31
click at [942, 218] on button "Save" at bounding box center [948, 214] width 102 height 34
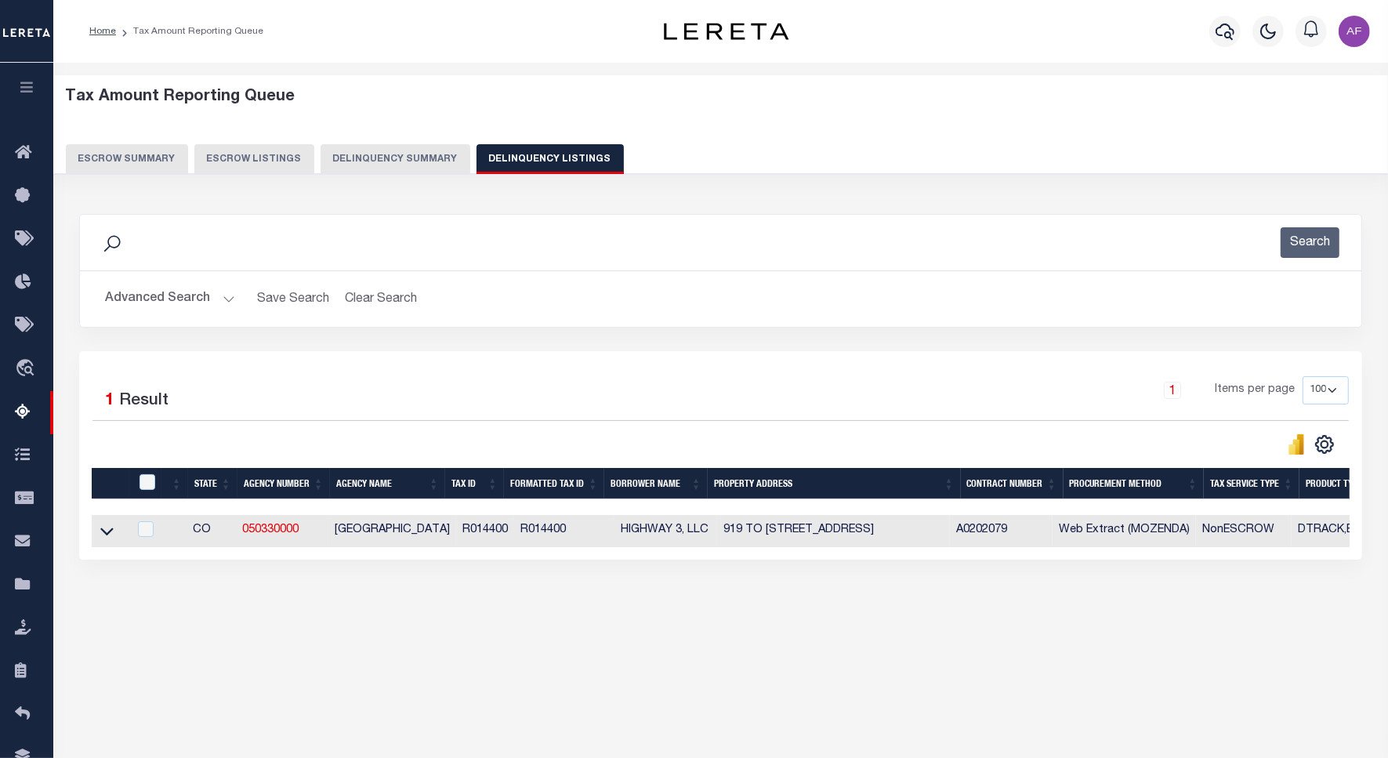
click at [165, 288] on button "Advanced Search" at bounding box center [170, 299] width 130 height 31
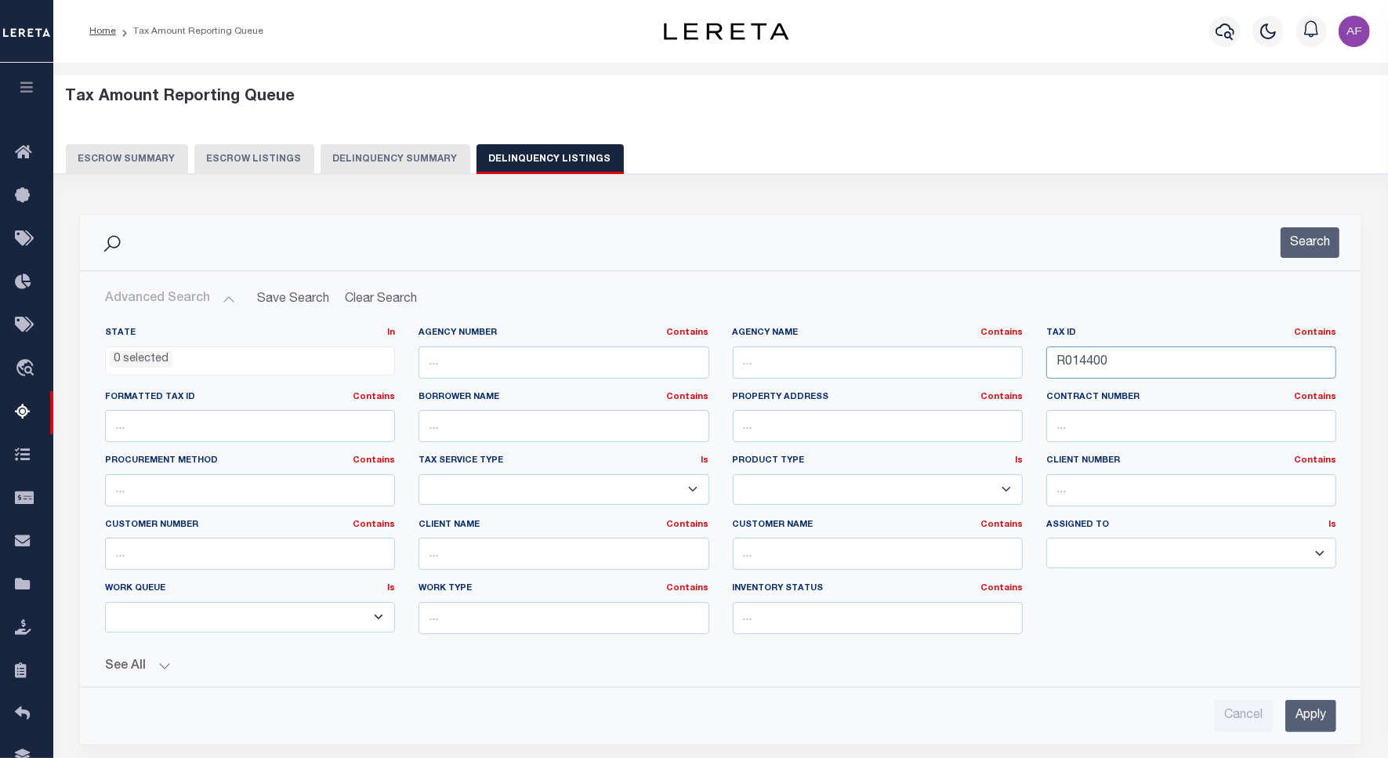
drag, startPoint x: 1113, startPoint y: 364, endPoint x: 987, endPoint y: 358, distance: 125.5
click at [987, 358] on div "State In In AK AL AR AZ CA CO CT DC DE FL GA GU HI IA ID IL IN KS KY LA MA MD M…" at bounding box center [720, 487] width 1255 height 320
paste input "85"
type input "R014485"
click at [1290, 244] on button "Search" at bounding box center [1309, 242] width 59 height 31
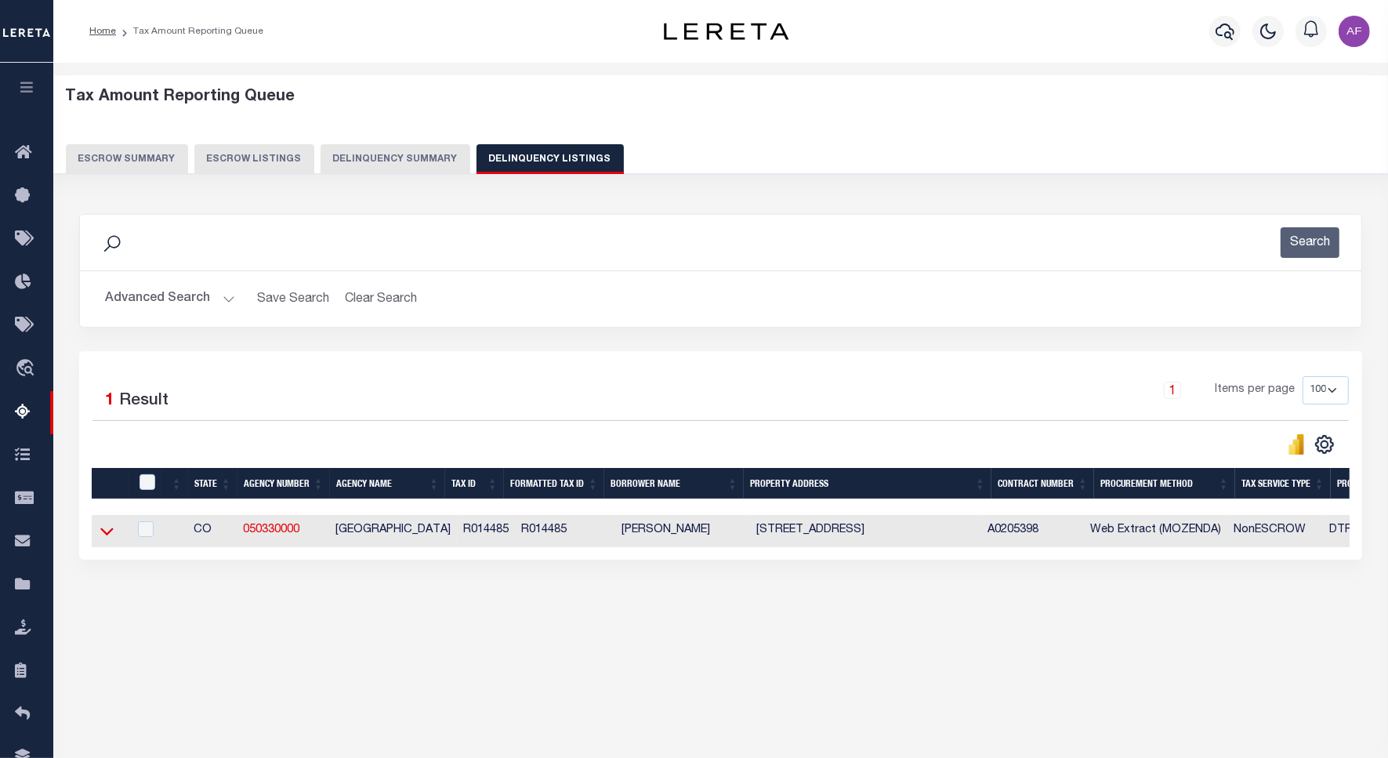
click at [110, 534] on icon at bounding box center [106, 531] width 13 height 16
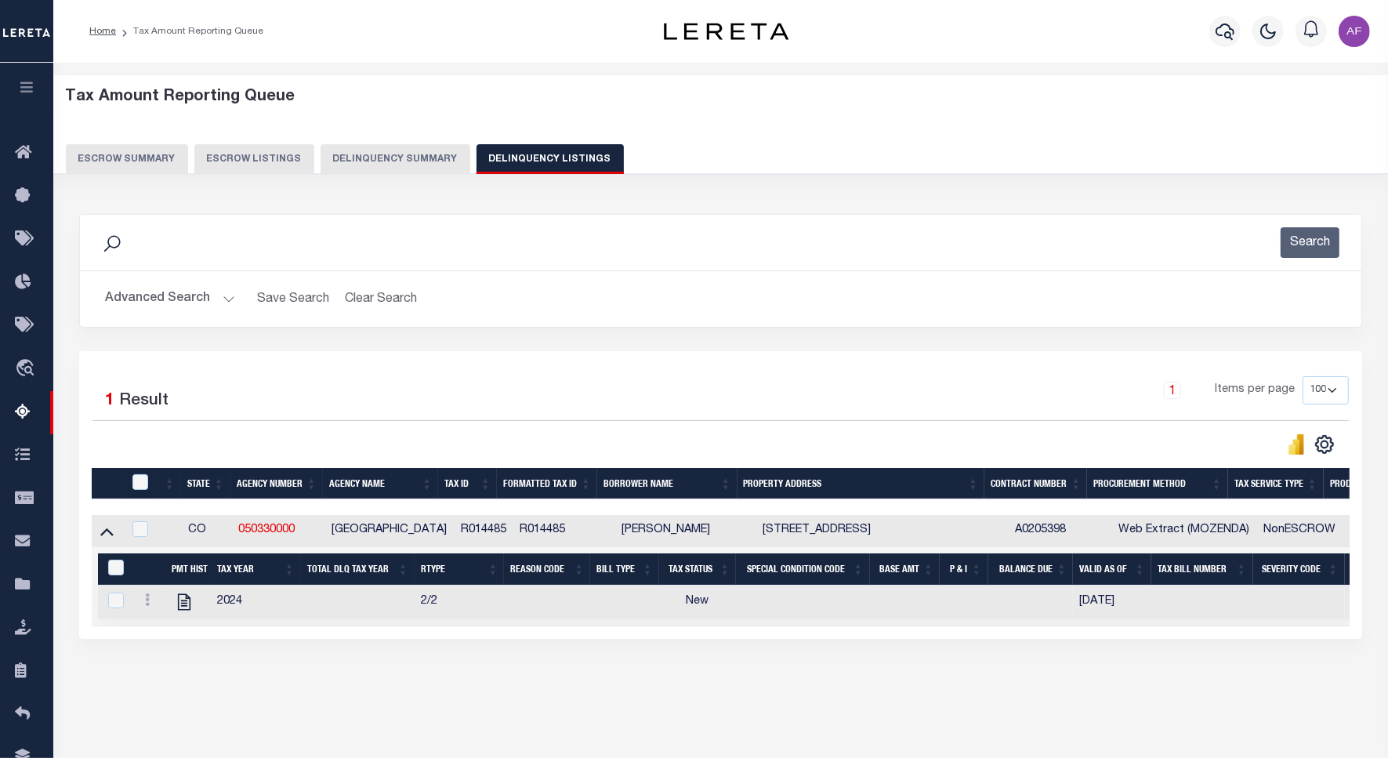
scroll to position [72, 0]
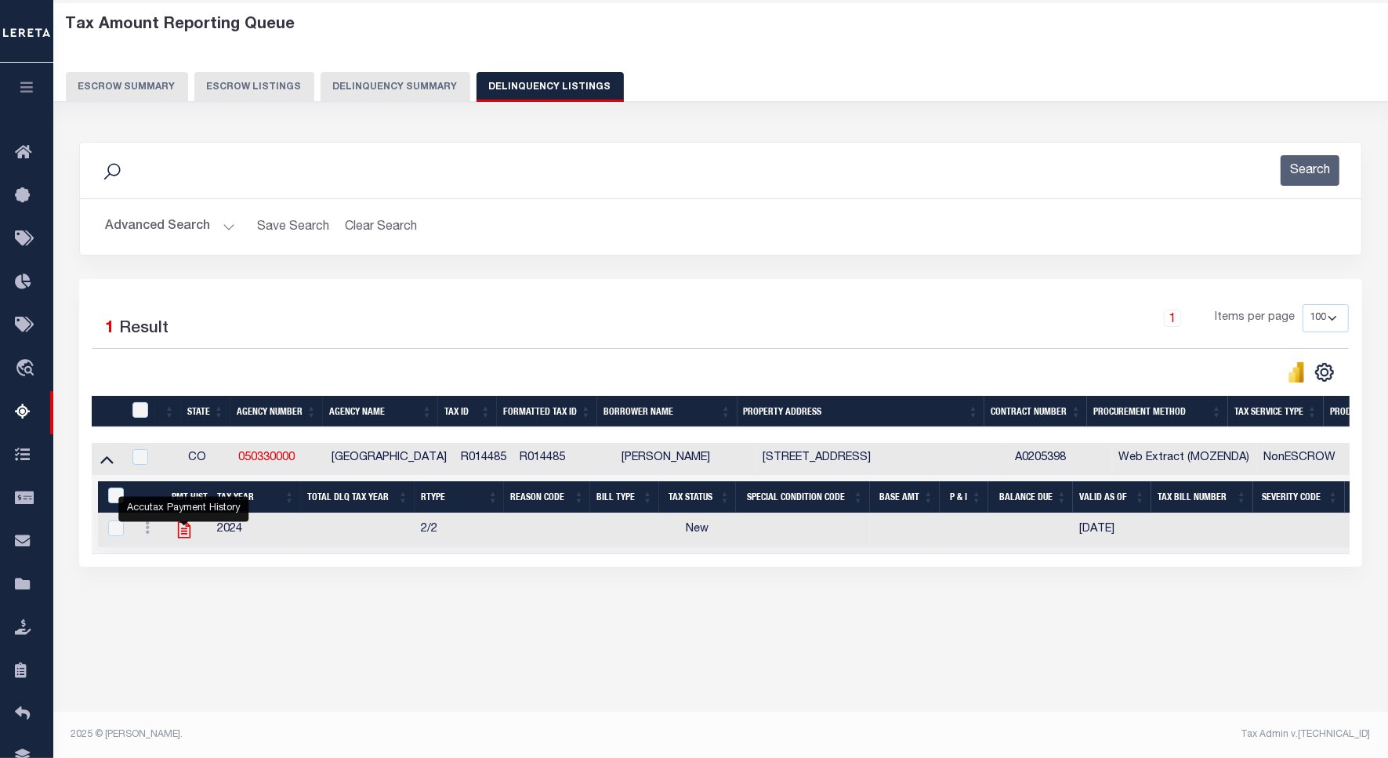
click at [178, 533] on icon "" at bounding box center [183, 530] width 13 height 16
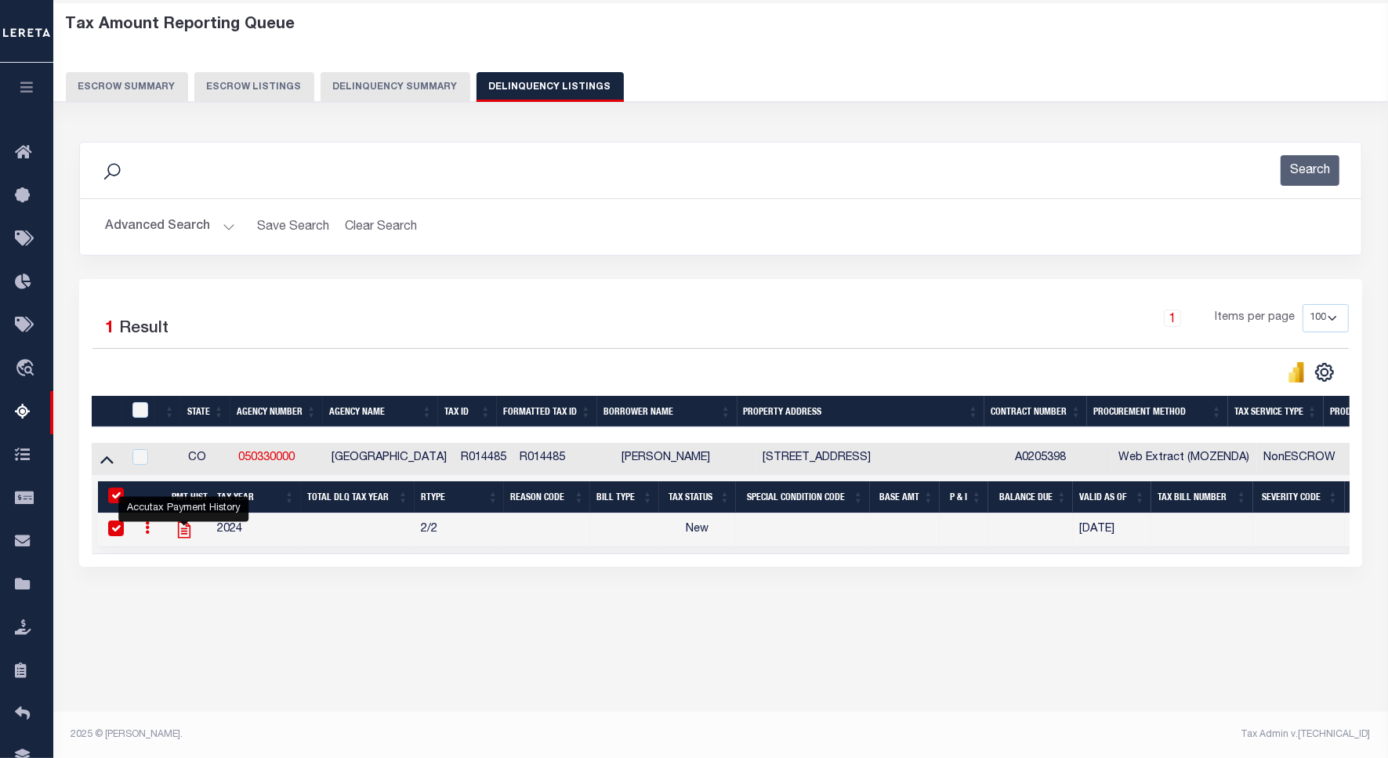
checkbox input "true"
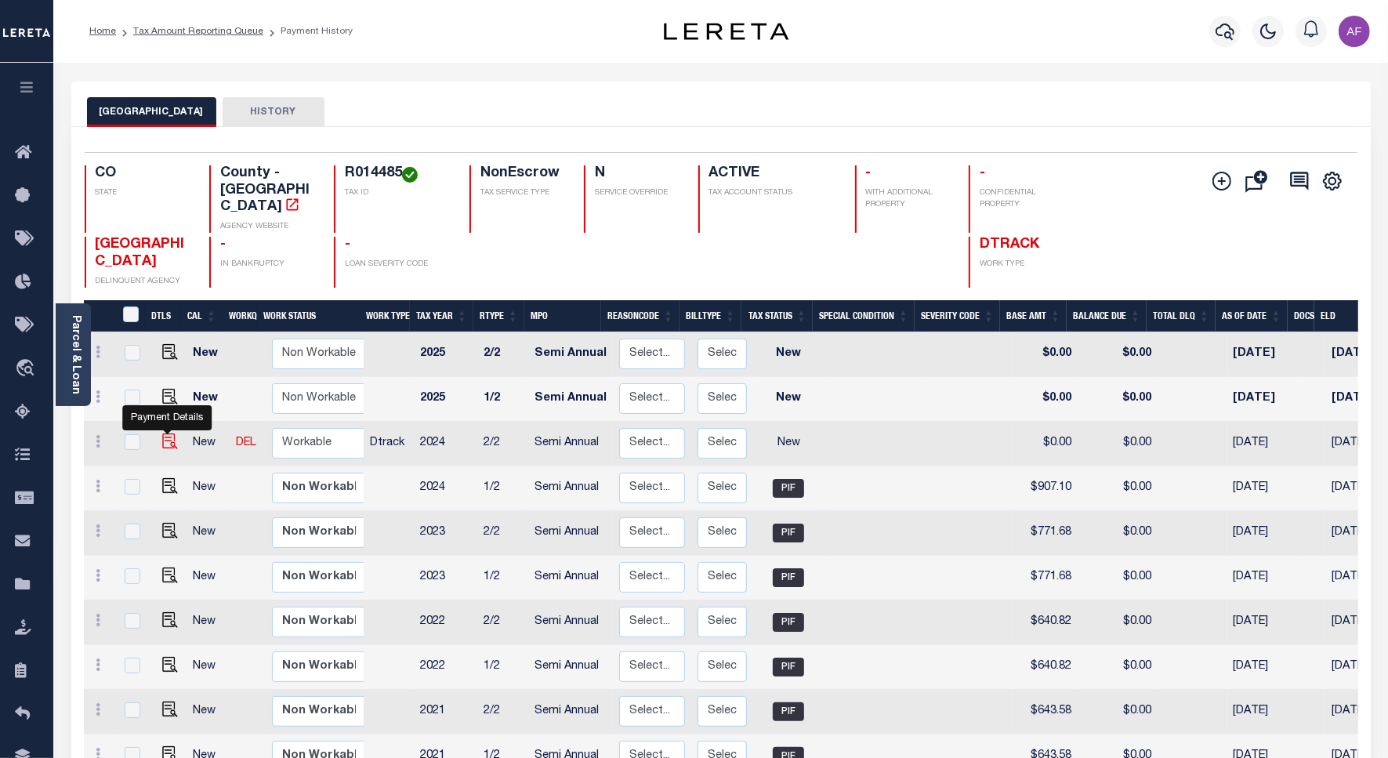
click at [163, 433] on img "" at bounding box center [170, 441] width 16 height 16
checkbox input "true"
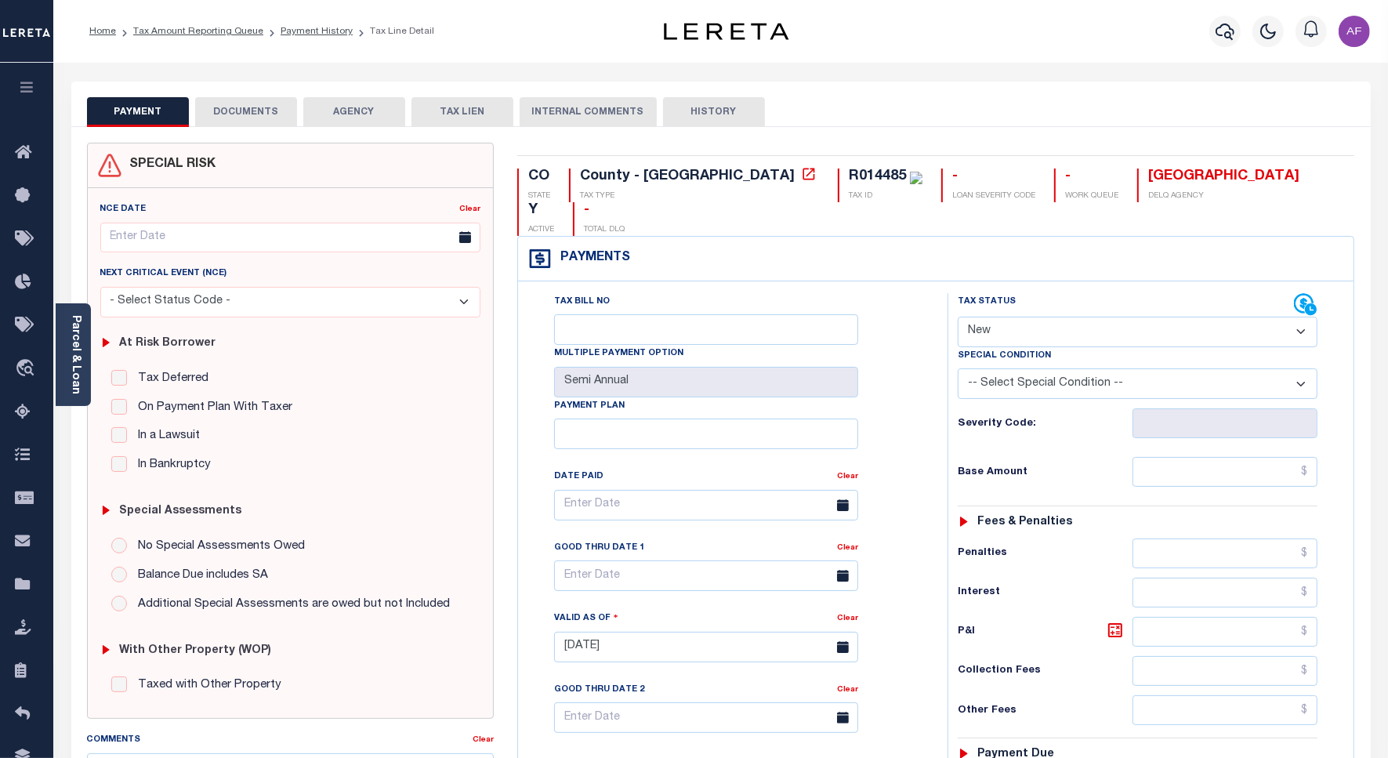
click at [988, 317] on select "- Select Status Code - Open Due/Unpaid Paid Incomplete No Tax Due Internal Refu…" at bounding box center [1138, 332] width 360 height 31
select select "PYD"
click at [958, 317] on select "- Select Status Code - Open Due/Unpaid Paid Incomplete No Tax Due Internal Refu…" at bounding box center [1138, 332] width 360 height 31
type input "[DATE]"
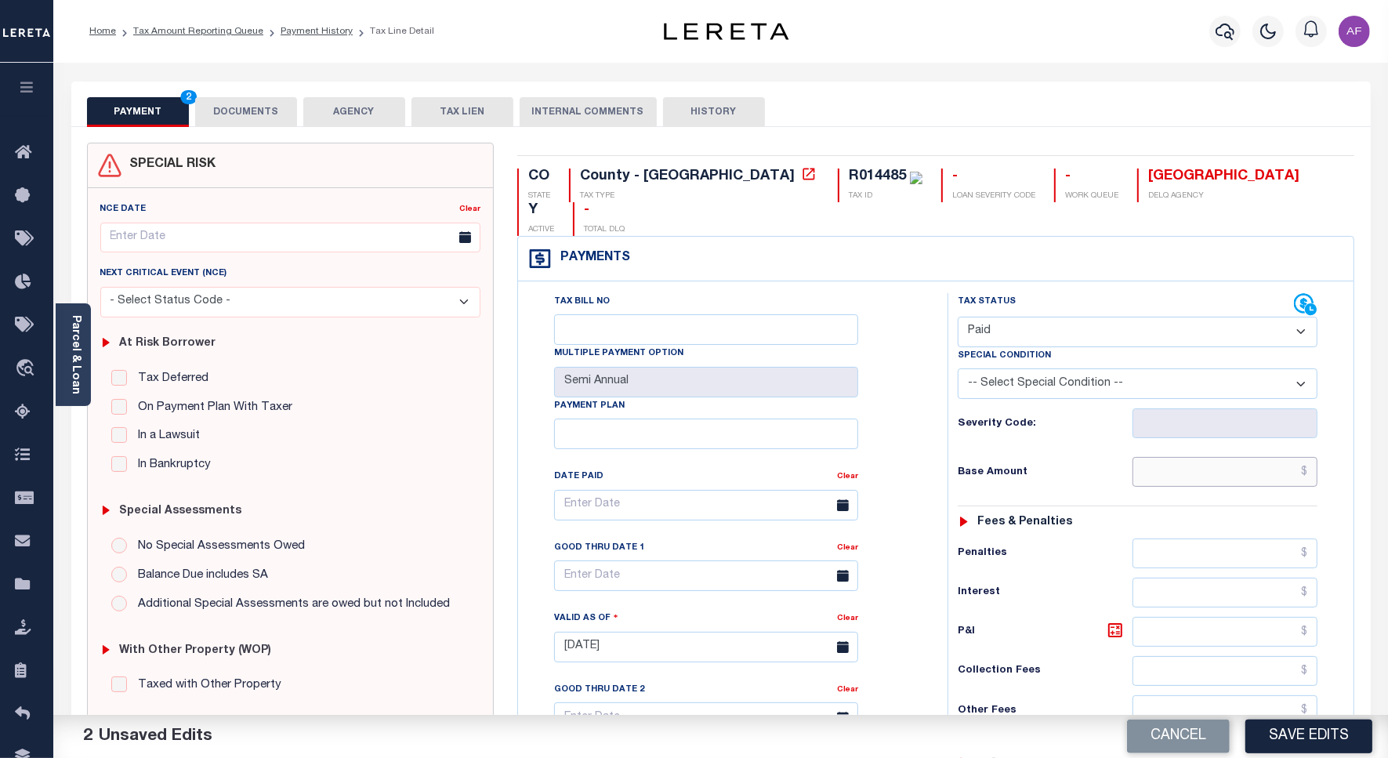
click at [1238, 457] on input "text" at bounding box center [1224, 472] width 185 height 30
paste input "907.1"
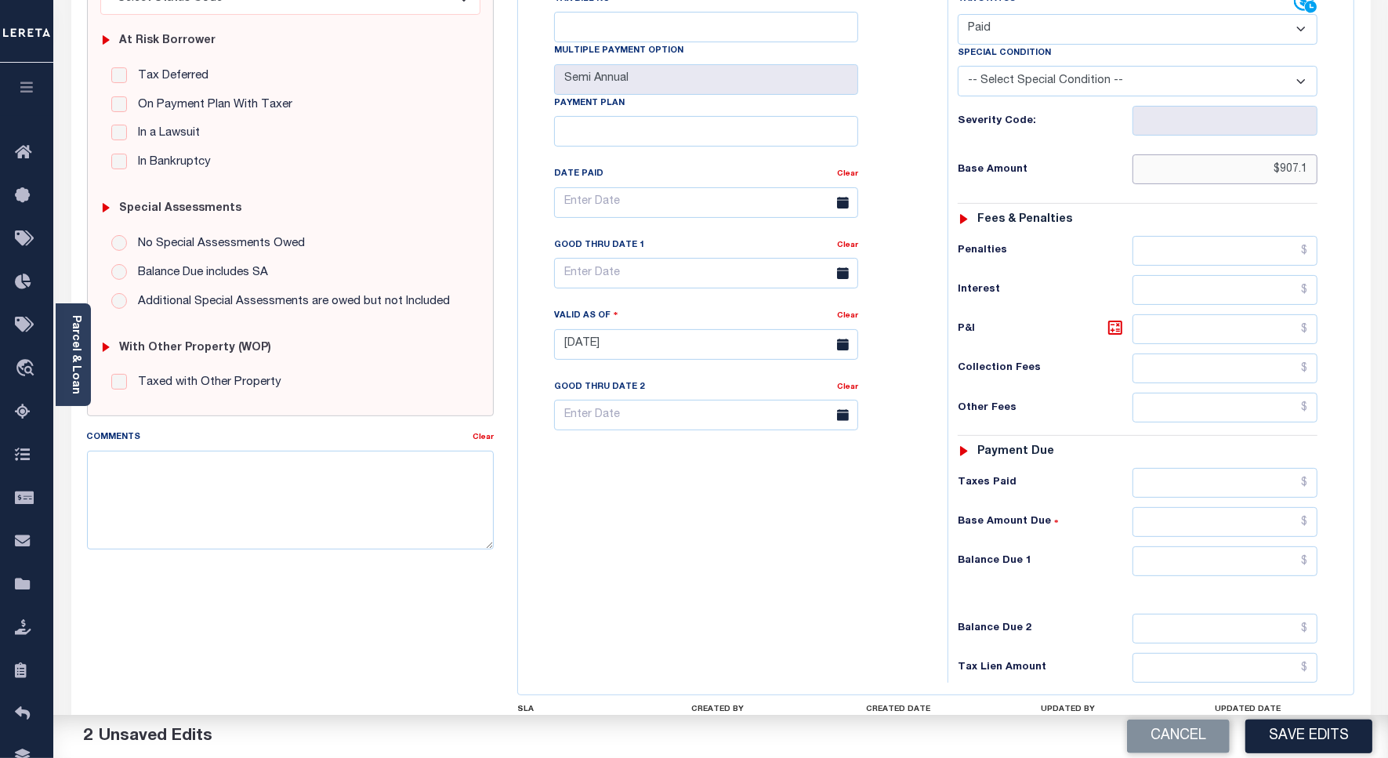
scroll to position [392, 0]
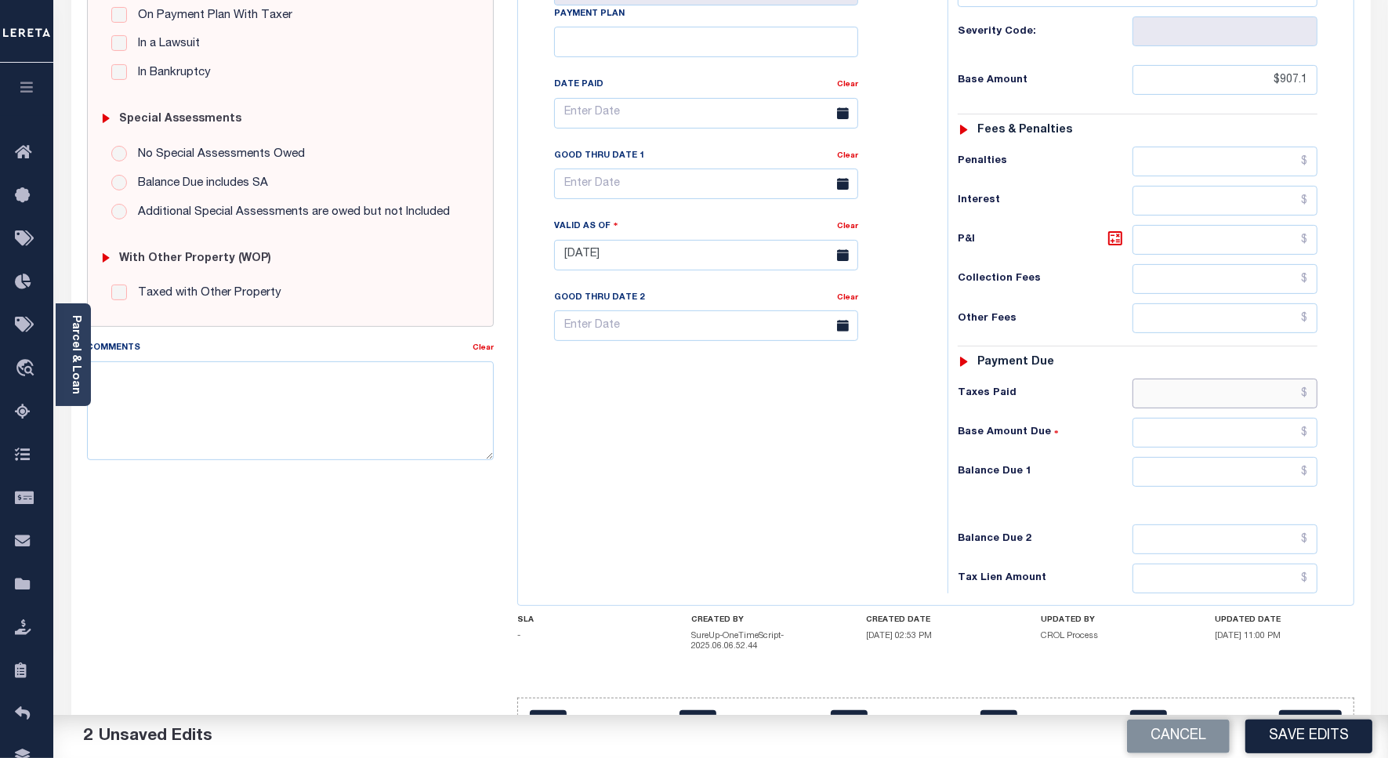
type input "$907.10"
click at [1238, 378] on input "text" at bounding box center [1224, 393] width 185 height 30
paste input "907.1"
type input "$907.10"
click at [1248, 429] on div "Tax Status Status - Select Status Code -" at bounding box center [1142, 247] width 390 height 692
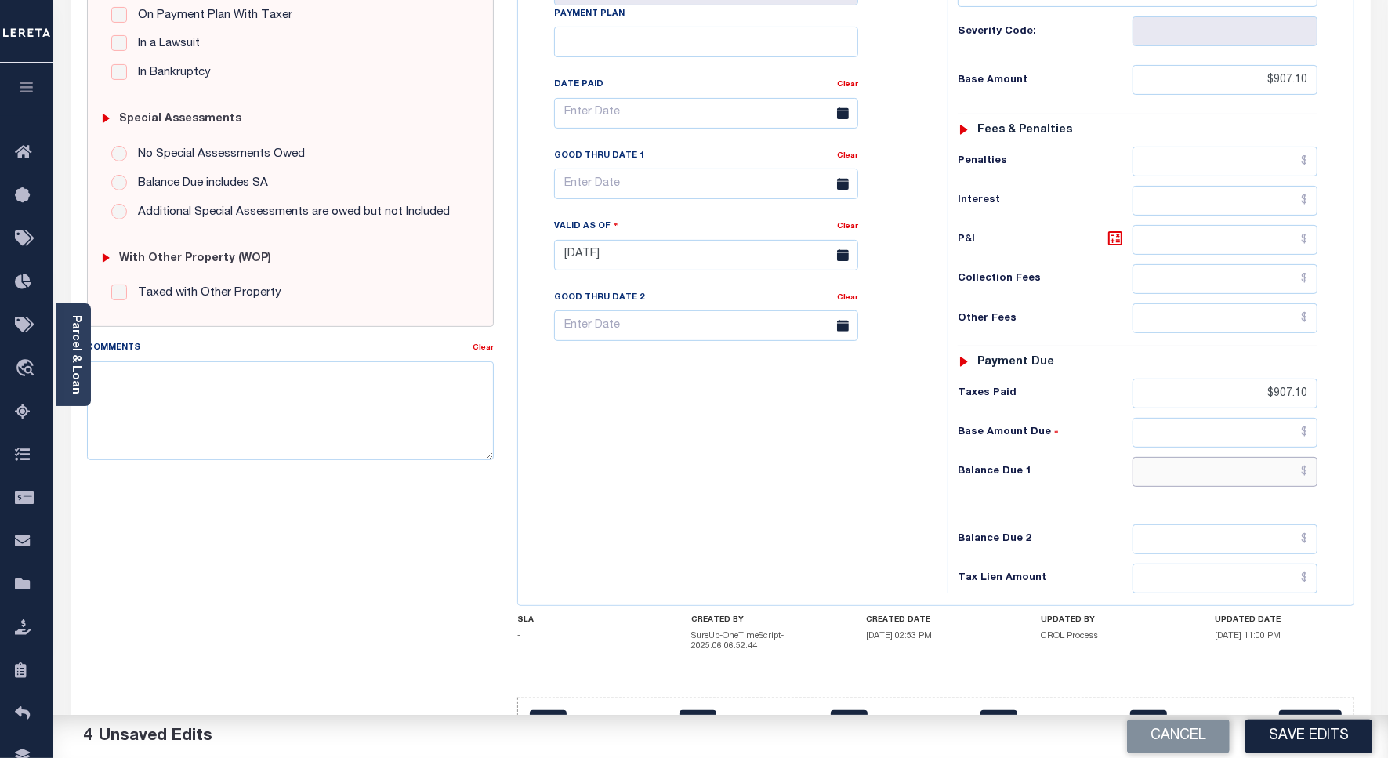
click at [1248, 457] on input "text" at bounding box center [1224, 472] width 185 height 30
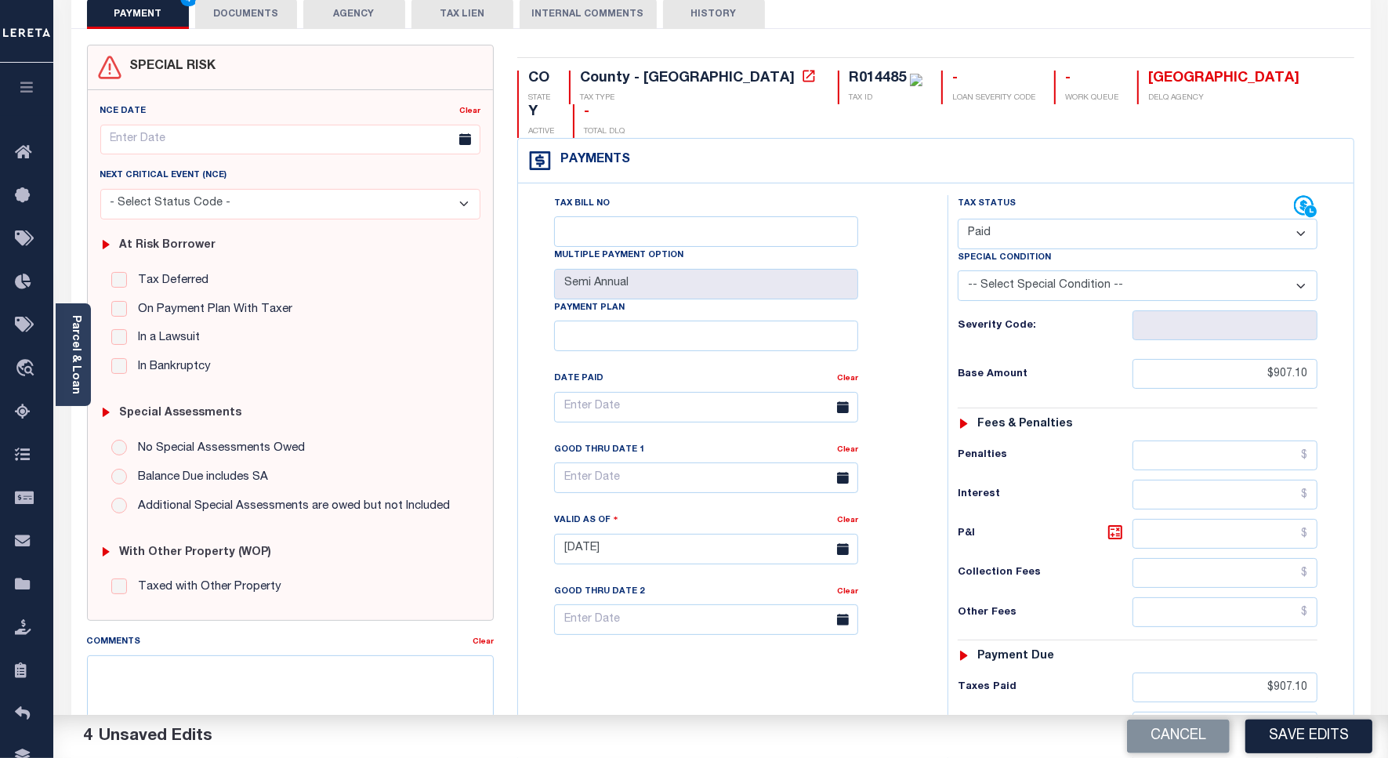
scroll to position [0, 0]
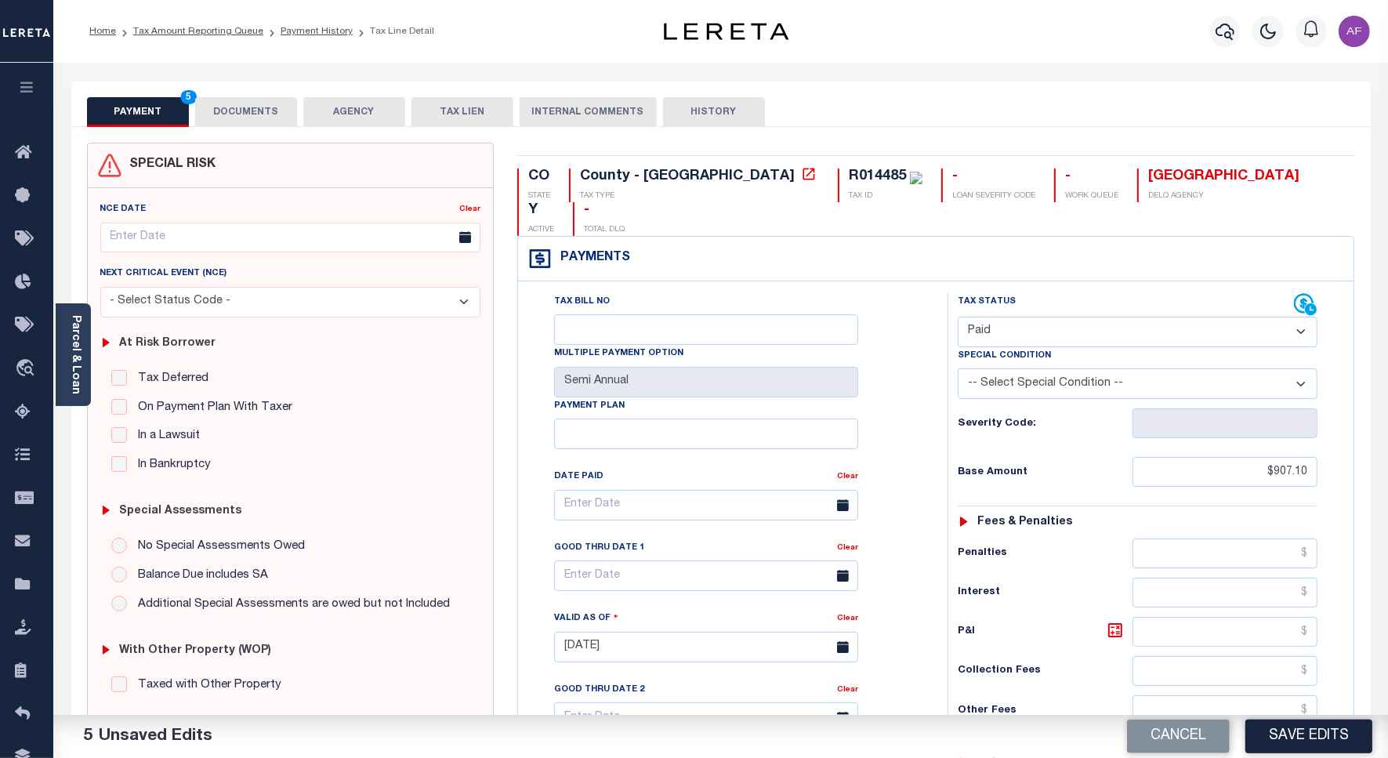
type input "$0.00"
click at [255, 98] on button "DOCUMENTS" at bounding box center [246, 112] width 102 height 30
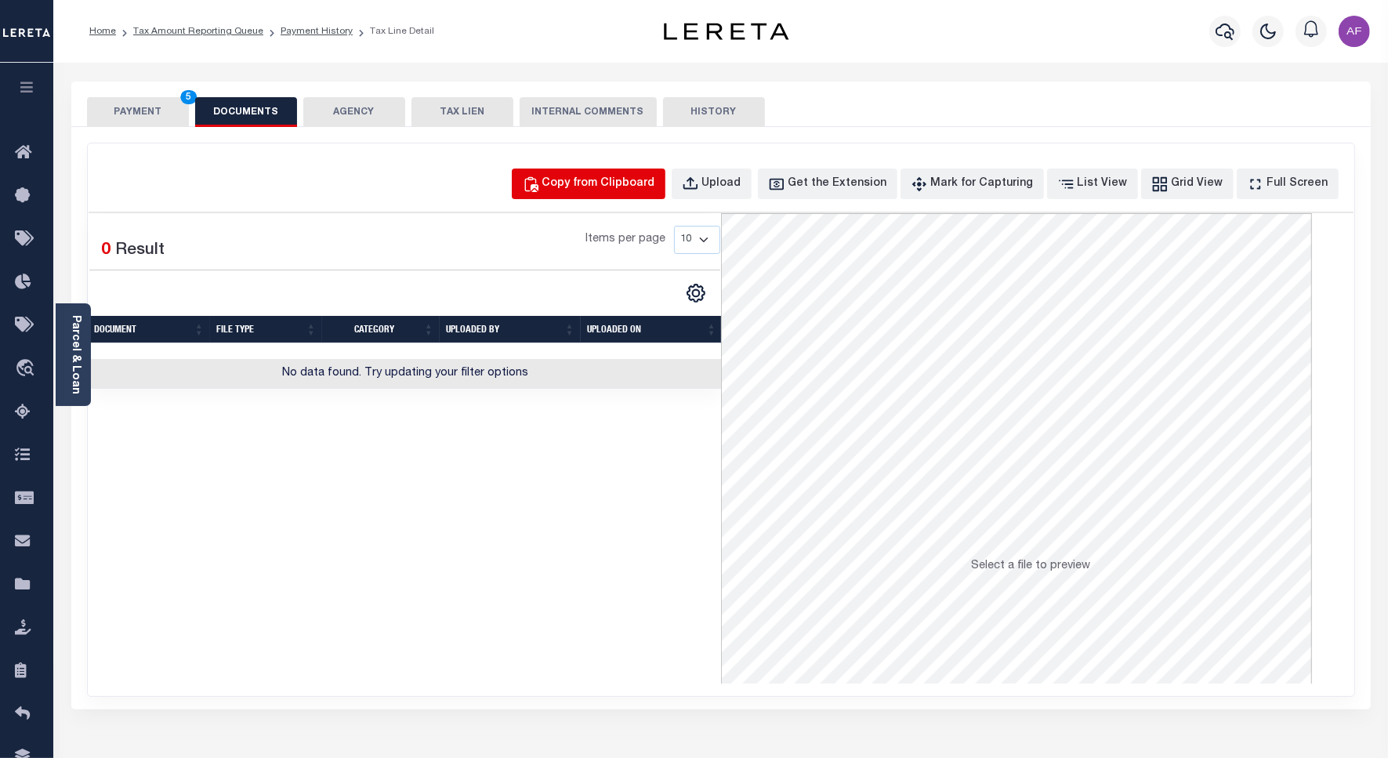
click at [602, 173] on button "Copy from Clipboard" at bounding box center [589, 183] width 154 height 31
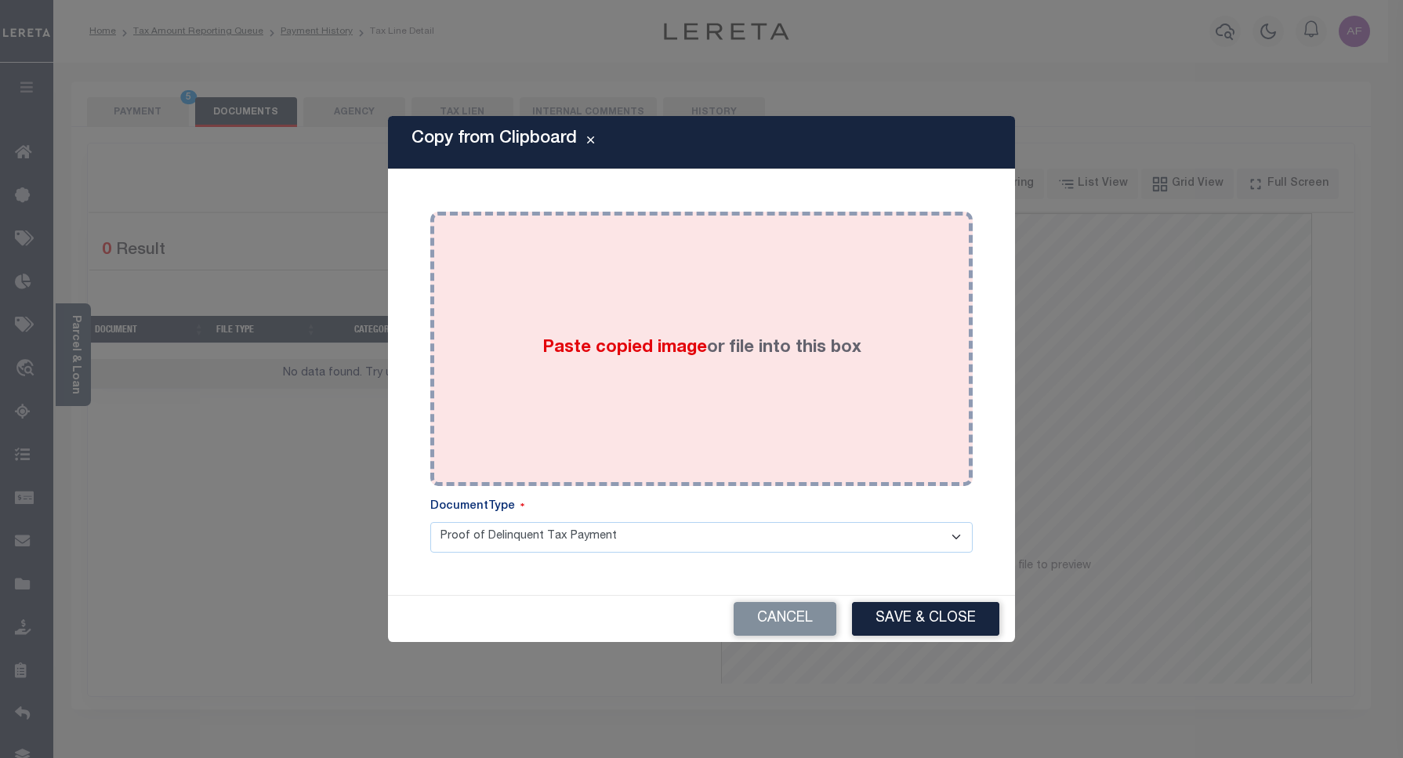
click at [525, 223] on div "Paste copied image or file into this box" at bounding box center [701, 348] width 519 height 251
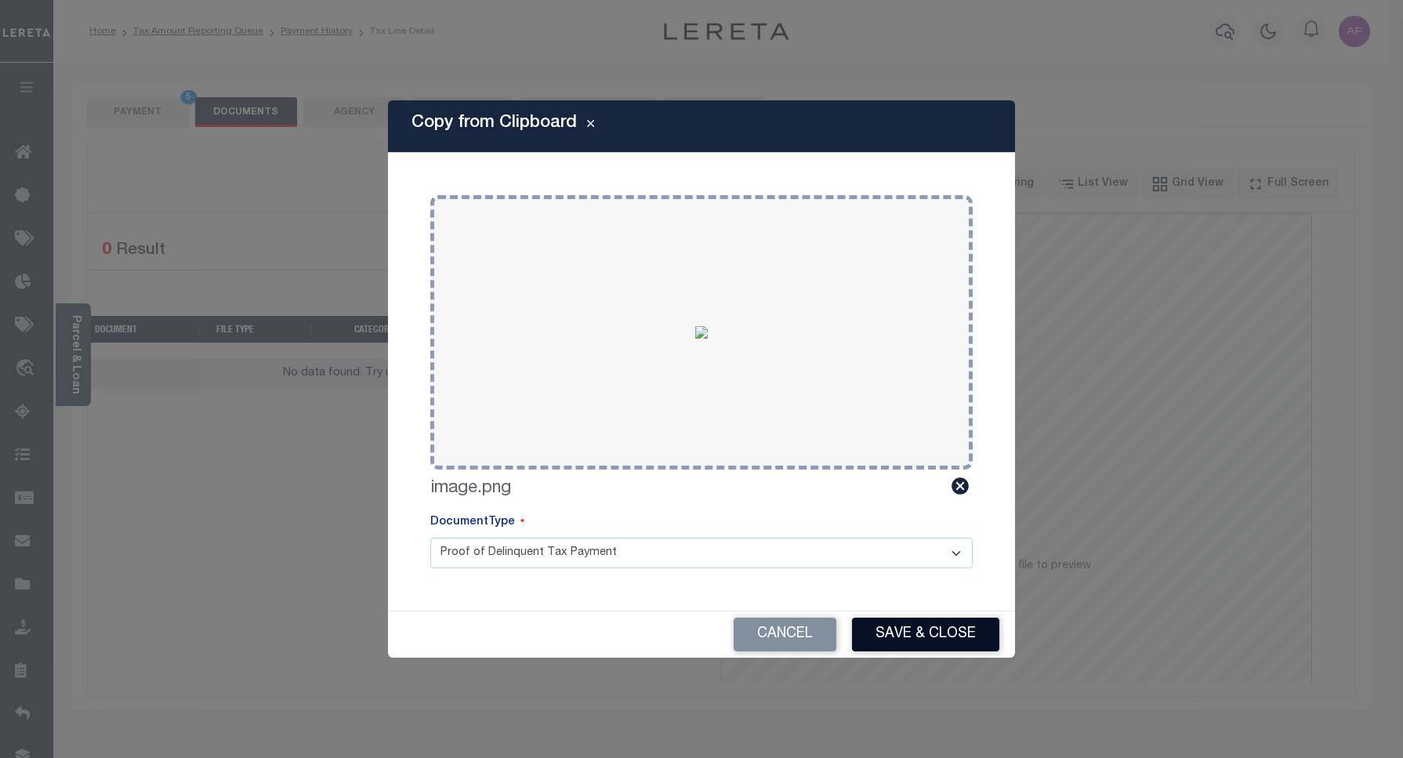
click at [954, 627] on button "Save & Close" at bounding box center [925, 635] width 147 height 34
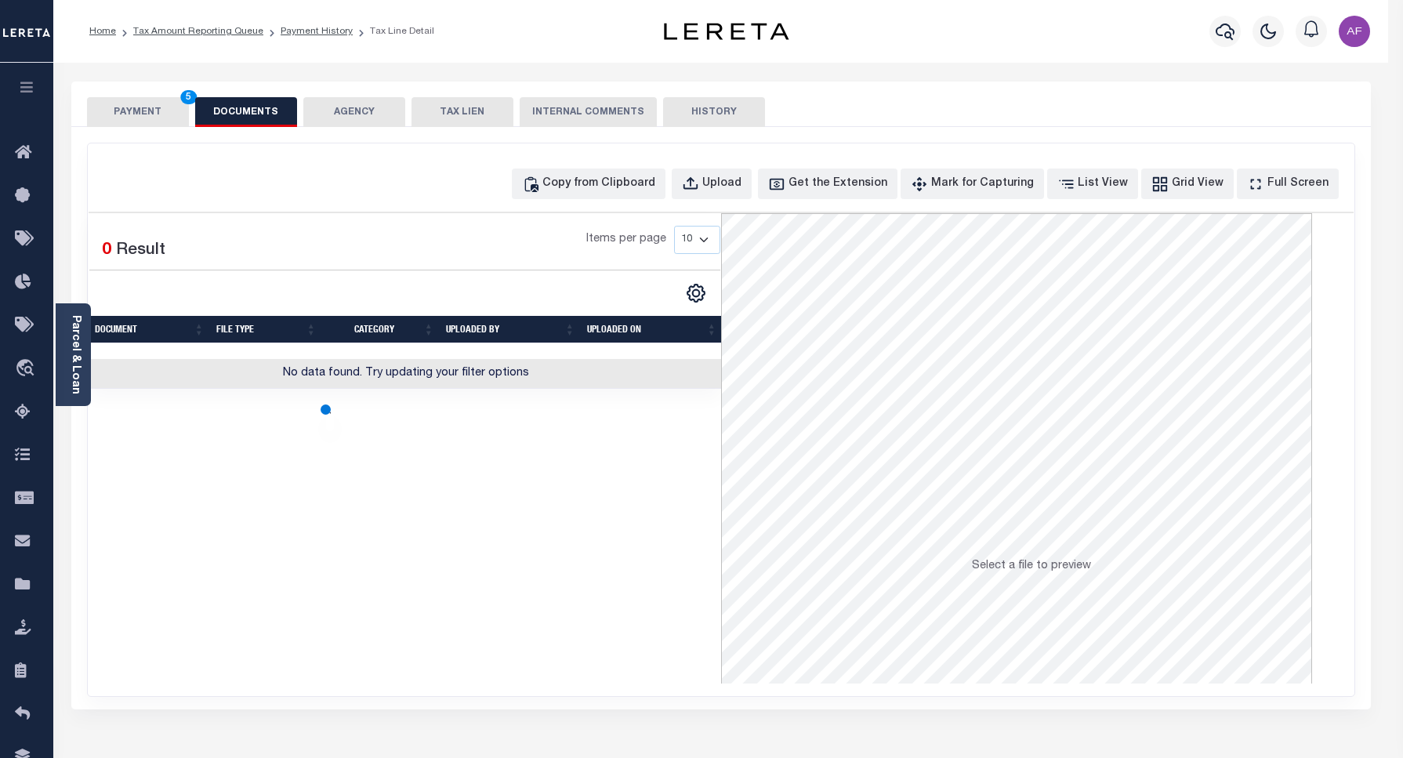
click at [143, 118] on button "PAYMENT 5" at bounding box center [138, 112] width 102 height 30
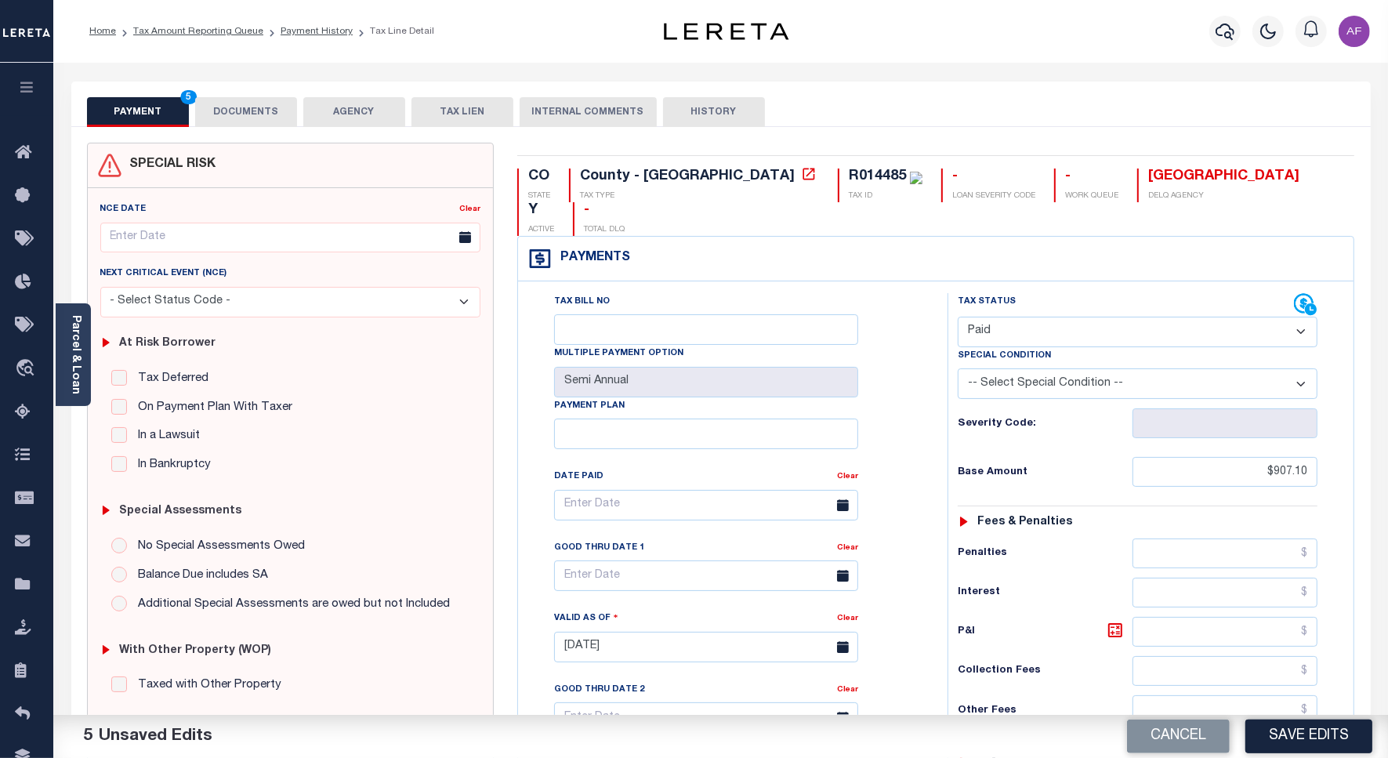
click at [1299, 730] on button "Save Edits" at bounding box center [1308, 736] width 127 height 34
checkbox input "false"
type input "$907.1"
type input "$0"
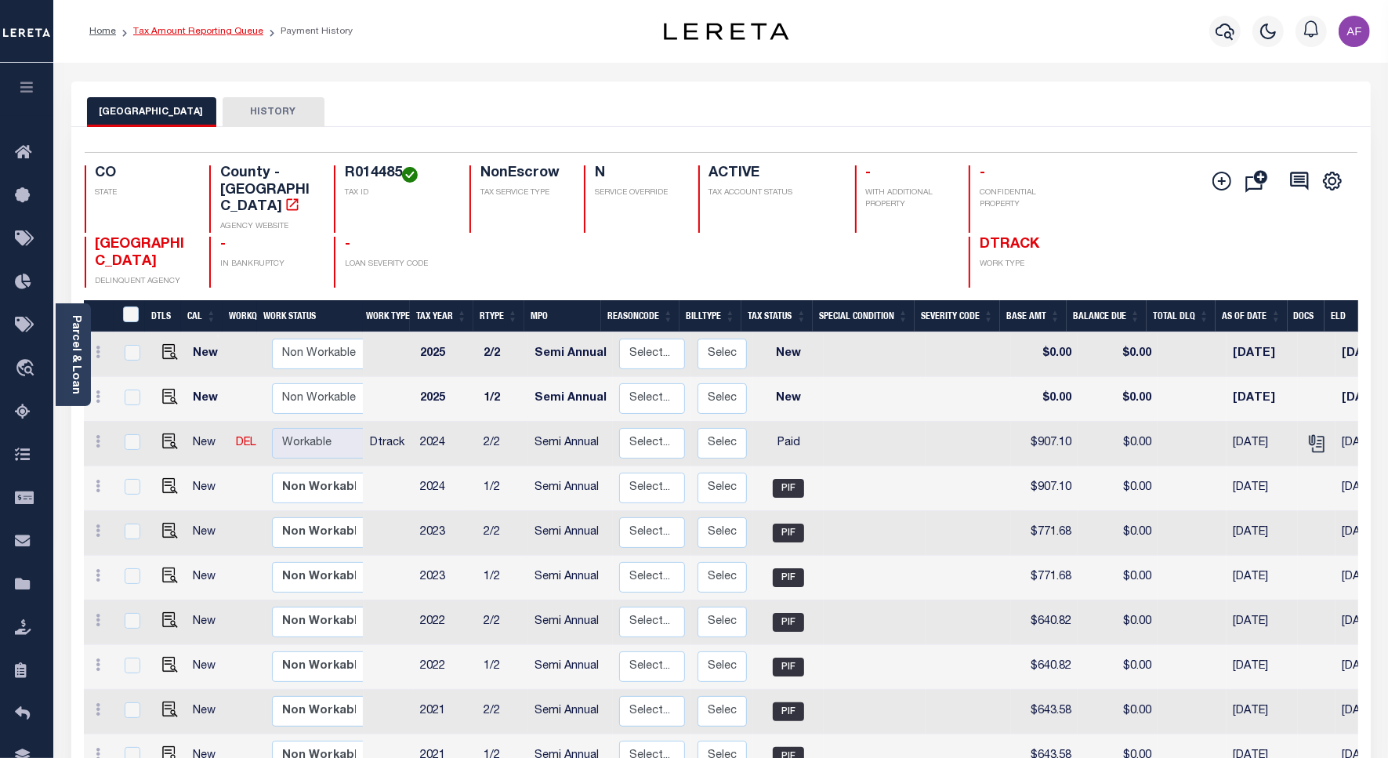
click at [183, 31] on link "Tax Amount Reporting Queue" at bounding box center [198, 31] width 130 height 9
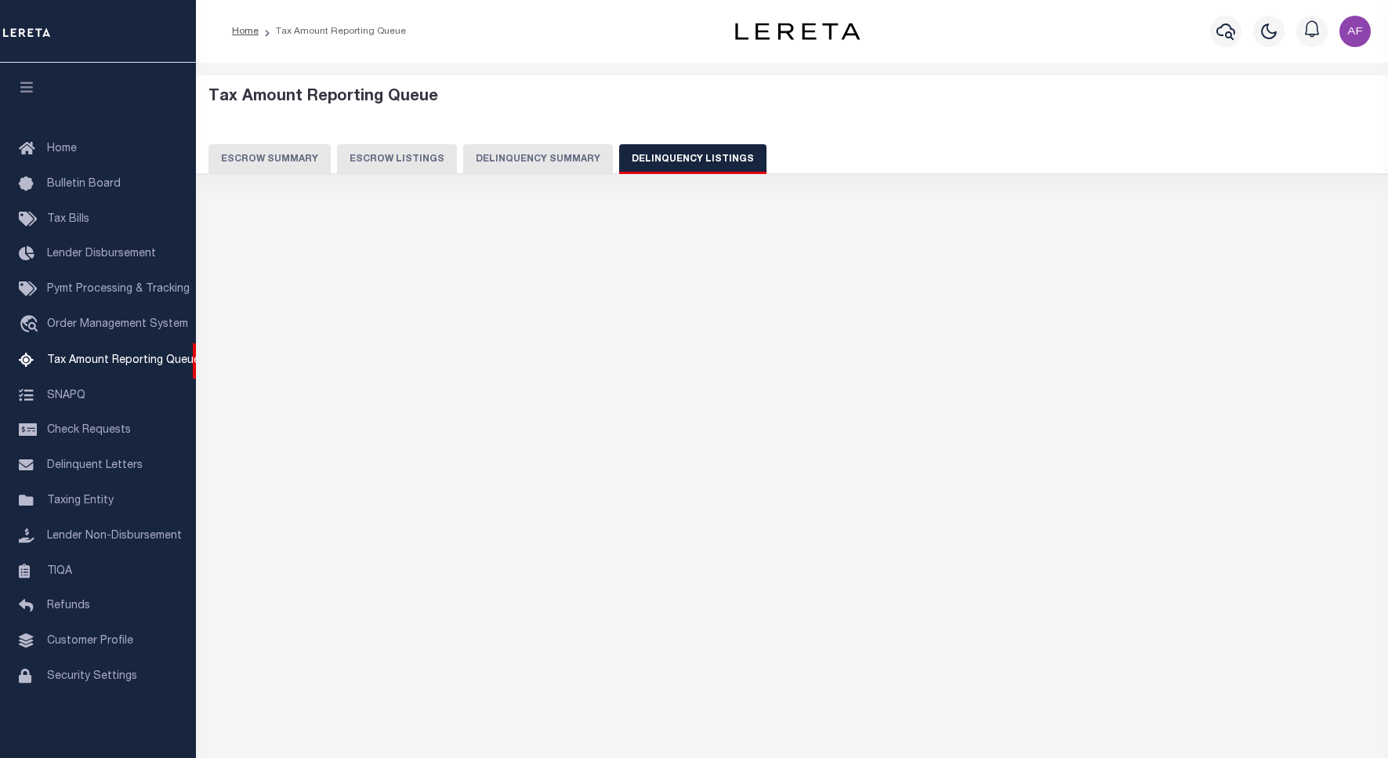
select select "100"
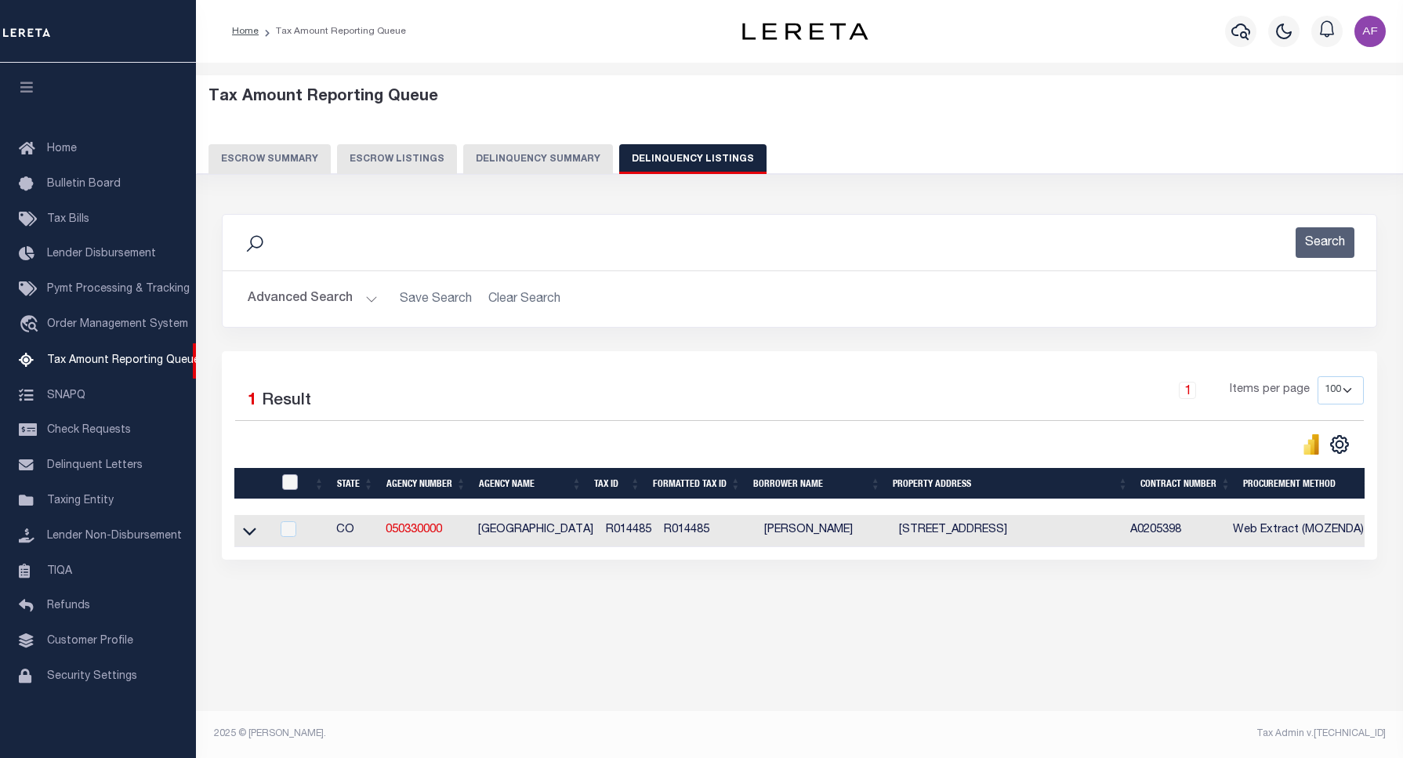
click at [291, 484] on input "checkbox" at bounding box center [290, 482] width 16 height 16
checkbox input "true"
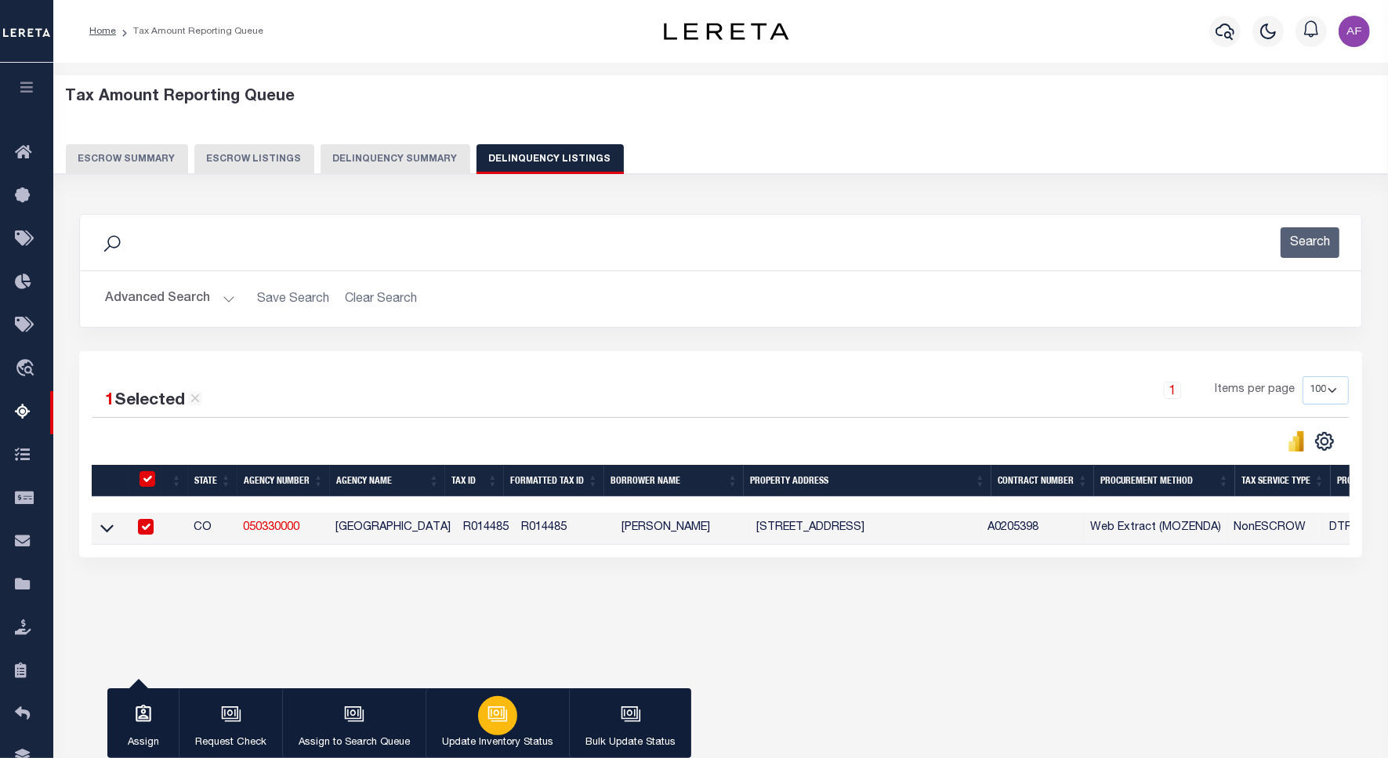
click at [512, 715] on div "button" at bounding box center [497, 715] width 39 height 39
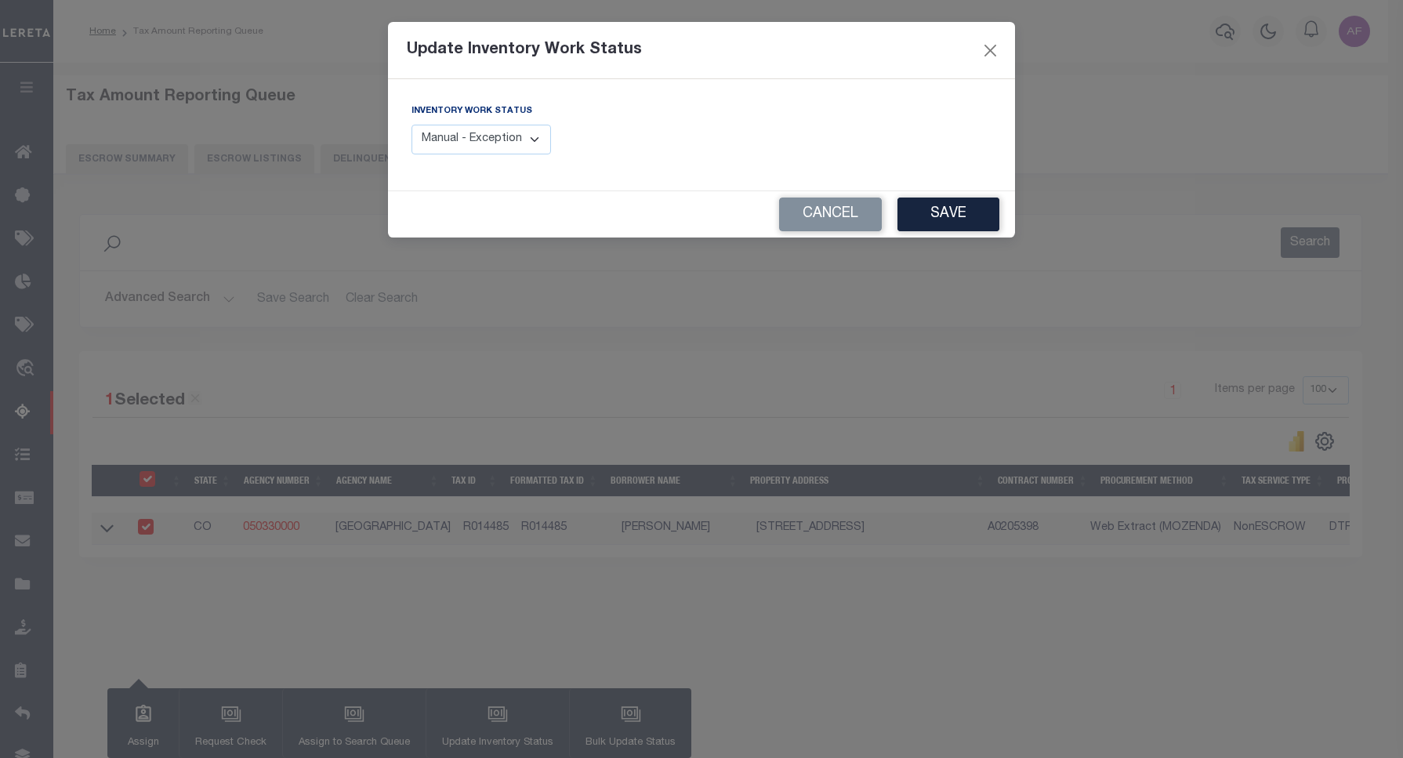
drag, startPoint x: 482, startPoint y: 132, endPoint x: 480, endPoint y: 155, distance: 23.6
click at [482, 137] on select "Manual - Exception Pended - Awaiting Search Late Add Exception Completed" at bounding box center [480, 140] width 139 height 31
select select "4"
click at [411, 125] on select "Manual - Exception Pended - Awaiting Search Late Add Exception Completed" at bounding box center [480, 140] width 139 height 31
click at [954, 222] on button "Save" at bounding box center [948, 214] width 102 height 34
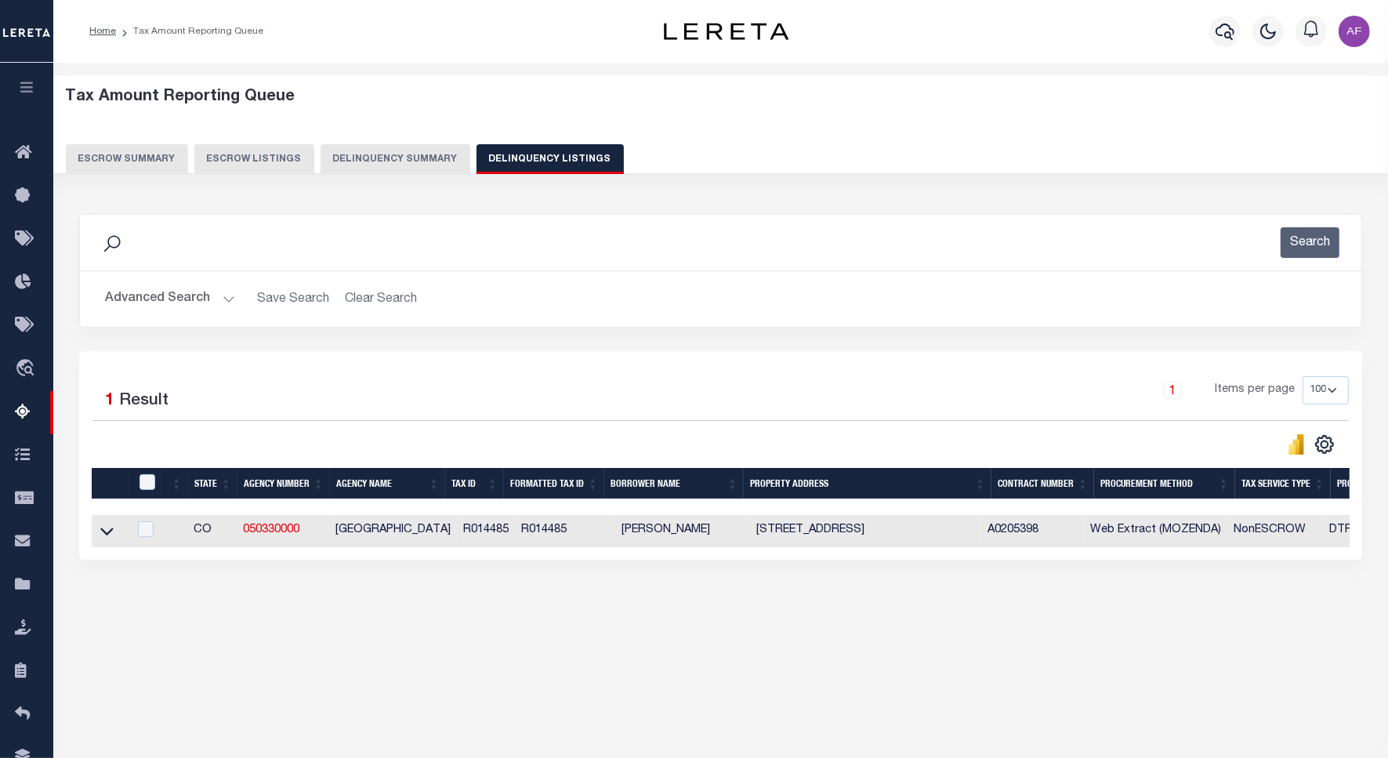
click at [128, 296] on button "Advanced Search" at bounding box center [170, 299] width 130 height 31
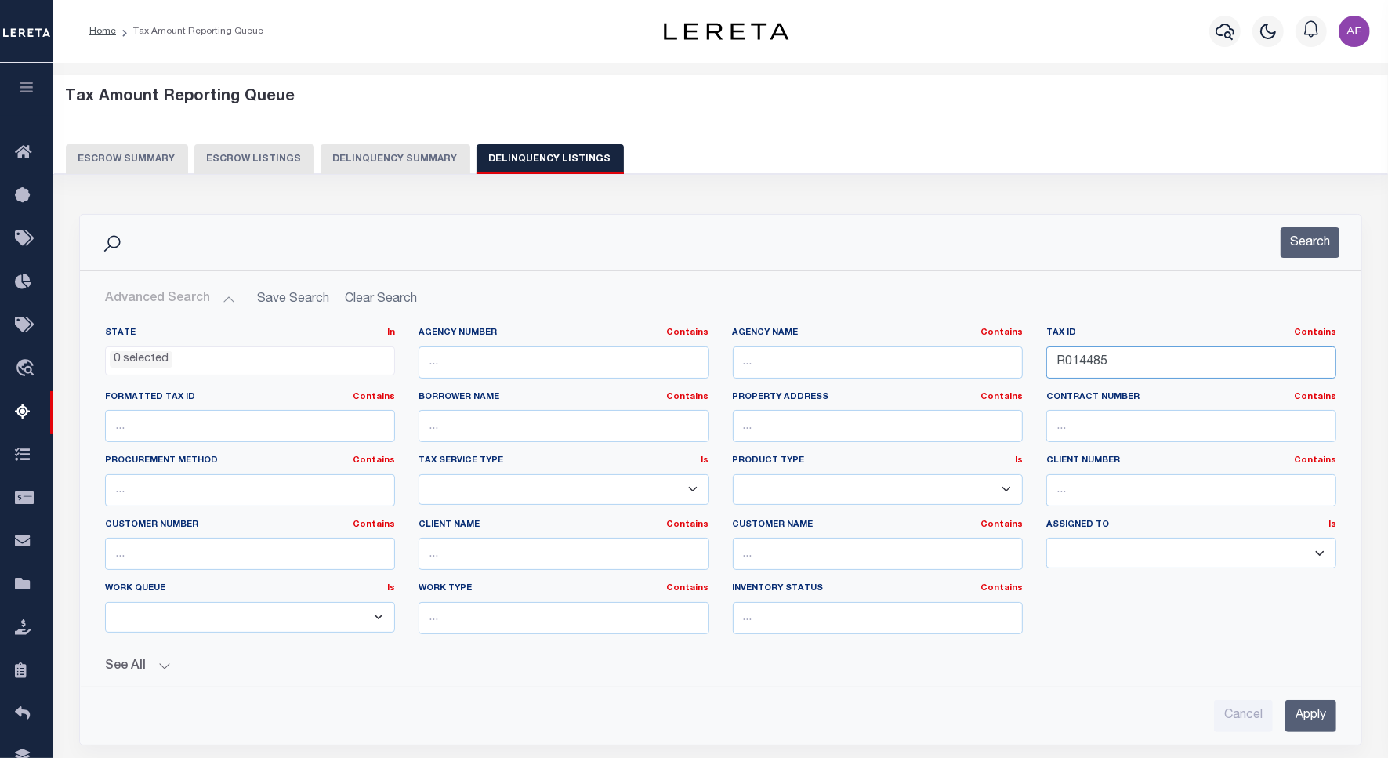
drag, startPoint x: 1119, startPoint y: 367, endPoint x: 1013, endPoint y: 358, distance: 106.1
click at [1013, 358] on div "State In In AK AL AR AZ CA CO CT DC DE FL GA GU HI IA ID IL IN KS [GEOGRAPHIC_D…" at bounding box center [720, 487] width 1255 height 320
paste input "747"
type input "R014747"
click at [1313, 244] on button "Search" at bounding box center [1309, 242] width 59 height 31
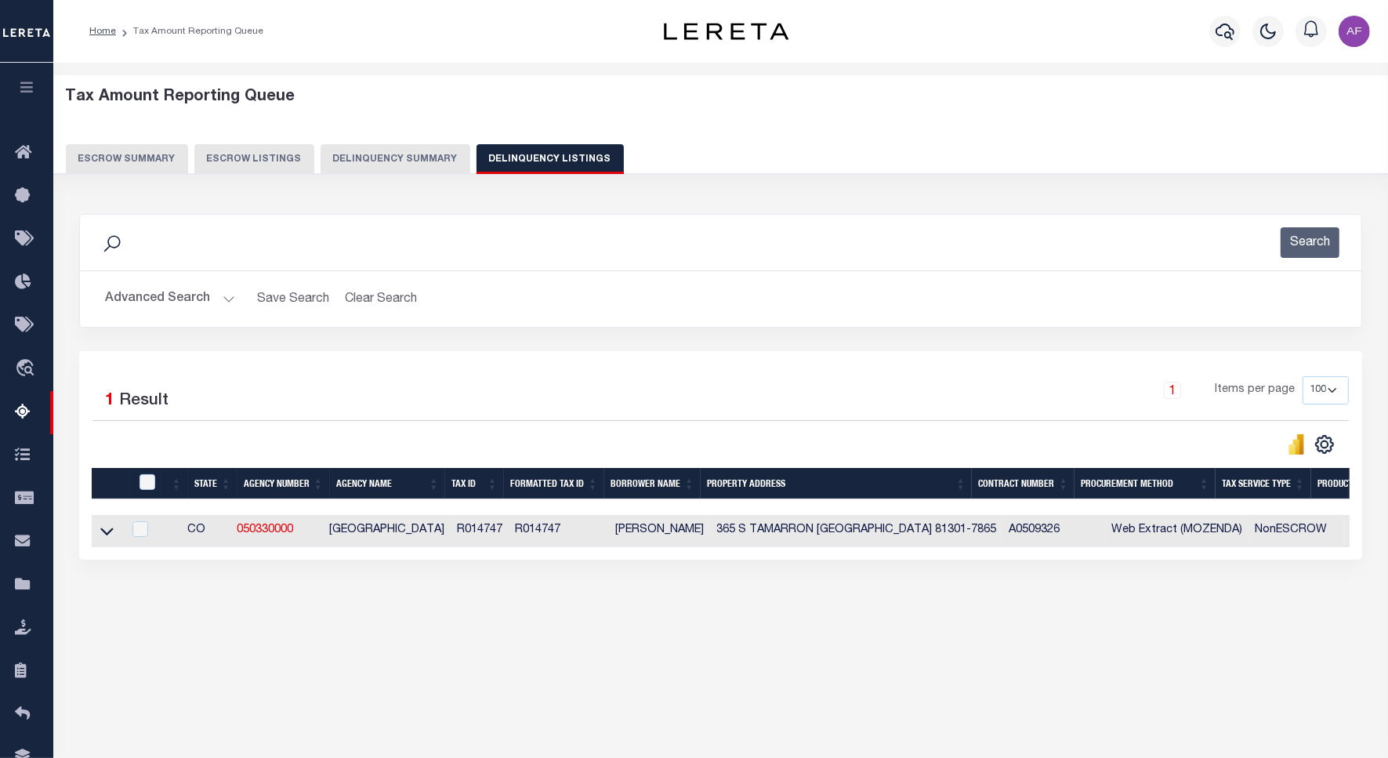
click at [161, 308] on button "Advanced Search" at bounding box center [170, 299] width 130 height 31
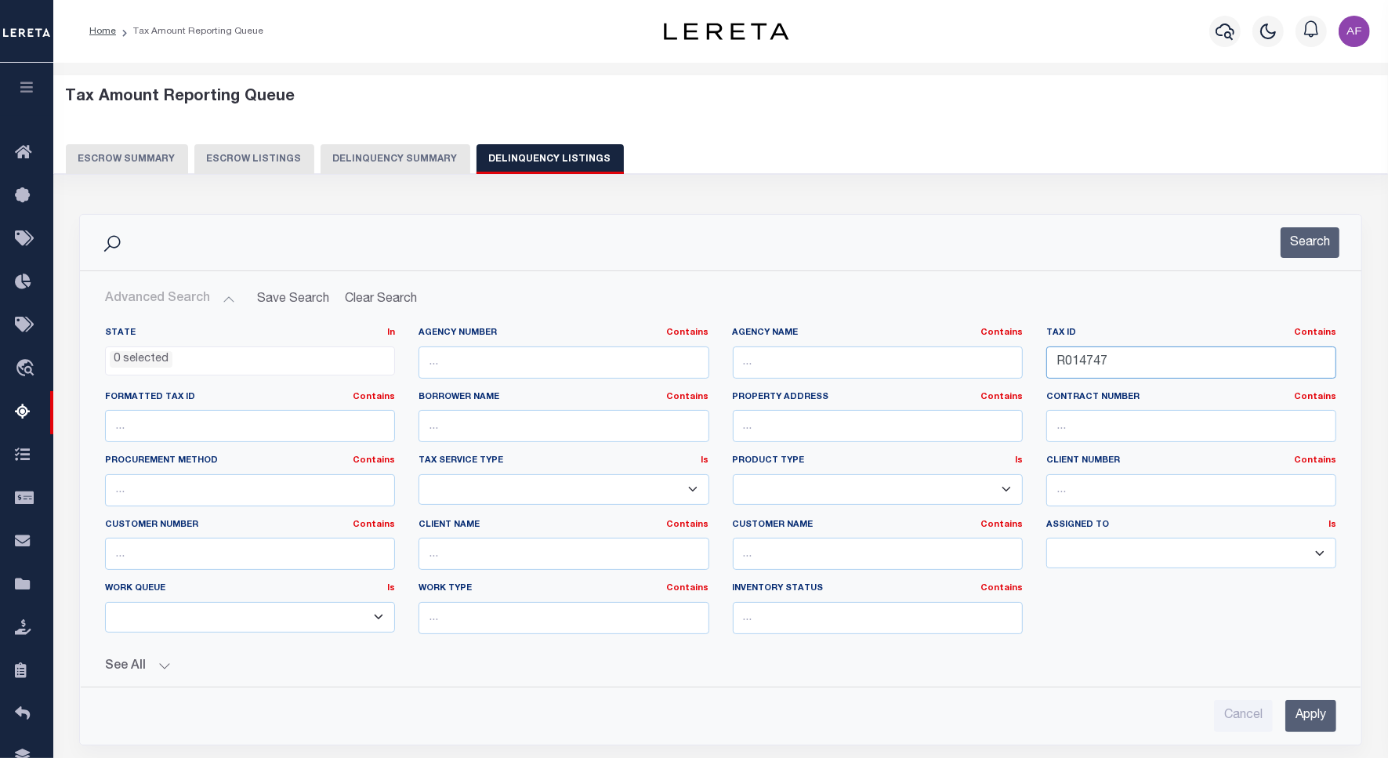
drag, startPoint x: 1109, startPoint y: 364, endPoint x: 976, endPoint y: 372, distance: 133.4
click at [977, 371] on div "State In In AK AL AR AZ CA CO CT DC DE FL GA GU HI IA ID IL IN KS [GEOGRAPHIC_D…" at bounding box center [720, 487] width 1255 height 320
click at [1333, 237] on button "Search" at bounding box center [1309, 242] width 59 height 31
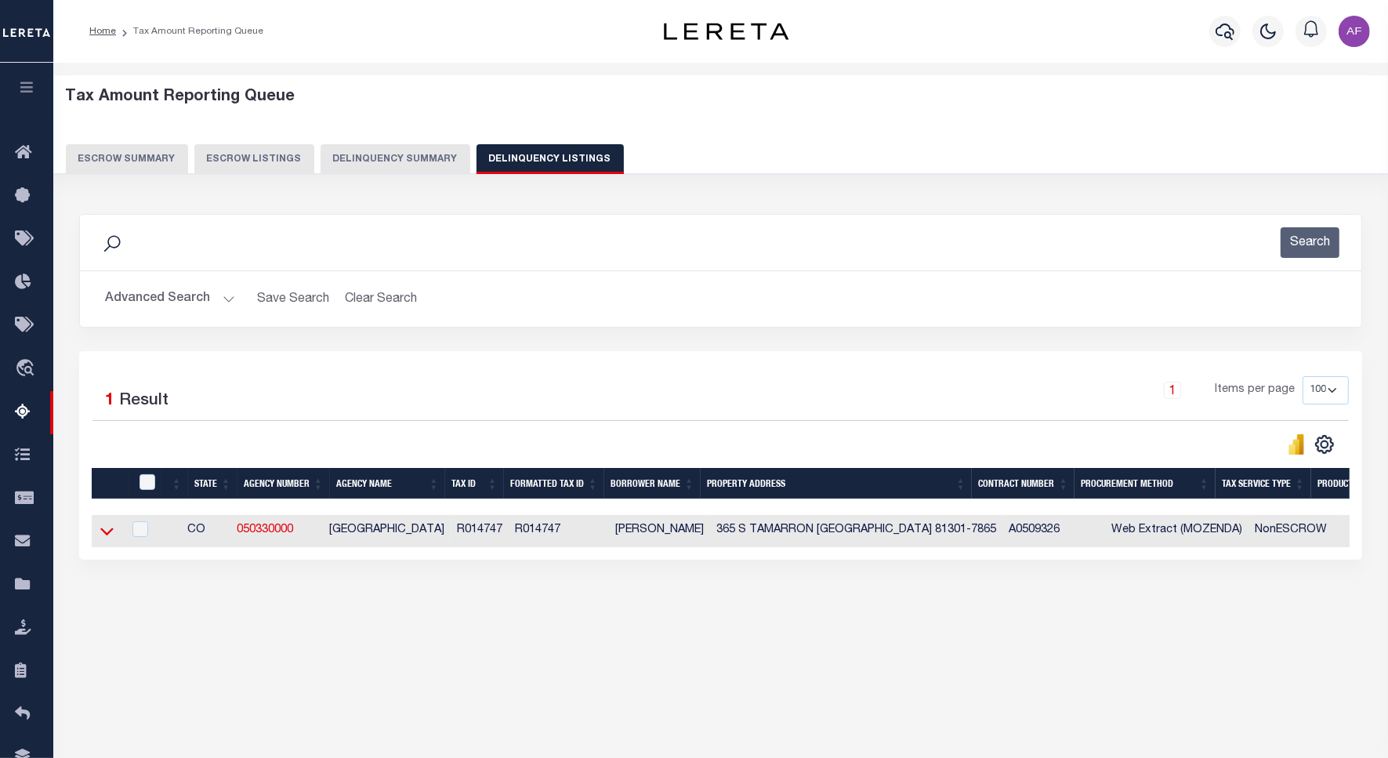
click at [106, 534] on icon at bounding box center [106, 531] width 13 height 16
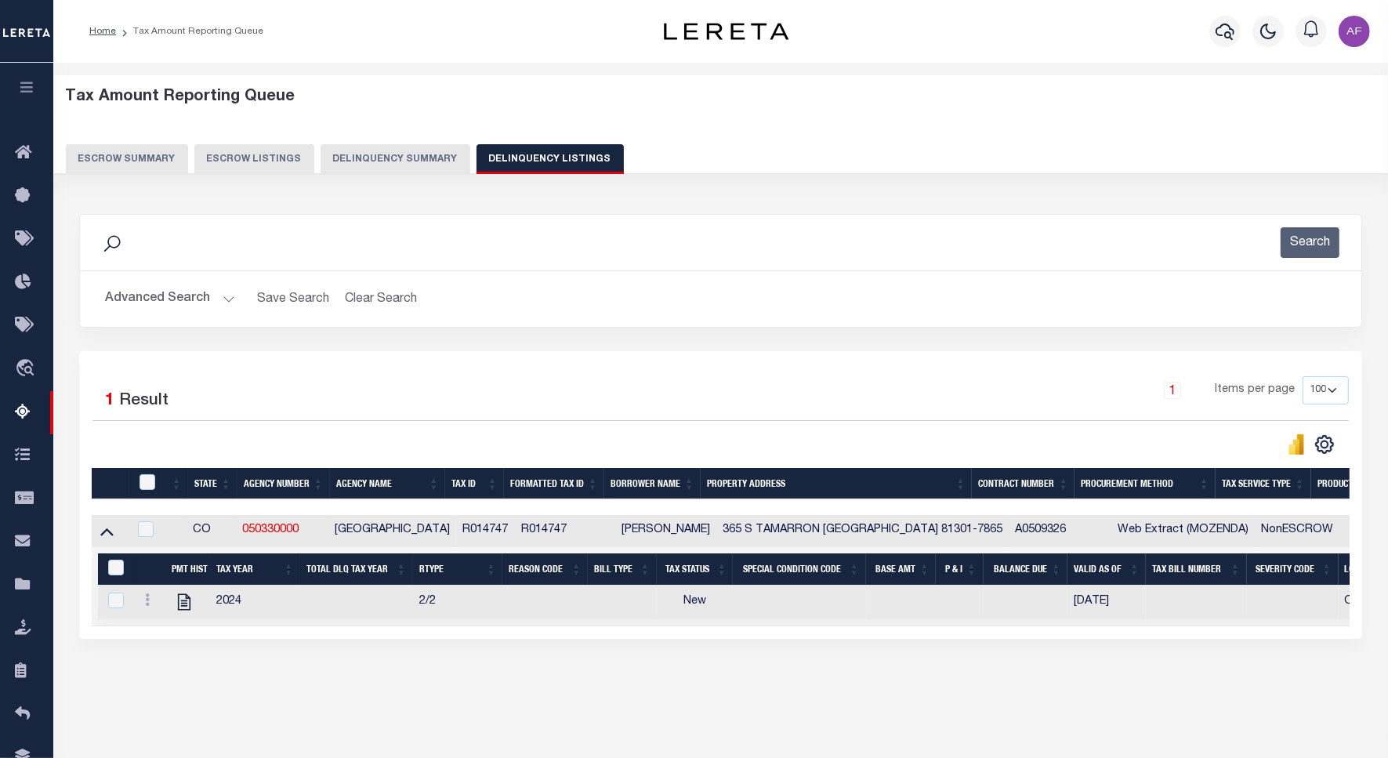
scroll to position [72, 0]
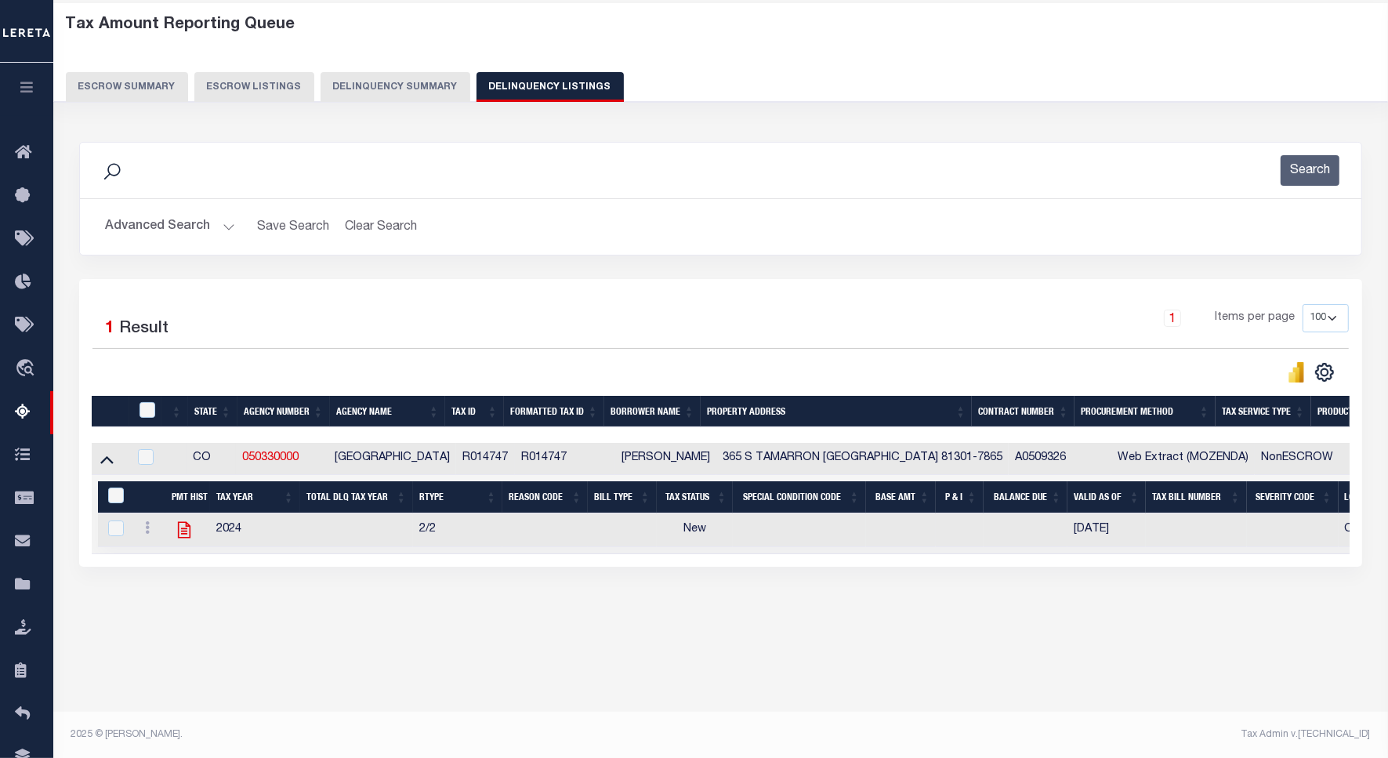
click at [190, 538] on icon at bounding box center [184, 530] width 20 height 20
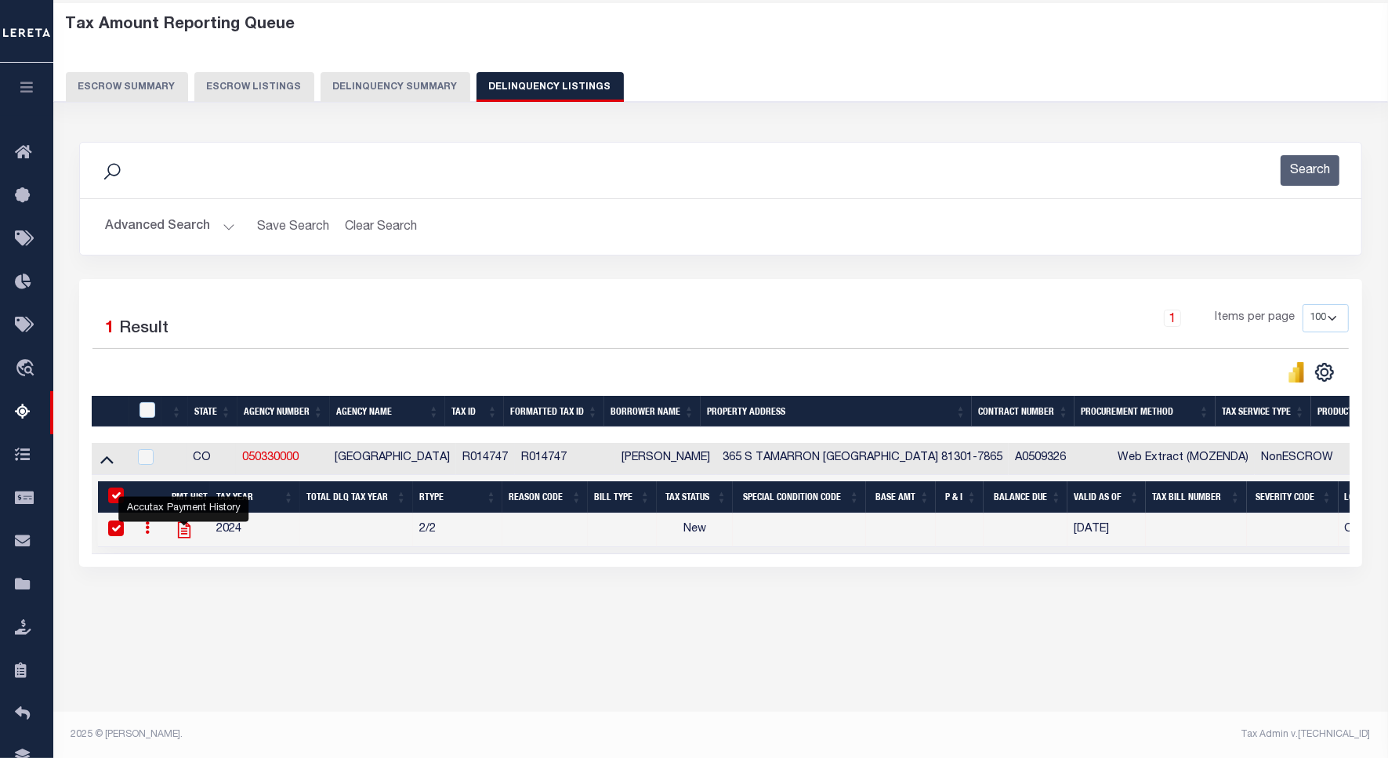
checkbox input "true"
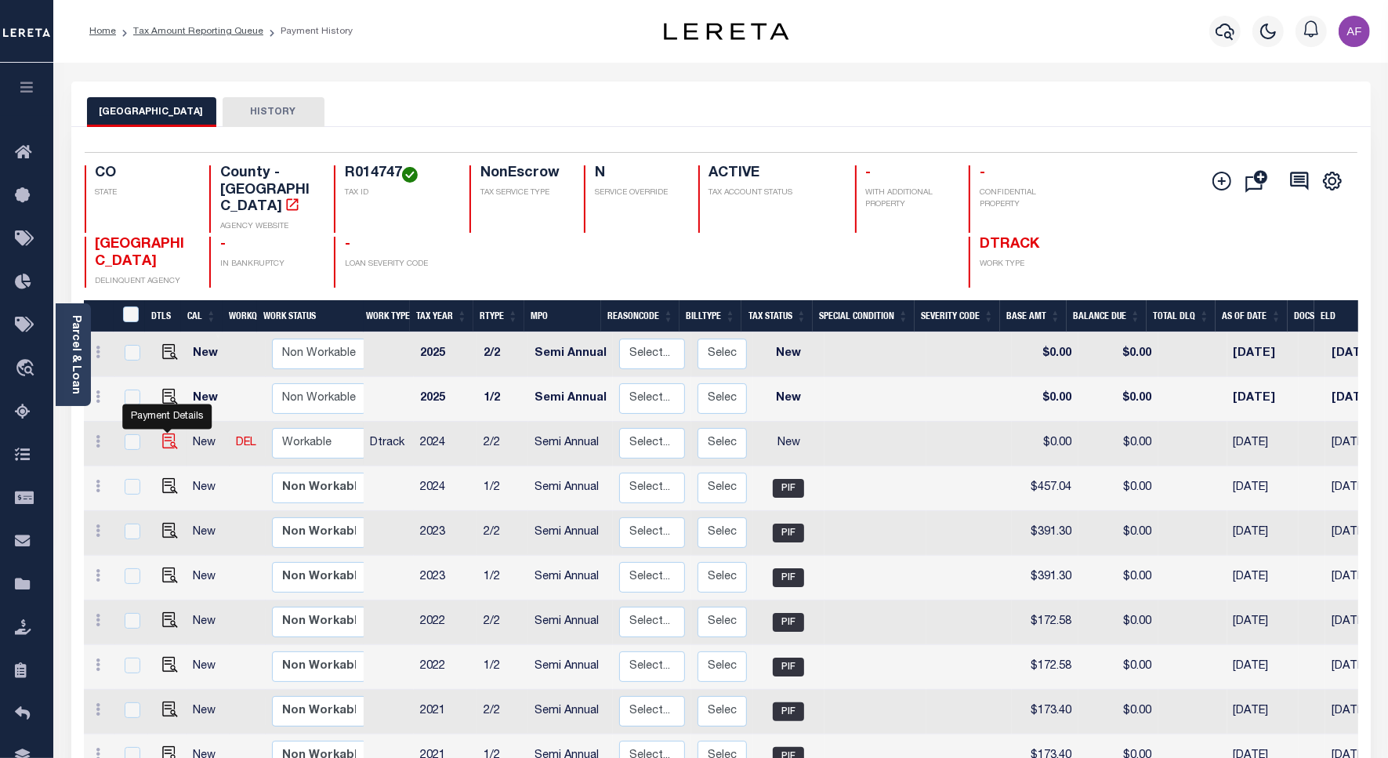
click at [168, 433] on img "" at bounding box center [170, 441] width 16 height 16
checkbox input "true"
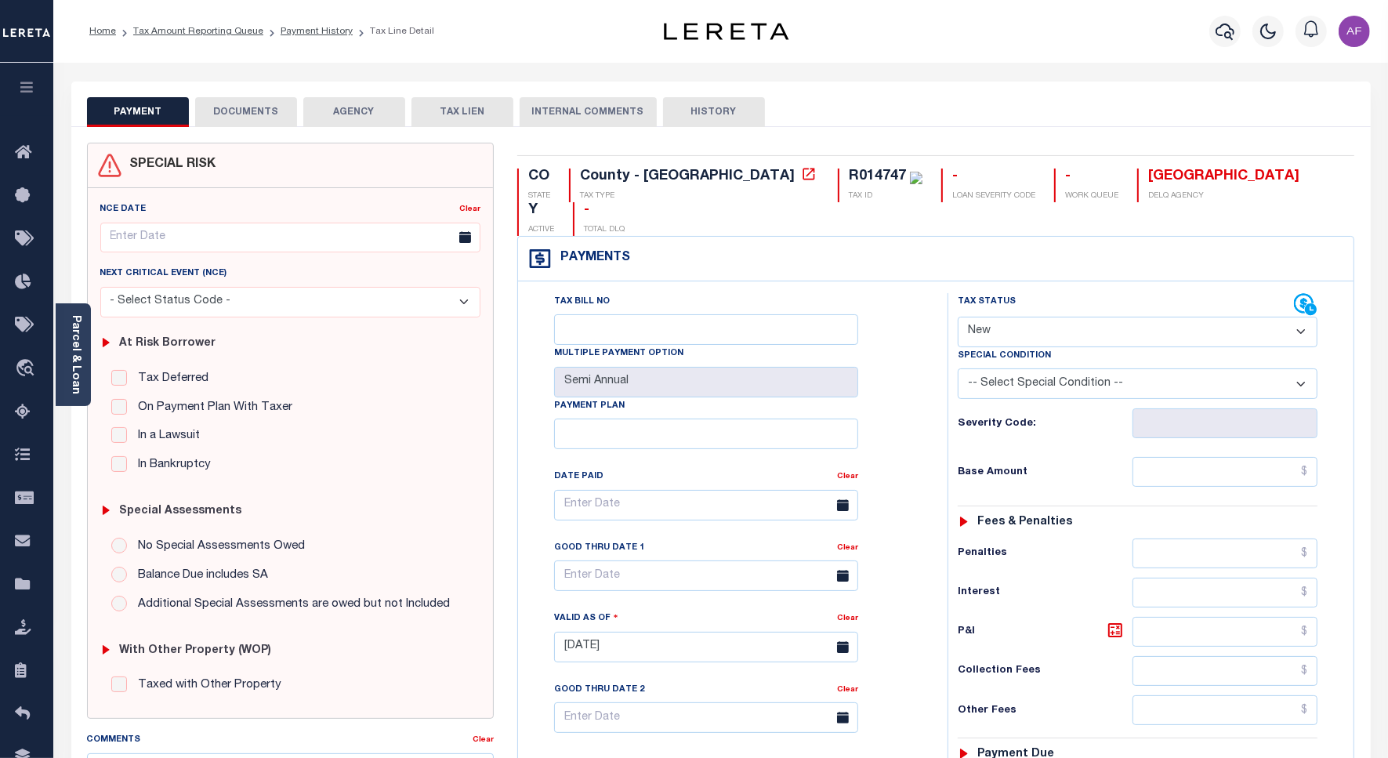
click at [980, 317] on select "- Select Status Code - Open Due/Unpaid Paid Incomplete No Tax Due Internal Refu…" at bounding box center [1138, 332] width 360 height 31
select select "PYD"
click at [958, 317] on select "- Select Status Code - Open Due/Unpaid Paid Incomplete No Tax Due Internal Refu…" at bounding box center [1138, 332] width 360 height 31
type input "[DATE]"
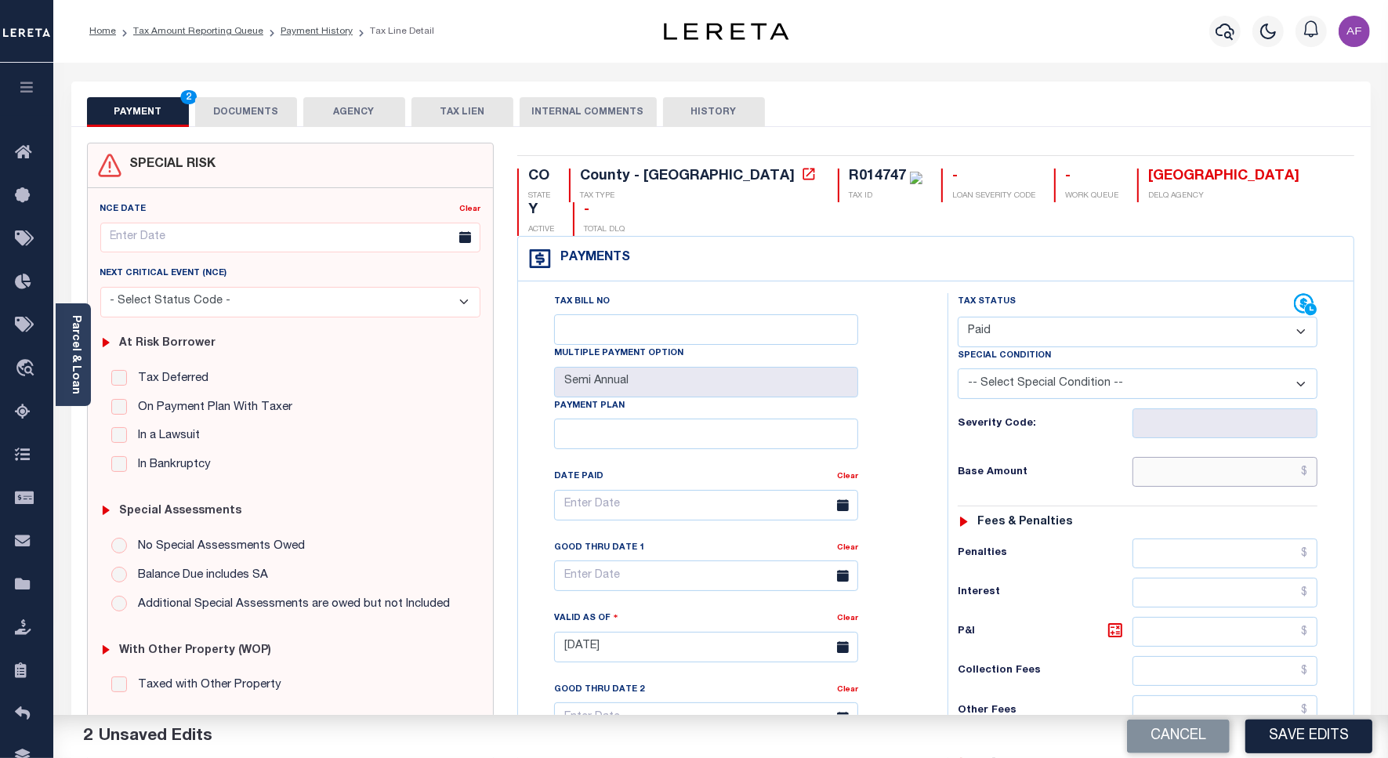
click at [1285, 457] on input "text" at bounding box center [1224, 472] width 185 height 30
paste input "457.04"
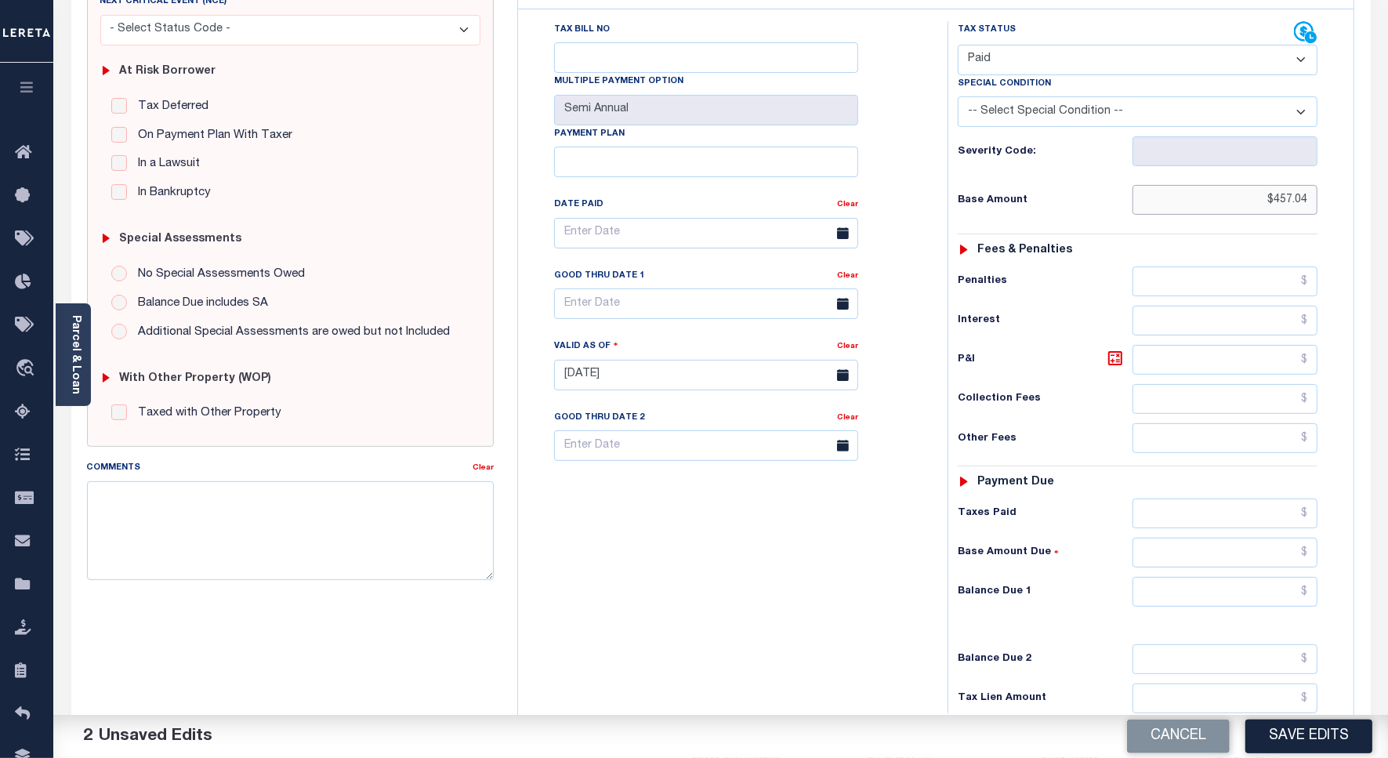
scroll to position [413, 0]
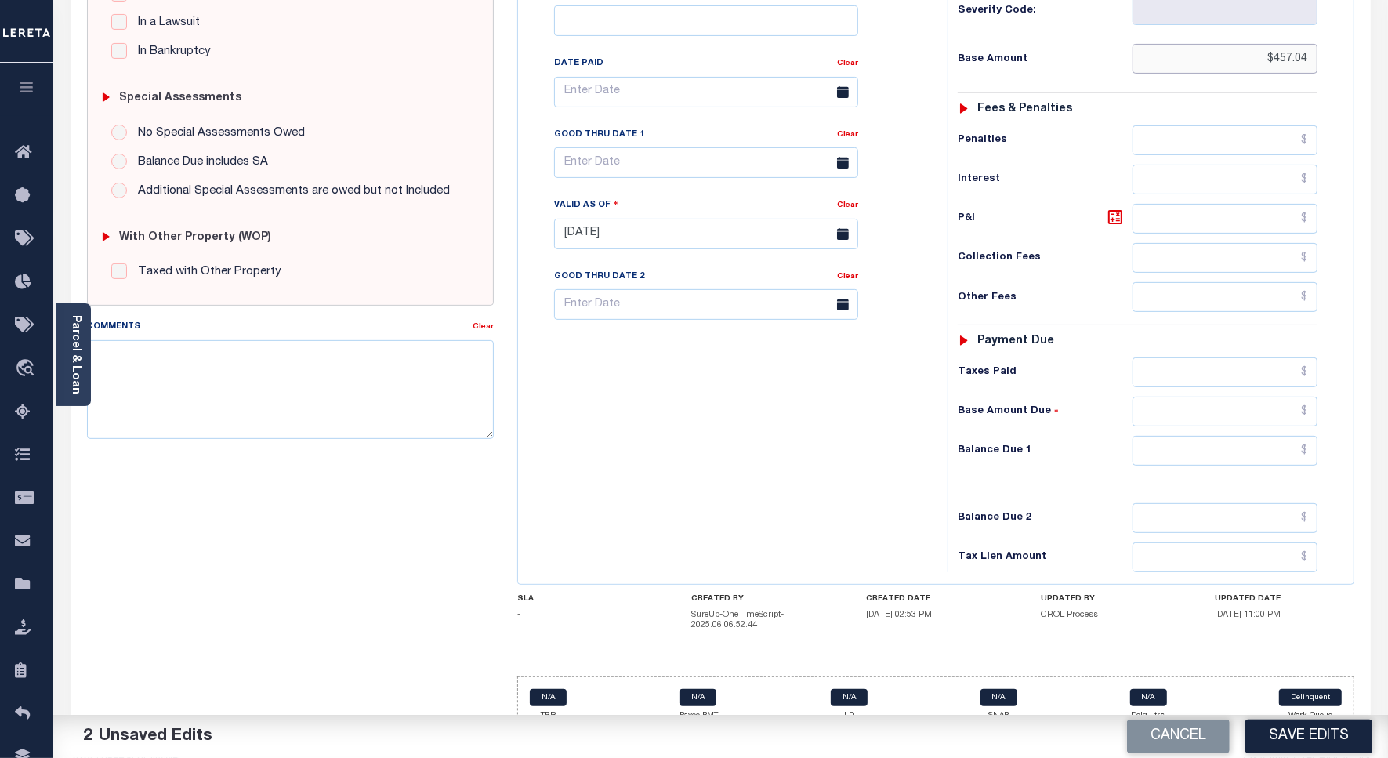
type input "$457.04"
click at [1197, 357] on input "text" at bounding box center [1224, 372] width 185 height 30
paste input "457.04"
type input "$457.04"
click at [1272, 440] on div "Tax Status Status - Select Status Code -" at bounding box center [1142, 226] width 390 height 692
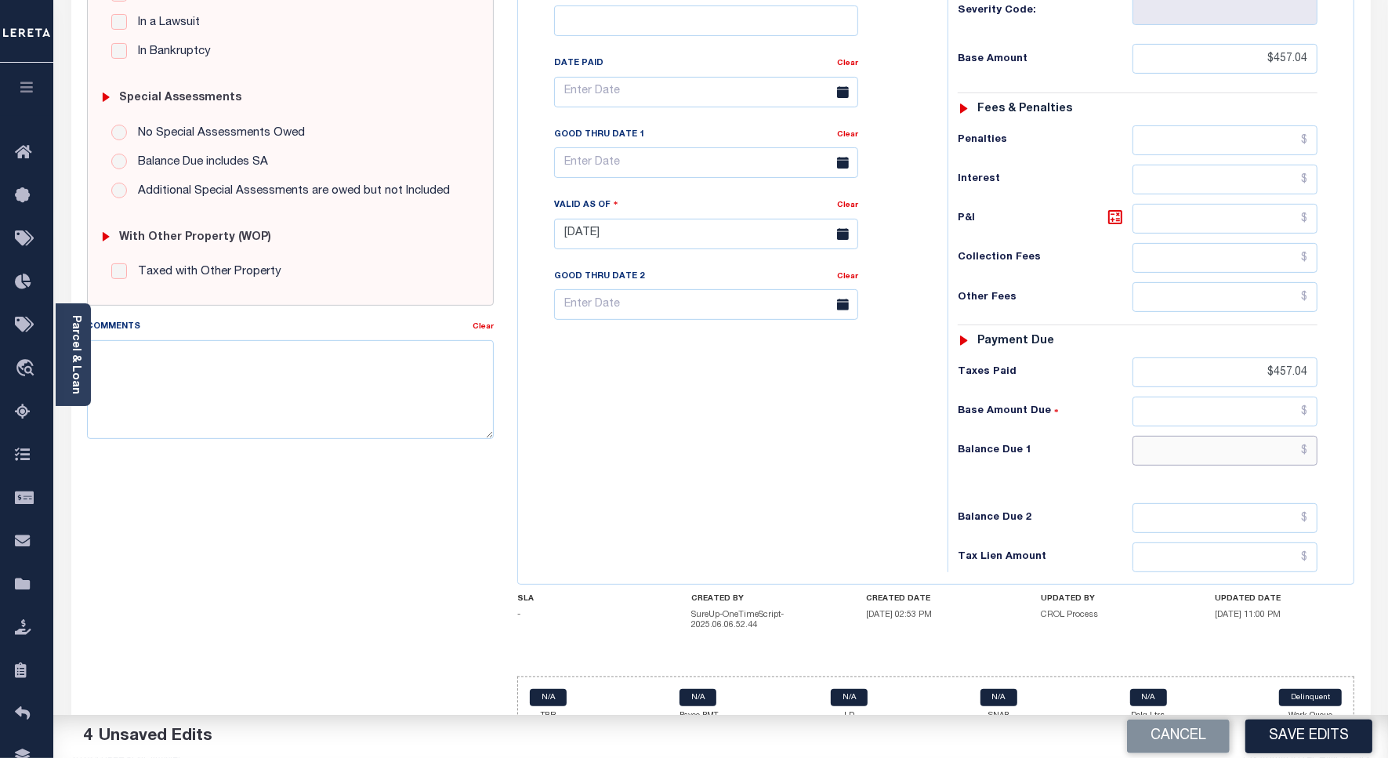
click at [1266, 436] on input "text" at bounding box center [1224, 451] width 185 height 30
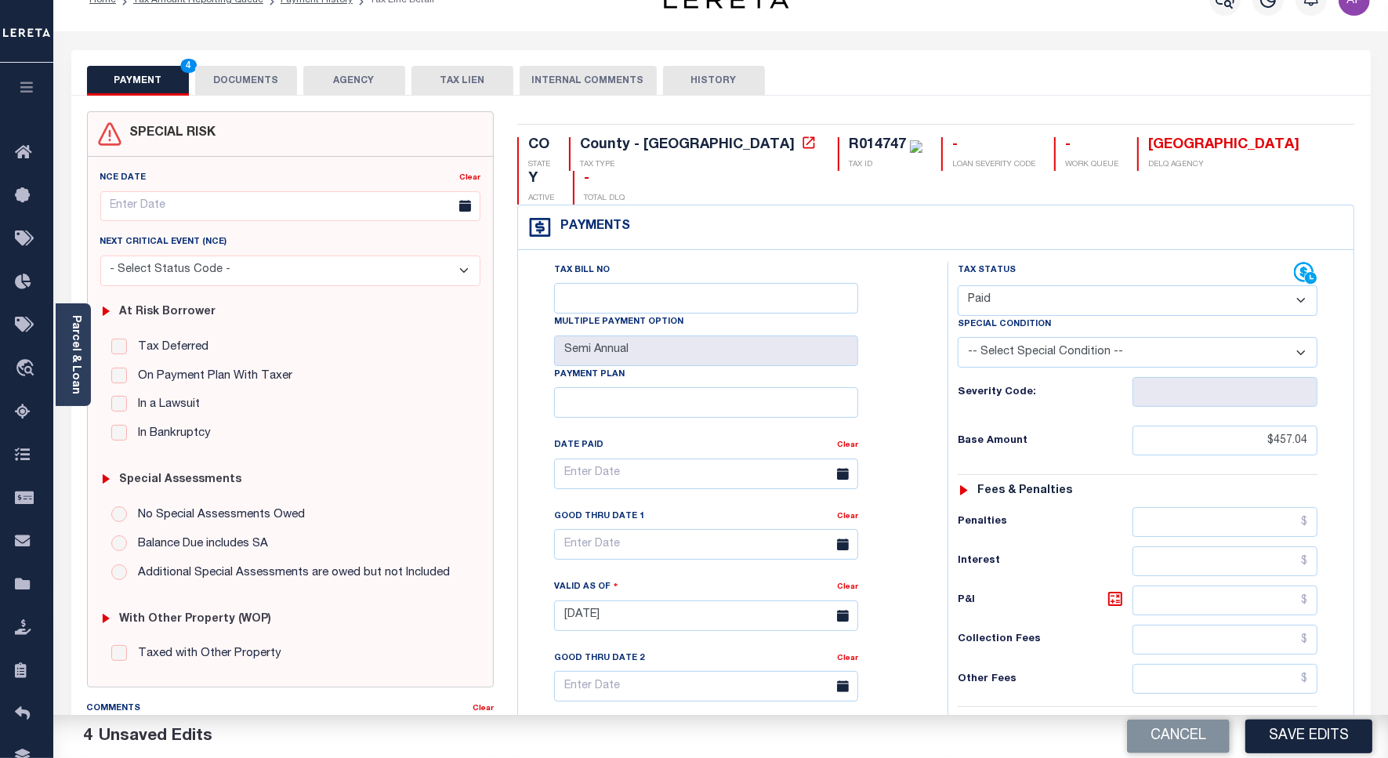
scroll to position [0, 0]
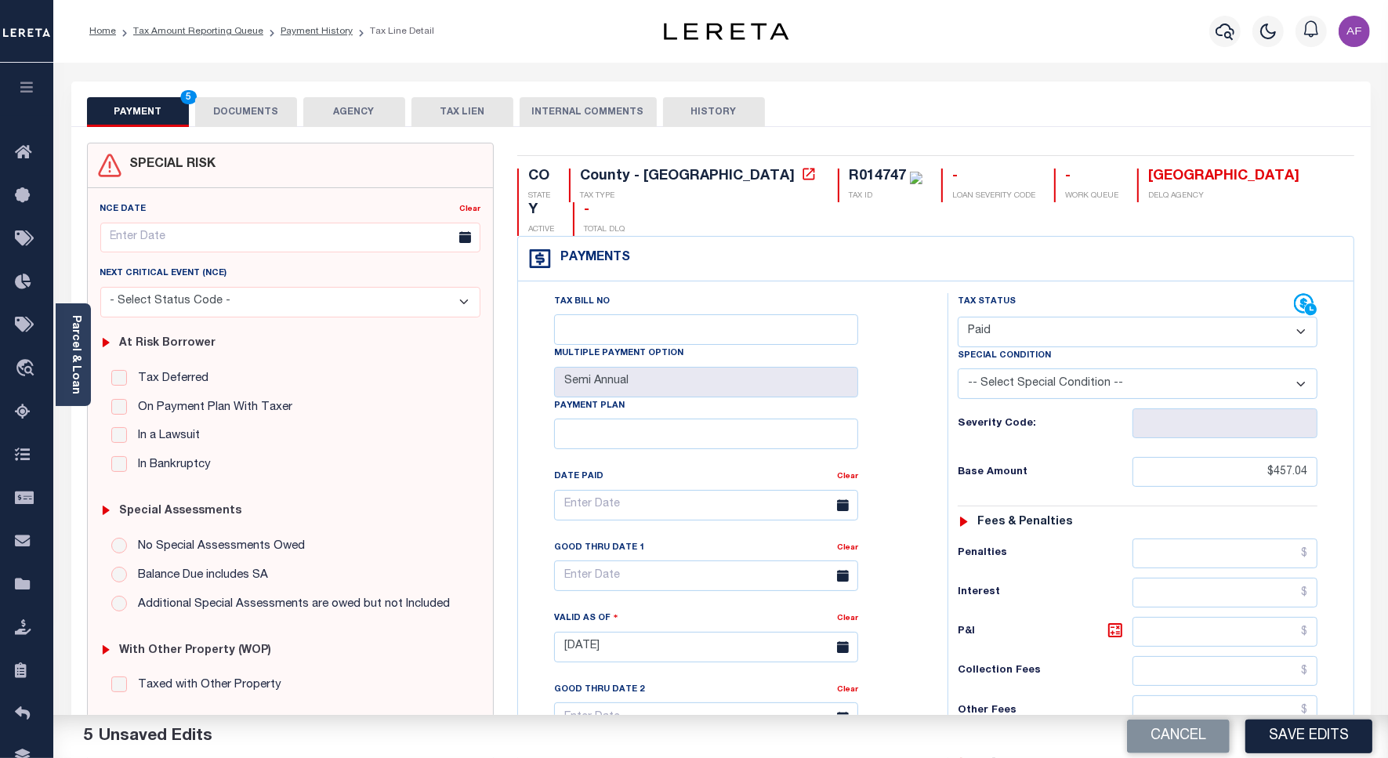
type input "$0.00"
click at [241, 114] on button "DOCUMENTS" at bounding box center [246, 112] width 102 height 30
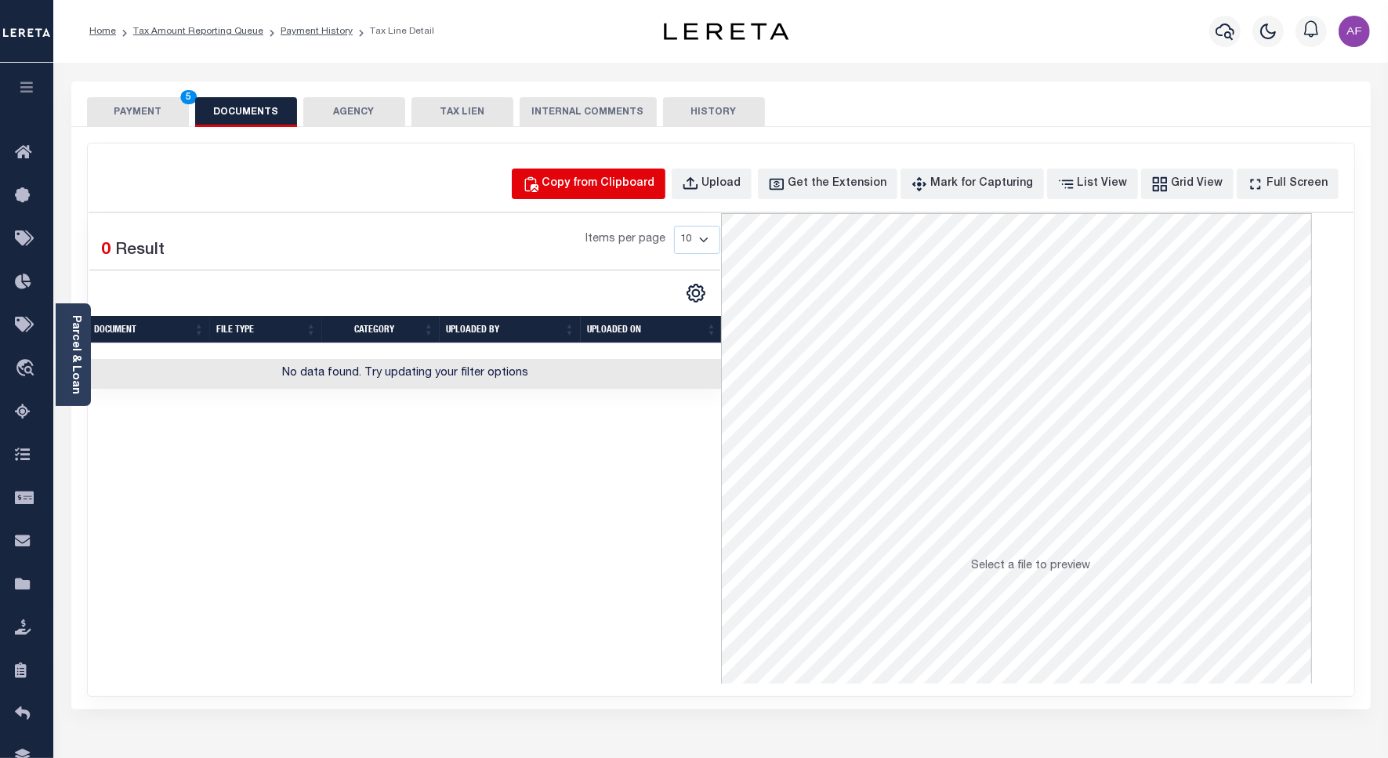
click at [617, 188] on div "Copy from Clipboard" at bounding box center [598, 184] width 113 height 17
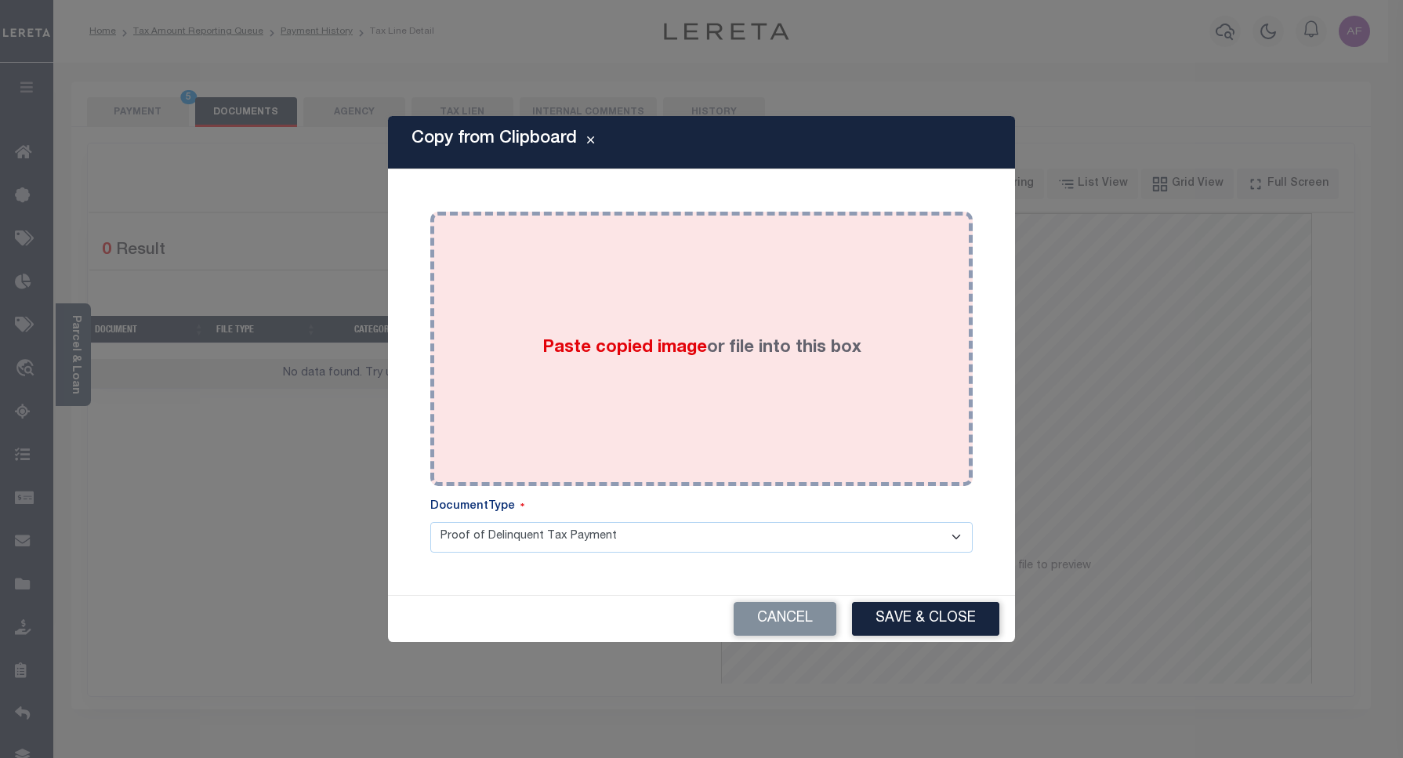
click at [567, 270] on div "Paste copied image or file into this box" at bounding box center [701, 348] width 519 height 251
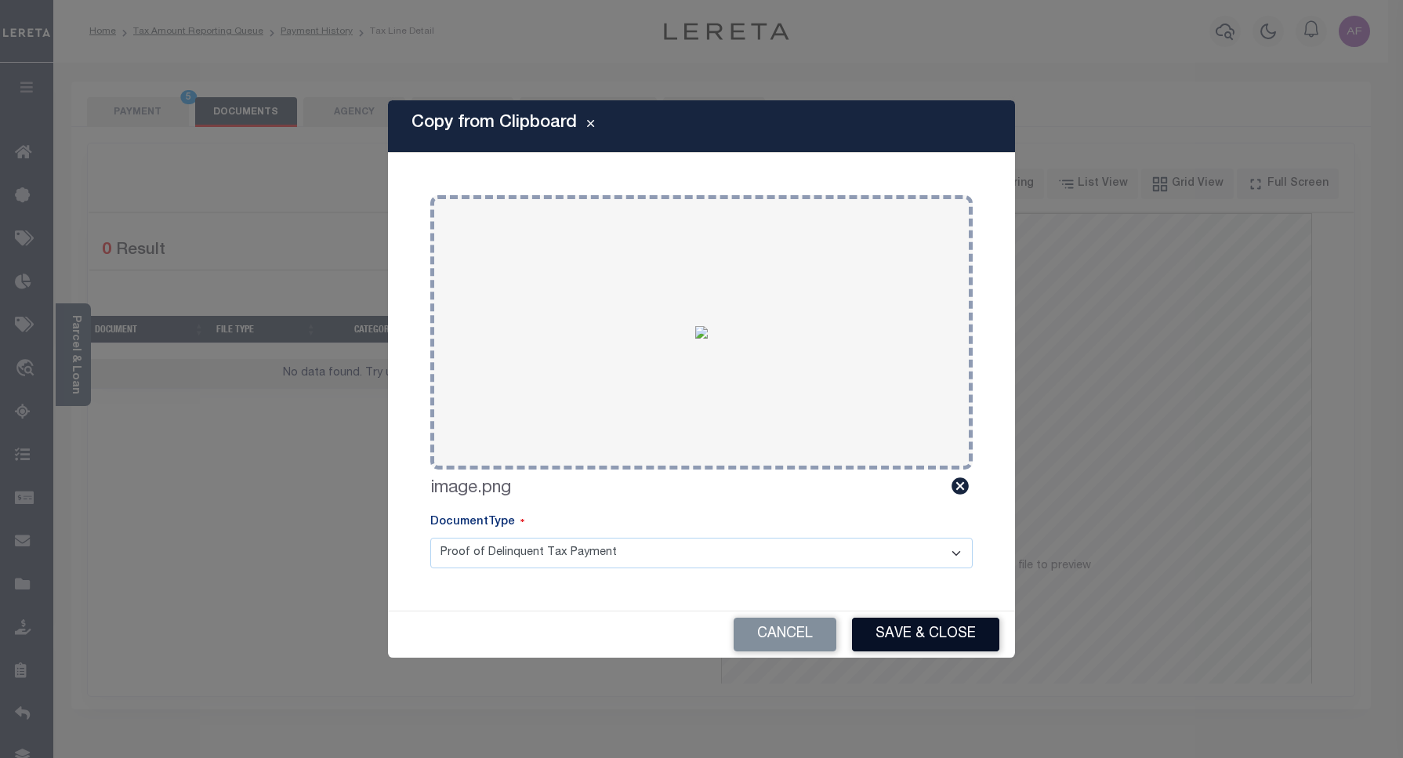
click at [904, 619] on div "Cancel Save & Close" at bounding box center [701, 634] width 627 height 46
click at [903, 628] on button "Save & Close" at bounding box center [925, 635] width 147 height 34
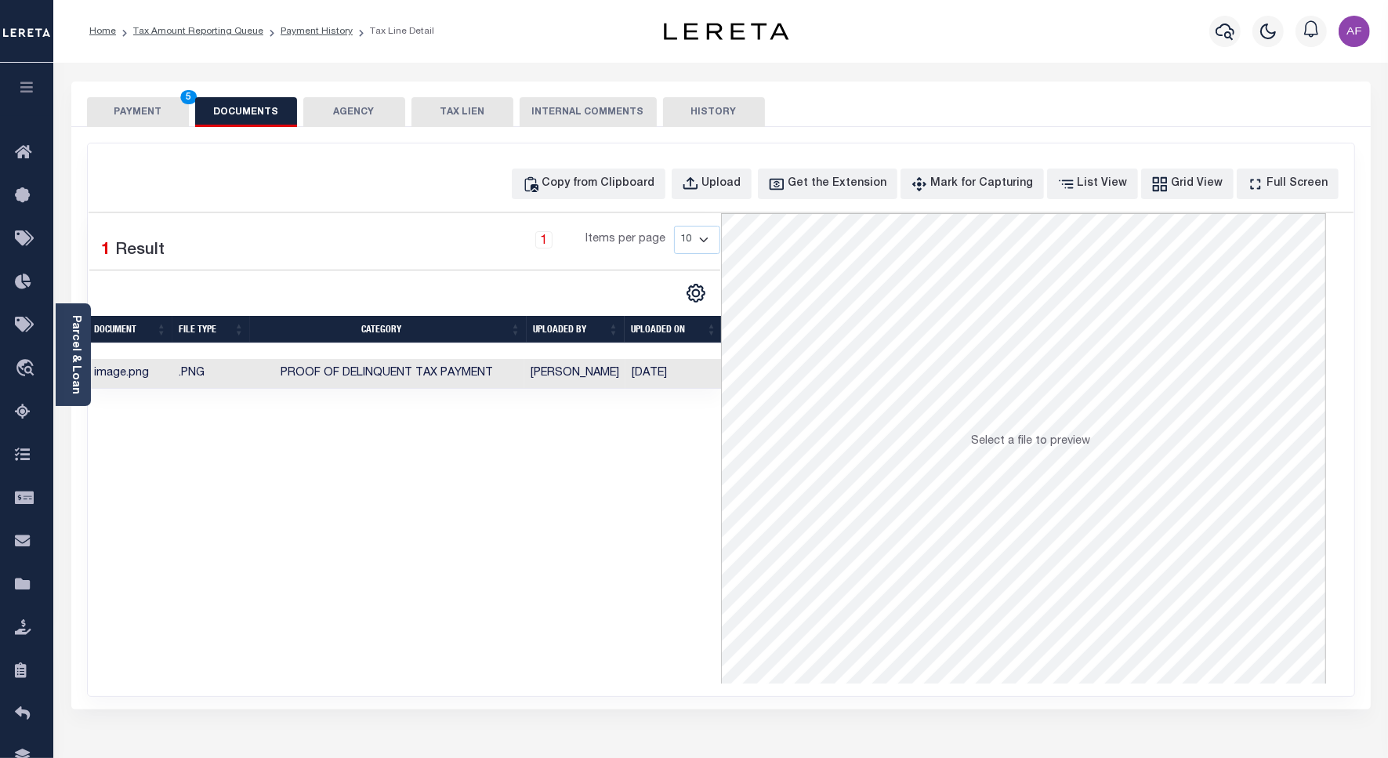
click at [120, 108] on button "PAYMENT 5" at bounding box center [138, 112] width 102 height 30
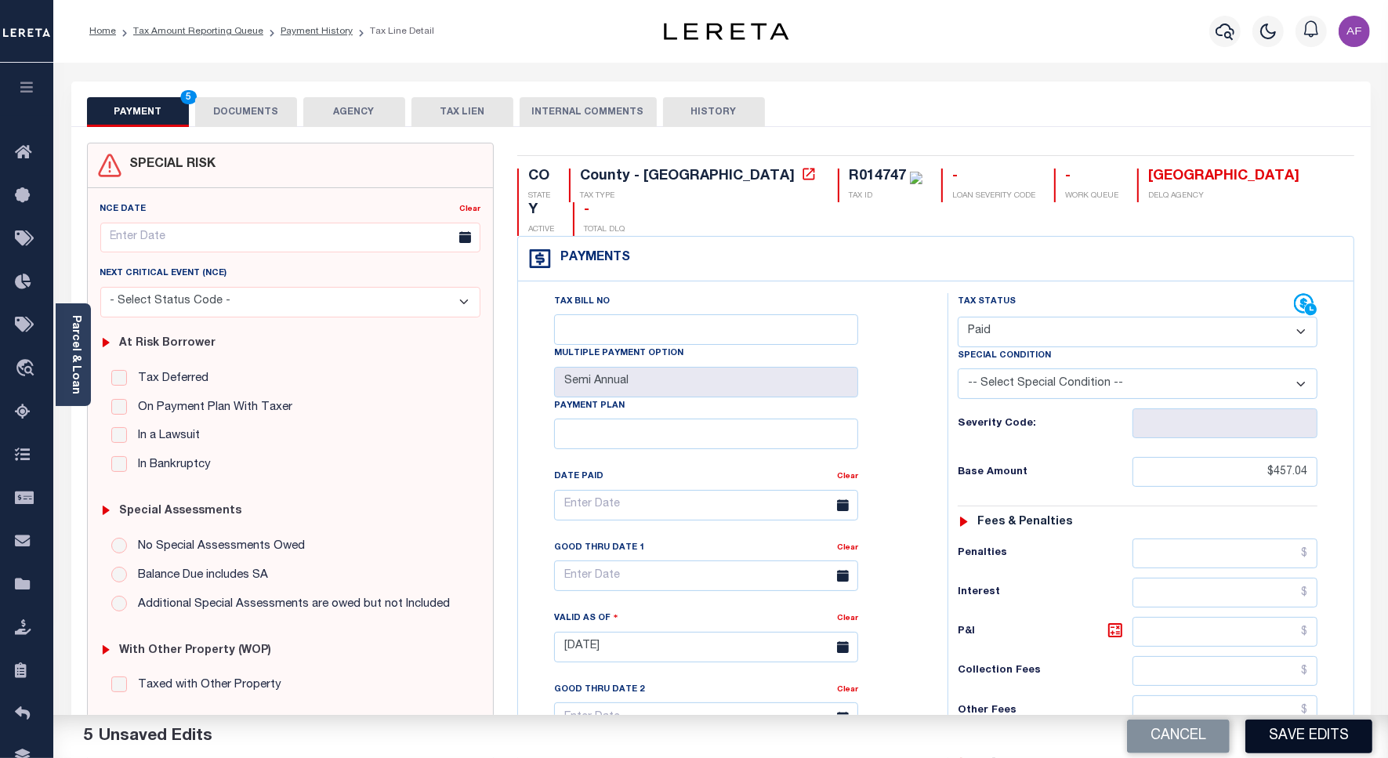
click at [1299, 741] on button "Save Edits" at bounding box center [1308, 736] width 127 height 34
checkbox input "false"
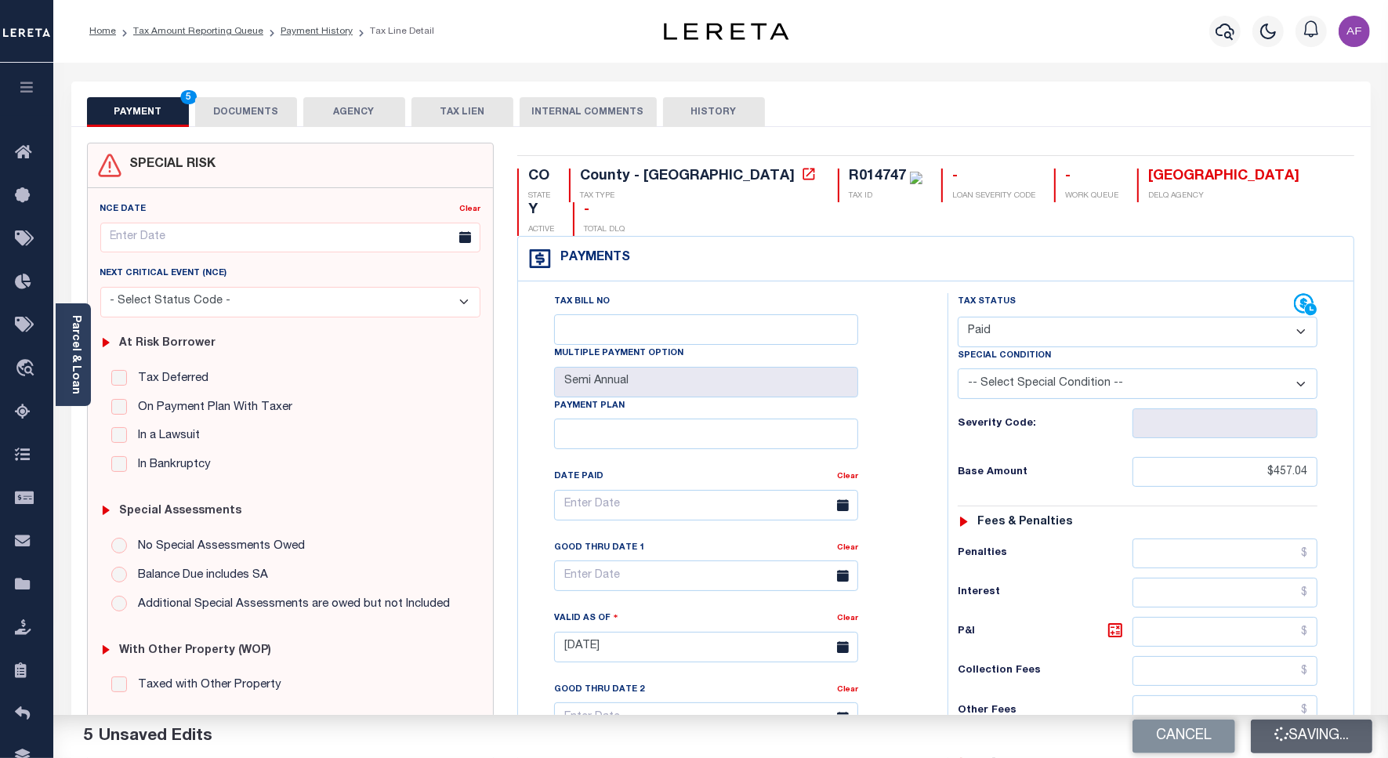
type input "$457.04"
type input "$0"
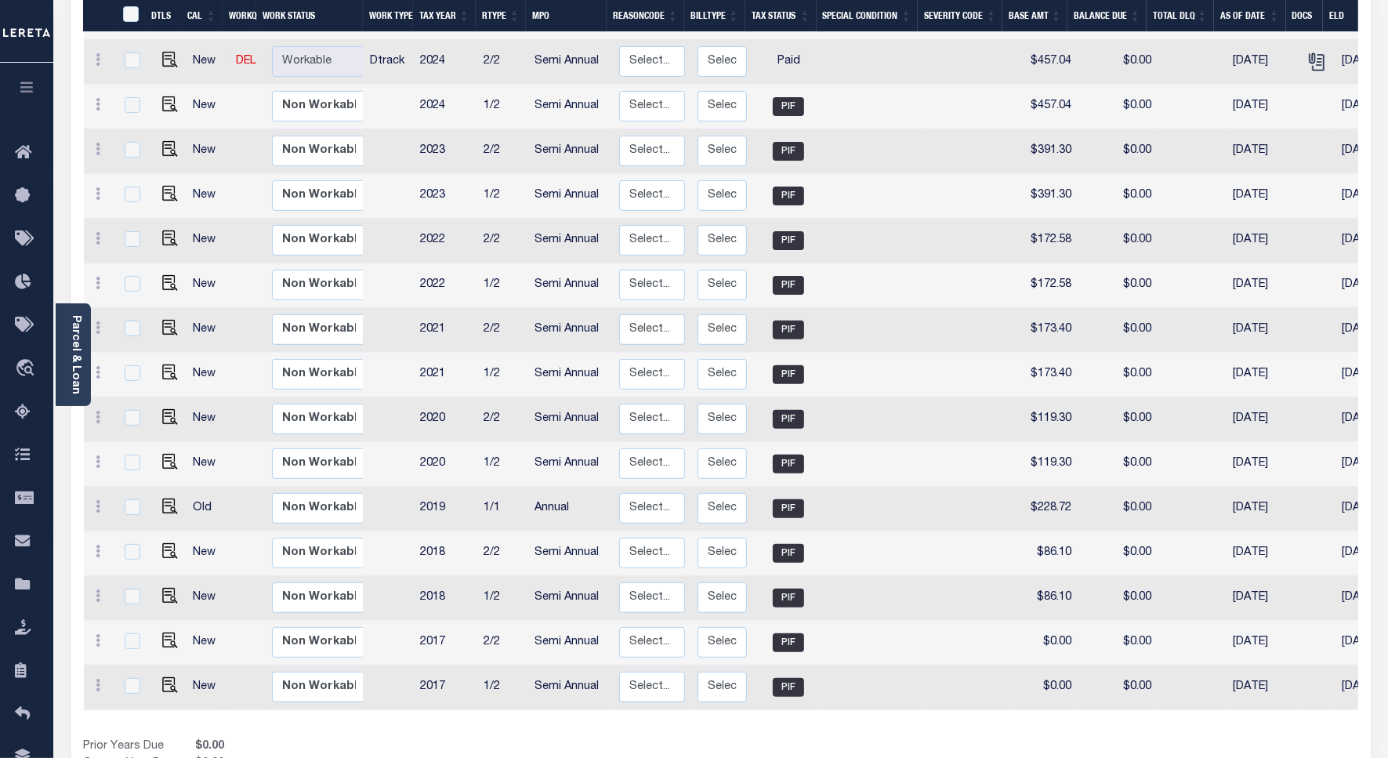
scroll to position [452, 0]
